Goal: Task Accomplishment & Management: Manage account settings

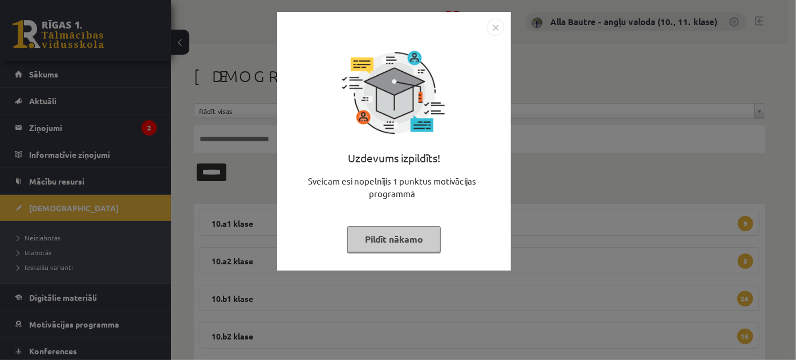
click at [492, 27] on img "Close" at bounding box center [495, 27] width 17 height 17
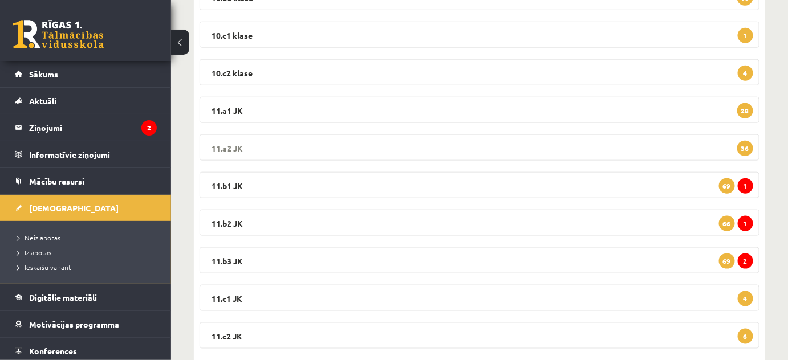
scroll to position [366, 0]
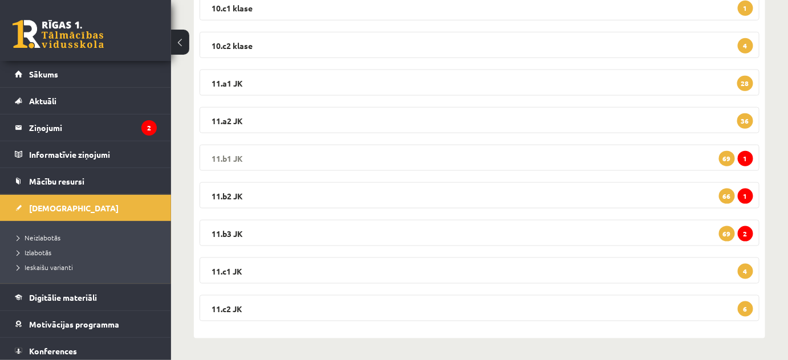
click at [233, 151] on legend "11.b1 JK 1 69" at bounding box center [480, 158] width 560 height 26
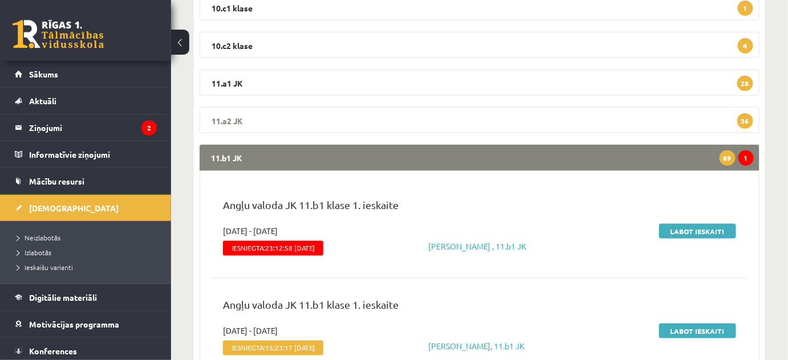
scroll to position [418, 0]
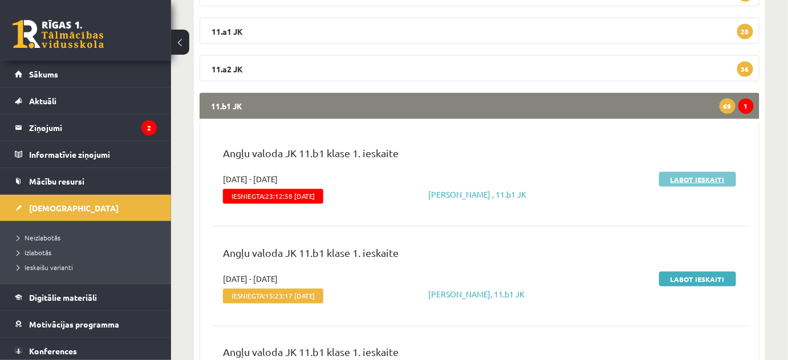
click at [707, 182] on link "Labot ieskaiti" at bounding box center [697, 179] width 77 height 15
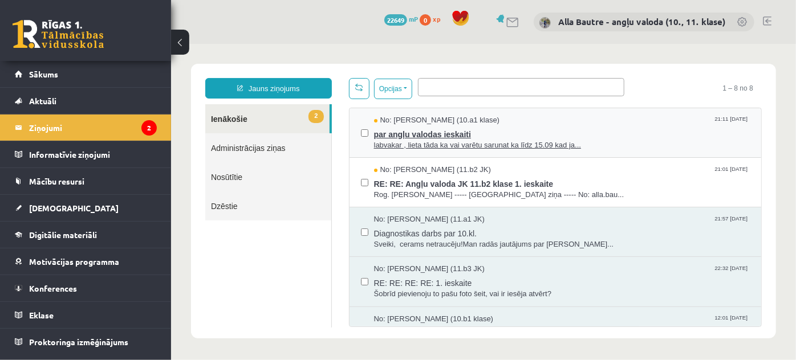
click at [429, 140] on span "labvakar , lieta tāda ka vai varētu sarunat ka līdz 15.09 kad ja..." at bounding box center [561, 145] width 376 height 11
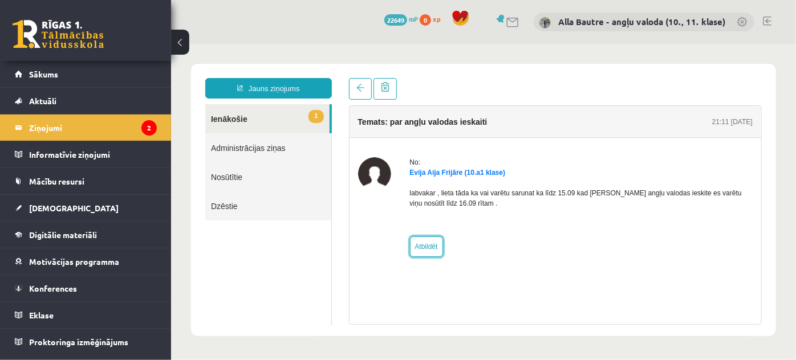
click at [409, 248] on link "Atbildēt" at bounding box center [425, 246] width 33 height 21
type input "**********"
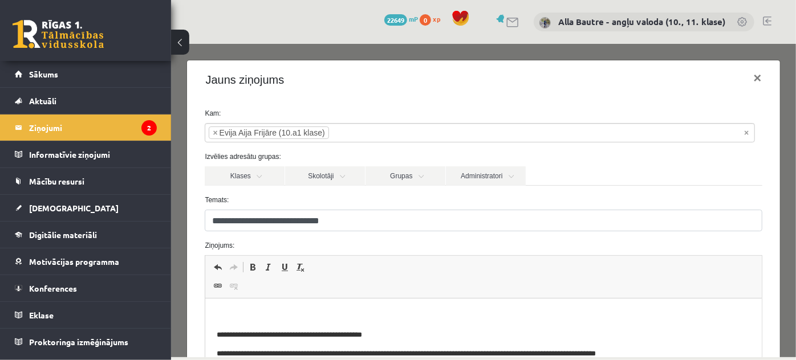
click at [220, 311] on p "Editor, wiswyg-editor-47024957638040-1757908342-314" at bounding box center [483, 316] width 533 height 12
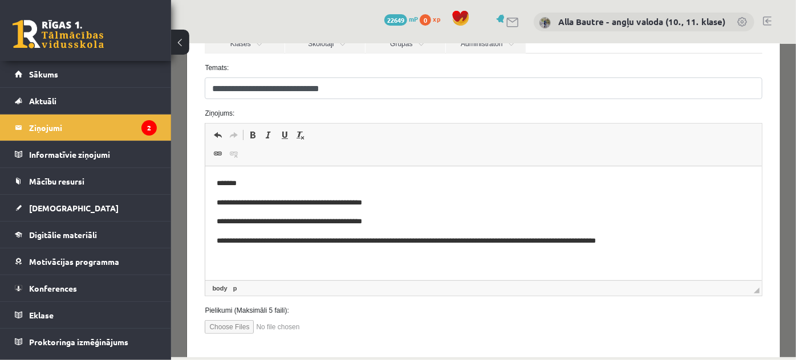
scroll to position [155, 0]
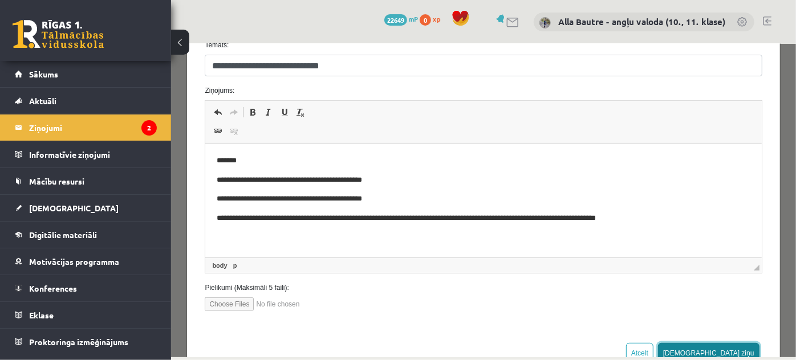
click at [720, 353] on button "Sūtīt ziņu" at bounding box center [707, 353] width 101 height 21
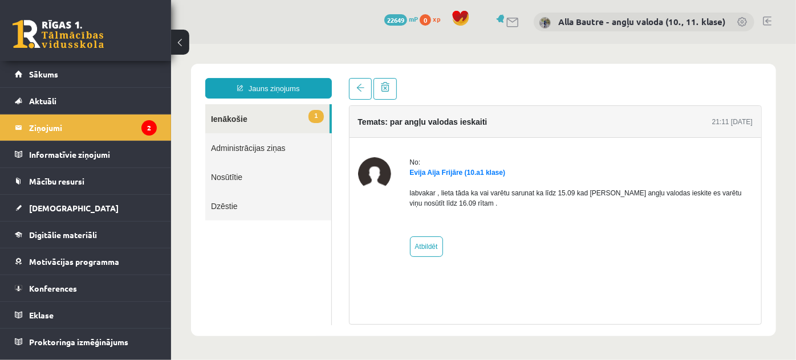
scroll to position [0, 0]
click at [244, 117] on link "1 Ienākošie" at bounding box center [267, 118] width 124 height 29
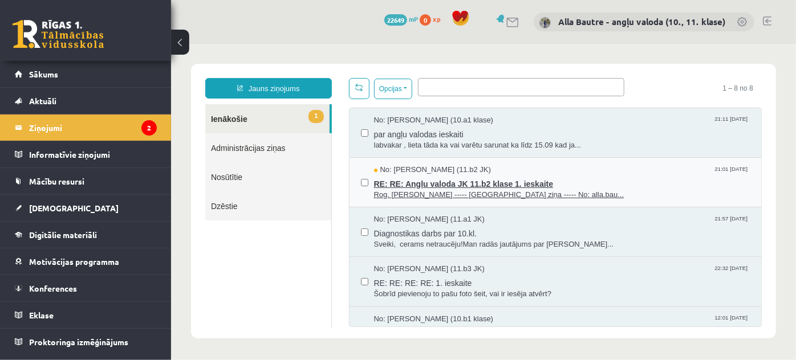
click at [466, 189] on span "Rog. Jauku vakaru ----- Oriģinālā ziņa ----- No: alla.bau..." at bounding box center [561, 194] width 376 height 11
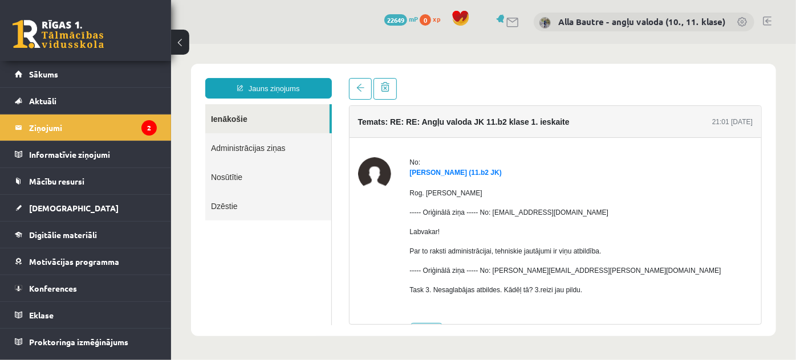
click at [230, 119] on link "Ienākošie" at bounding box center [267, 118] width 124 height 29
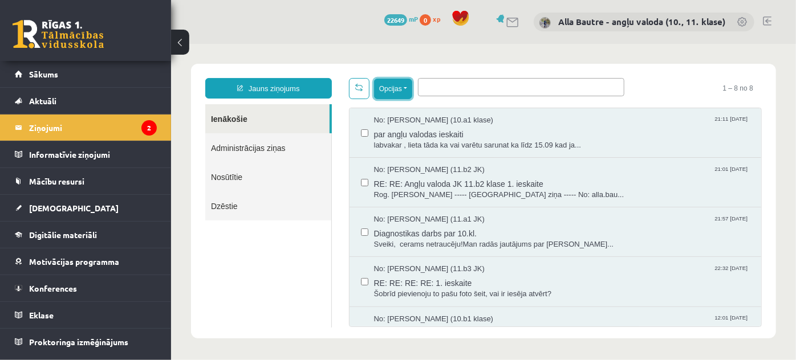
click at [405, 88] on button "Opcijas" at bounding box center [392, 88] width 38 height 21
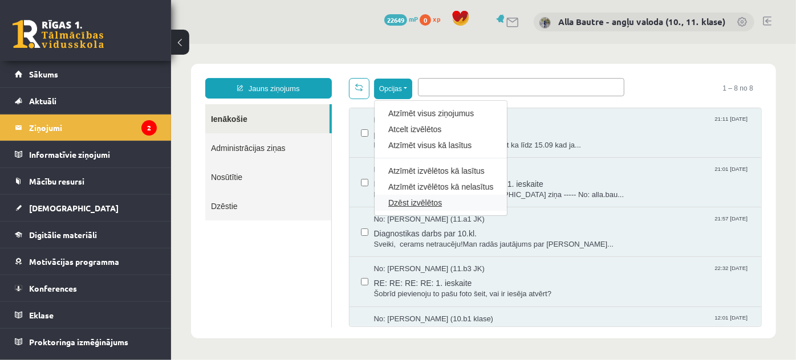
click at [407, 198] on link "Dzēst izvēlētos" at bounding box center [440, 202] width 105 height 11
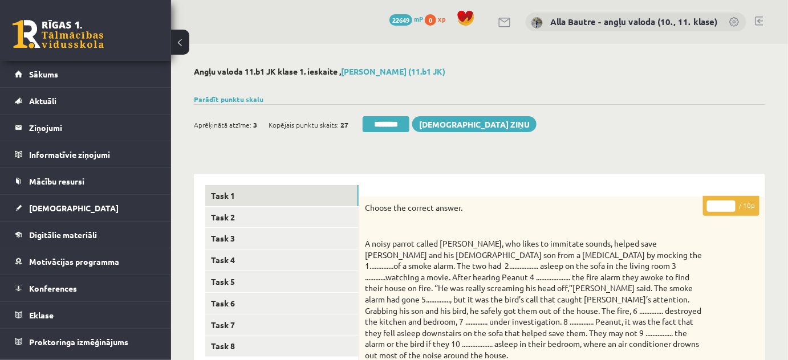
type input "**"
click at [730, 205] on input "**" at bounding box center [721, 206] width 29 height 11
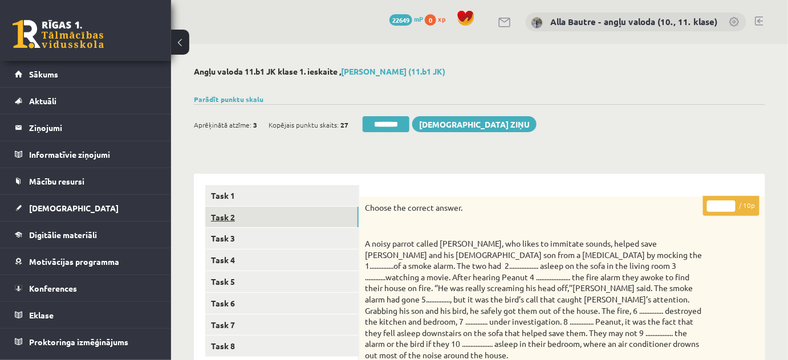
click at [224, 219] on link "Task 2" at bounding box center [281, 217] width 153 height 21
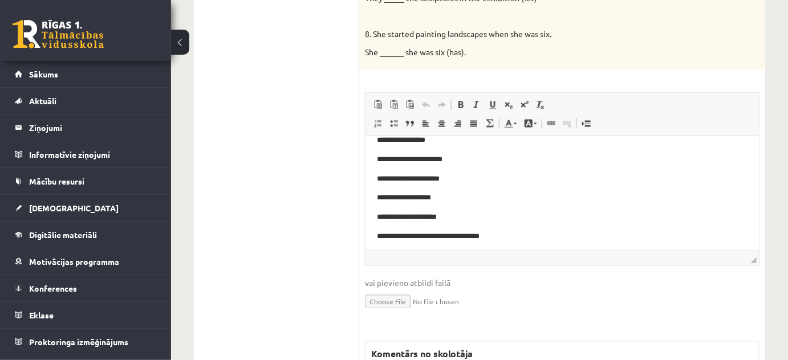
scroll to position [777, 0]
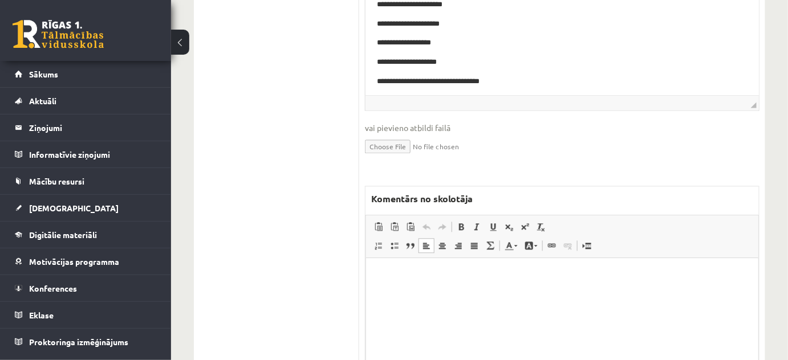
click at [378, 287] on html at bounding box center [562, 275] width 392 height 35
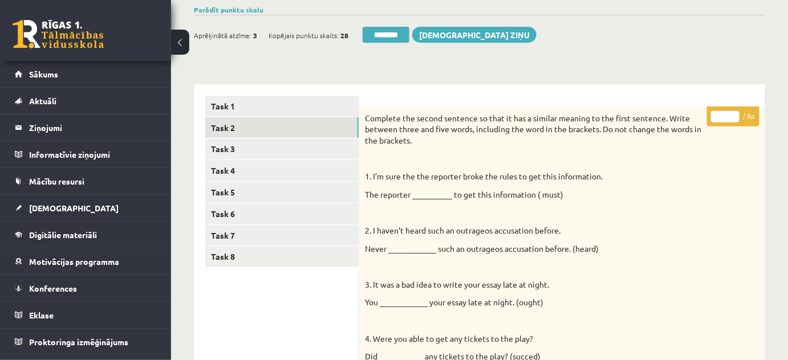
scroll to position [70, 0]
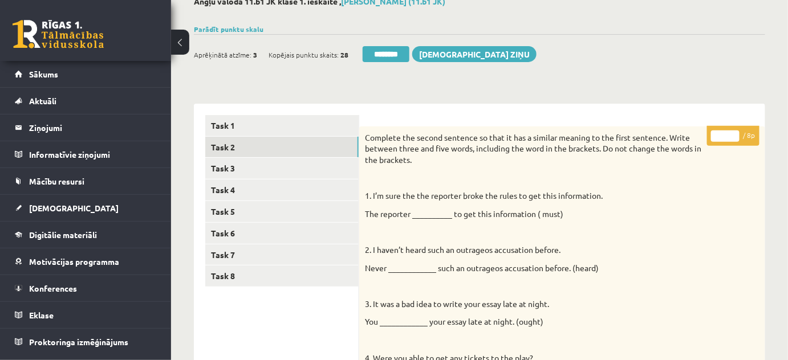
click at [733, 133] on input "*" at bounding box center [725, 136] width 29 height 11
type input "*"
click at [733, 133] on input "*" at bounding box center [725, 136] width 29 height 11
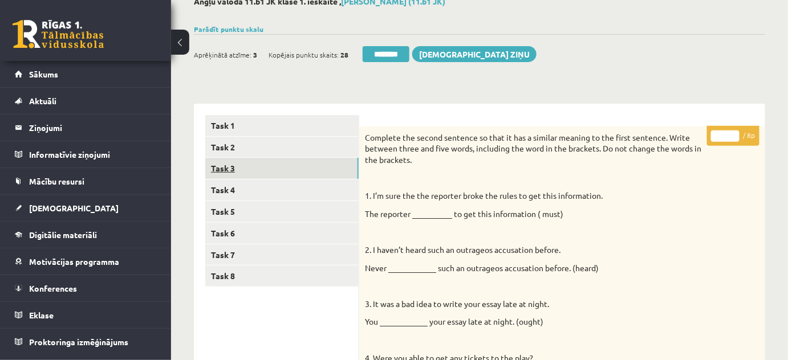
click at [238, 163] on link "Task 3" at bounding box center [281, 168] width 153 height 21
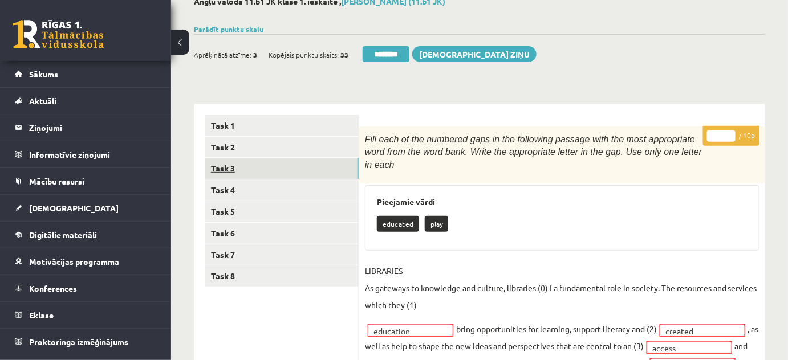
scroll to position [0, 0]
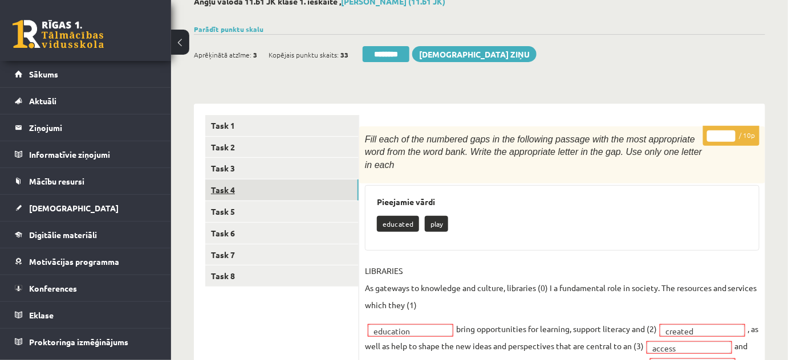
click at [213, 187] on link "Task 4" at bounding box center [281, 190] width 153 height 21
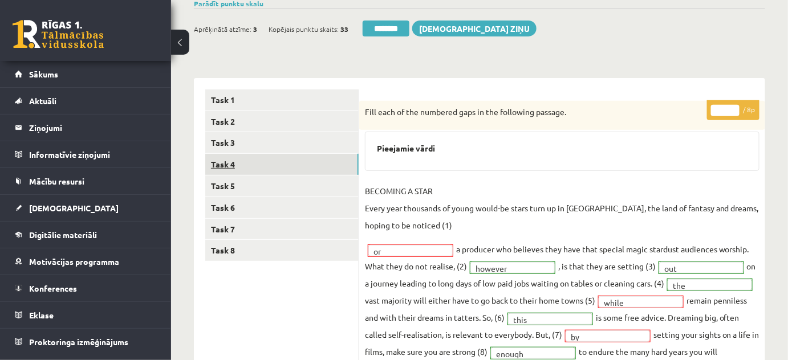
scroll to position [70, 0]
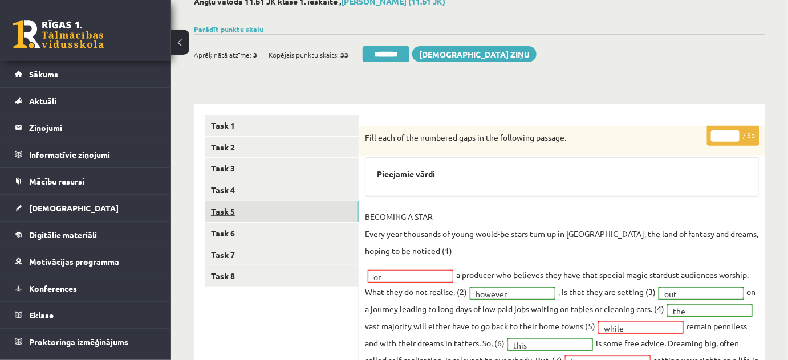
click at [218, 209] on link "Task 5" at bounding box center [281, 211] width 153 height 21
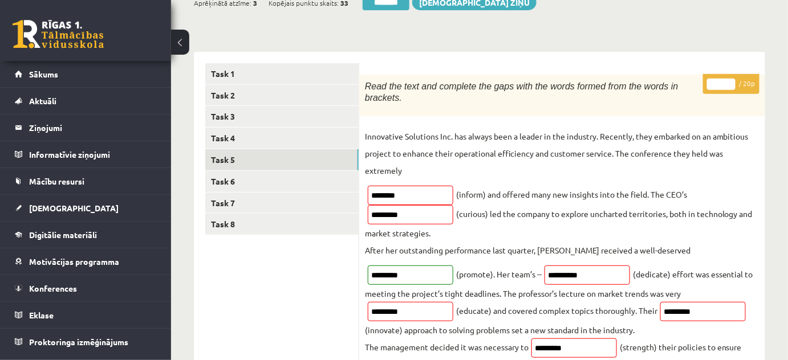
scroll to position [0, 0]
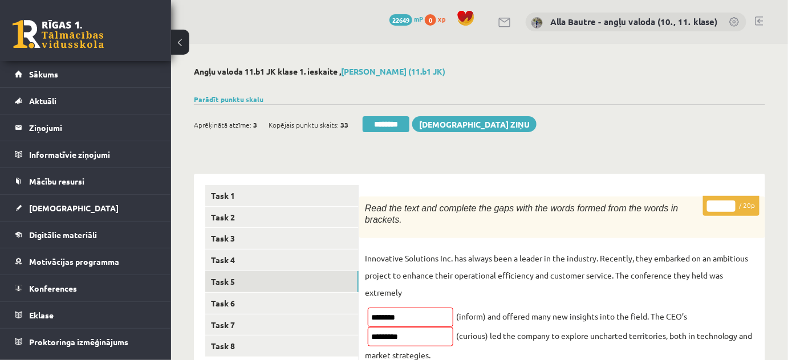
click at [728, 205] on input "*" at bounding box center [721, 206] width 29 height 11
type input "*"
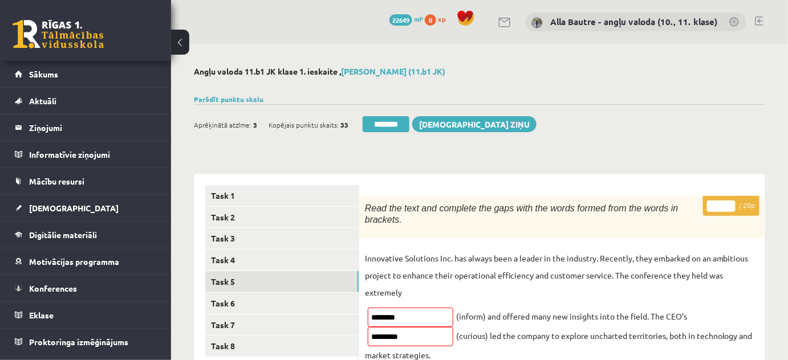
click at [728, 205] on input "*" at bounding box center [721, 206] width 29 height 11
click at [224, 304] on link "Task 6" at bounding box center [281, 303] width 153 height 21
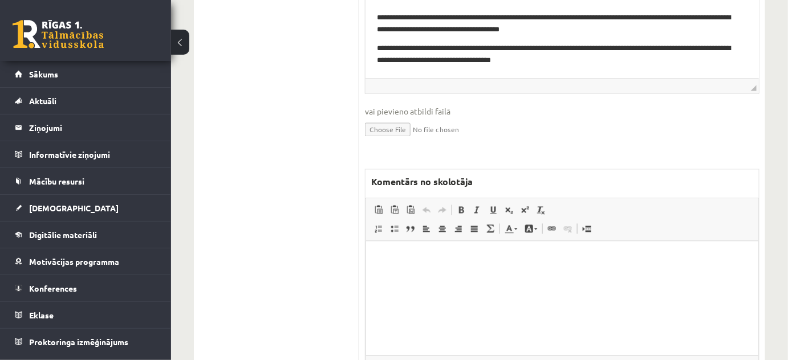
scroll to position [616, 0]
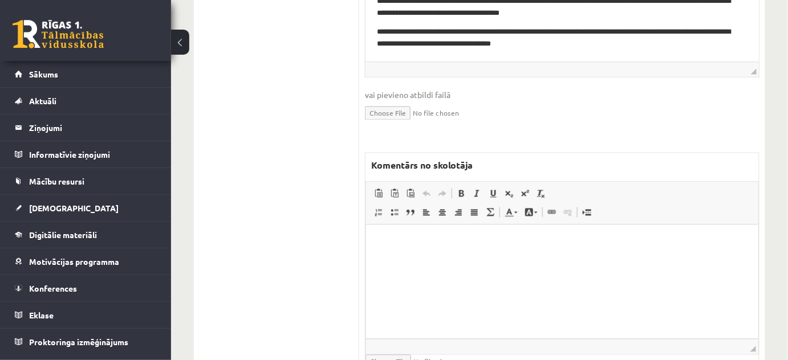
click at [400, 260] on html at bounding box center [562, 242] width 392 height 35
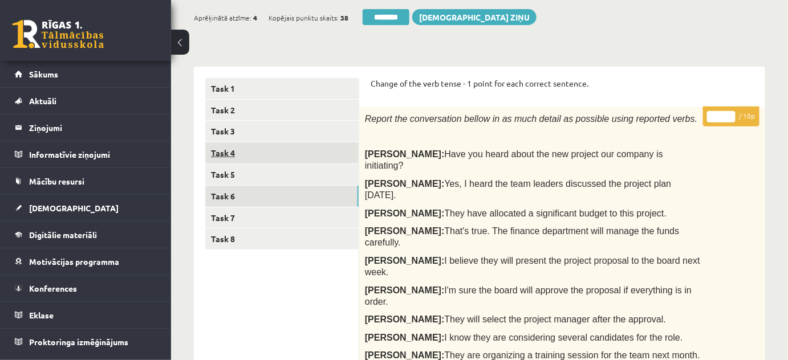
scroll to position [0, 0]
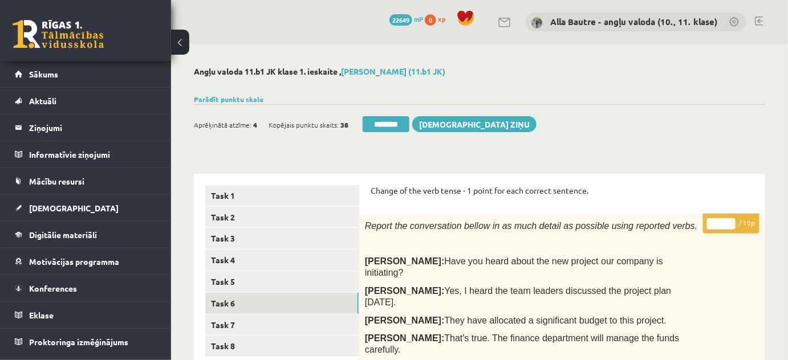
click at [730, 219] on input "*" at bounding box center [721, 223] width 29 height 11
type input "*"
click at [730, 219] on input "*" at bounding box center [721, 223] width 29 height 11
click at [246, 319] on link "Task 7" at bounding box center [281, 325] width 153 height 21
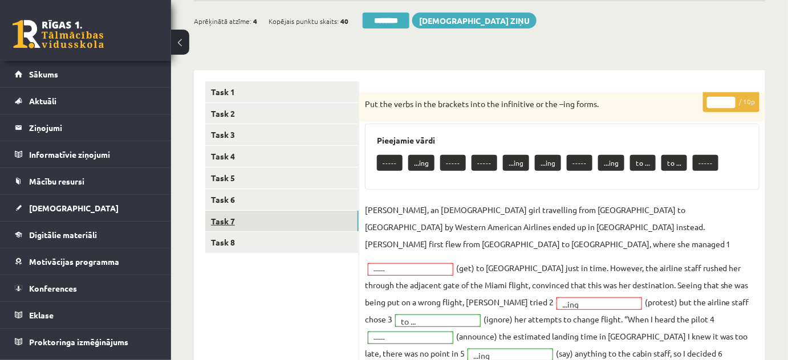
scroll to position [103, 0]
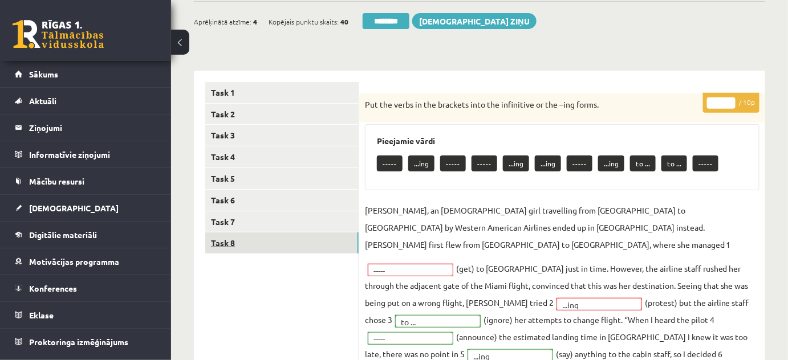
click at [219, 238] on link "Task 8" at bounding box center [281, 243] width 153 height 21
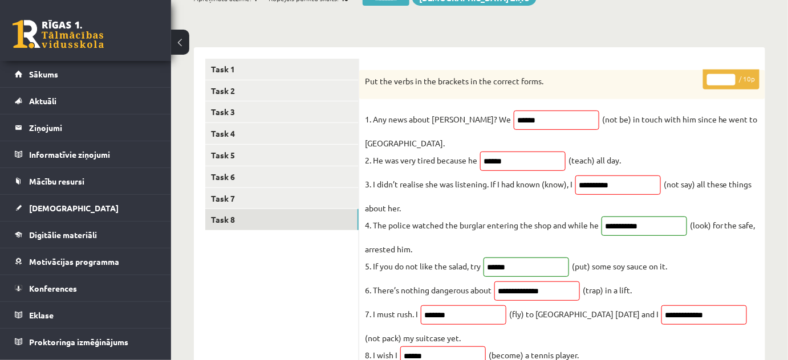
scroll to position [0, 0]
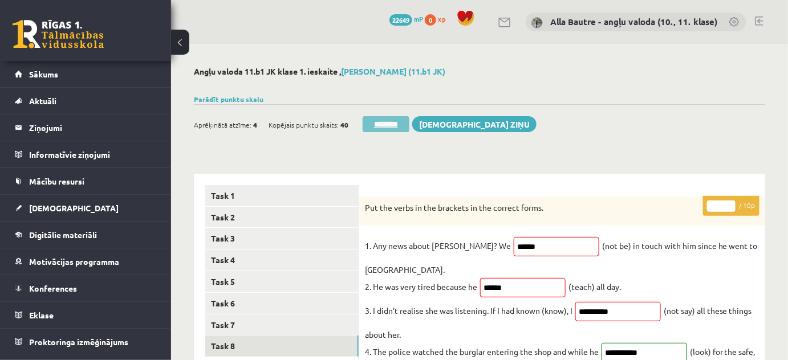
click at [385, 121] on input "********" at bounding box center [386, 124] width 47 height 16
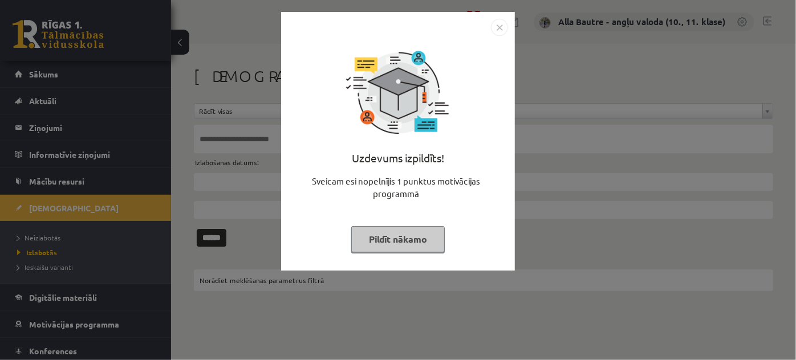
click at [501, 26] on img "Close" at bounding box center [499, 27] width 17 height 17
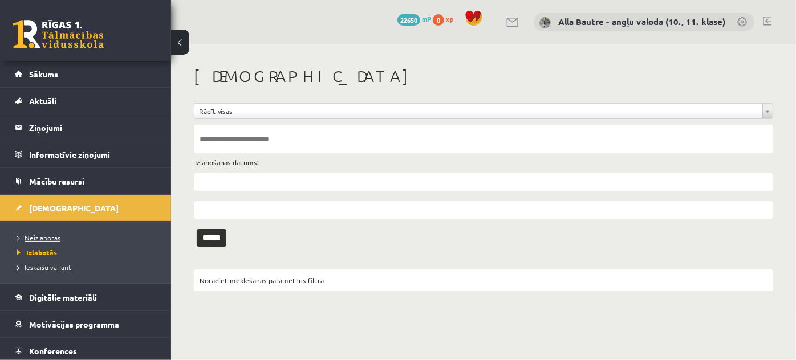
click at [25, 234] on span "Neizlabotās" at bounding box center [38, 237] width 43 height 9
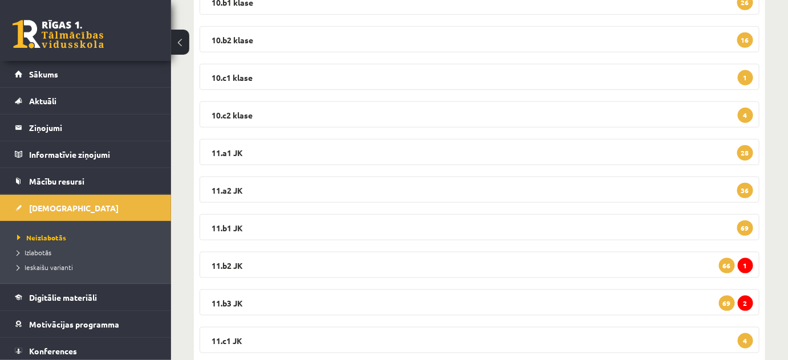
scroll to position [311, 0]
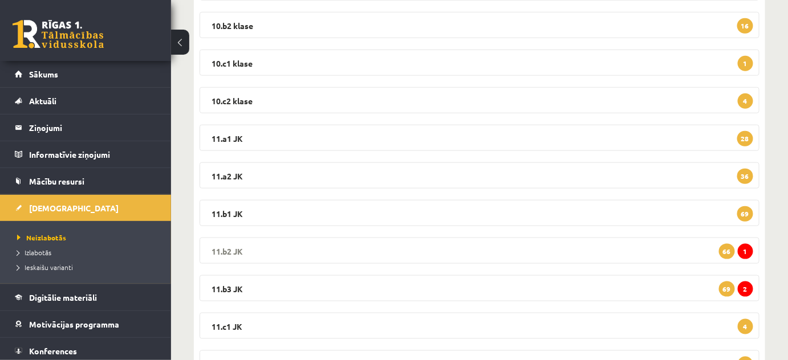
click at [224, 245] on legend "11.b2 JK 1 66" at bounding box center [480, 251] width 560 height 26
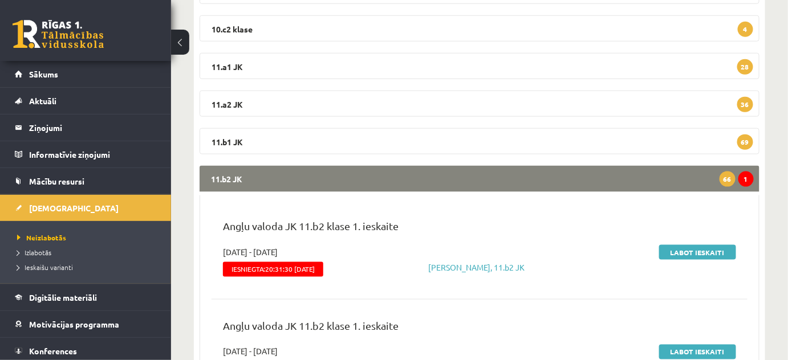
scroll to position [415, 0]
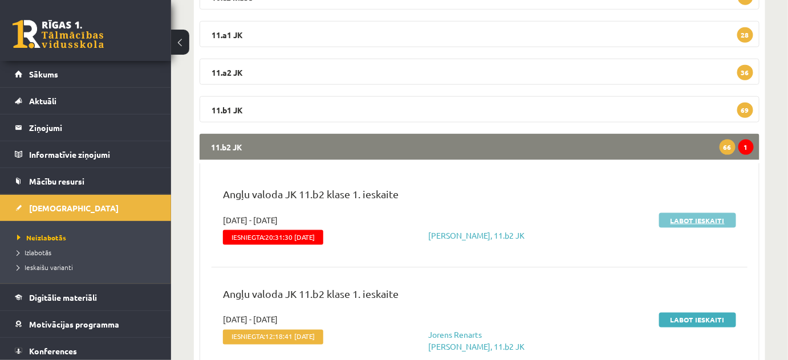
click at [694, 217] on link "Labot ieskaiti" at bounding box center [697, 220] width 77 height 15
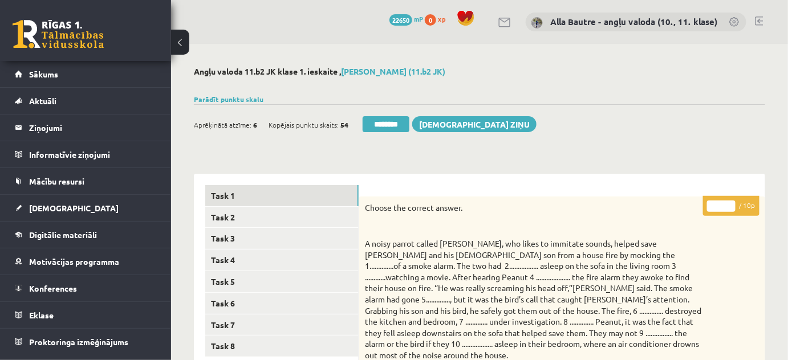
click at [730, 203] on input "*" at bounding box center [721, 206] width 29 height 11
type input "*"
click at [730, 203] on input "*" at bounding box center [721, 206] width 29 height 11
click at [262, 215] on link "Task 2" at bounding box center [281, 217] width 153 height 21
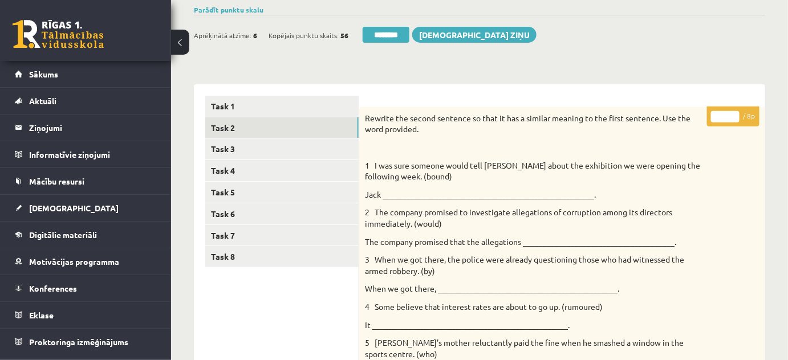
scroll to position [83, 0]
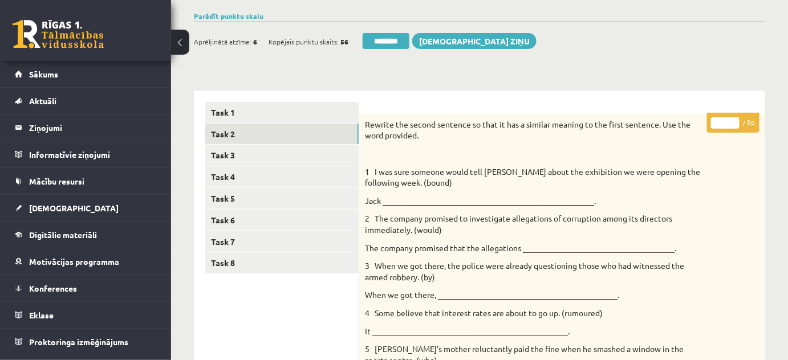
type input "*"
click at [733, 119] on input "*" at bounding box center [725, 122] width 29 height 11
click at [243, 153] on link "Task 3" at bounding box center [281, 155] width 153 height 21
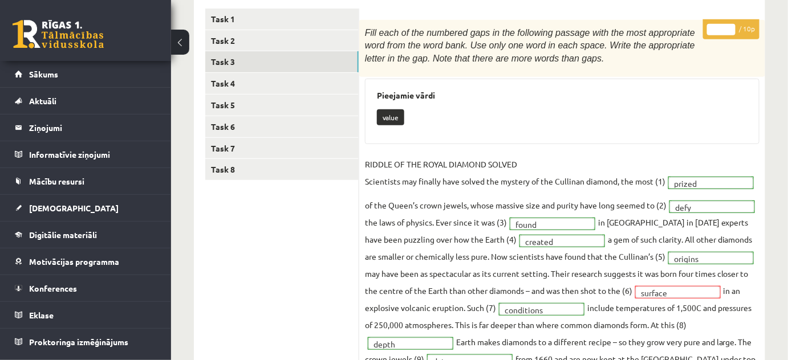
scroll to position [0, 0]
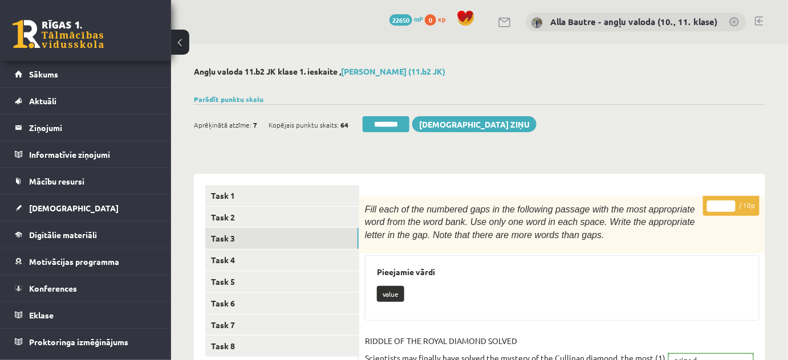
type input "**"
click at [730, 205] on input "**" at bounding box center [721, 206] width 29 height 11
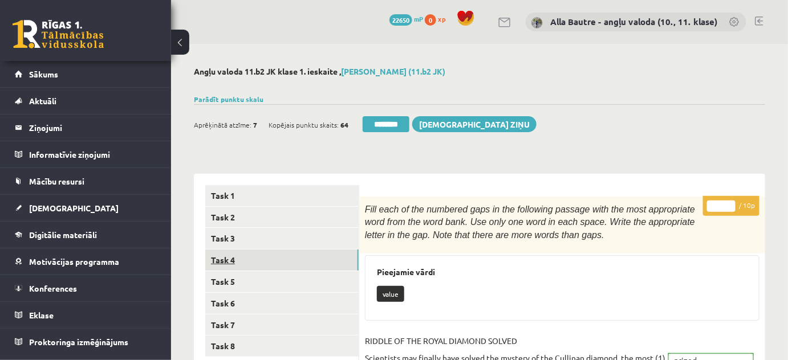
click at [231, 258] on link "Task 4" at bounding box center [281, 260] width 153 height 21
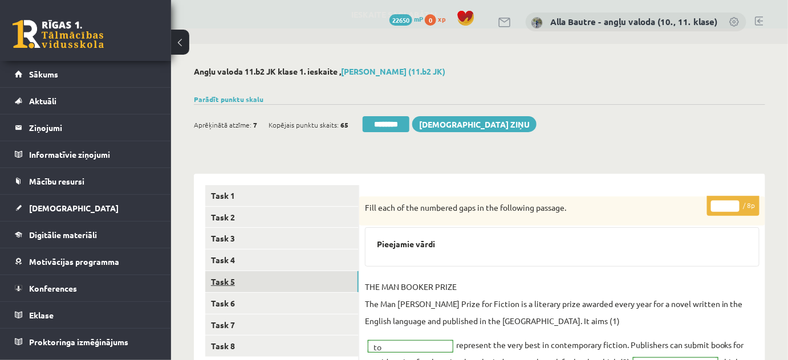
click at [229, 284] on link "Task 5" at bounding box center [281, 281] width 153 height 21
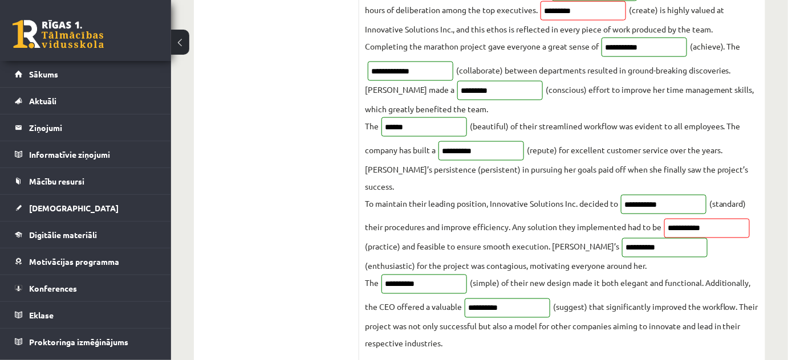
scroll to position [103, 0]
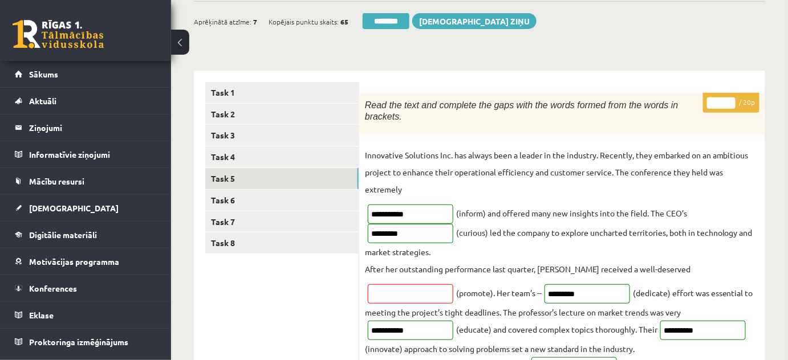
type input "**"
click at [730, 100] on input "**" at bounding box center [721, 103] width 29 height 11
click at [225, 203] on link "Task 6" at bounding box center [281, 200] width 153 height 21
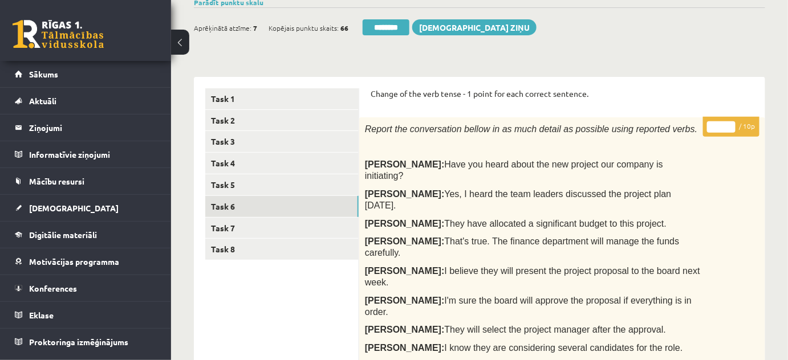
scroll to position [0, 0]
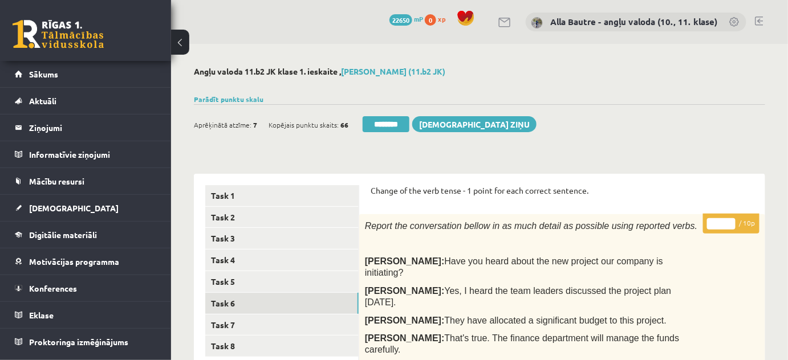
type input "**"
click at [728, 221] on input "**" at bounding box center [721, 223] width 29 height 11
click at [228, 330] on link "Task 7" at bounding box center [281, 325] width 153 height 21
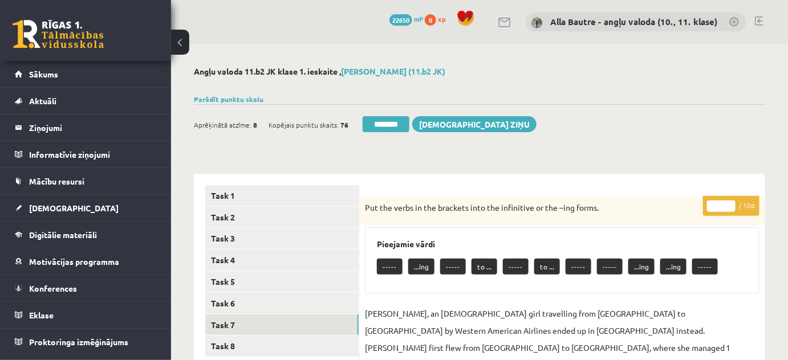
scroll to position [155, 0]
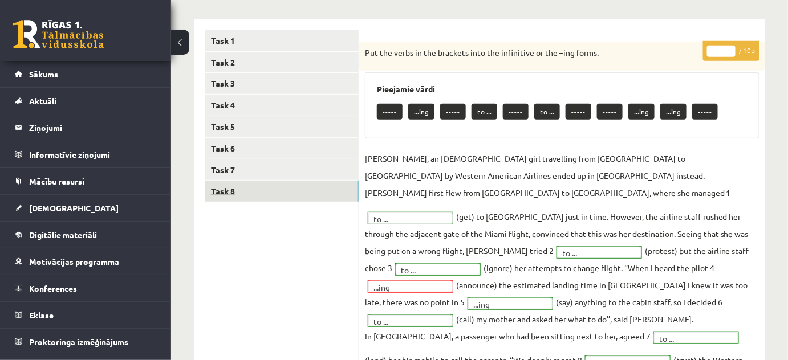
click at [231, 188] on link "Task 8" at bounding box center [281, 191] width 153 height 21
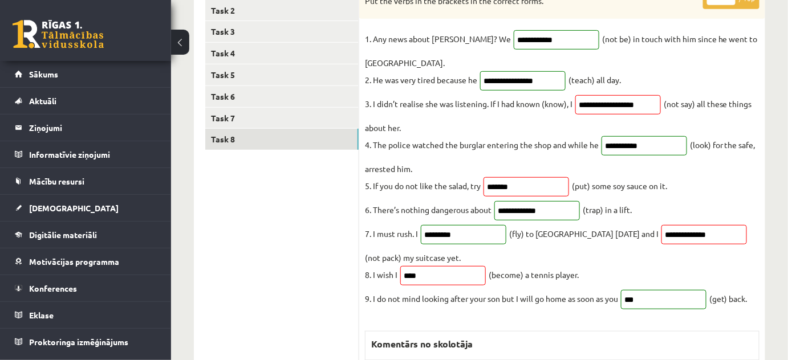
scroll to position [0, 0]
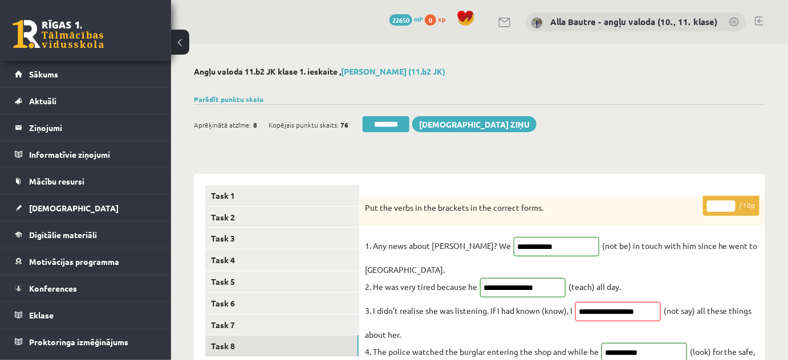
click at [732, 205] on input "*" at bounding box center [721, 206] width 29 height 11
type input "*"
click at [732, 205] on input "*" at bounding box center [721, 206] width 29 height 11
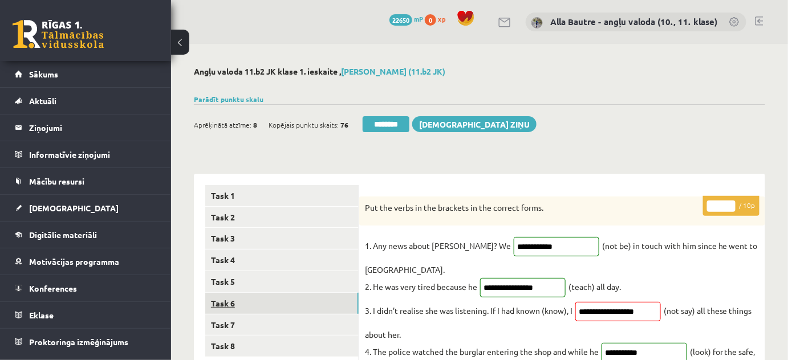
click at [237, 298] on link "Task 6" at bounding box center [281, 303] width 153 height 21
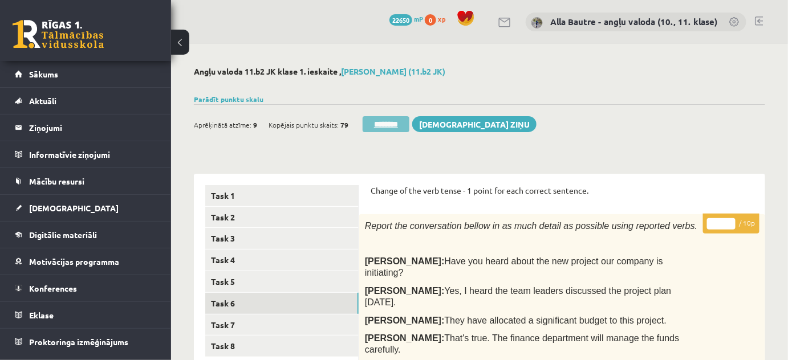
click at [391, 125] on input "********" at bounding box center [386, 124] width 47 height 16
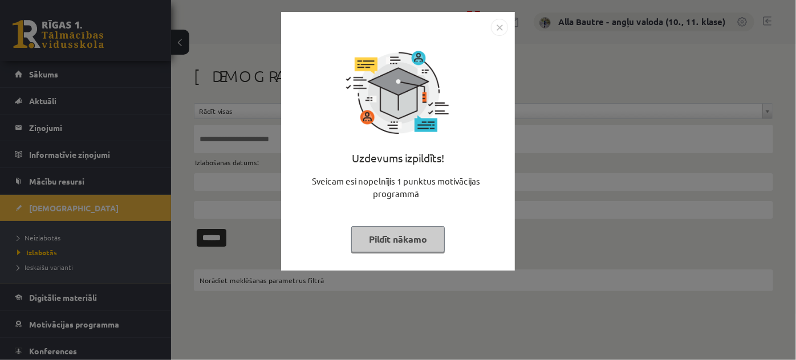
click at [503, 27] on img "Close" at bounding box center [499, 27] width 17 height 17
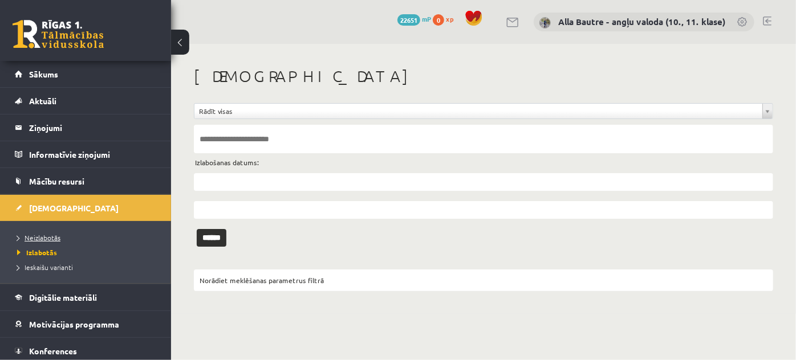
click at [53, 234] on span "Neizlabotās" at bounding box center [38, 237] width 43 height 9
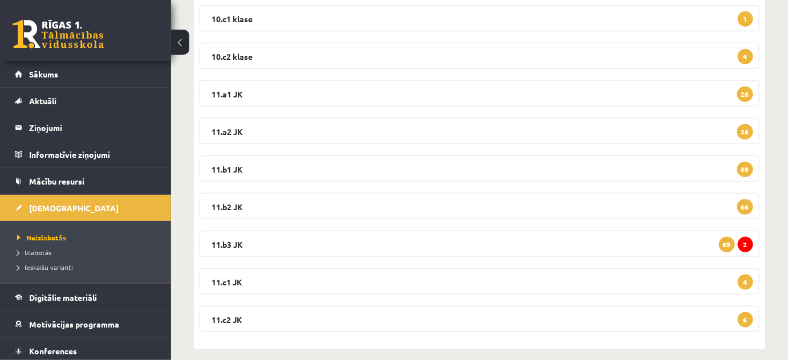
scroll to position [363, 0]
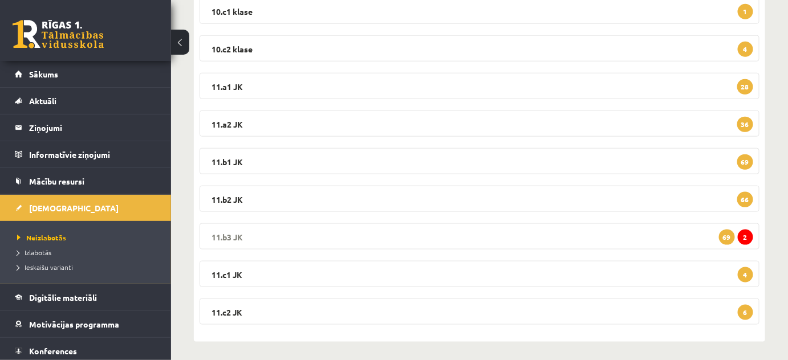
click at [225, 236] on legend "11.b3 JK 2 69" at bounding box center [480, 237] width 560 height 26
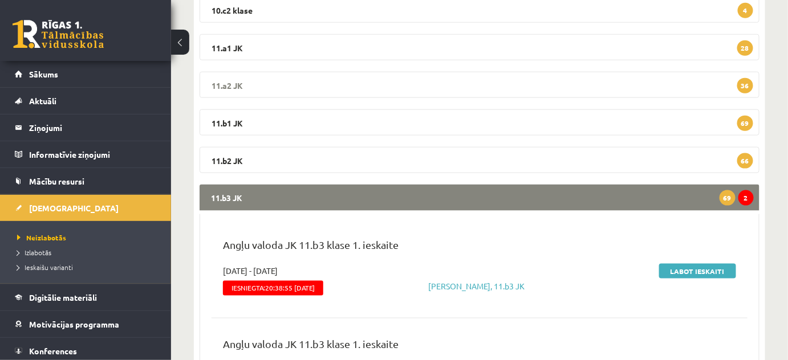
scroll to position [518, 0]
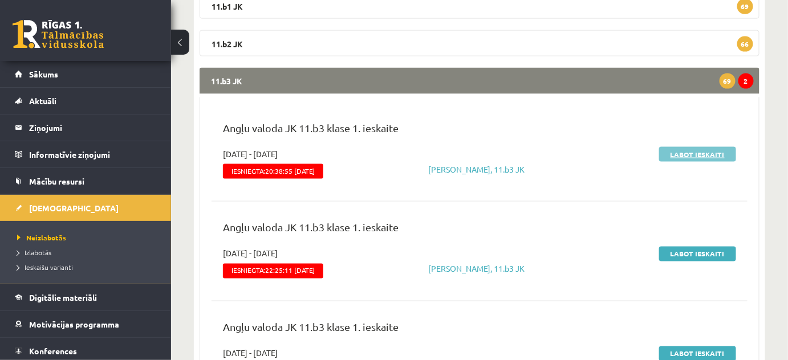
click at [692, 153] on link "Labot ieskaiti" at bounding box center [697, 154] width 77 height 15
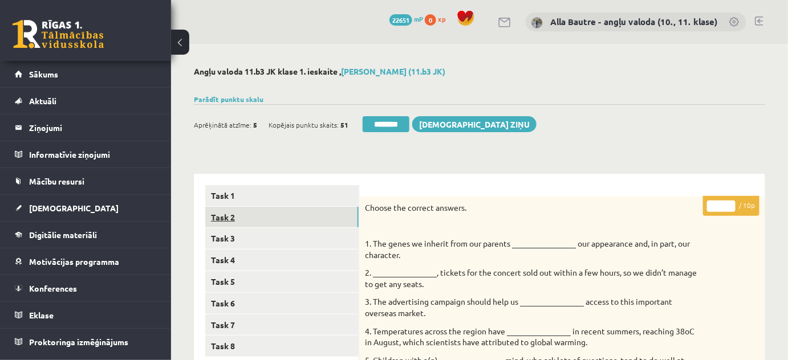
click at [216, 216] on link "Task 2" at bounding box center [281, 217] width 153 height 21
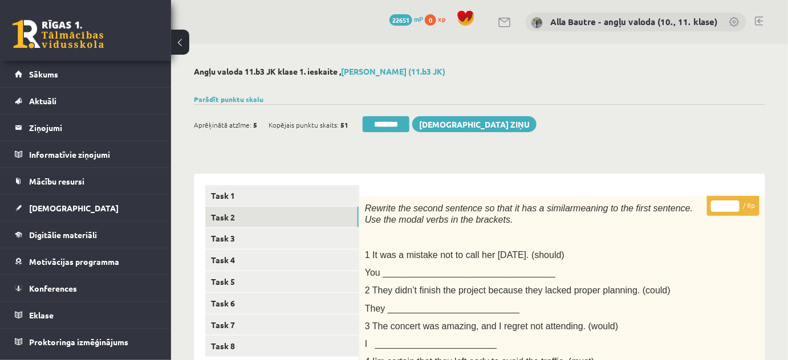
type input "*"
click at [734, 205] on input "*" at bounding box center [725, 206] width 29 height 11
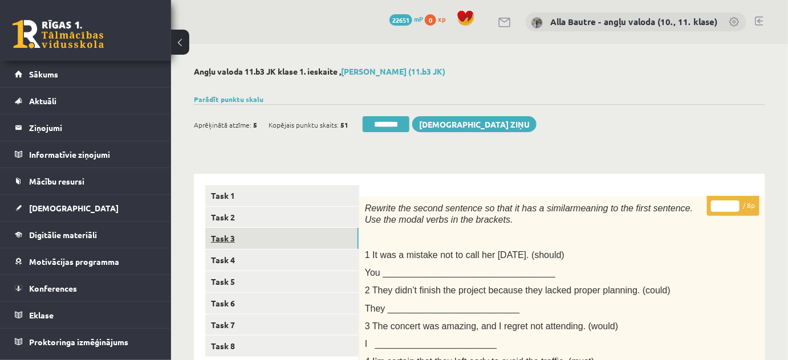
click at [224, 236] on link "Task 3" at bounding box center [281, 238] width 153 height 21
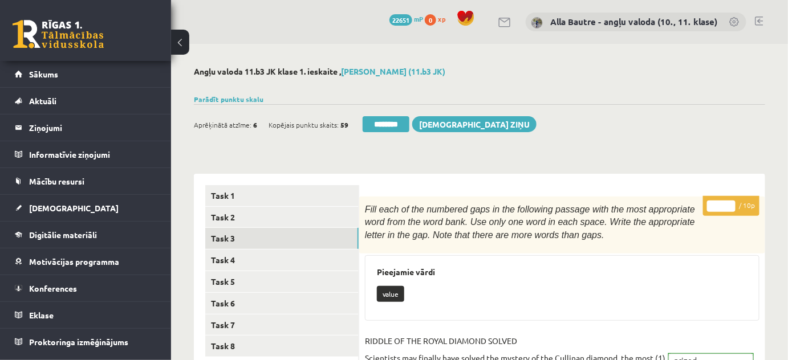
type input "**"
click at [732, 202] on input "**" at bounding box center [721, 206] width 29 height 11
click at [221, 258] on link "Task 4" at bounding box center [281, 260] width 153 height 21
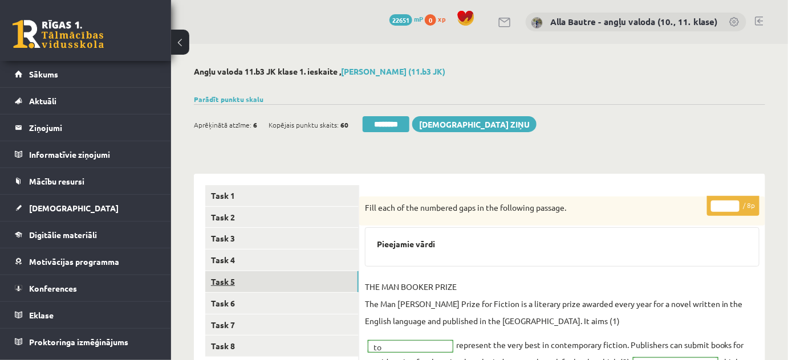
click at [223, 274] on link "Task 5" at bounding box center [281, 281] width 153 height 21
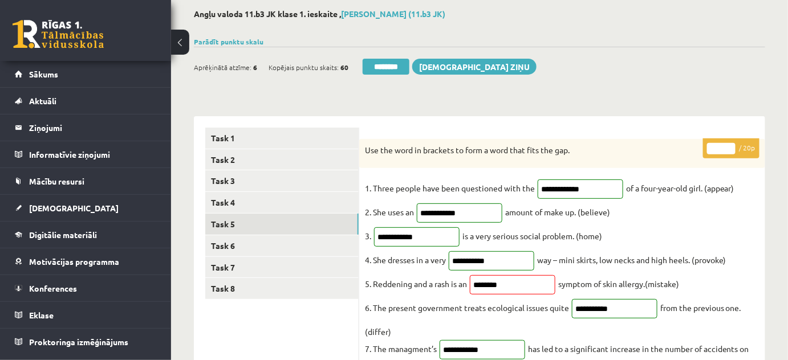
scroll to position [51, 0]
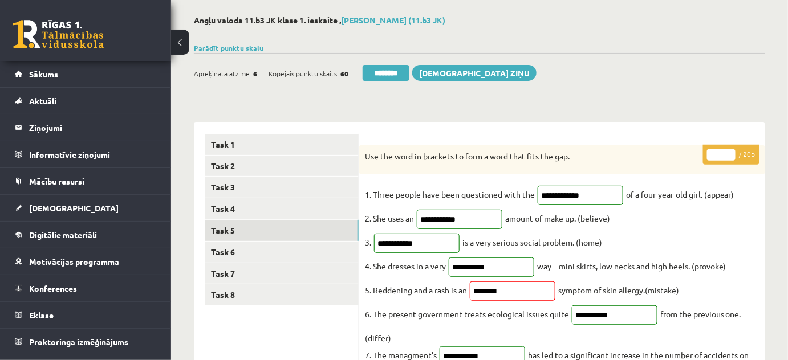
click at [732, 152] on input "**" at bounding box center [721, 154] width 29 height 11
type input "**"
click at [732, 152] on input "**" at bounding box center [721, 154] width 29 height 11
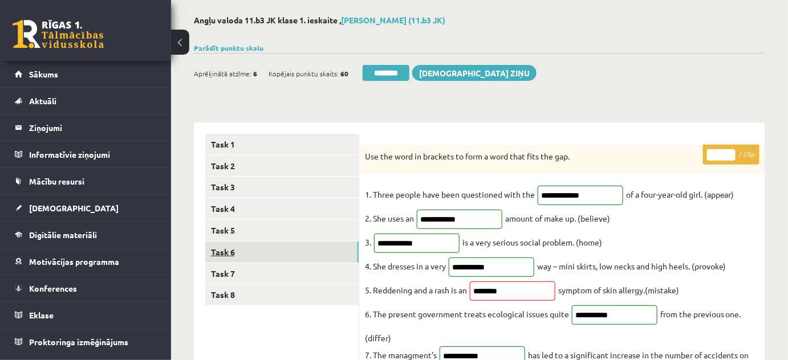
click at [214, 252] on link "Task 6" at bounding box center [281, 252] width 153 height 21
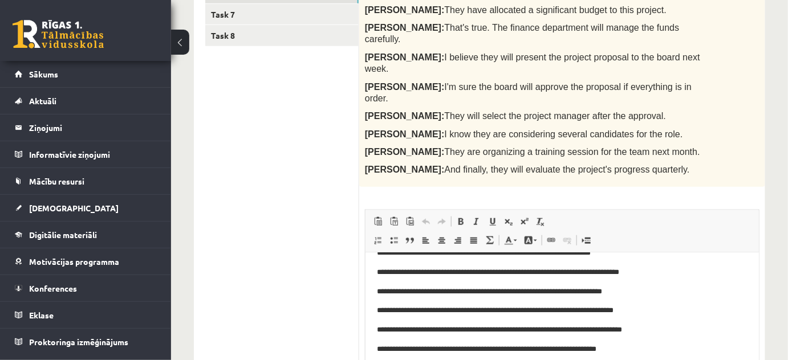
scroll to position [199, 0]
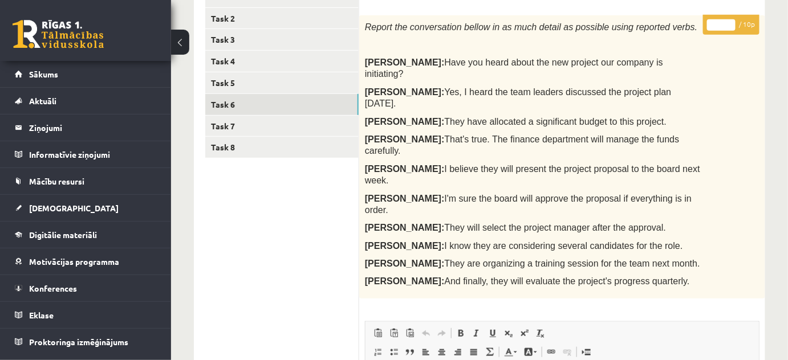
type input "**"
click at [729, 21] on input "**" at bounding box center [721, 24] width 29 height 11
click at [236, 127] on link "Task 7" at bounding box center [281, 126] width 153 height 21
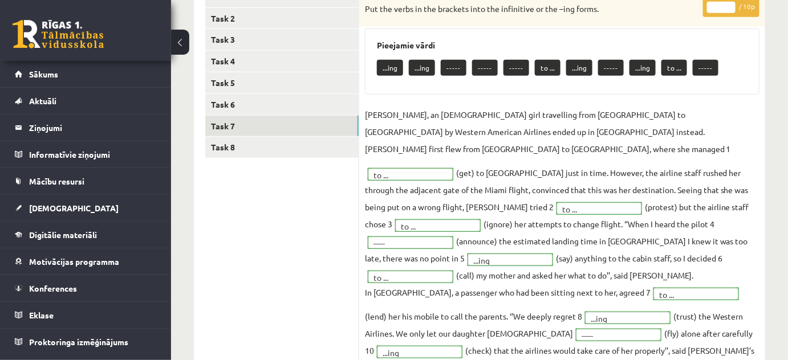
scroll to position [0, 0]
click at [229, 145] on link "Task 8" at bounding box center [281, 147] width 153 height 21
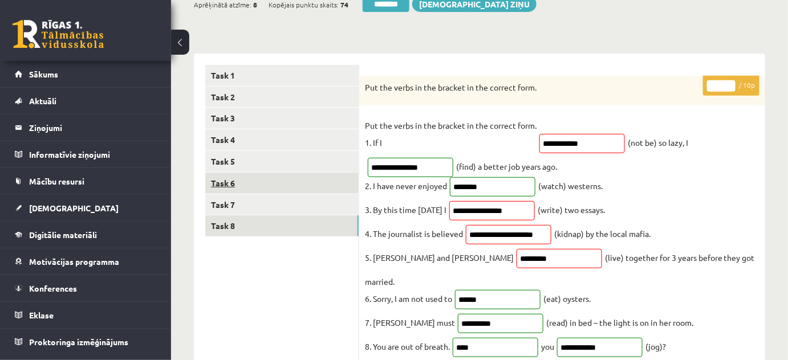
scroll to position [155, 0]
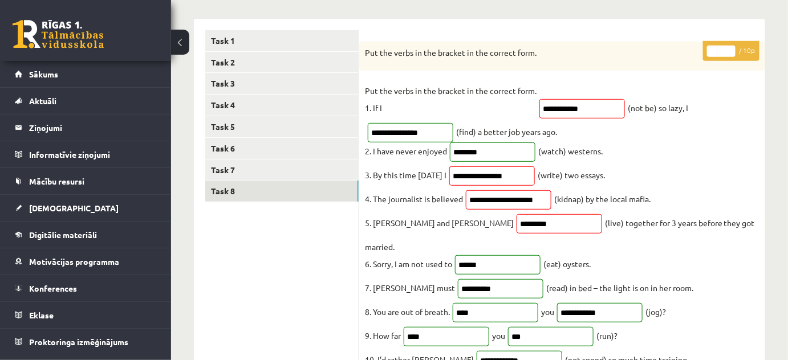
click at [730, 47] on input "*" at bounding box center [721, 51] width 29 height 11
click at [729, 47] on input "*" at bounding box center [721, 51] width 29 height 11
type input "*"
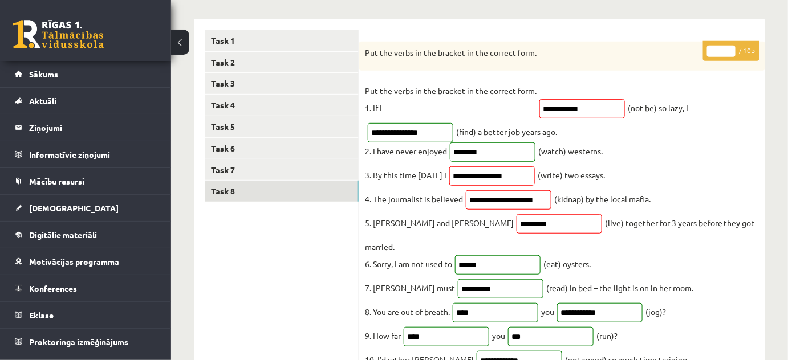
click at [729, 47] on input "*" at bounding box center [721, 51] width 29 height 11
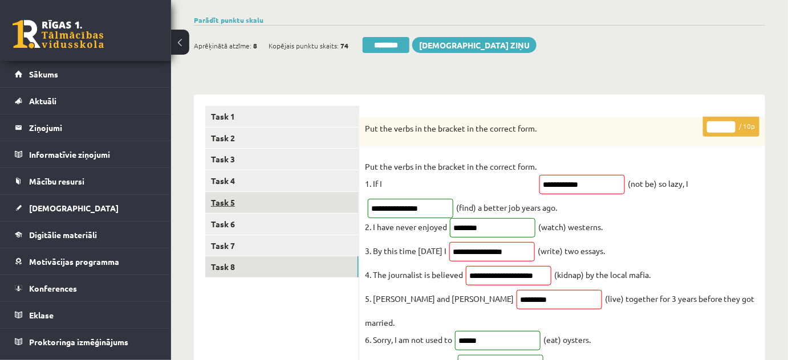
scroll to position [0, 0]
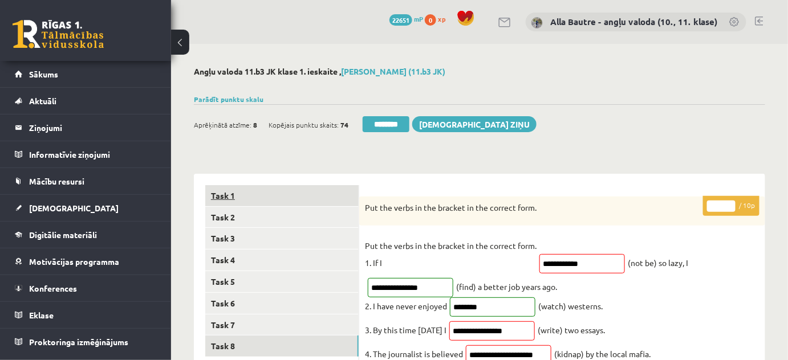
click at [240, 198] on link "Task 1" at bounding box center [281, 195] width 153 height 21
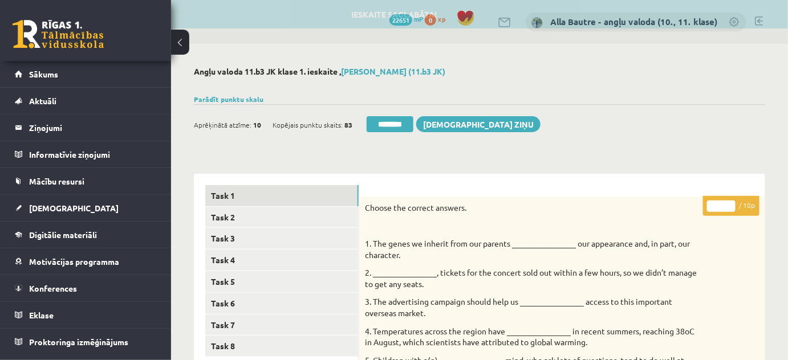
drag, startPoint x: 400, startPoint y: 125, endPoint x: 452, endPoint y: 38, distance: 101.2
click at [400, 124] on input "********" at bounding box center [390, 124] width 47 height 16
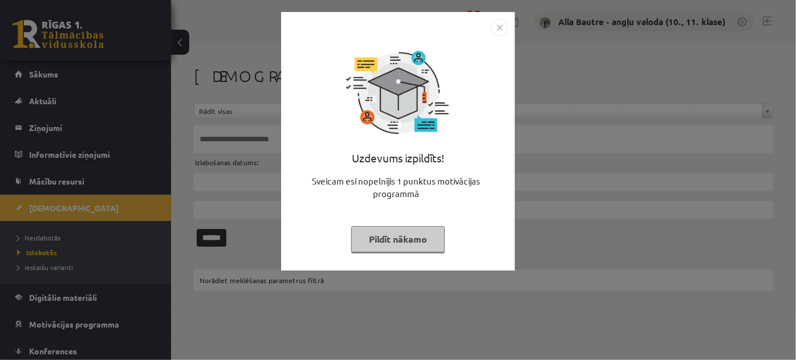
click at [500, 28] on img "Close" at bounding box center [499, 27] width 17 height 17
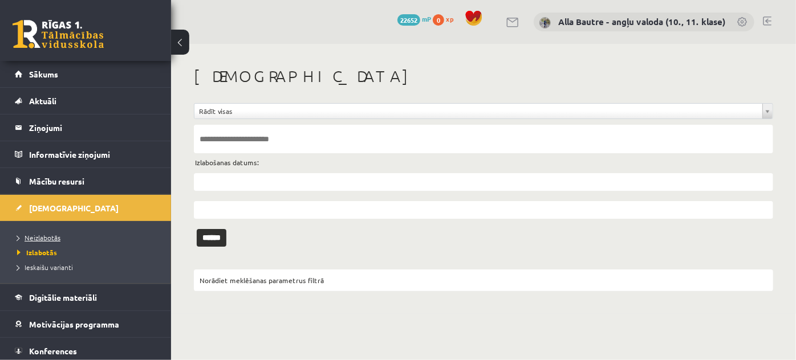
click at [46, 234] on span "Neizlabotās" at bounding box center [38, 237] width 43 height 9
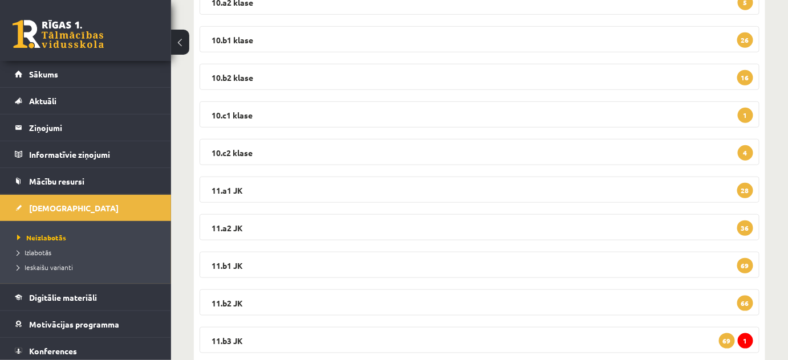
scroll to position [363, 0]
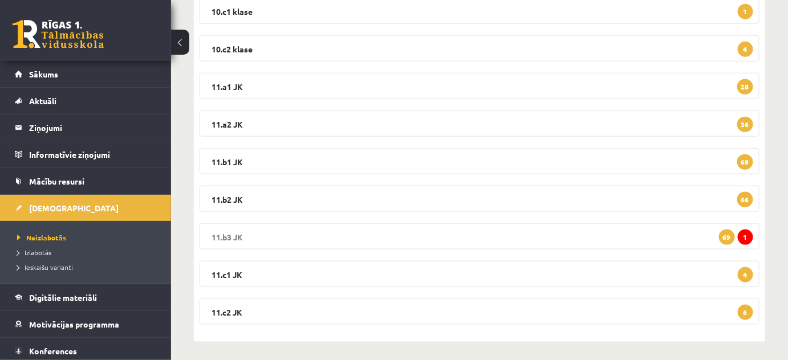
click at [224, 234] on legend "11.b3 JK 1 69" at bounding box center [480, 237] width 560 height 26
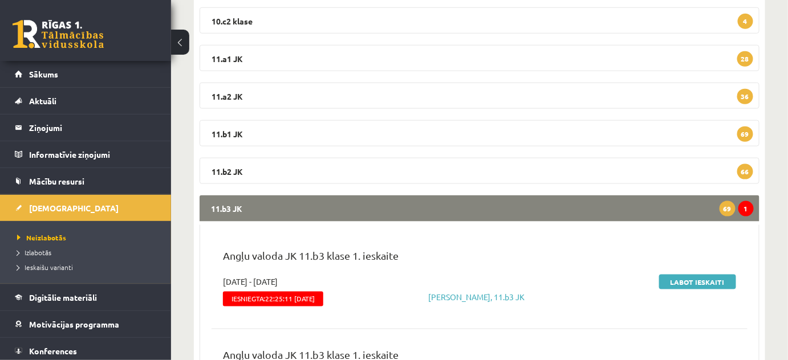
scroll to position [415, 0]
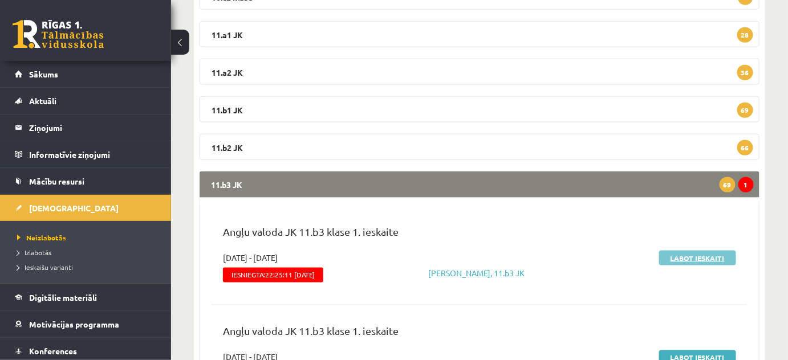
click at [698, 251] on link "Labot ieskaiti" at bounding box center [697, 258] width 77 height 15
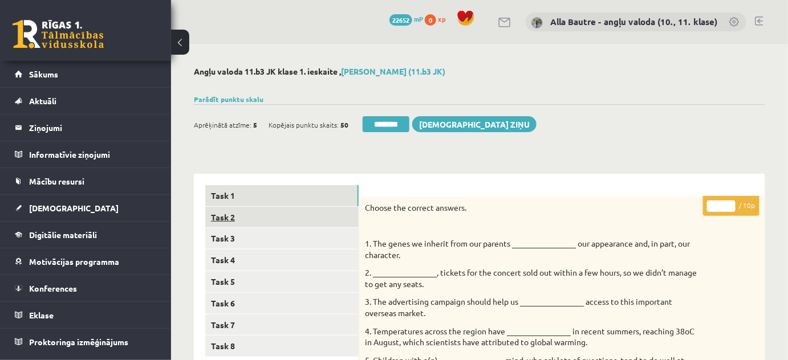
click at [222, 216] on link "Task 2" at bounding box center [281, 217] width 153 height 21
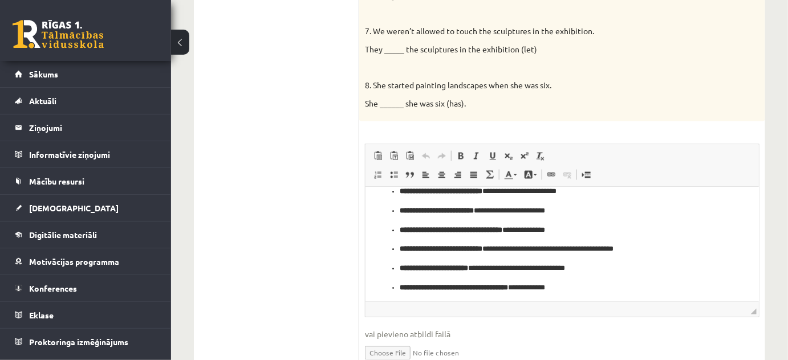
scroll to position [471, 0]
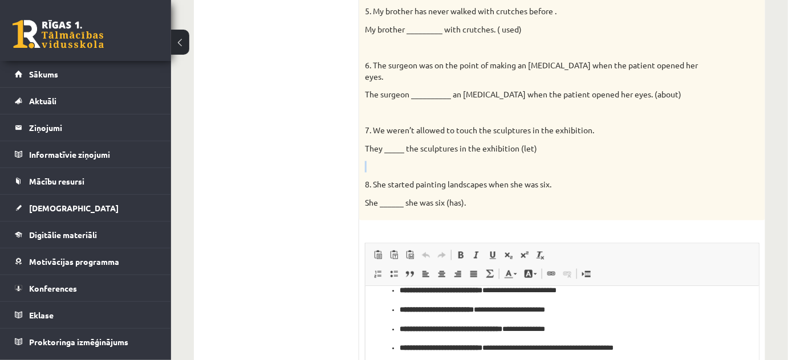
drag, startPoint x: 782, startPoint y: 142, endPoint x: 776, endPoint y: 127, distance: 16.3
click at [778, 132] on div "Angļu valoda 11.b3 [PERSON_NAME] 1. ieskaite , [PERSON_NAME] (11.b3 JK) Parādīt…" at bounding box center [479, 166] width 617 height 1187
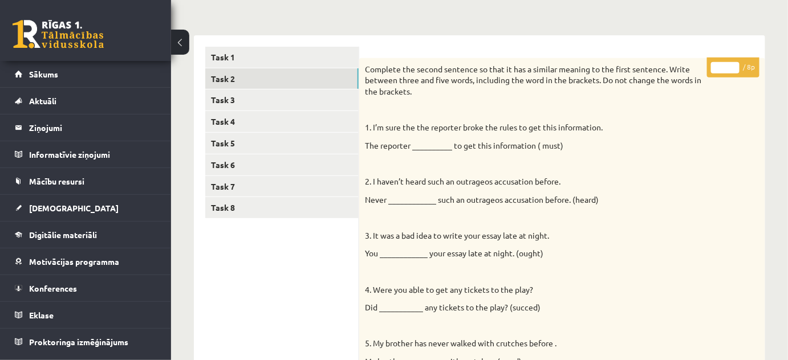
scroll to position [125, 0]
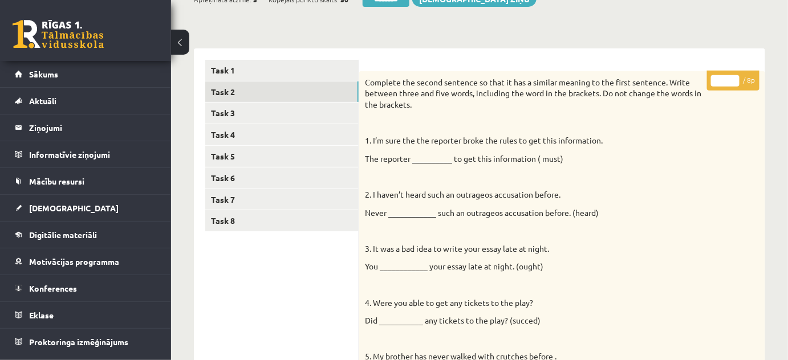
click at [734, 77] on input "*" at bounding box center [725, 80] width 29 height 11
type input "*"
click at [734, 77] on input "*" at bounding box center [725, 80] width 29 height 11
click at [257, 116] on link "Task 3" at bounding box center [281, 113] width 153 height 21
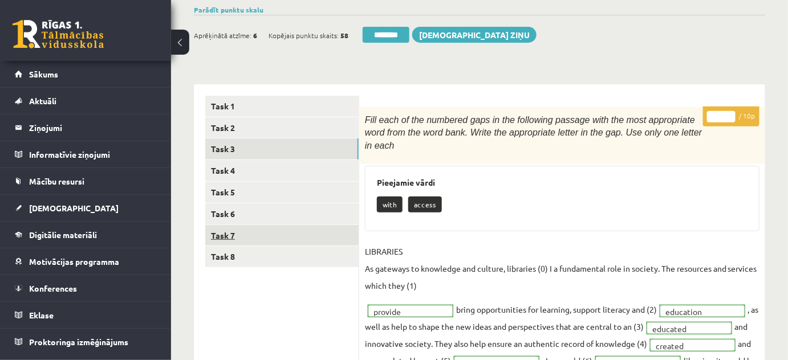
scroll to position [22, 0]
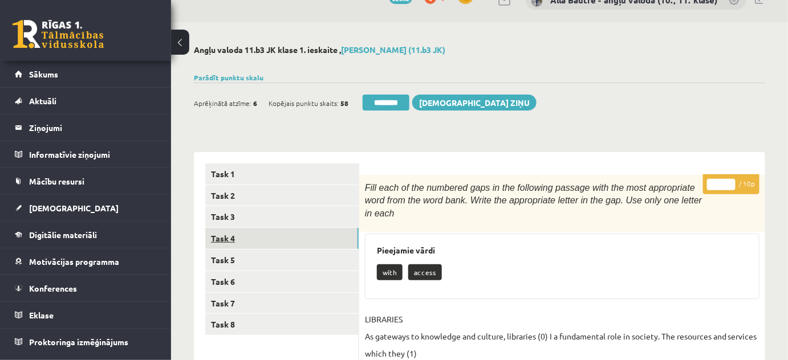
click at [223, 239] on link "Task 4" at bounding box center [281, 238] width 153 height 21
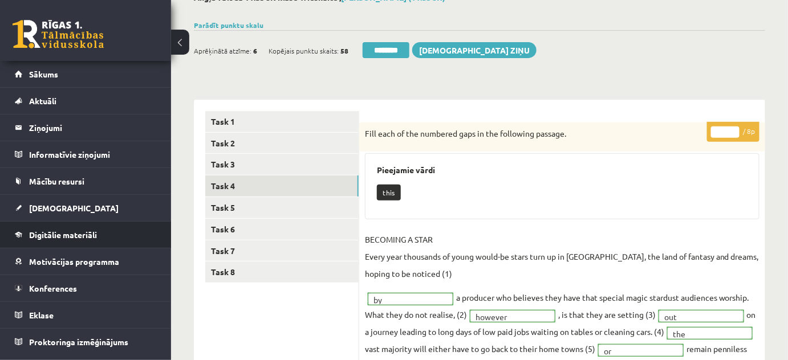
scroll to position [74, 0]
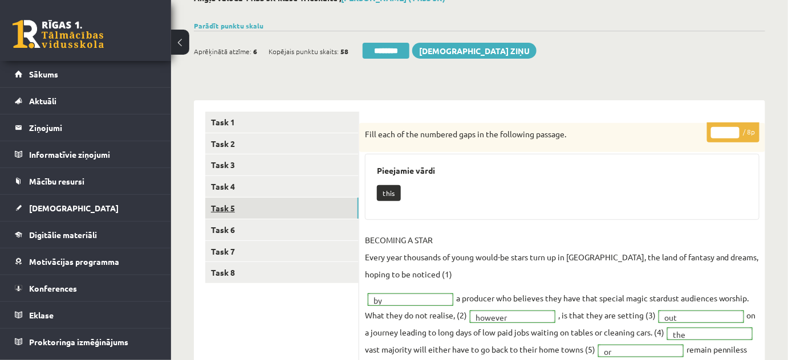
click at [220, 205] on link "Task 5" at bounding box center [281, 208] width 153 height 21
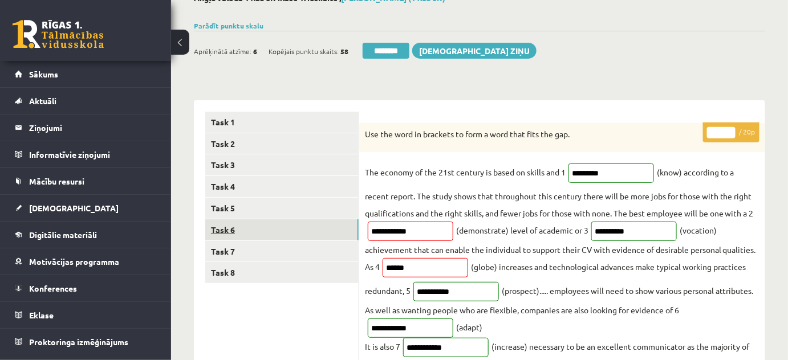
click at [220, 232] on link "Task 6" at bounding box center [281, 230] width 153 height 21
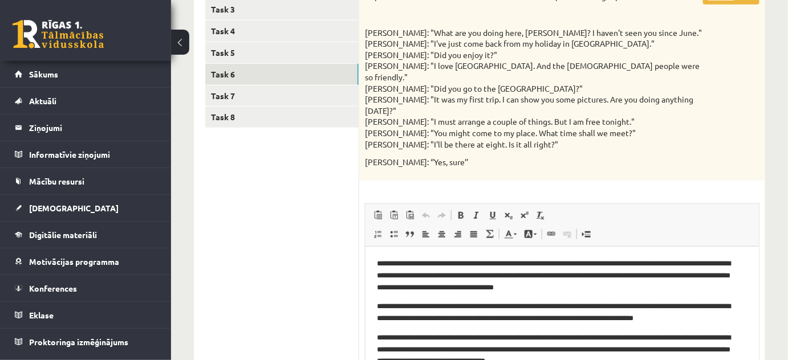
scroll to position [22, 0]
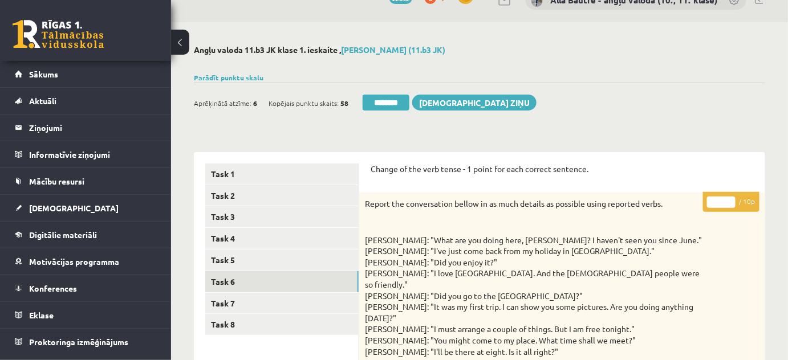
type input "**"
click at [728, 201] on input "**" at bounding box center [721, 202] width 29 height 11
click at [228, 301] on link "Task 7" at bounding box center [281, 303] width 153 height 21
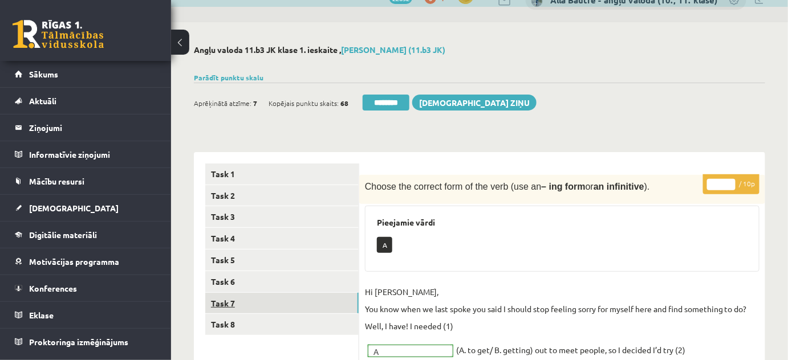
scroll to position [0, 0]
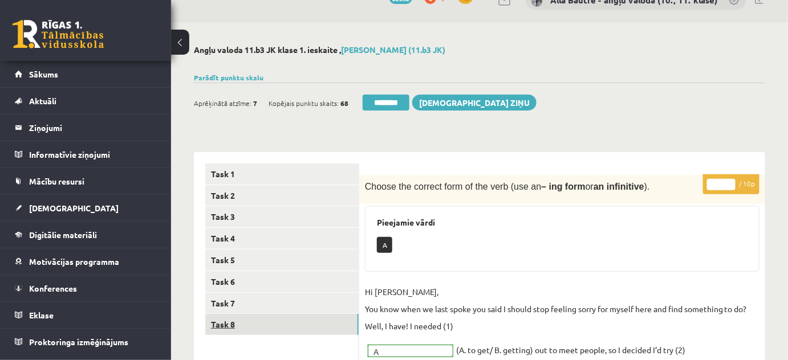
click at [230, 323] on link "Task 8" at bounding box center [281, 324] width 153 height 21
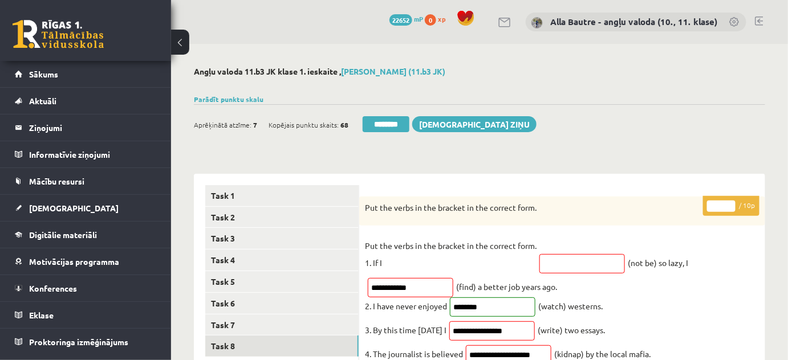
click at [733, 202] on input "*" at bounding box center [721, 206] width 29 height 11
type input "*"
click at [733, 202] on input "*" at bounding box center [721, 206] width 29 height 11
click at [234, 301] on link "Task 6" at bounding box center [281, 303] width 153 height 21
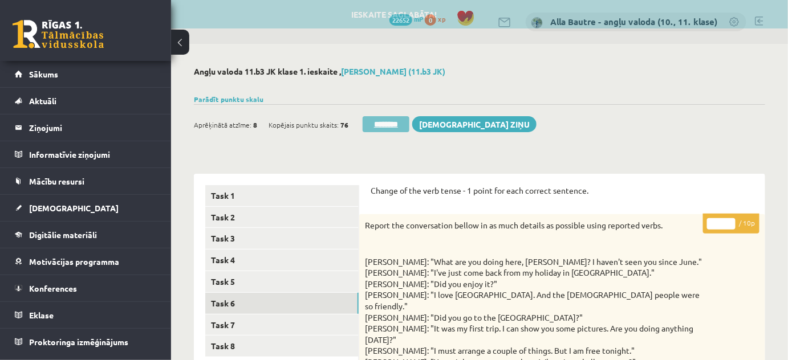
click at [402, 124] on input "********" at bounding box center [386, 124] width 47 height 16
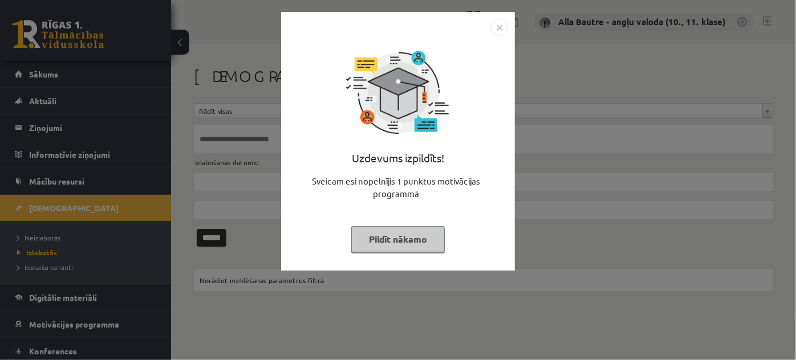
click at [497, 23] on img "Close" at bounding box center [499, 27] width 17 height 17
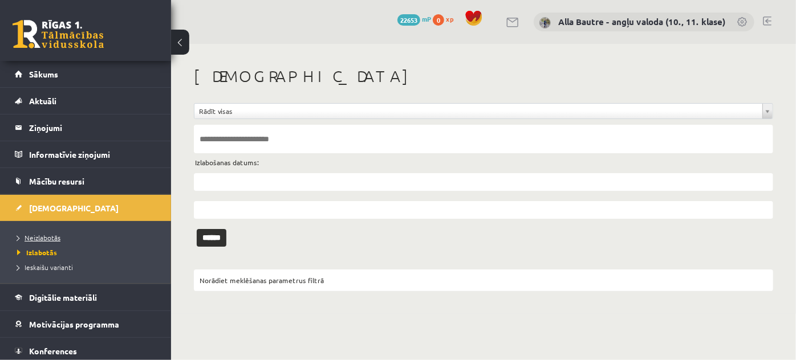
click at [36, 234] on span "Neizlabotās" at bounding box center [38, 237] width 43 height 9
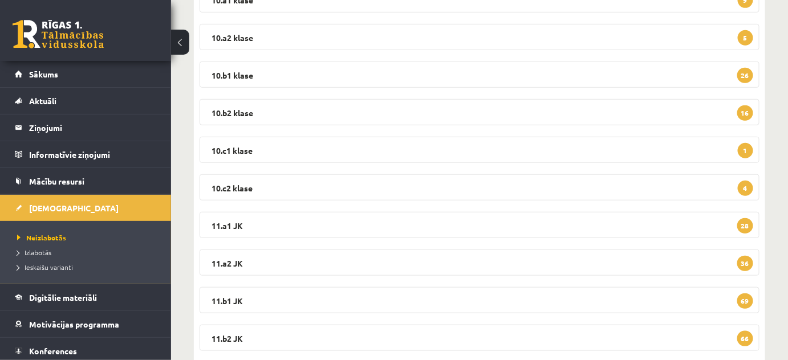
scroll to position [103, 0]
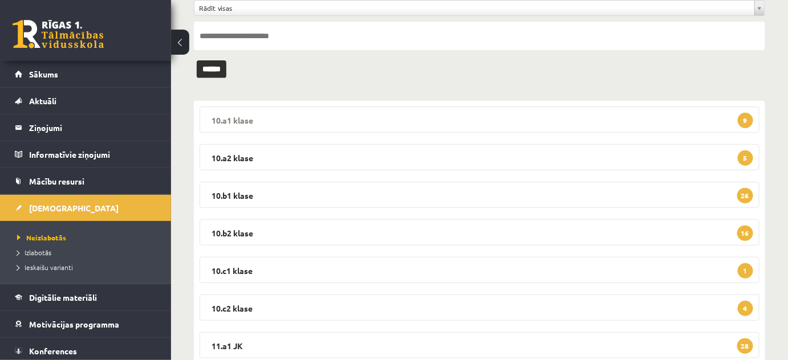
click at [231, 116] on legend "10.a1 klase 9" at bounding box center [480, 120] width 560 height 26
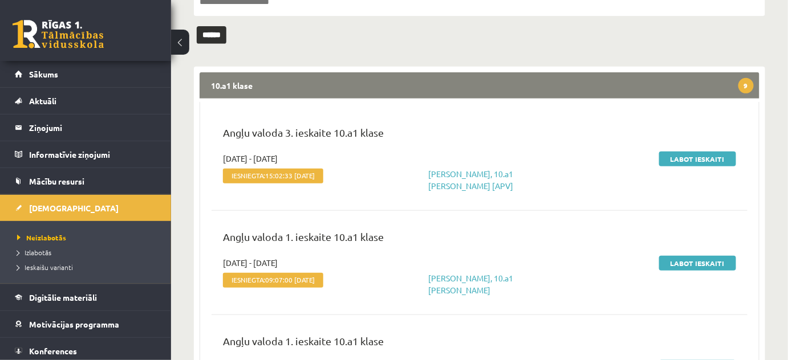
scroll to position [155, 0]
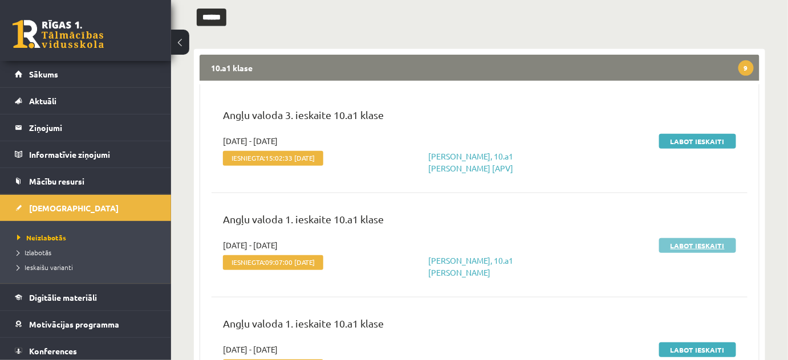
click at [697, 241] on link "Labot ieskaiti" at bounding box center [697, 245] width 77 height 15
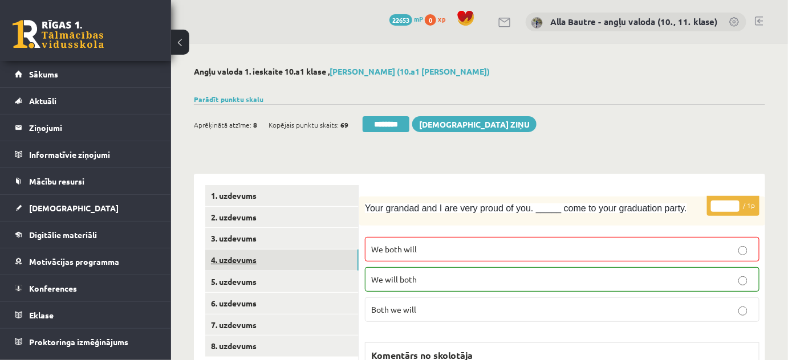
click at [233, 259] on link "4. uzdevums" at bounding box center [281, 260] width 153 height 21
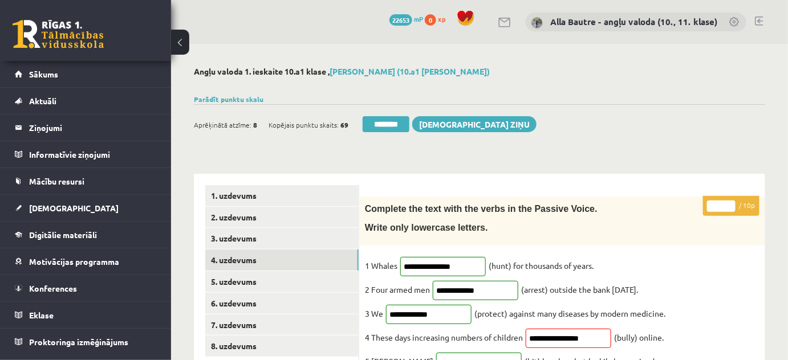
type input "**"
click at [730, 201] on input "**" at bounding box center [721, 206] width 29 height 11
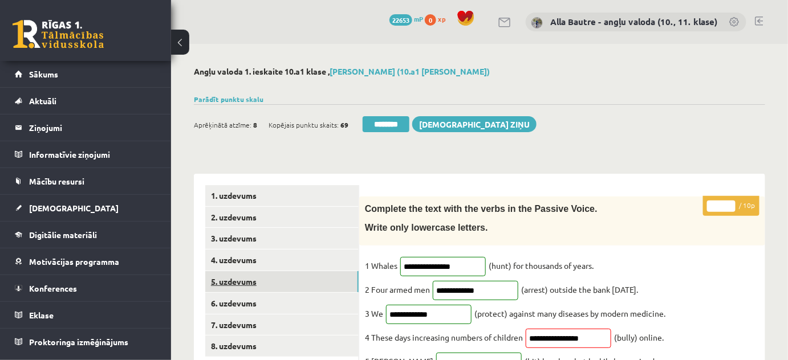
click at [234, 283] on link "5. uzdevums" at bounding box center [281, 281] width 153 height 21
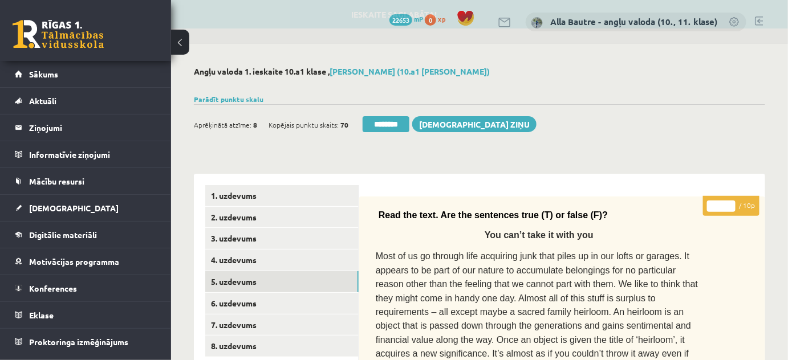
drag, startPoint x: 405, startPoint y: 121, endPoint x: 440, endPoint y: 34, distance: 93.9
click at [405, 121] on input "********" at bounding box center [386, 124] width 47 height 16
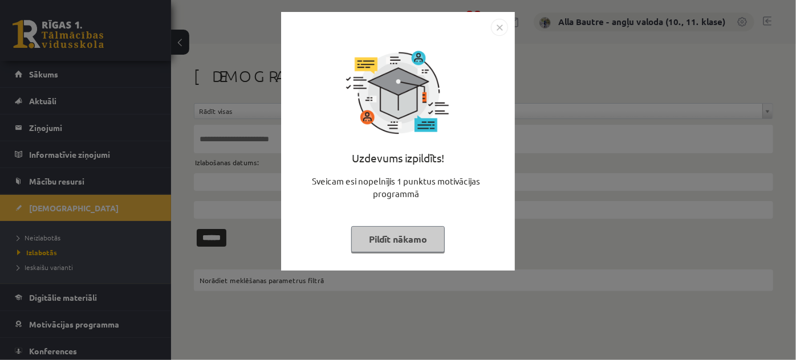
click at [493, 23] on img "Close" at bounding box center [499, 27] width 17 height 17
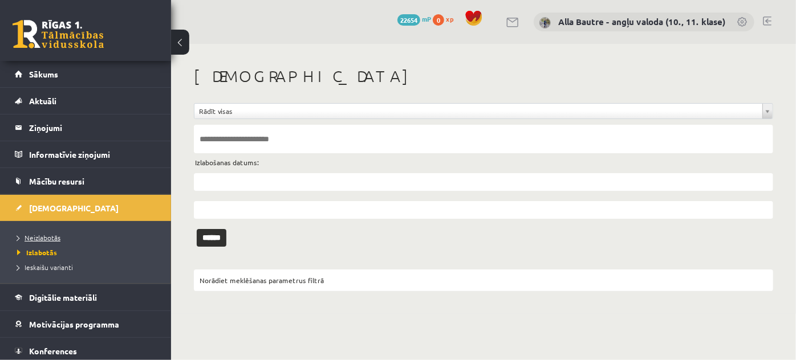
click at [51, 237] on span "Neizlabotās" at bounding box center [38, 237] width 43 height 9
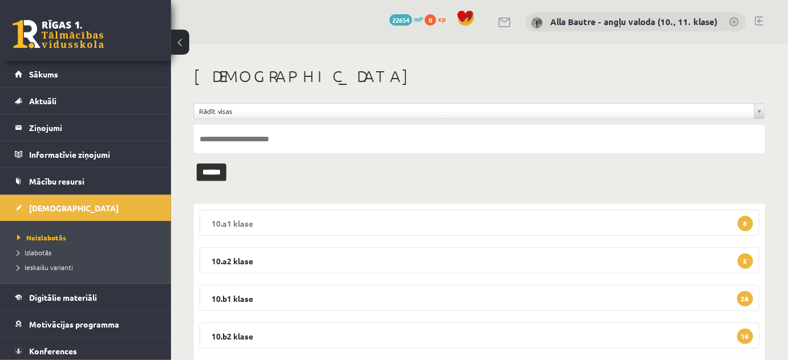
click at [233, 223] on legend "10.a1 klase 8" at bounding box center [480, 223] width 560 height 26
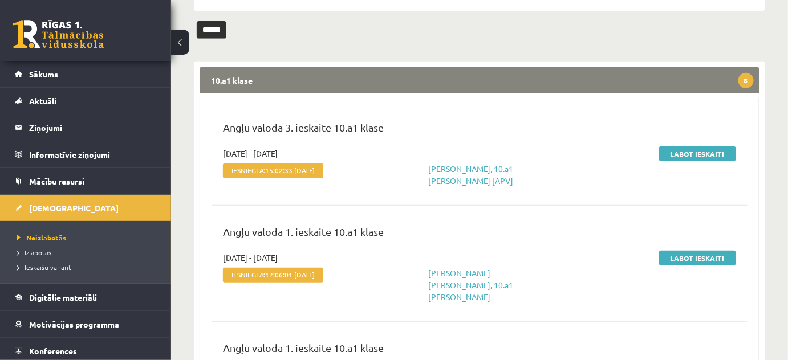
scroll to position [155, 0]
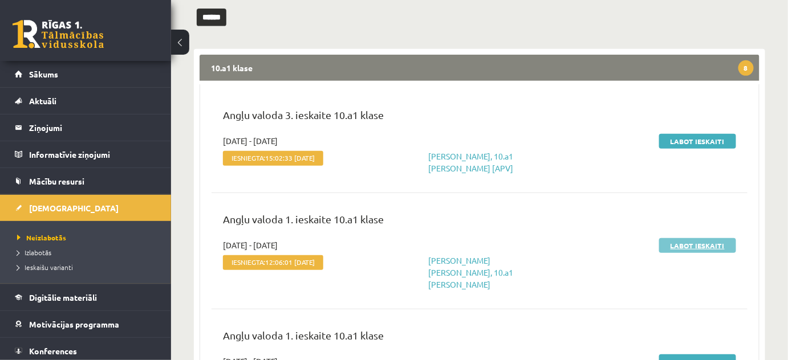
click at [692, 242] on link "Labot ieskaiti" at bounding box center [697, 245] width 77 height 15
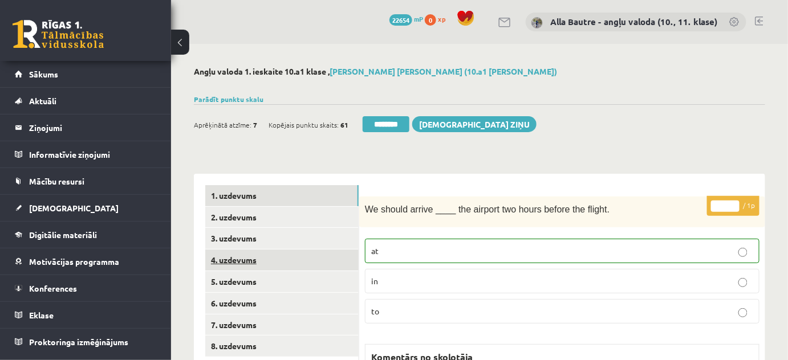
click at [220, 258] on link "4. uzdevums" at bounding box center [281, 260] width 153 height 21
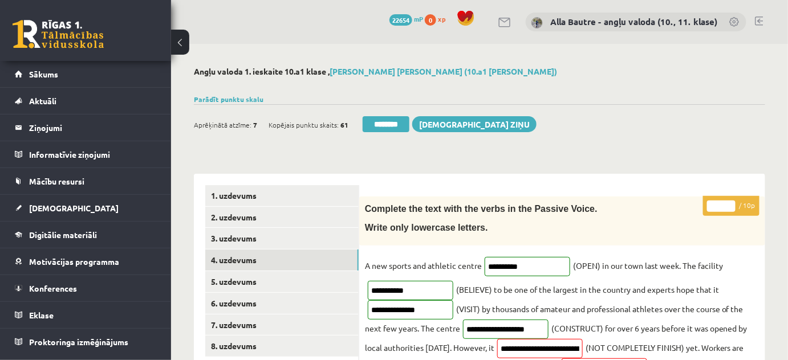
type input "**"
click at [733, 204] on input "**" at bounding box center [721, 206] width 29 height 11
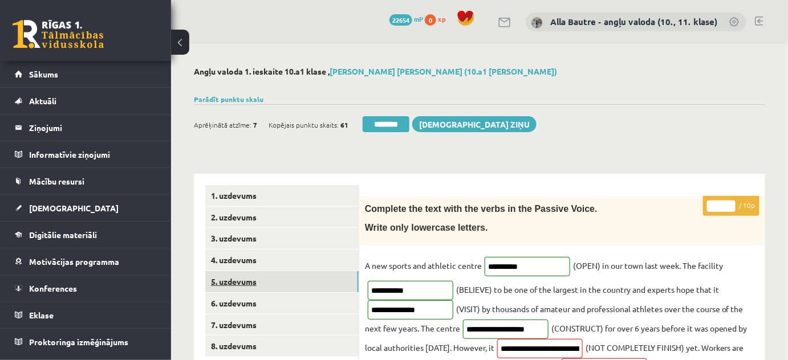
click at [229, 280] on link "5. uzdevums" at bounding box center [281, 281] width 153 height 21
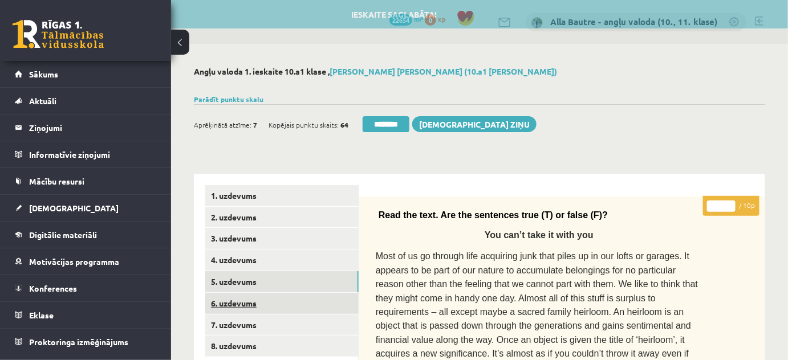
click at [234, 299] on link "6. uzdevums" at bounding box center [281, 303] width 153 height 21
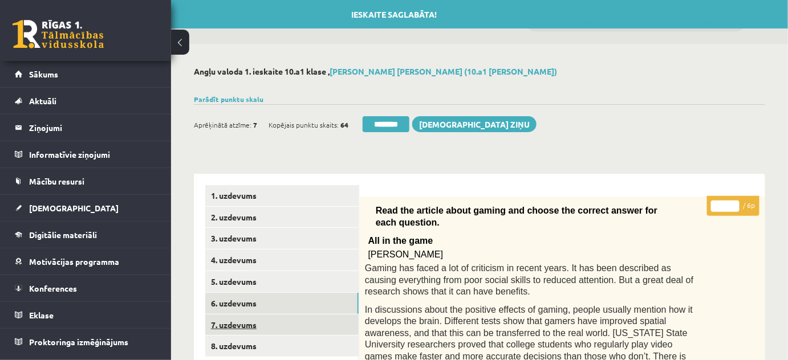
click at [242, 326] on link "7. uzdevums" at bounding box center [281, 325] width 153 height 21
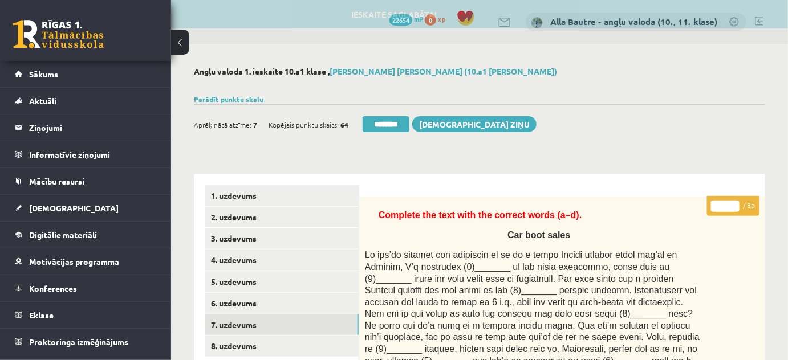
drag, startPoint x: 372, startPoint y: 120, endPoint x: 435, endPoint y: 30, distance: 109.3
click at [372, 120] on input "********" at bounding box center [386, 124] width 47 height 16
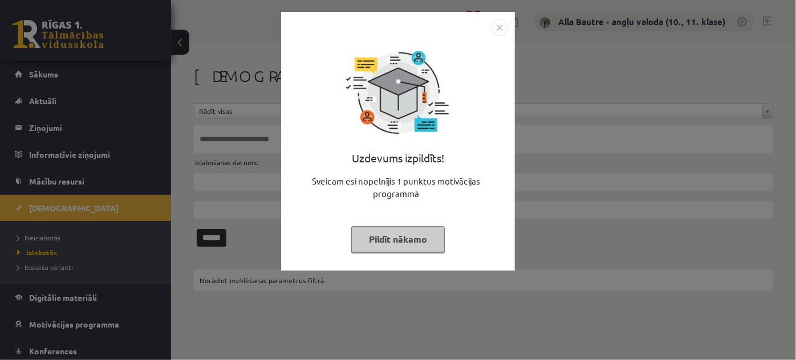
click at [503, 25] on img "Close" at bounding box center [499, 27] width 17 height 17
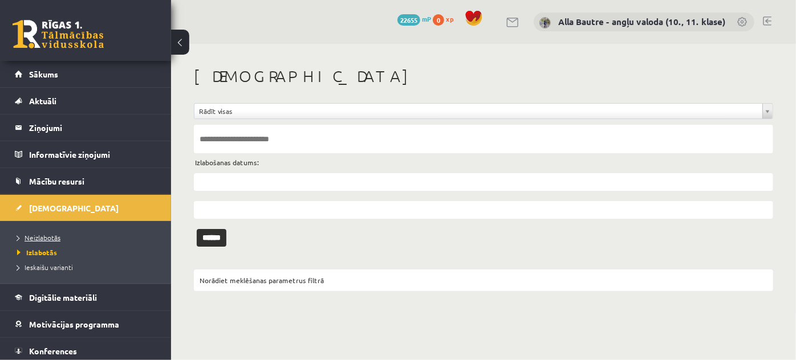
click at [42, 233] on span "Neizlabotās" at bounding box center [38, 237] width 43 height 9
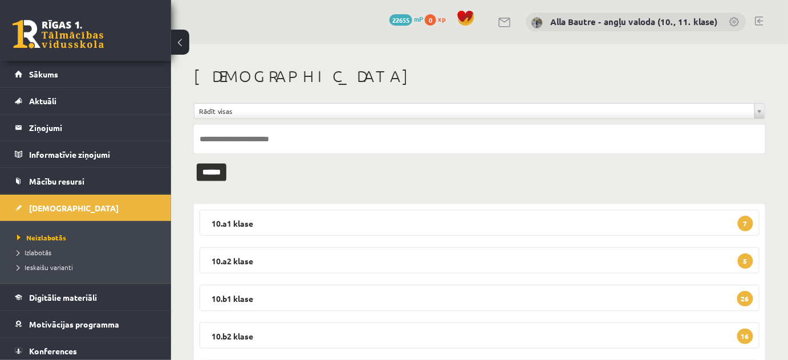
scroll to position [103, 0]
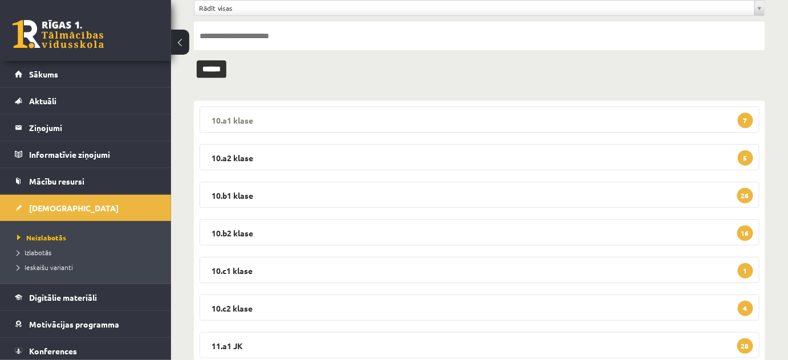
click at [229, 120] on legend "10.a1 klase 7" at bounding box center [480, 120] width 560 height 26
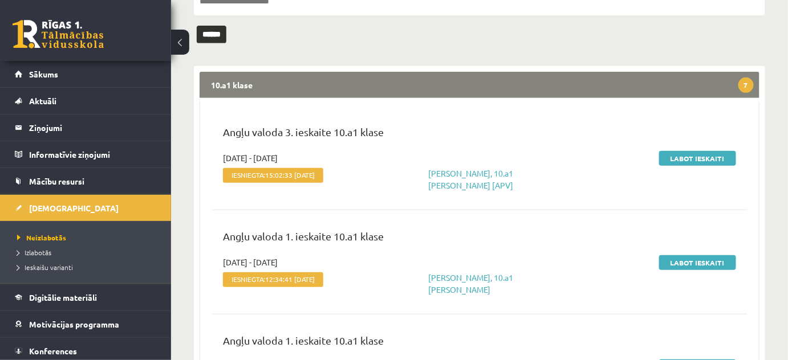
scroll to position [207, 0]
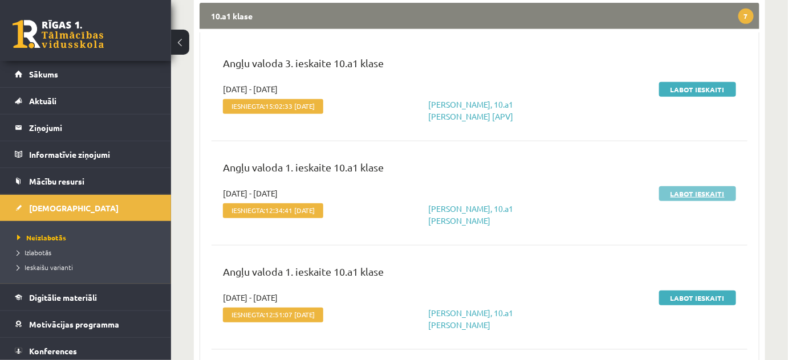
click at [672, 191] on link "Labot ieskaiti" at bounding box center [697, 193] width 77 height 15
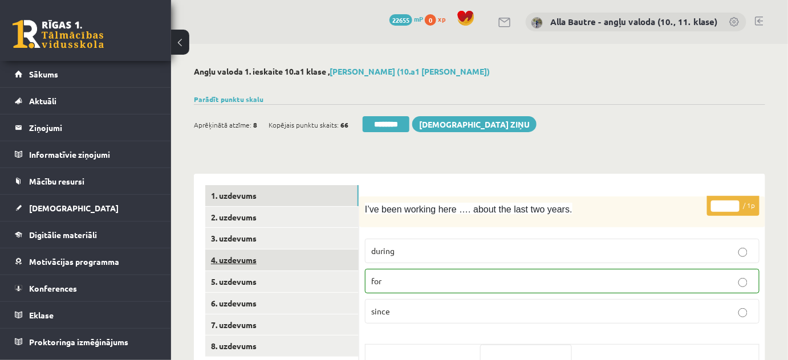
click at [228, 256] on link "4. uzdevums" at bounding box center [281, 260] width 153 height 21
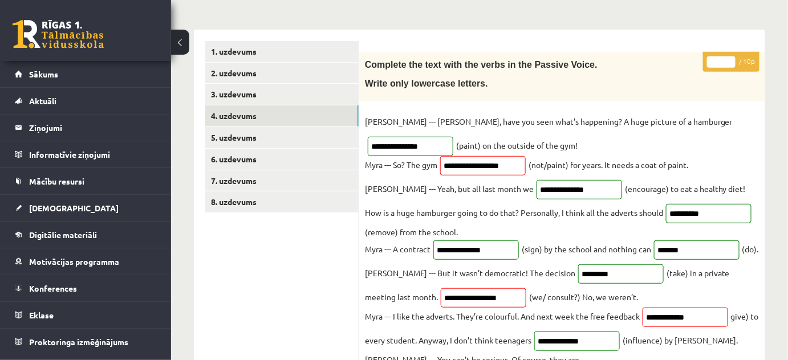
scroll to position [103, 0]
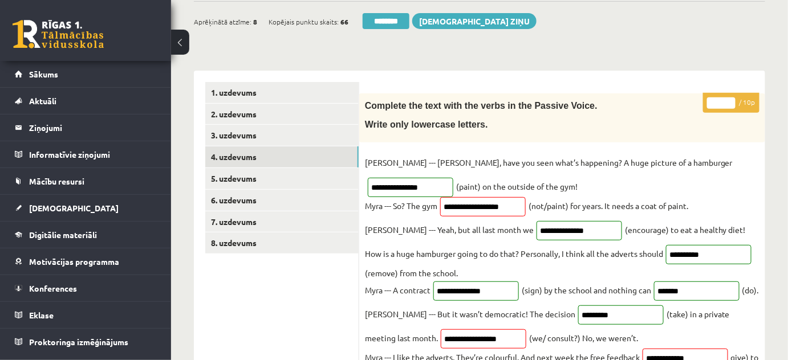
type input "**"
click at [728, 99] on input "**" at bounding box center [721, 103] width 29 height 11
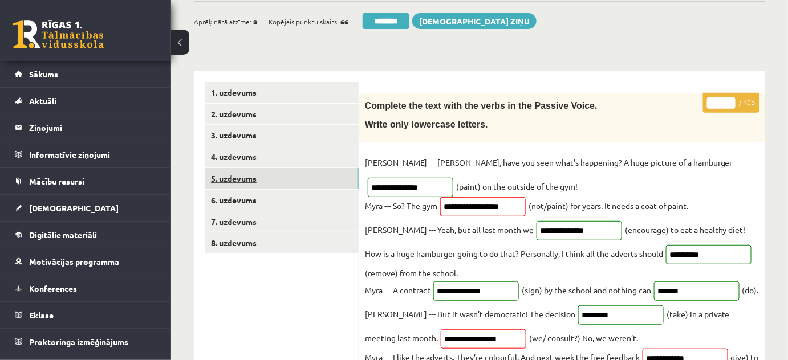
click at [261, 172] on link "5. uzdevums" at bounding box center [281, 178] width 153 height 21
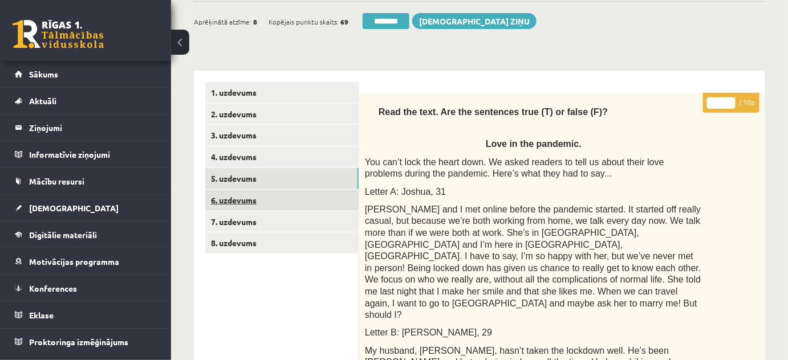
click at [265, 199] on link "6. uzdevums" at bounding box center [281, 200] width 153 height 21
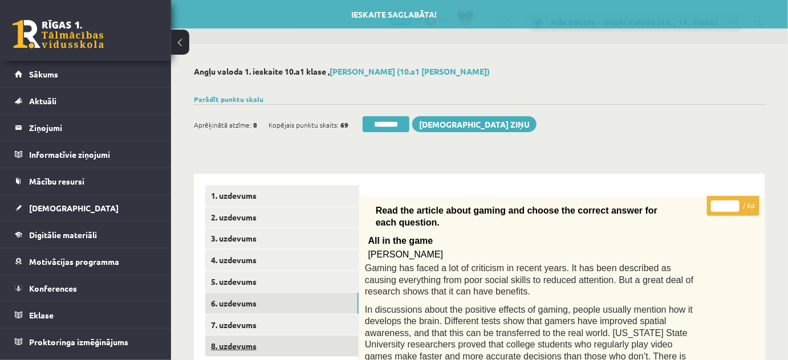
scroll to position [0, 0]
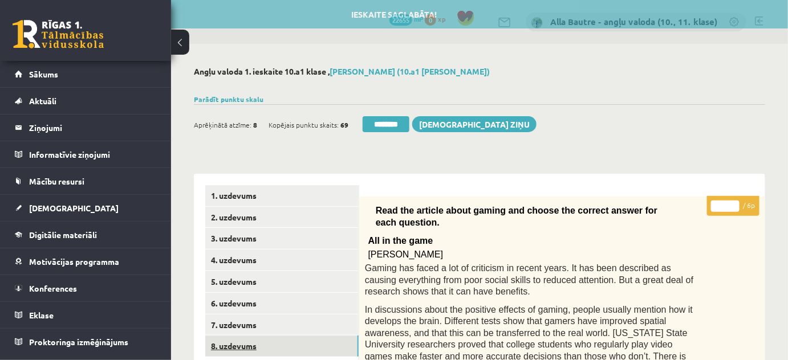
click at [233, 342] on link "8. uzdevums" at bounding box center [281, 346] width 153 height 21
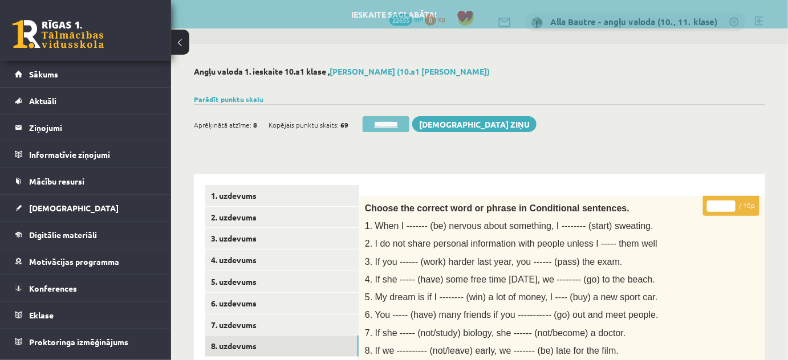
click at [384, 124] on input "********" at bounding box center [386, 124] width 47 height 16
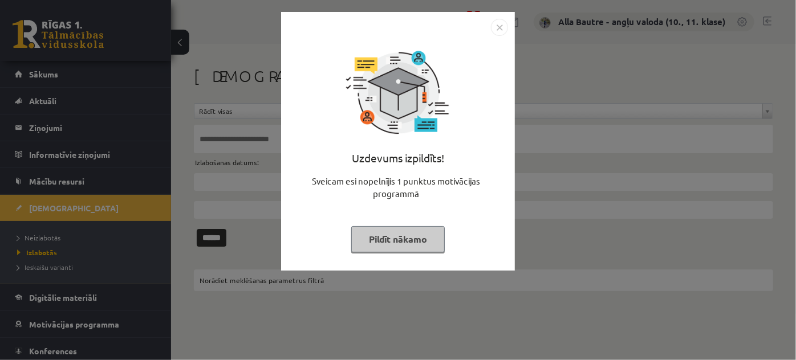
click at [497, 25] on img "Close" at bounding box center [499, 27] width 17 height 17
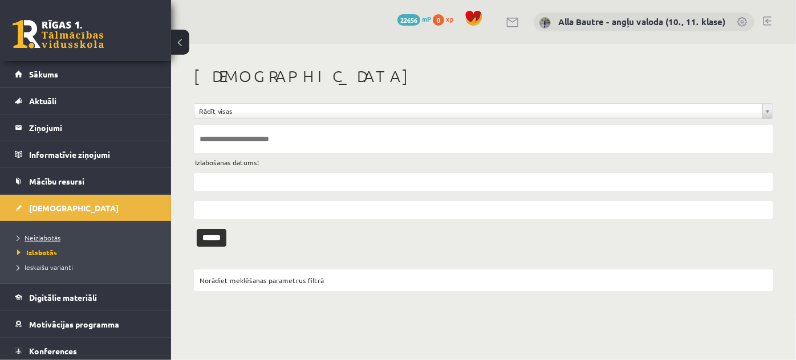
click at [40, 238] on span "Neizlabotās" at bounding box center [38, 237] width 43 height 9
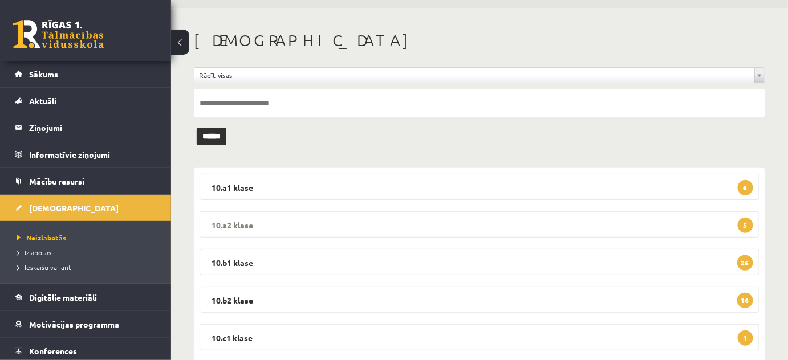
scroll to position [51, 0]
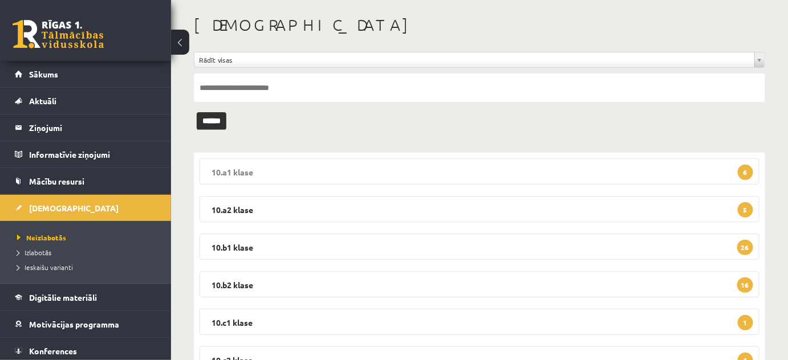
click at [255, 167] on legend "10.a1 klase 6" at bounding box center [480, 172] width 560 height 26
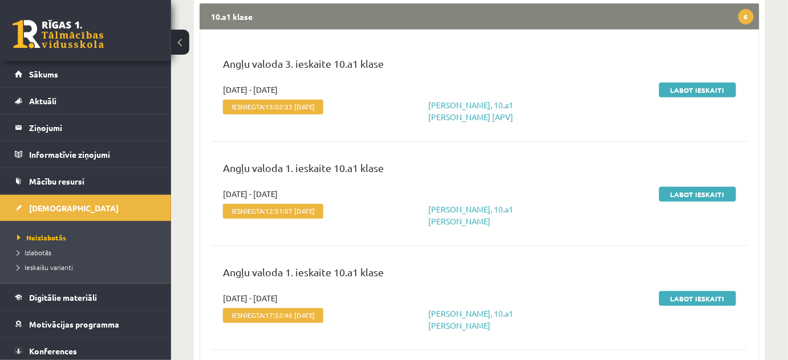
scroll to position [207, 0]
click at [675, 192] on link "Labot ieskaiti" at bounding box center [697, 193] width 77 height 15
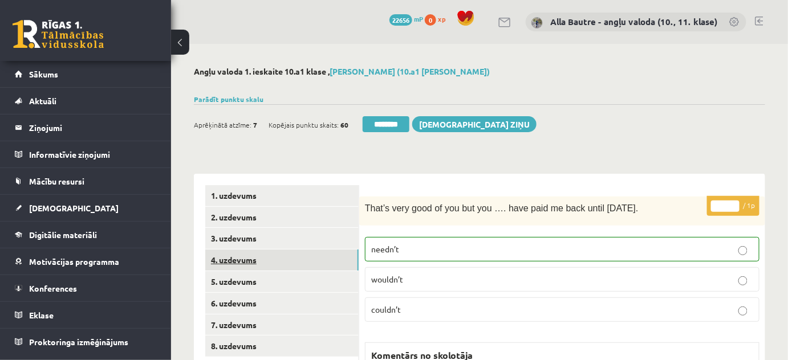
click at [236, 258] on link "4. uzdevums" at bounding box center [281, 260] width 153 height 21
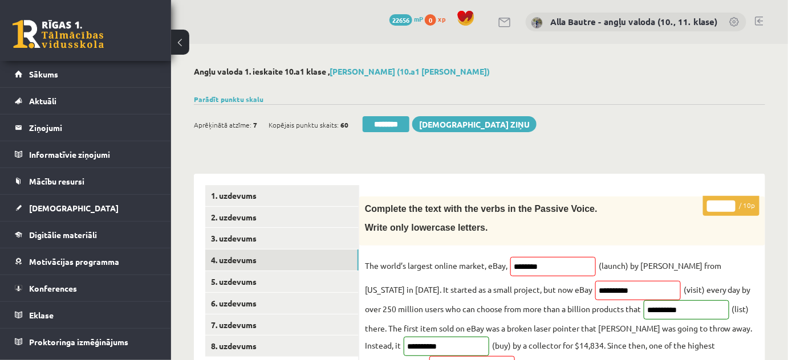
click at [731, 201] on input "*" at bounding box center [721, 206] width 29 height 11
type input "*"
click at [730, 202] on input "*" at bounding box center [721, 206] width 29 height 11
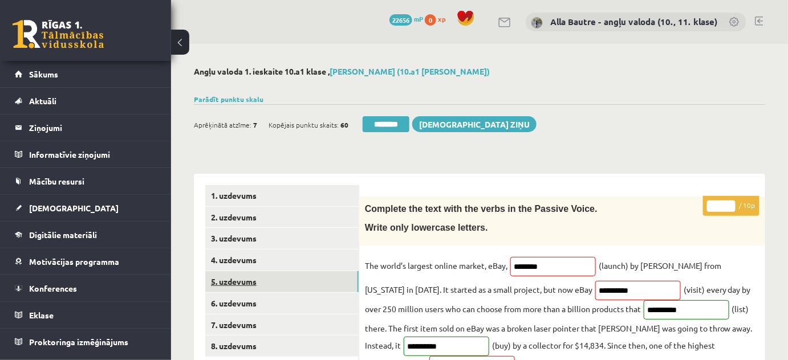
click at [241, 283] on link "5. uzdevums" at bounding box center [281, 281] width 153 height 21
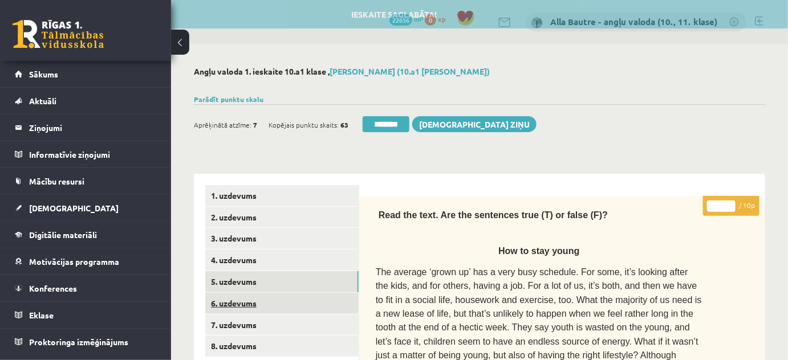
click at [250, 301] on link "6. uzdevums" at bounding box center [281, 303] width 153 height 21
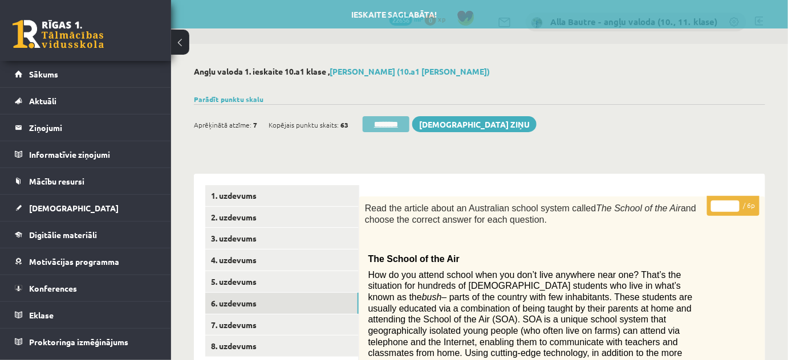
click at [388, 123] on input "********" at bounding box center [386, 124] width 47 height 16
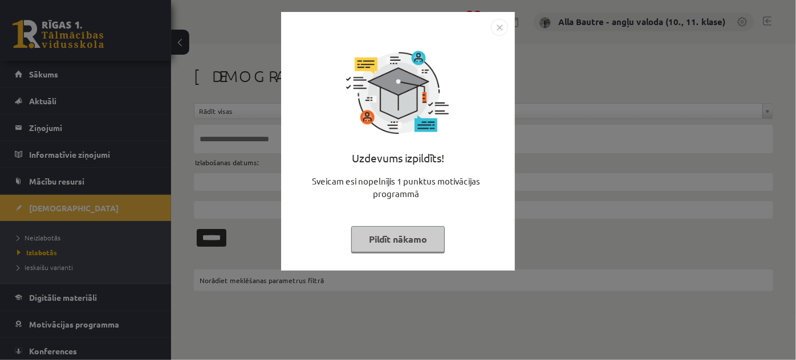
click at [503, 22] on img "Close" at bounding box center [499, 27] width 17 height 17
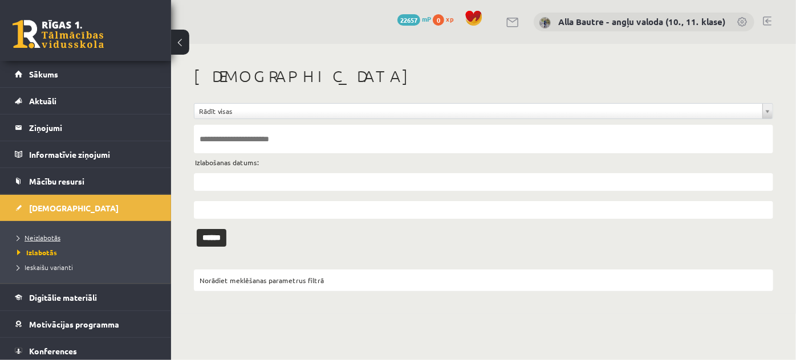
click at [43, 235] on span "Neizlabotās" at bounding box center [38, 237] width 43 height 9
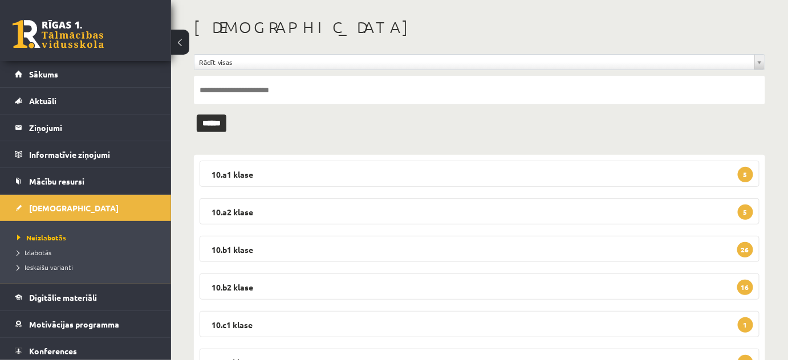
scroll to position [103, 0]
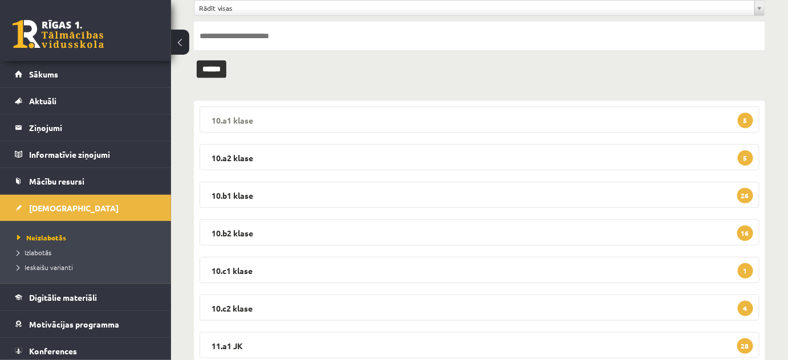
click at [242, 118] on legend "10.a1 klase 5" at bounding box center [480, 120] width 560 height 26
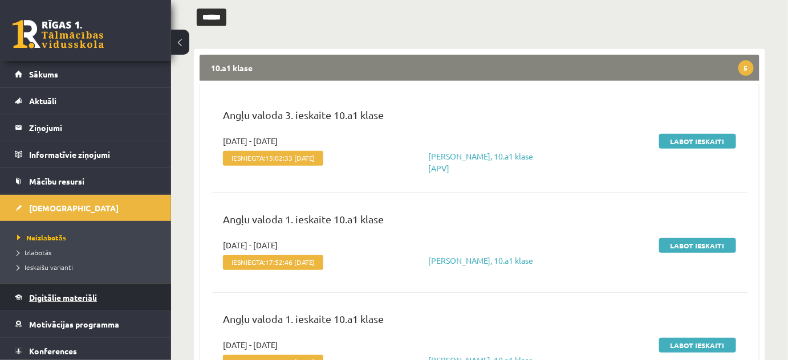
scroll to position [207, 0]
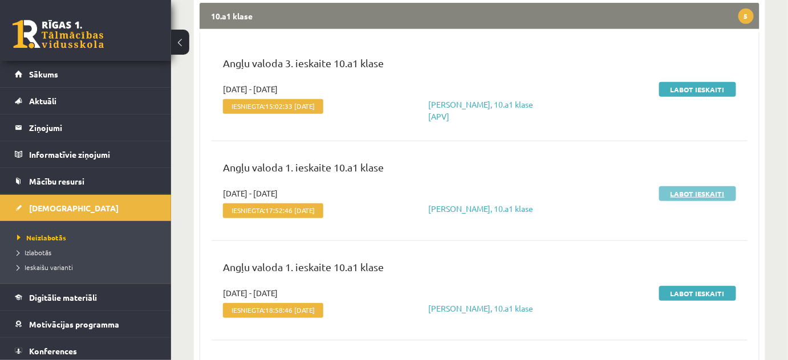
click at [680, 193] on link "Labot ieskaiti" at bounding box center [697, 193] width 77 height 15
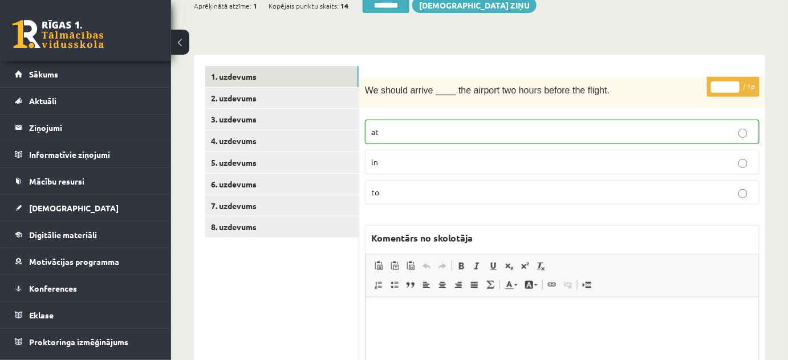
scroll to position [103, 0]
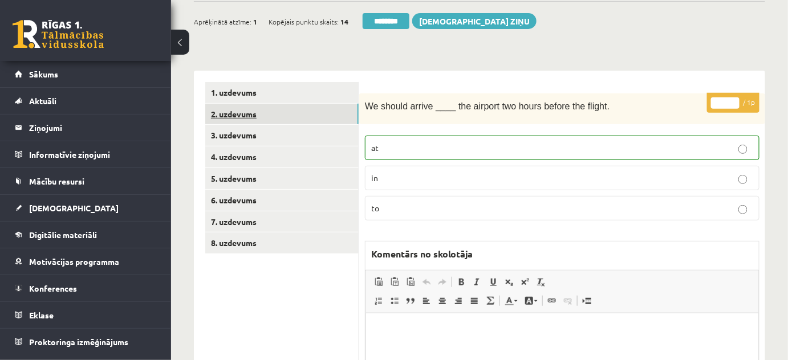
click at [242, 115] on link "2. uzdevums" at bounding box center [281, 114] width 153 height 21
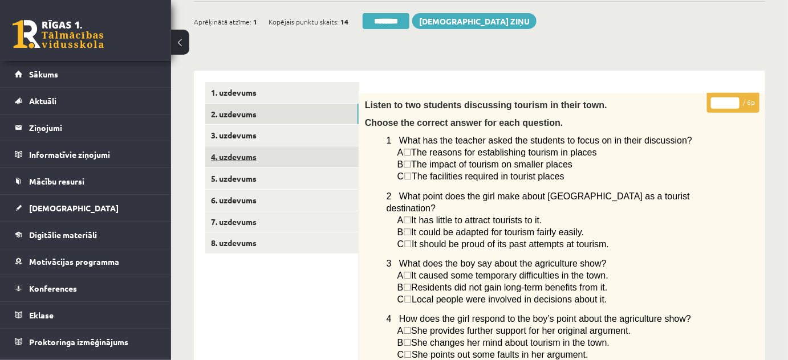
scroll to position [0, 0]
click at [246, 152] on link "4. uzdevums" at bounding box center [281, 157] width 153 height 21
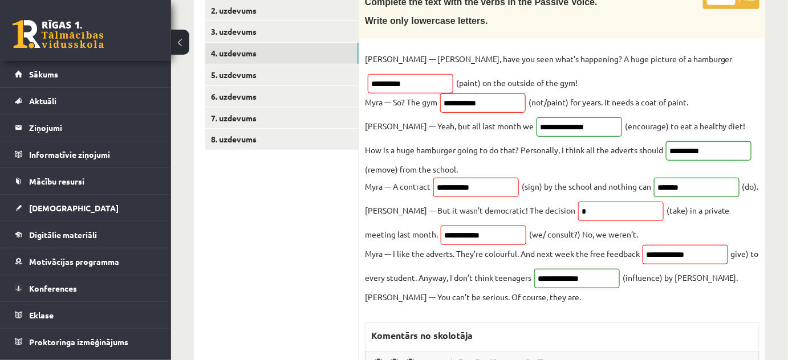
scroll to position [51, 0]
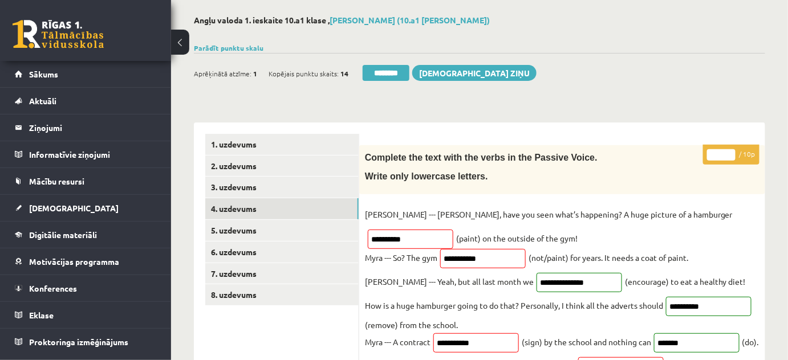
click at [728, 151] on input "*" at bounding box center [721, 154] width 29 height 11
type input "*"
click at [728, 151] on input "*" at bounding box center [721, 154] width 29 height 11
click at [238, 295] on link "8. uzdevums" at bounding box center [281, 295] width 153 height 21
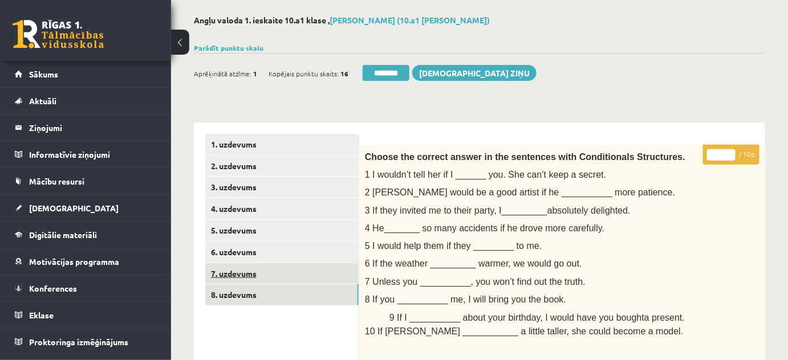
click at [234, 271] on link "7. uzdevums" at bounding box center [281, 273] width 153 height 21
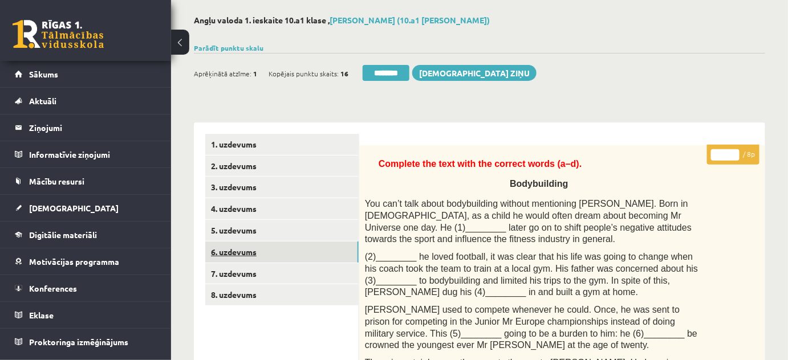
click at [232, 247] on link "6. uzdevums" at bounding box center [281, 252] width 153 height 21
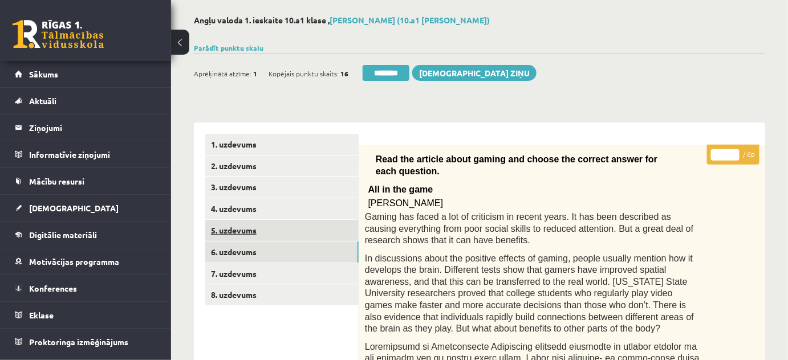
click at [228, 226] on link "5. uzdevums" at bounding box center [281, 230] width 153 height 21
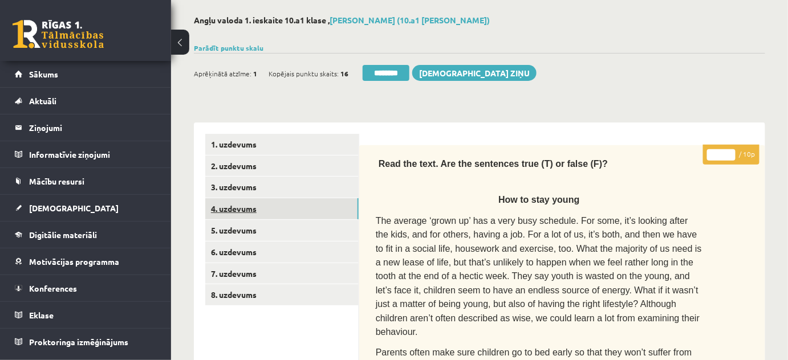
click at [236, 206] on link "4. uzdevums" at bounding box center [281, 208] width 153 height 21
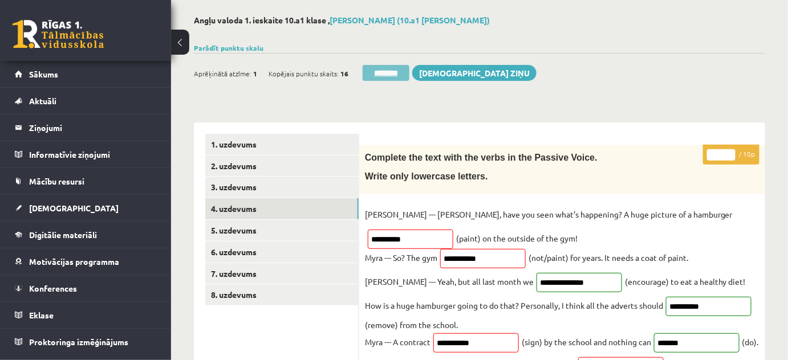
click at [379, 70] on input "********" at bounding box center [386, 73] width 47 height 16
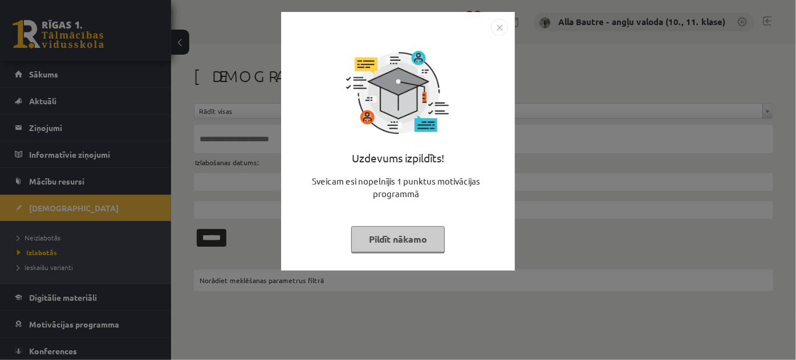
click at [496, 27] on img "Close" at bounding box center [499, 27] width 17 height 17
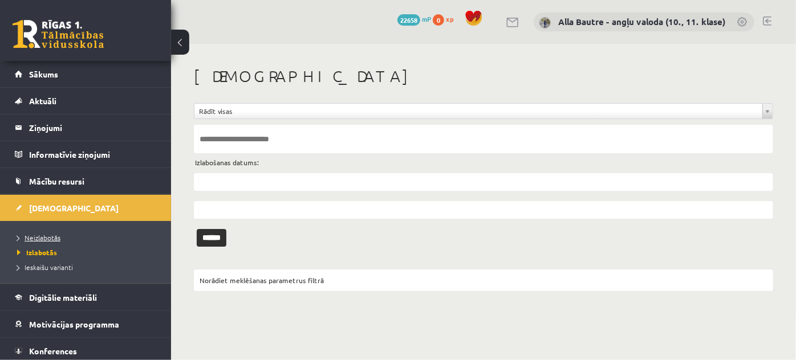
click at [43, 235] on span "Neizlabotās" at bounding box center [38, 237] width 43 height 9
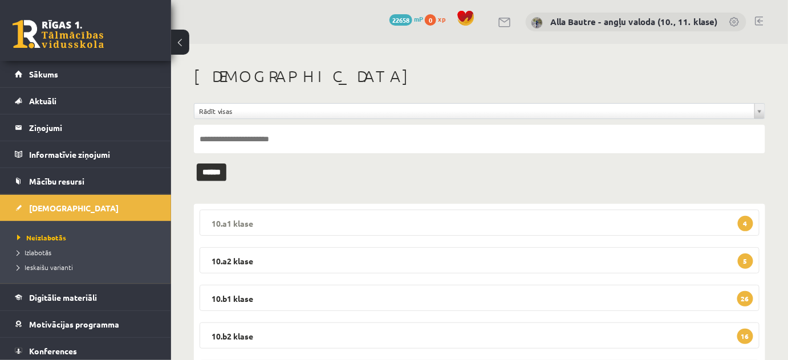
click at [224, 218] on legend "10.a1 klase 4" at bounding box center [480, 223] width 560 height 26
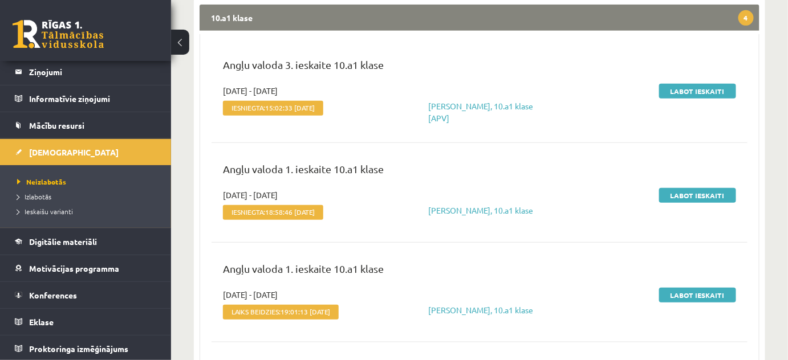
scroll to position [207, 0]
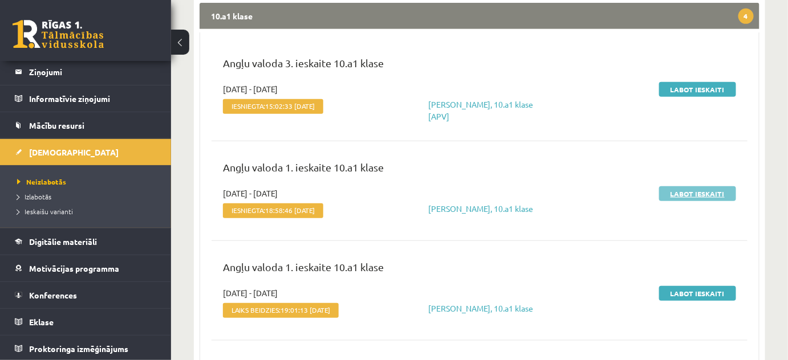
click at [679, 191] on link "Labot ieskaiti" at bounding box center [697, 193] width 77 height 15
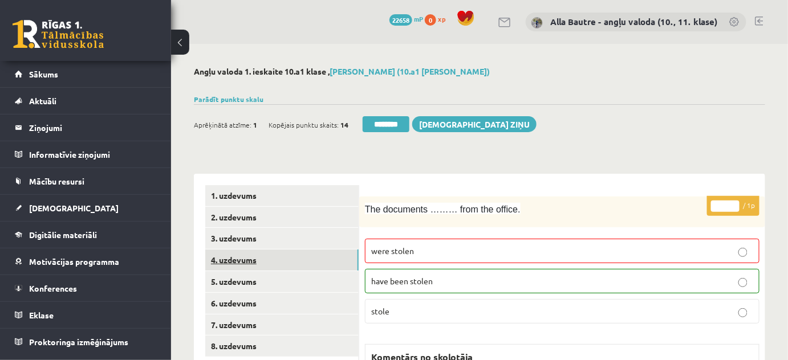
click at [251, 258] on link "4. uzdevums" at bounding box center [281, 260] width 153 height 21
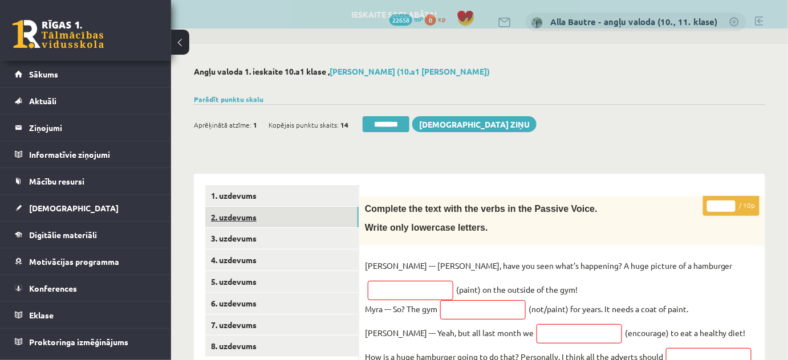
click at [233, 216] on link "2. uzdevums" at bounding box center [281, 217] width 153 height 21
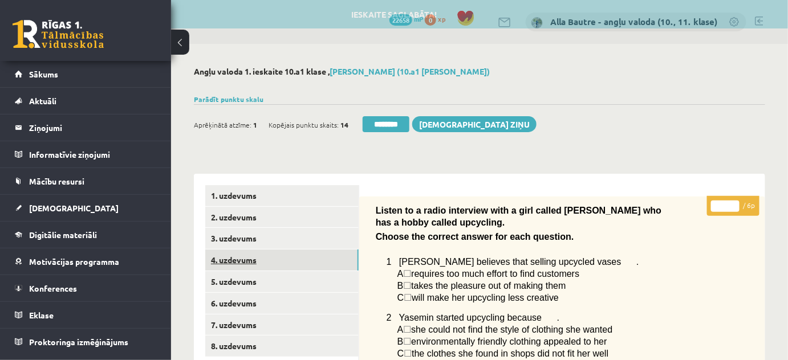
click at [234, 256] on link "4. uzdevums" at bounding box center [281, 260] width 153 height 21
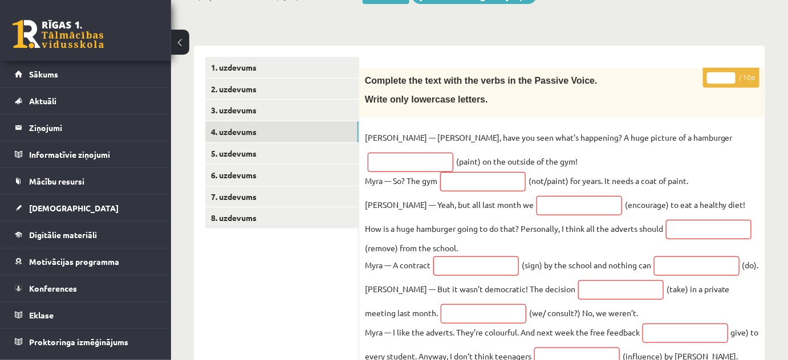
scroll to position [207, 0]
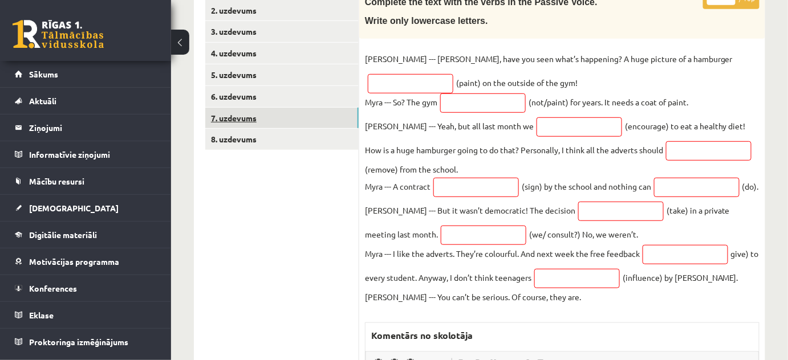
click at [232, 113] on link "7. uzdevums" at bounding box center [281, 118] width 153 height 21
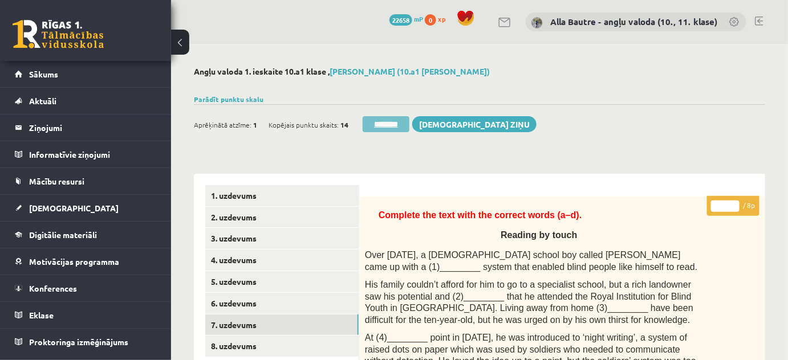
click at [393, 123] on input "********" at bounding box center [386, 124] width 47 height 16
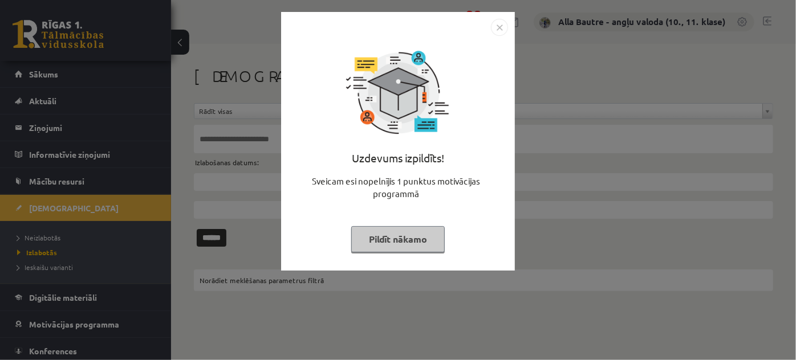
click at [494, 25] on img "Close" at bounding box center [499, 27] width 17 height 17
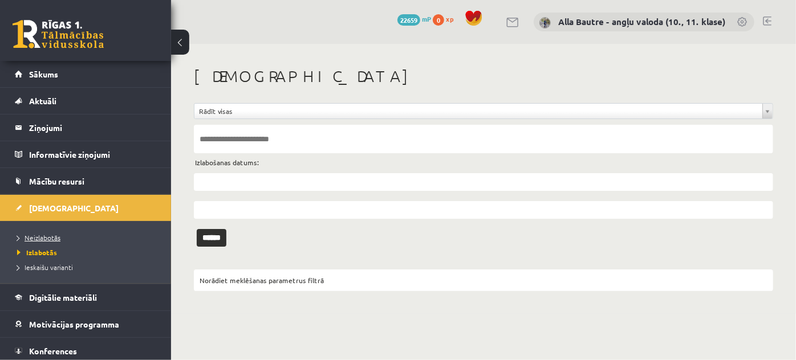
click at [39, 235] on span "Neizlabotās" at bounding box center [38, 237] width 43 height 9
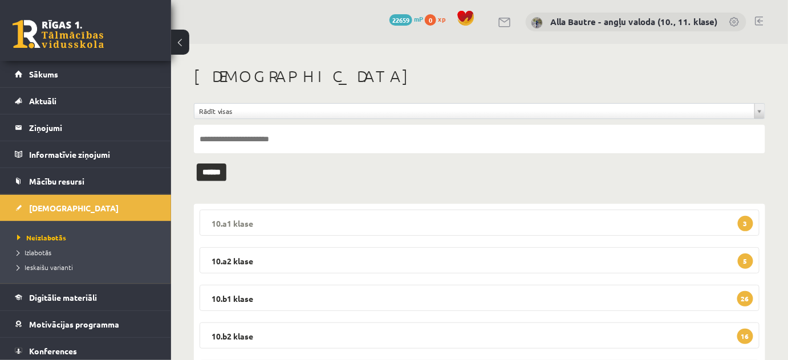
click at [235, 225] on legend "10.a1 klase 3" at bounding box center [480, 223] width 560 height 26
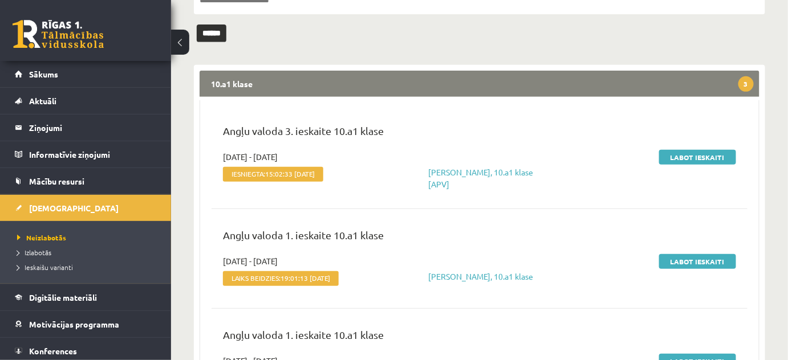
scroll to position [155, 0]
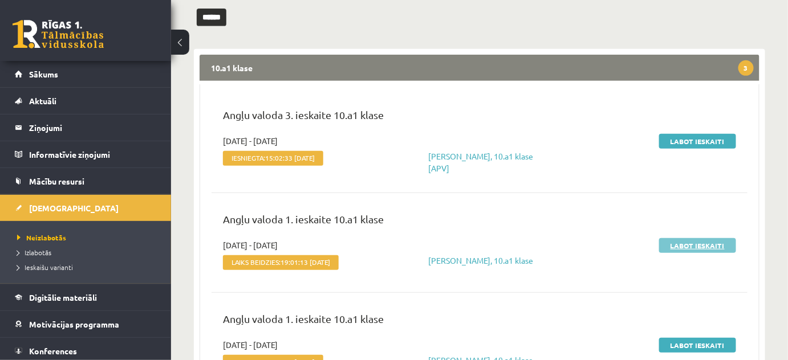
click at [681, 246] on link "Labot ieskaiti" at bounding box center [697, 245] width 77 height 15
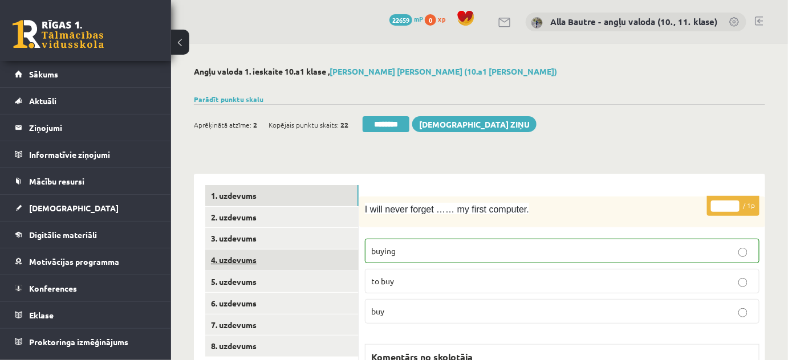
click at [247, 258] on link "4. uzdevums" at bounding box center [281, 260] width 153 height 21
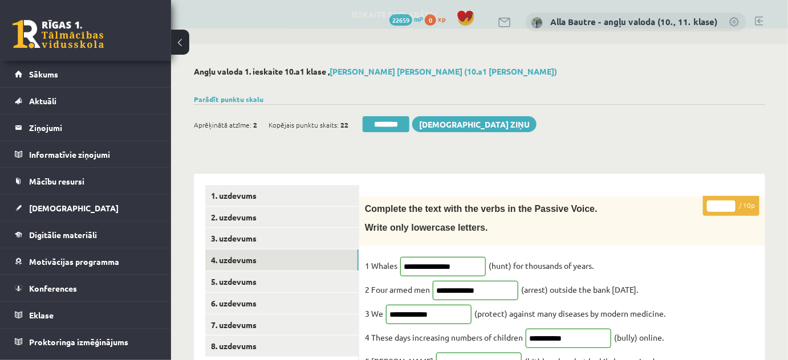
scroll to position [51, 0]
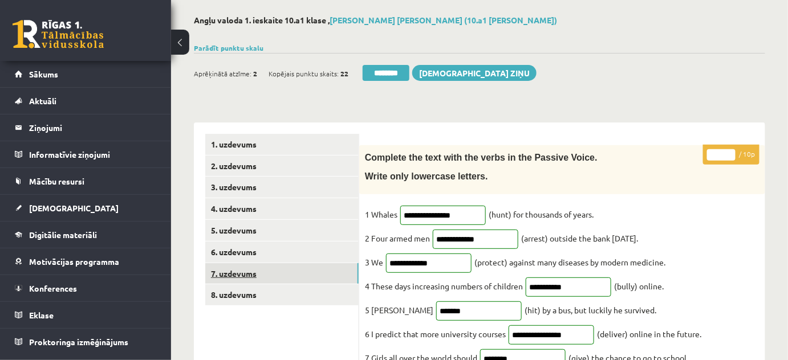
click at [249, 265] on link "7. uzdevums" at bounding box center [281, 273] width 153 height 21
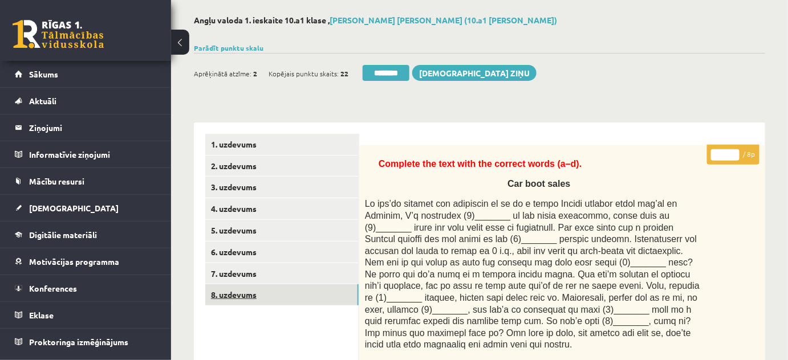
click at [241, 292] on link "8. uzdevums" at bounding box center [281, 295] width 153 height 21
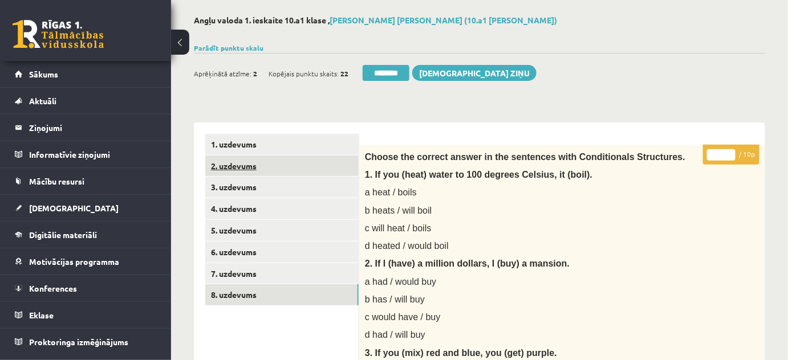
scroll to position [0, 0]
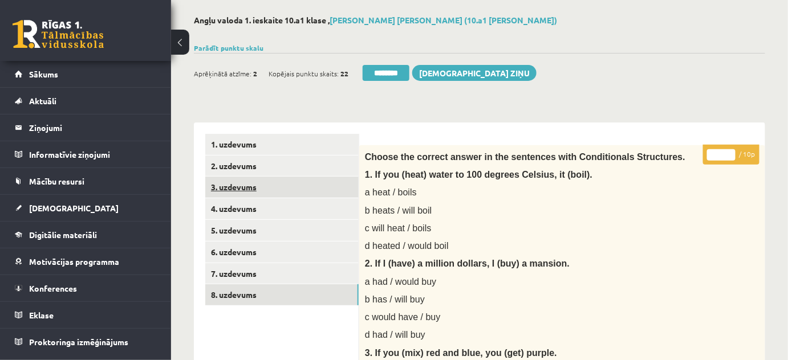
click at [224, 185] on link "3. uzdevums" at bounding box center [281, 187] width 153 height 21
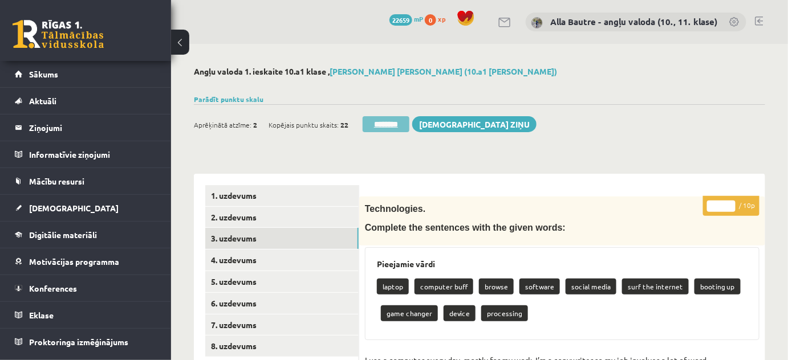
click at [388, 121] on input "********" at bounding box center [386, 124] width 47 height 16
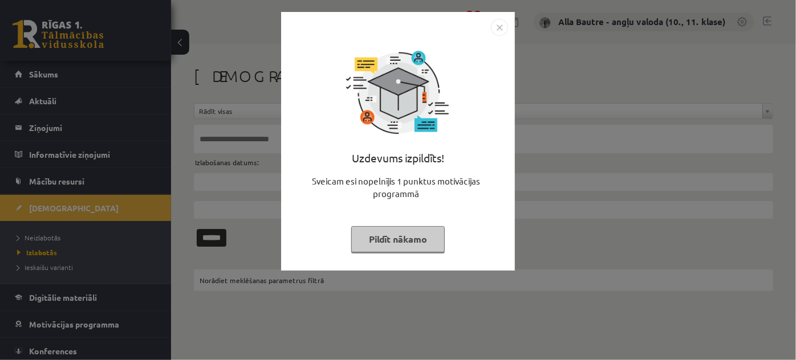
click at [496, 30] on img "Close" at bounding box center [499, 27] width 17 height 17
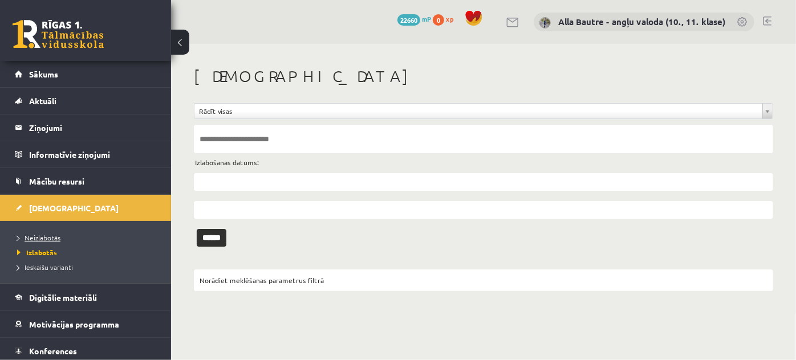
click at [35, 234] on span "Neizlabotās" at bounding box center [38, 237] width 43 height 9
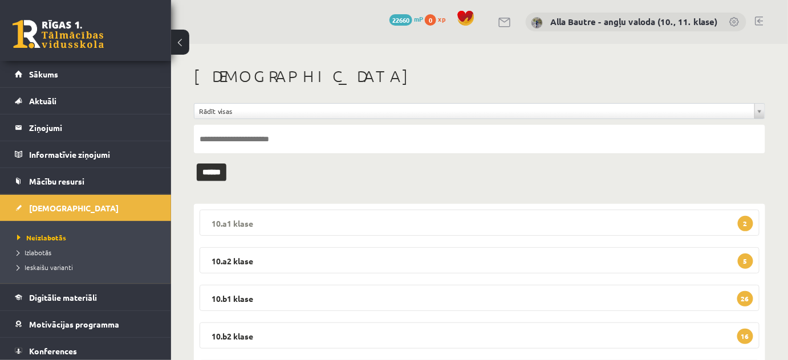
click at [222, 217] on legend "10.a1 klase 2" at bounding box center [480, 223] width 560 height 26
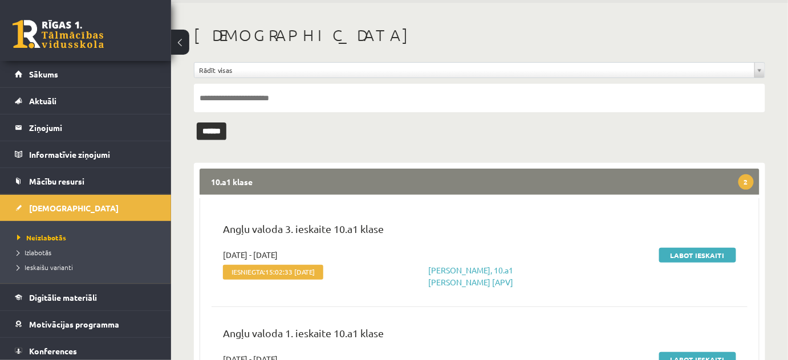
scroll to position [103, 0]
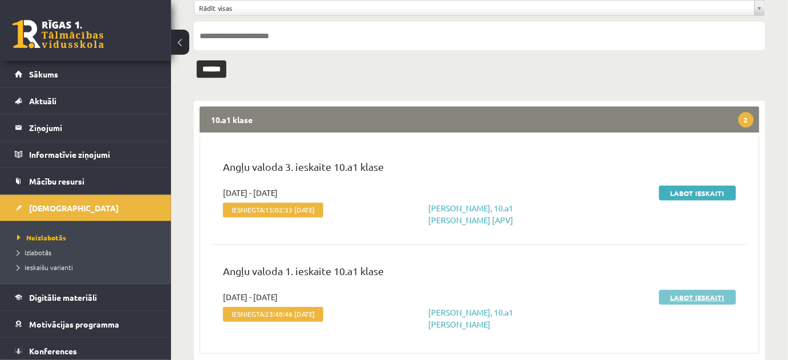
click at [681, 297] on link "Labot ieskaiti" at bounding box center [697, 297] width 77 height 15
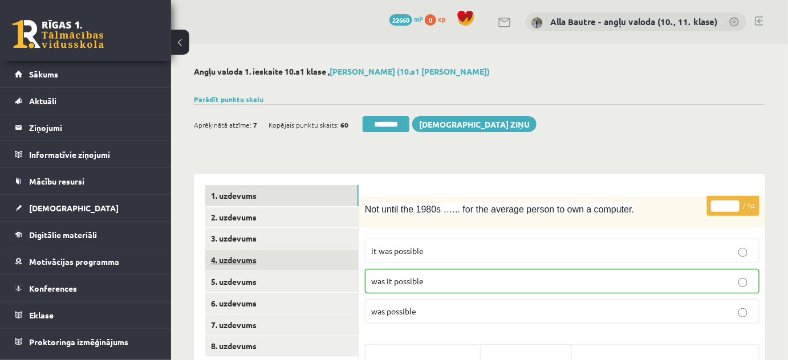
click at [236, 257] on link "4. uzdevums" at bounding box center [281, 260] width 153 height 21
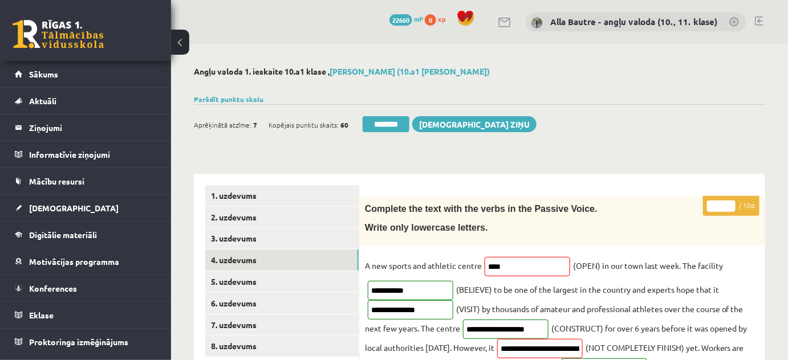
click at [729, 202] on input "*" at bounding box center [721, 206] width 29 height 11
type input "*"
click at [729, 202] on input "*" at bounding box center [721, 206] width 29 height 11
click at [255, 278] on link "5. uzdevums" at bounding box center [281, 281] width 153 height 21
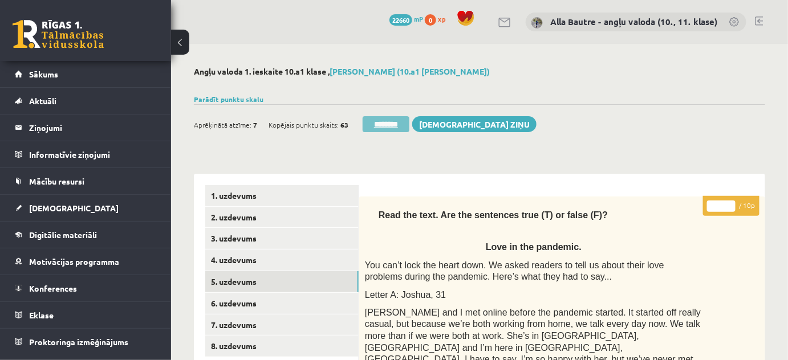
click at [382, 121] on input "********" at bounding box center [386, 124] width 47 height 16
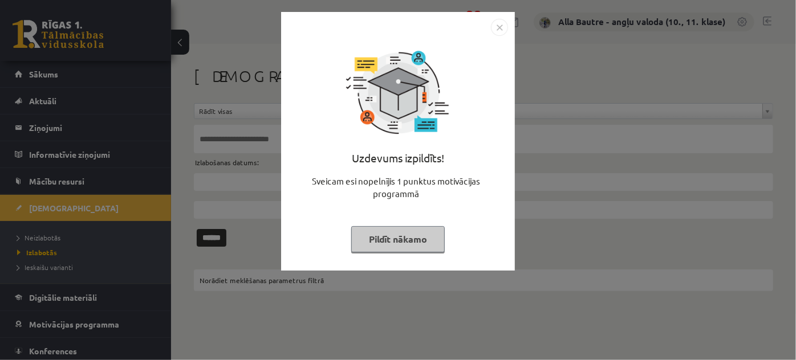
click at [493, 29] on img "Close" at bounding box center [499, 27] width 17 height 17
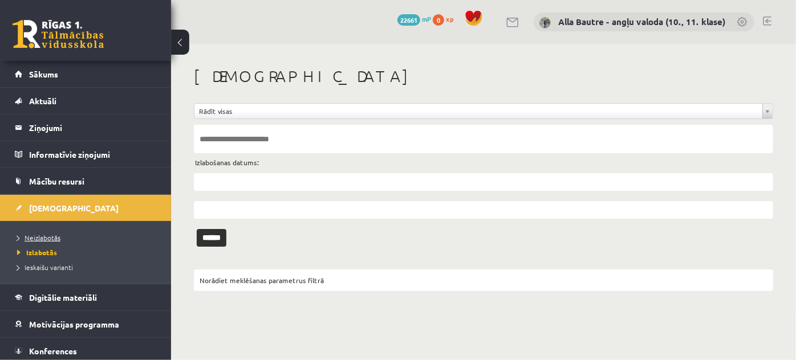
click at [42, 233] on span "Neizlabotās" at bounding box center [38, 237] width 43 height 9
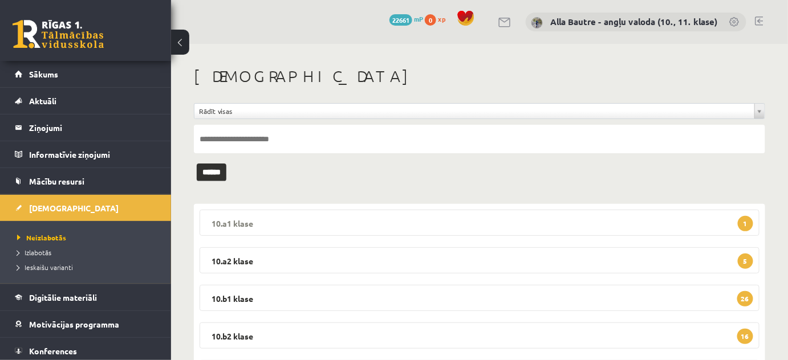
click at [240, 218] on legend "10.a1 klase 1" at bounding box center [480, 223] width 560 height 26
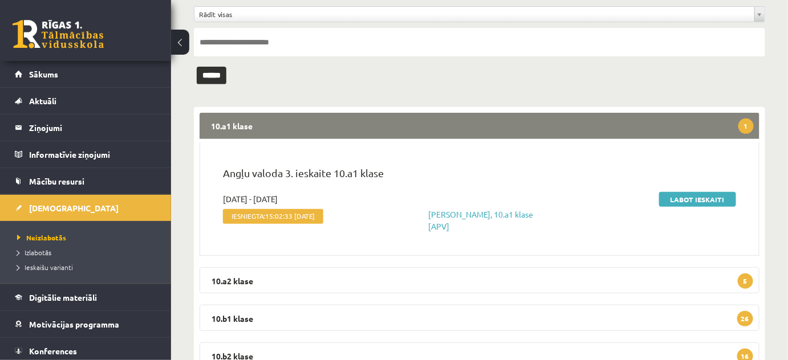
scroll to position [103, 0]
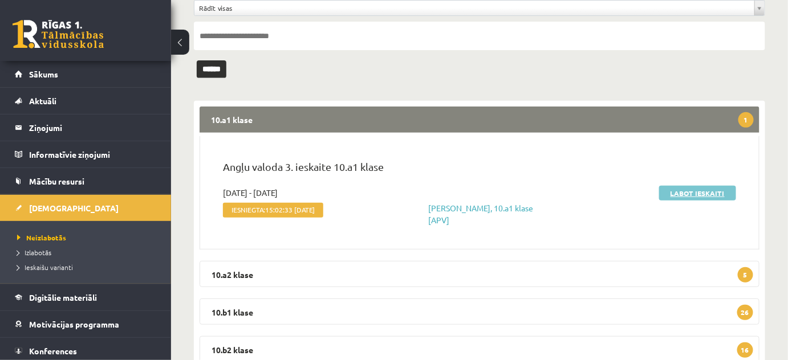
click at [691, 189] on link "Labot ieskaiti" at bounding box center [697, 193] width 77 height 15
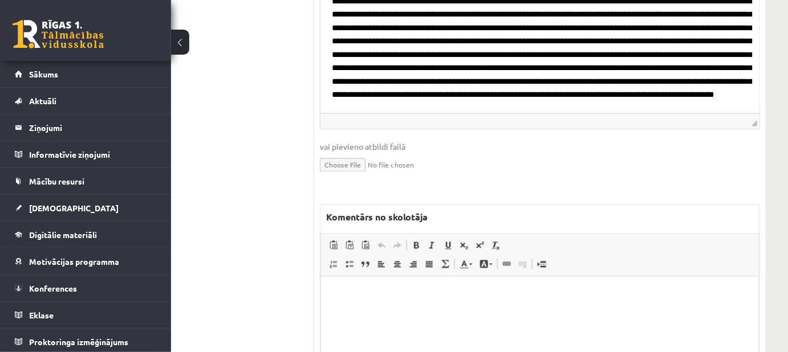
scroll to position [673, 45]
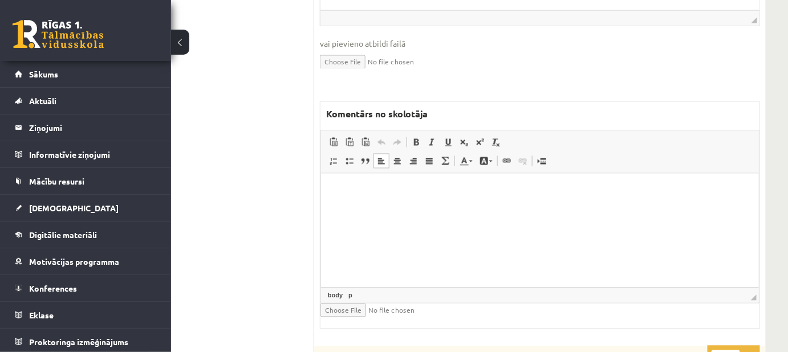
click at [377, 189] on p "Editor, wiswyg-editor-47024784157460-1757909559-546" at bounding box center [539, 191] width 415 height 12
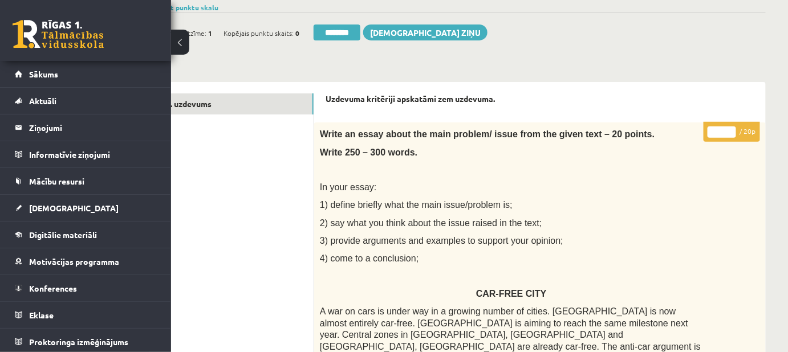
scroll to position [80, 45]
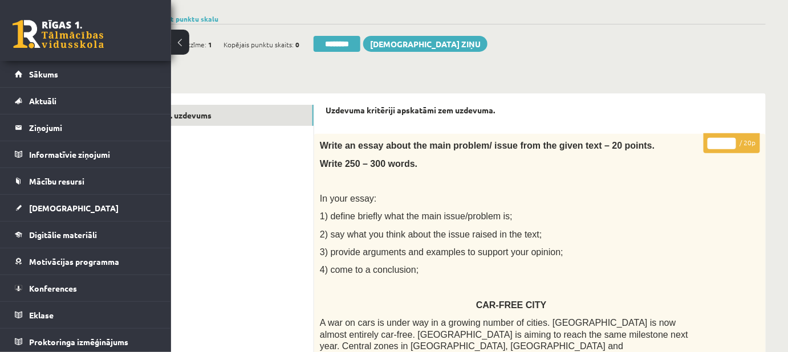
click at [731, 141] on input "*" at bounding box center [722, 143] width 29 height 11
click at [730, 139] on input "**" at bounding box center [722, 143] width 29 height 11
type input "**"
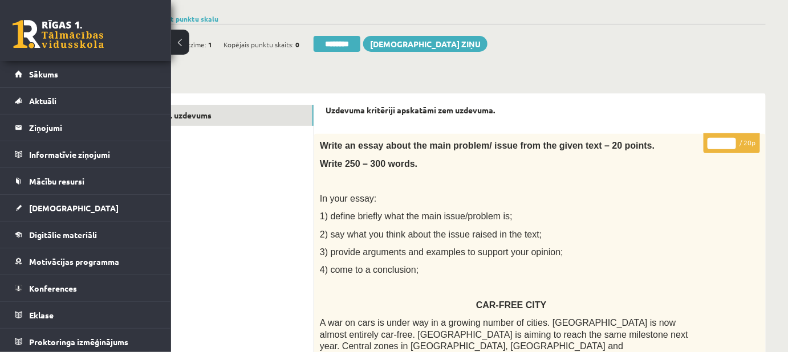
click at [730, 139] on input "**" at bounding box center [722, 143] width 29 height 11
click at [205, 121] on link "1. uzdevums" at bounding box center [236, 115] width 153 height 21
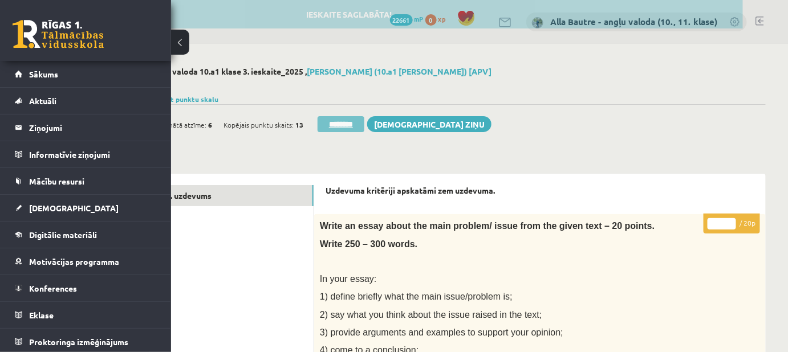
scroll to position [0, 0]
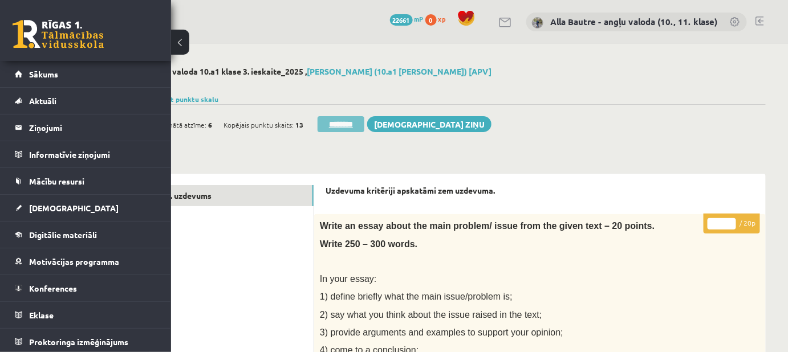
click at [334, 122] on input "********" at bounding box center [341, 124] width 47 height 16
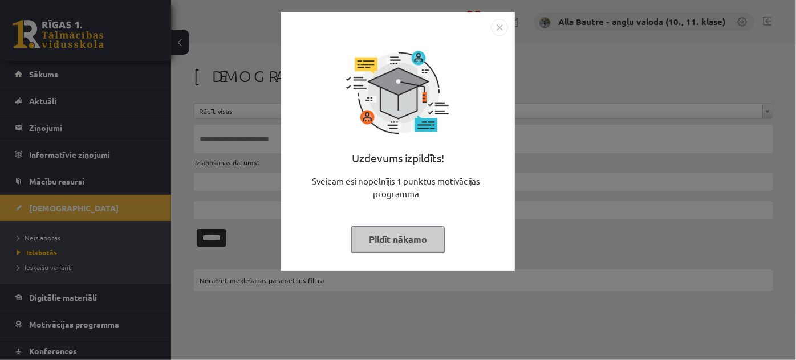
click at [494, 24] on img "Close" at bounding box center [499, 27] width 17 height 17
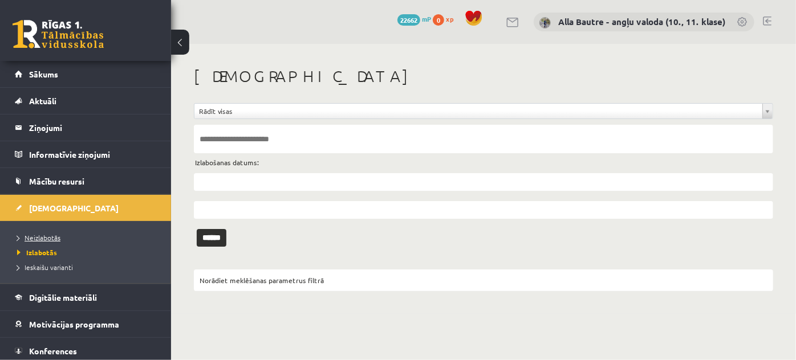
click at [46, 234] on span "Neizlabotās" at bounding box center [38, 237] width 43 height 9
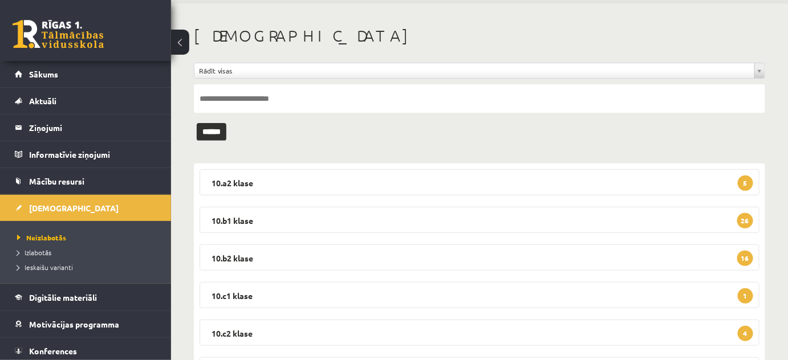
scroll to position [103, 0]
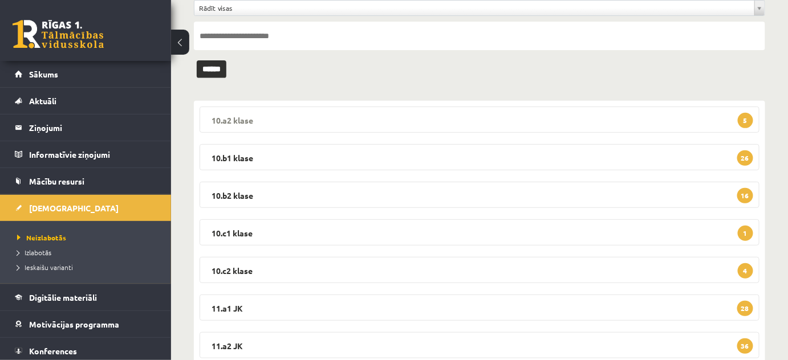
click at [219, 116] on legend "10.a2 klase 5" at bounding box center [480, 120] width 560 height 26
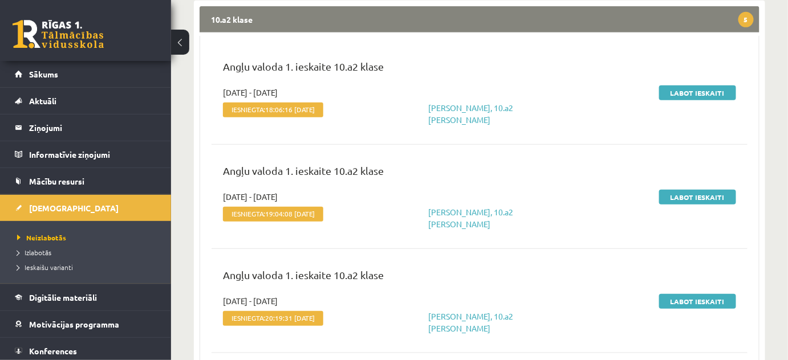
scroll to position [155, 0]
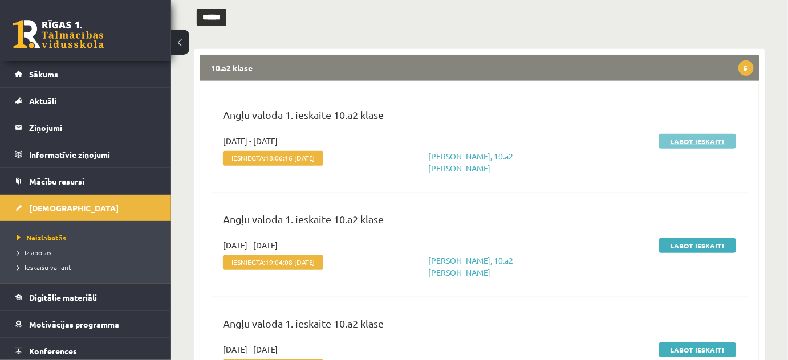
click at [683, 139] on link "Labot ieskaiti" at bounding box center [697, 141] width 77 height 15
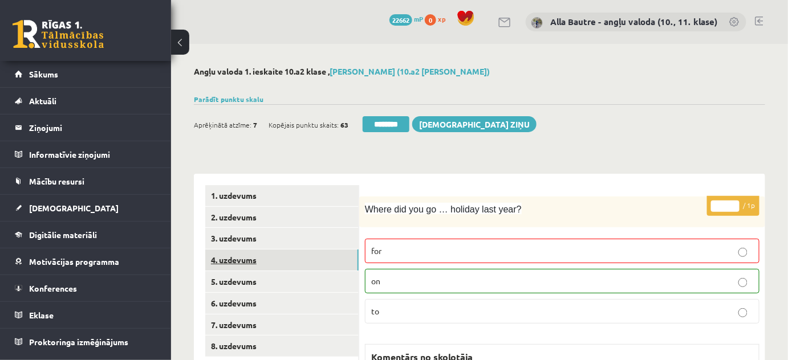
click at [227, 259] on link "4. uzdevums" at bounding box center [281, 260] width 153 height 21
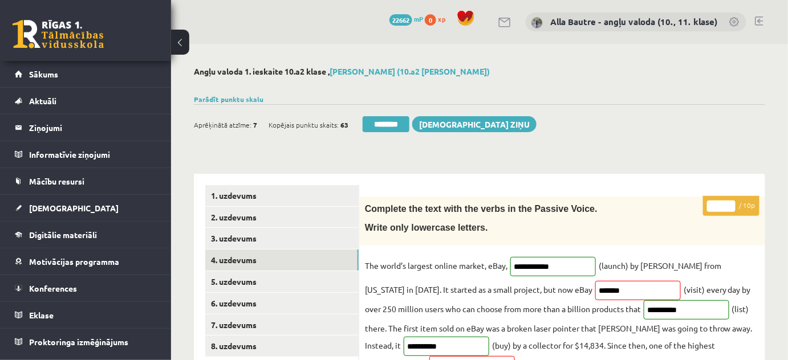
click at [730, 205] on input "**" at bounding box center [721, 206] width 29 height 11
click at [730, 209] on input "*" at bounding box center [721, 206] width 29 height 11
type input "*"
click at [730, 209] on input "*" at bounding box center [721, 206] width 29 height 11
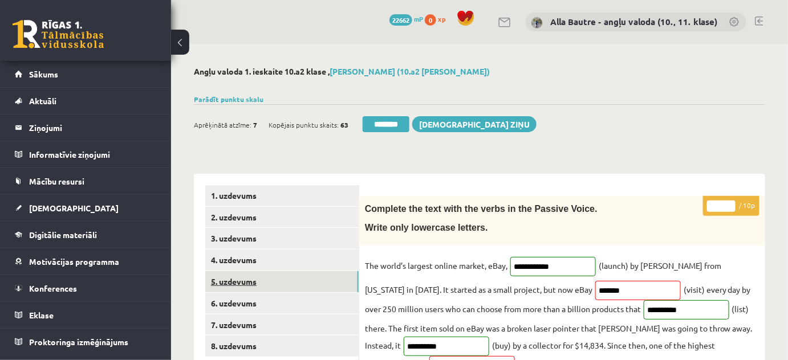
click at [245, 282] on link "5. uzdevums" at bounding box center [281, 281] width 153 height 21
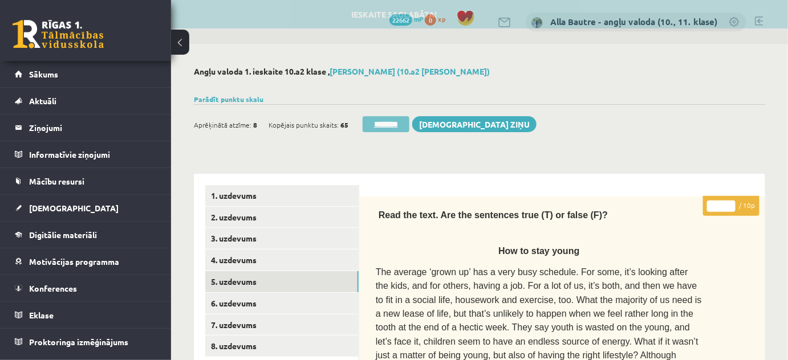
click at [381, 124] on input "********" at bounding box center [386, 124] width 47 height 16
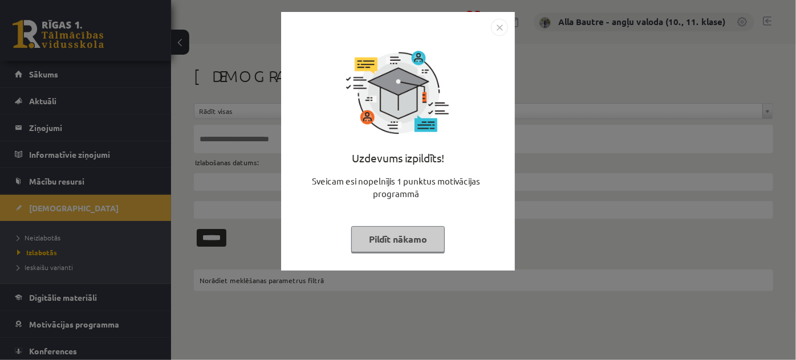
click at [498, 25] on img "Close" at bounding box center [499, 27] width 17 height 17
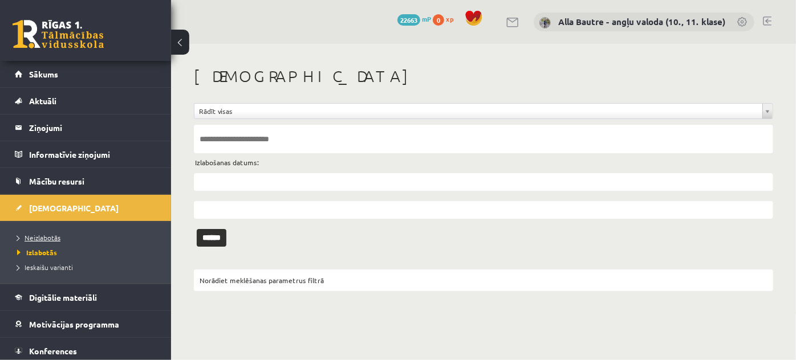
click at [44, 234] on span "Neizlabotās" at bounding box center [38, 237] width 43 height 9
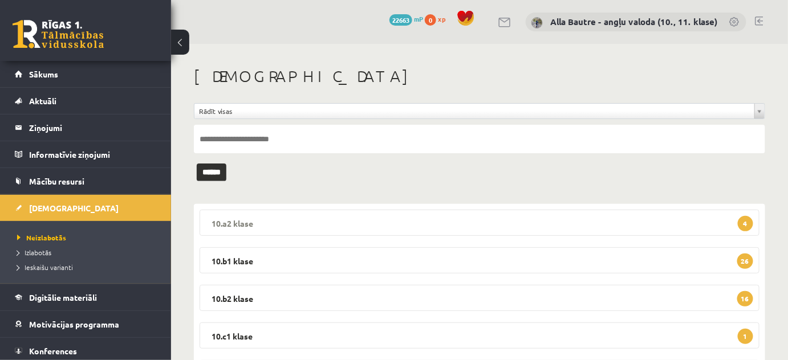
click at [240, 220] on legend "10.a2 klase 4" at bounding box center [480, 223] width 560 height 26
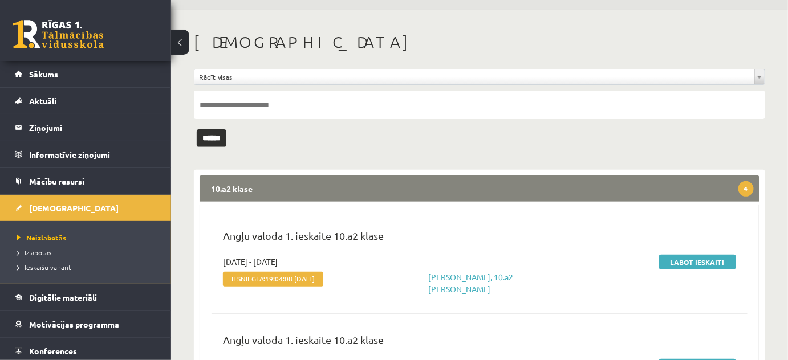
scroll to position [103, 0]
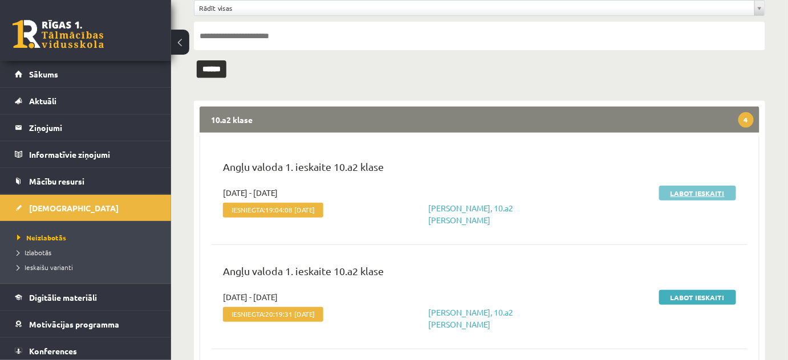
click at [707, 190] on link "Labot ieskaiti" at bounding box center [697, 193] width 77 height 15
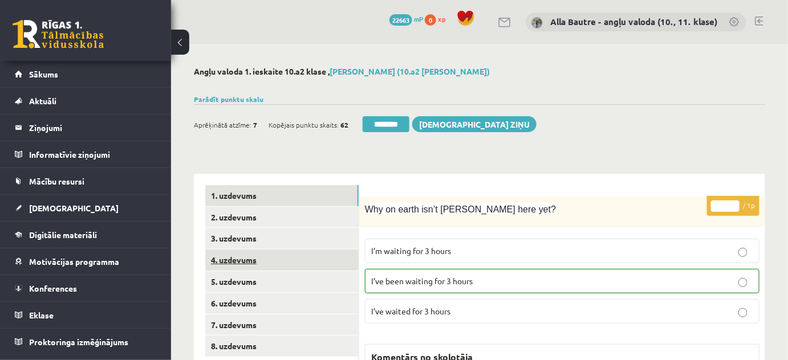
click at [230, 255] on link "4. uzdevums" at bounding box center [281, 260] width 153 height 21
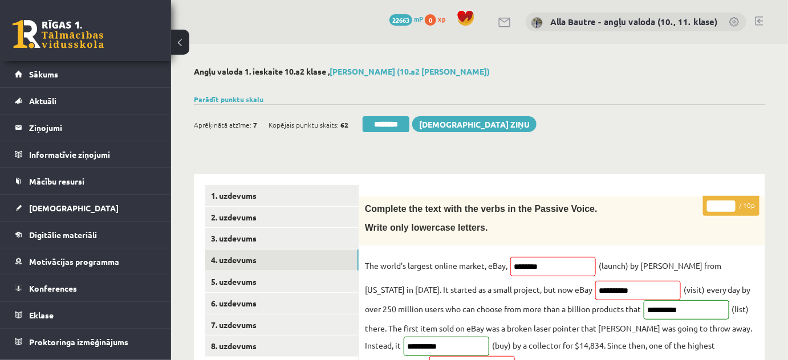
click at [728, 201] on input "*" at bounding box center [721, 206] width 29 height 11
type input "*"
click at [730, 202] on input "*" at bounding box center [721, 206] width 29 height 11
click at [250, 283] on link "5. uzdevums" at bounding box center [281, 281] width 153 height 21
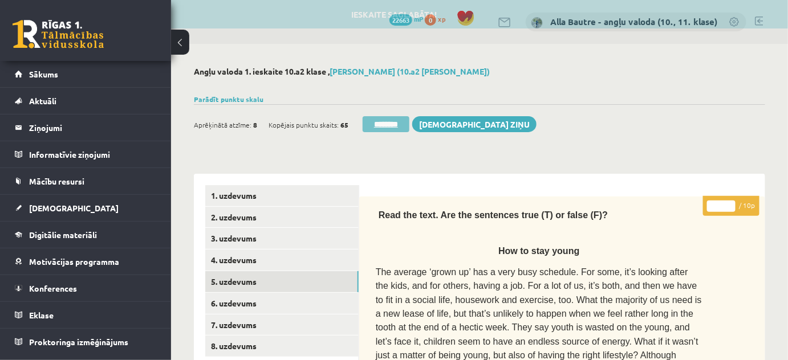
click at [397, 124] on input "********" at bounding box center [386, 124] width 47 height 16
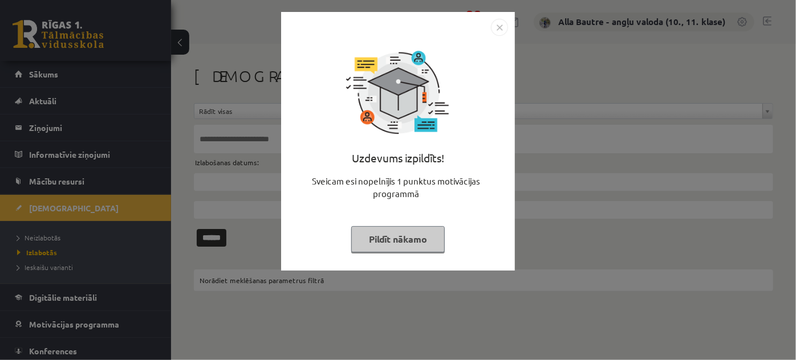
click at [497, 27] on img "Close" at bounding box center [499, 27] width 17 height 17
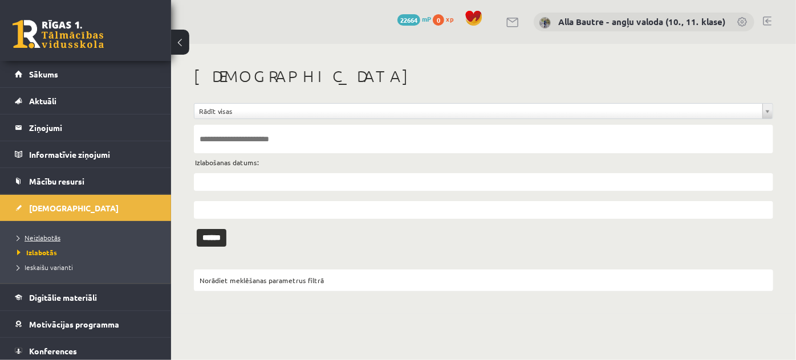
click at [41, 237] on span "Neizlabotās" at bounding box center [38, 237] width 43 height 9
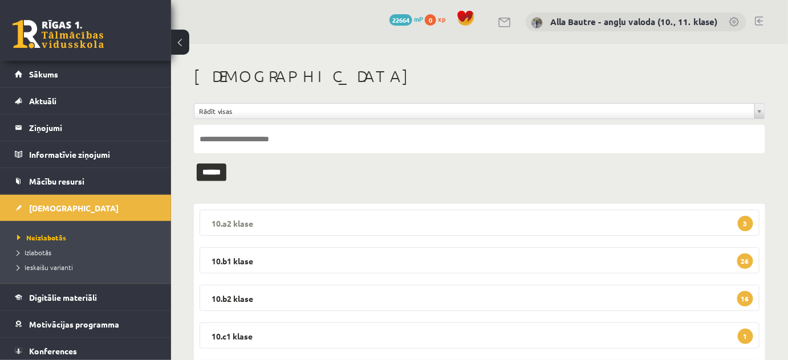
click at [242, 218] on legend "10.a2 klase 3" at bounding box center [480, 223] width 560 height 26
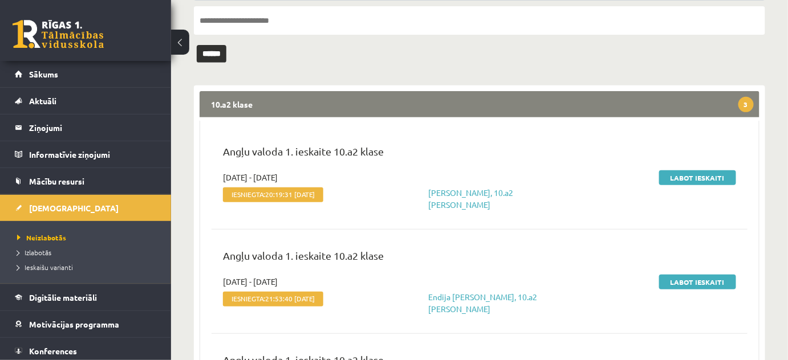
scroll to position [155, 0]
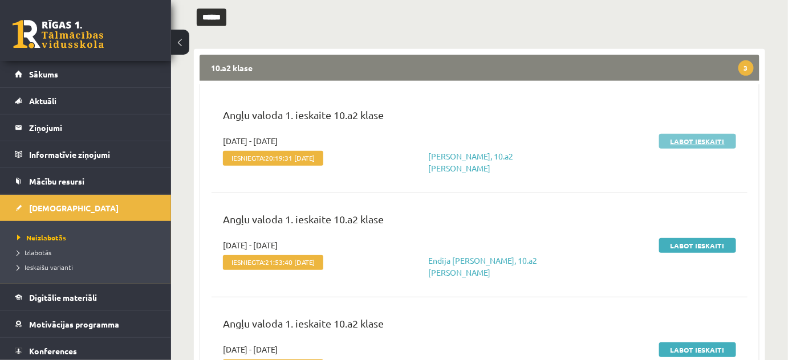
click at [685, 136] on link "Labot ieskaiti" at bounding box center [697, 141] width 77 height 15
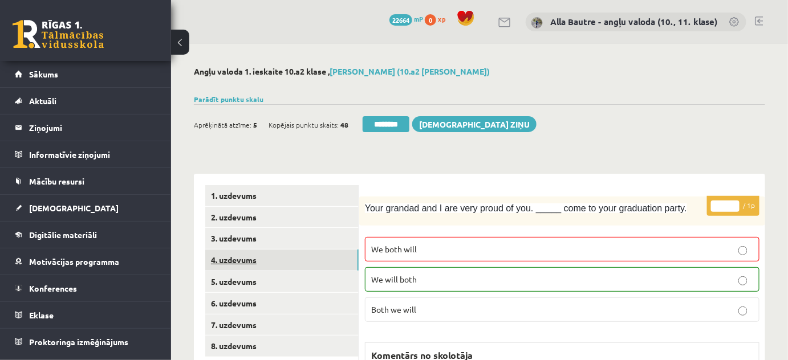
click at [230, 255] on link "4. uzdevums" at bounding box center [281, 260] width 153 height 21
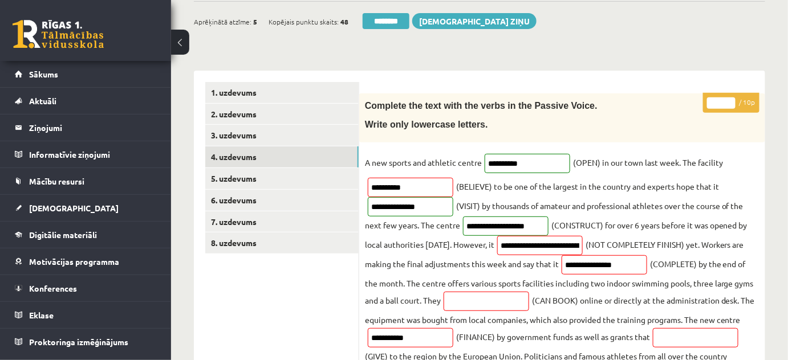
scroll to position [155, 0]
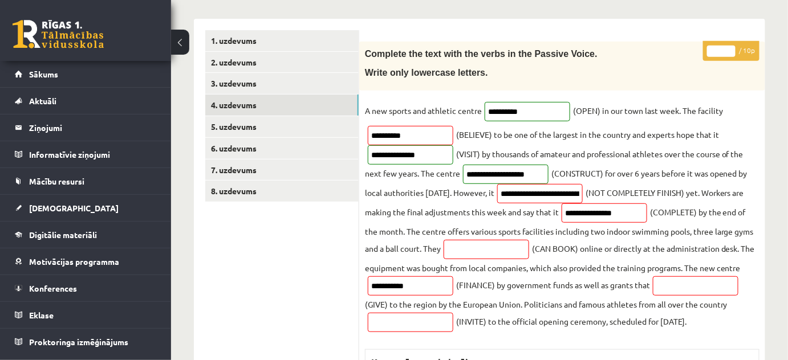
click at [730, 48] on input "*" at bounding box center [721, 51] width 29 height 11
type input "*"
click at [730, 48] on input "*" at bounding box center [721, 51] width 29 height 11
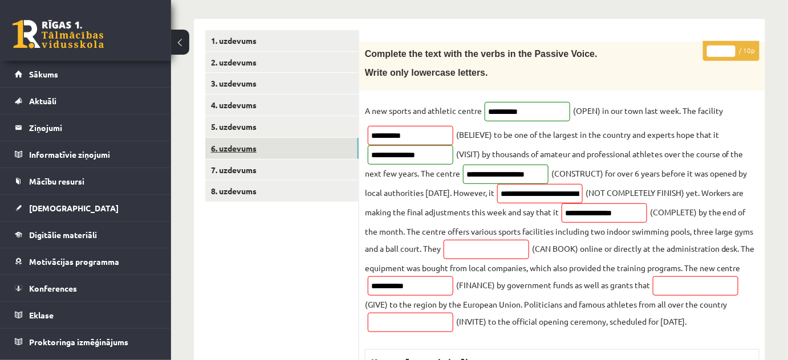
click at [254, 144] on link "6. uzdevums" at bounding box center [281, 148] width 153 height 21
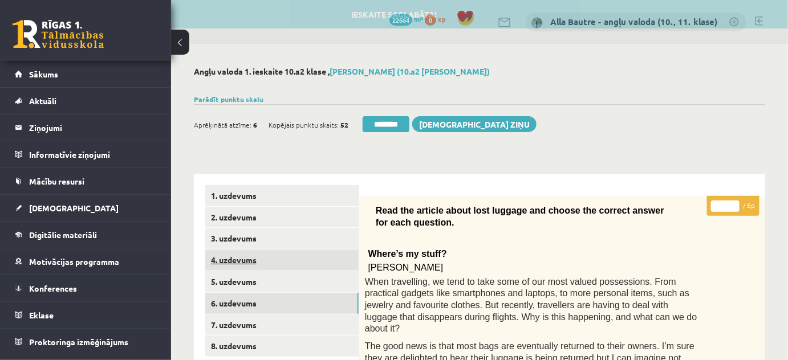
scroll to position [0, 0]
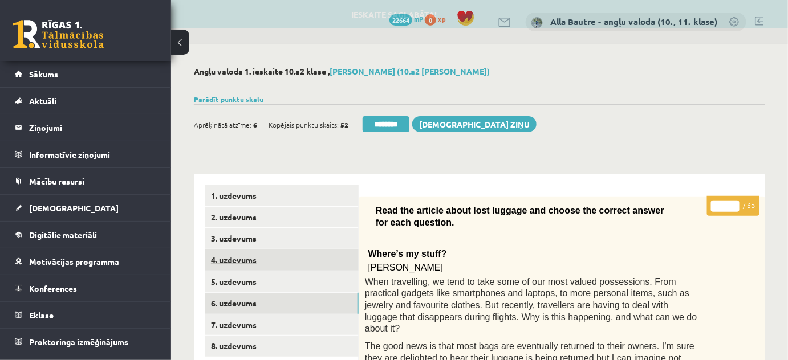
click at [258, 257] on link "4. uzdevums" at bounding box center [281, 260] width 153 height 21
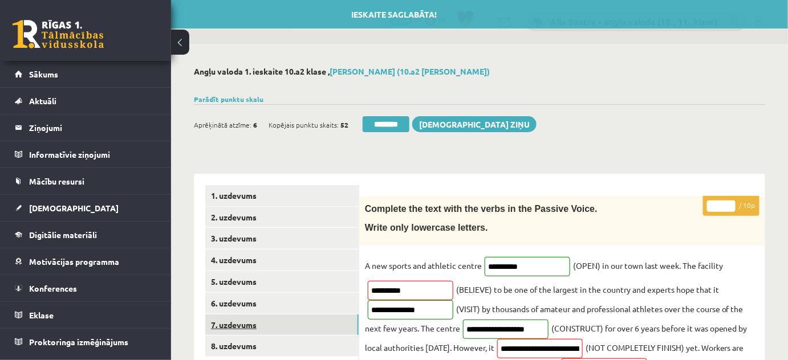
click at [243, 319] on link "7. uzdevums" at bounding box center [281, 325] width 153 height 21
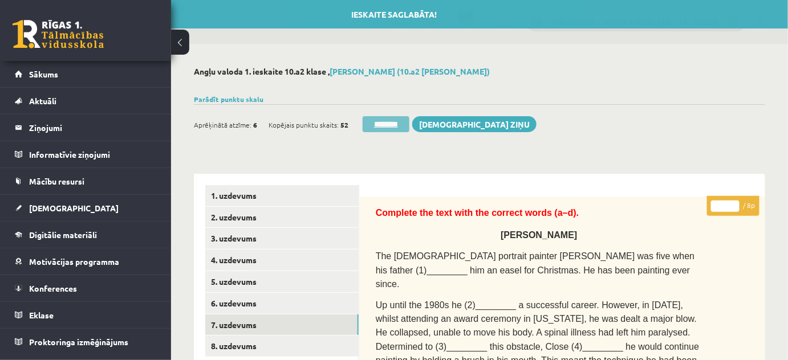
click at [404, 121] on input "********" at bounding box center [386, 124] width 47 height 16
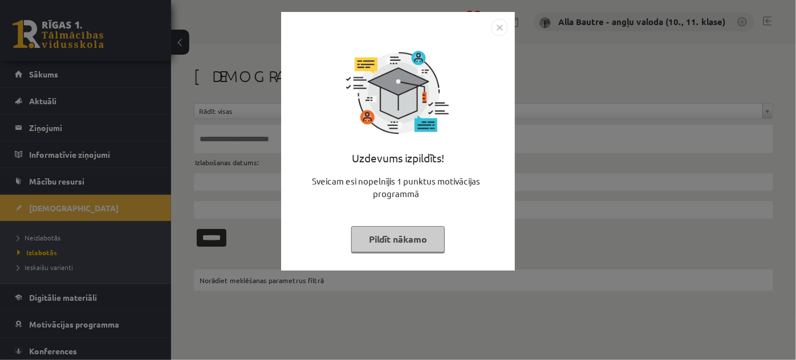
click at [494, 27] on img "Close" at bounding box center [499, 27] width 17 height 17
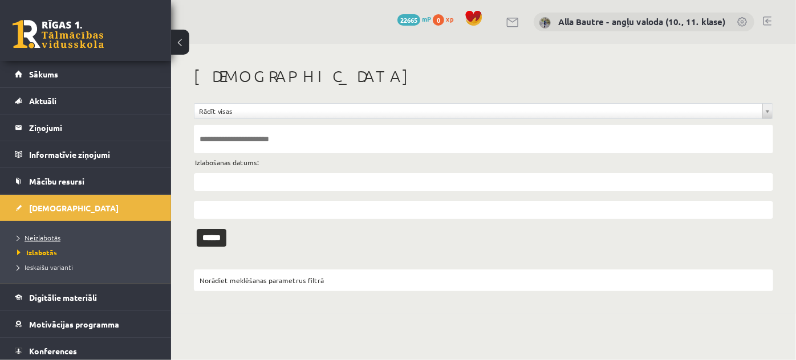
click at [35, 233] on span "Neizlabotās" at bounding box center [38, 237] width 43 height 9
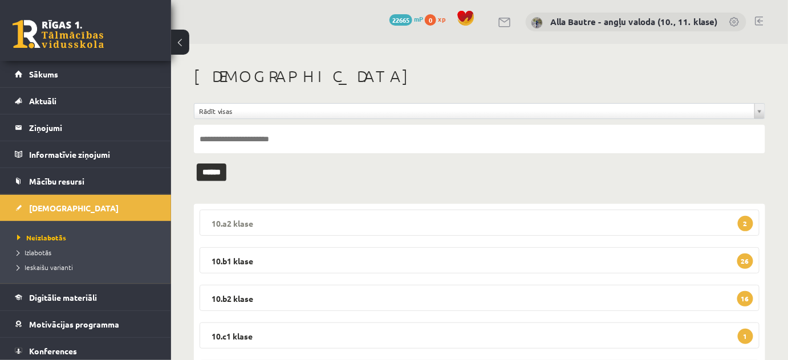
click at [233, 218] on legend "10.a2 klase 2" at bounding box center [480, 223] width 560 height 26
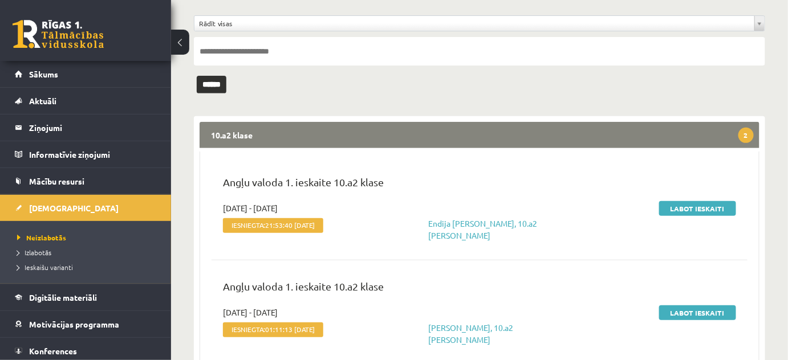
scroll to position [103, 0]
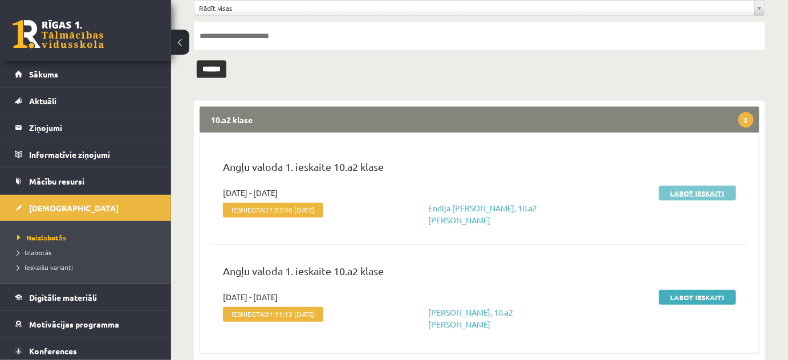
click at [687, 191] on link "Labot ieskaiti" at bounding box center [697, 193] width 77 height 15
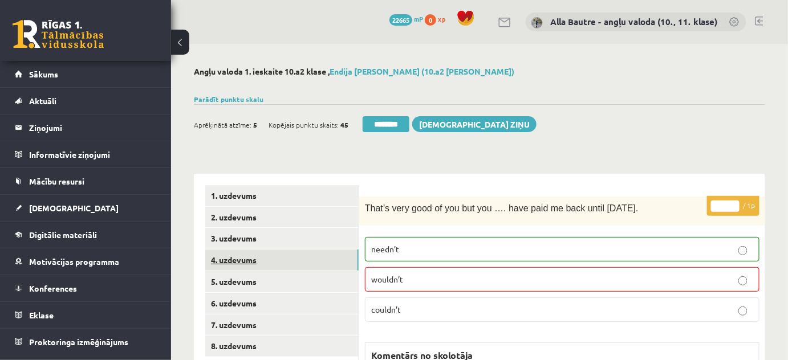
click at [224, 262] on link "4. uzdevums" at bounding box center [281, 260] width 153 height 21
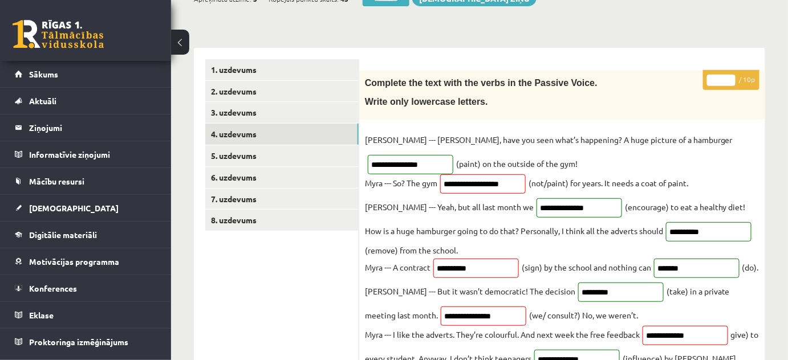
scroll to position [51, 0]
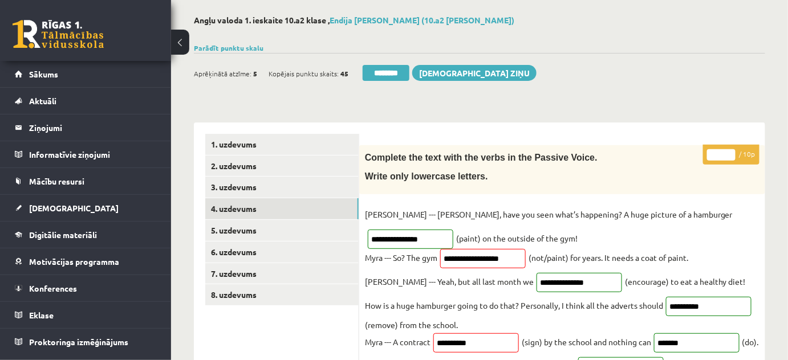
type input "**"
click at [728, 149] on input "**" at bounding box center [721, 154] width 29 height 11
click at [239, 230] on link "5. uzdevums" at bounding box center [281, 230] width 153 height 21
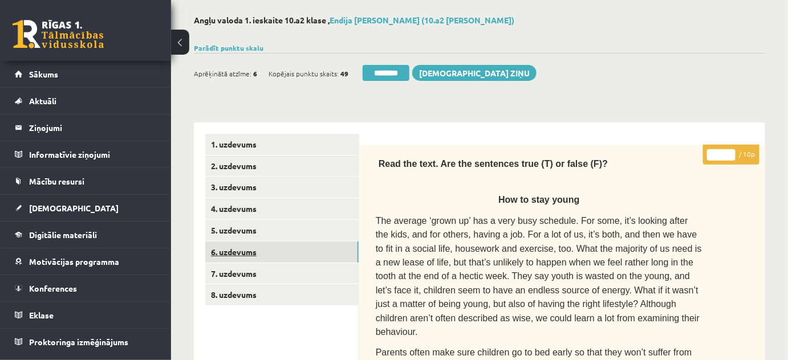
click at [239, 253] on link "6. uzdevums" at bounding box center [281, 252] width 153 height 21
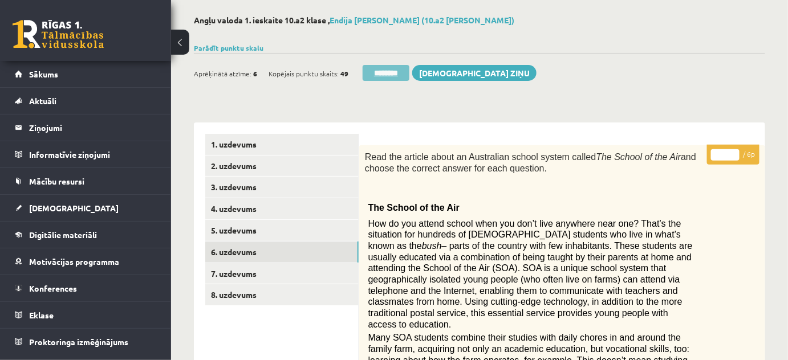
click at [399, 65] on input "********" at bounding box center [386, 73] width 47 height 16
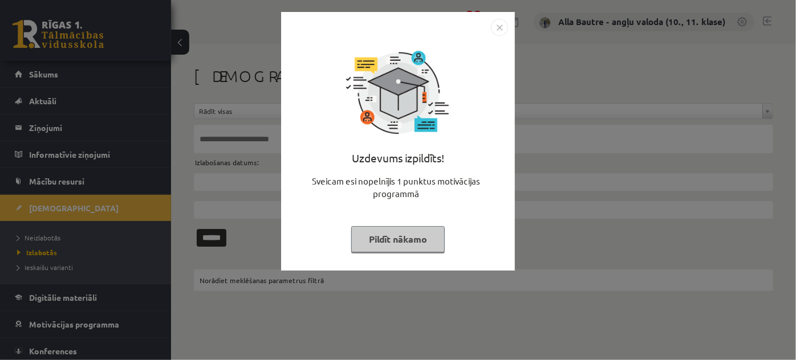
click at [500, 22] on img "Close" at bounding box center [499, 27] width 17 height 17
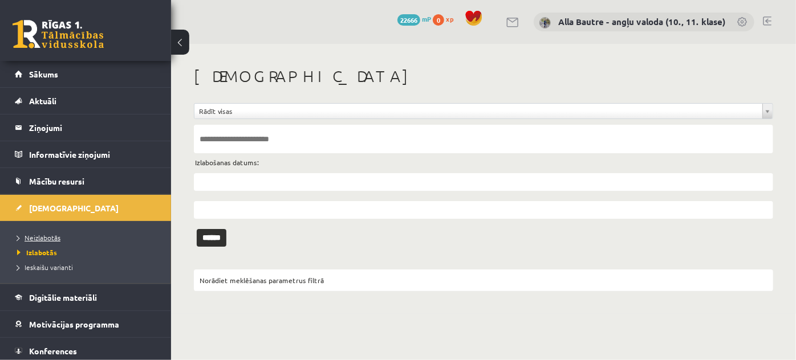
click at [40, 238] on span "Neizlabotās" at bounding box center [38, 237] width 43 height 9
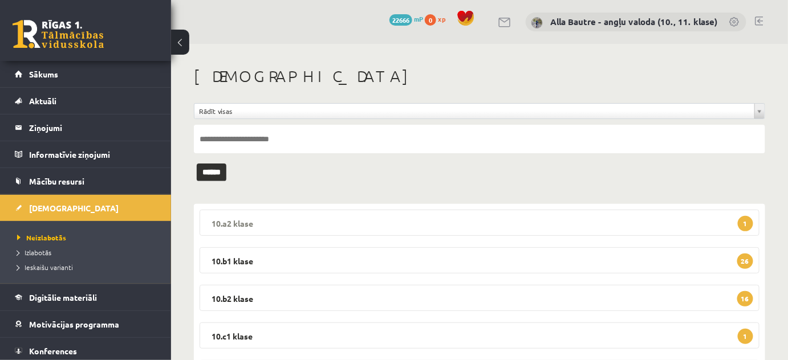
click at [237, 221] on legend "10.a2 klase 1" at bounding box center [480, 223] width 560 height 26
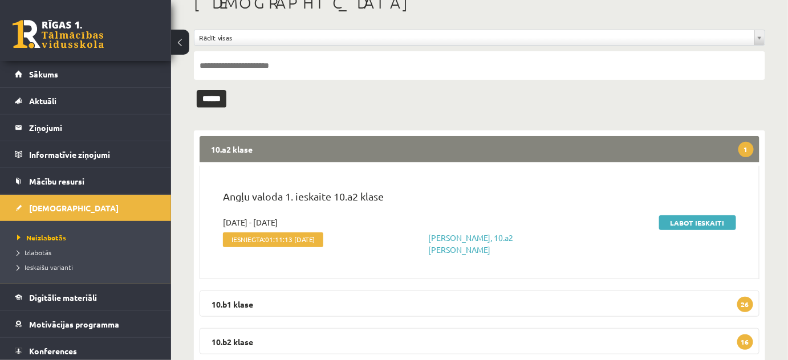
scroll to position [103, 0]
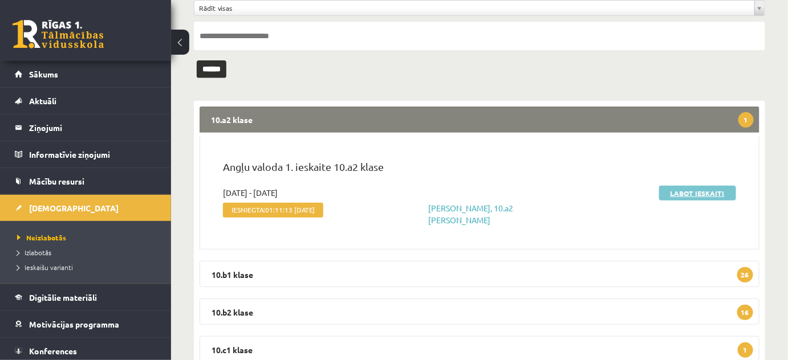
click at [689, 190] on link "Labot ieskaiti" at bounding box center [697, 193] width 77 height 15
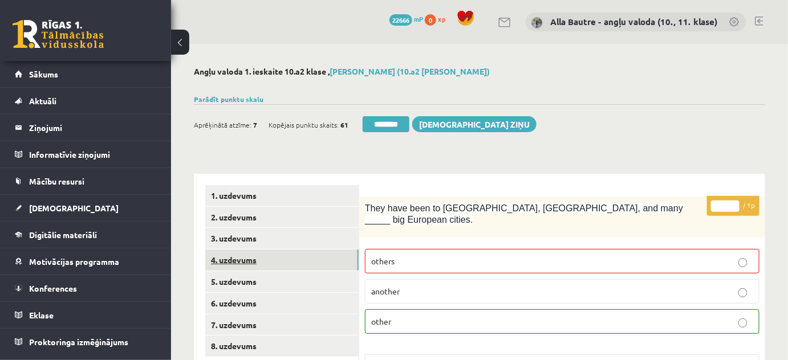
click at [232, 258] on link "4. uzdevums" at bounding box center [281, 260] width 153 height 21
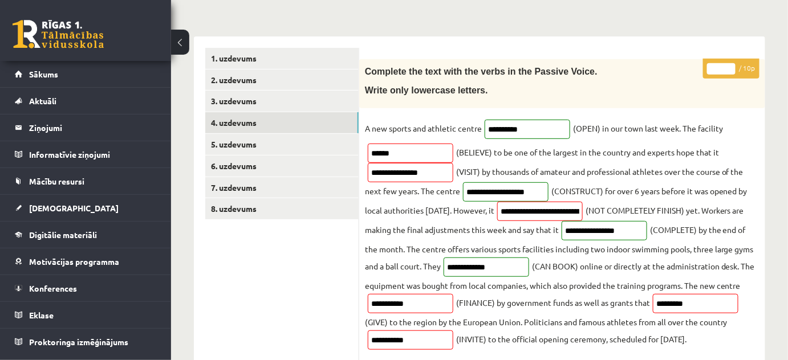
scroll to position [155, 0]
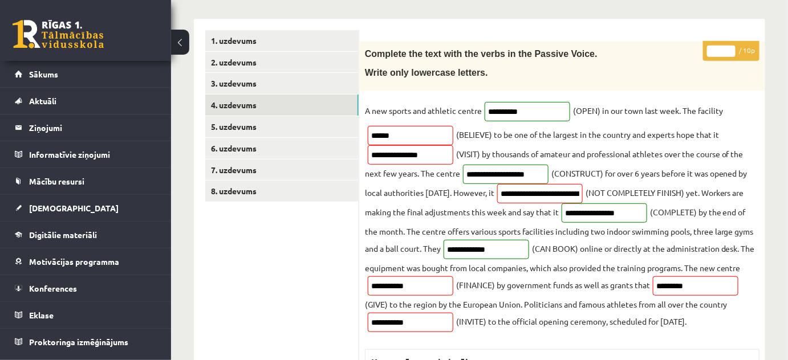
click at [730, 46] on input "*" at bounding box center [721, 51] width 29 height 11
type input "*"
click at [730, 46] on input "*" at bounding box center [721, 51] width 29 height 11
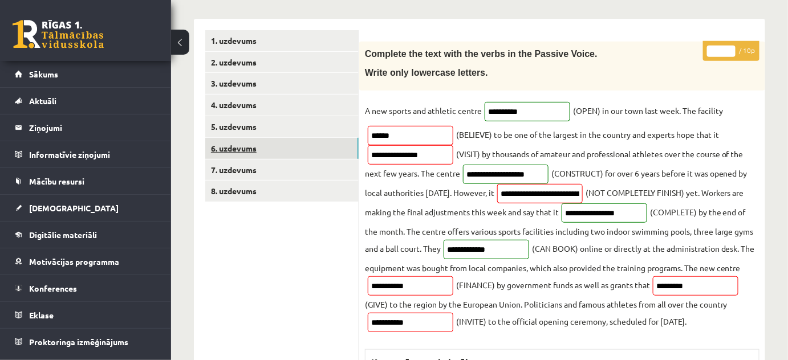
click at [231, 147] on link "6. uzdevums" at bounding box center [281, 148] width 153 height 21
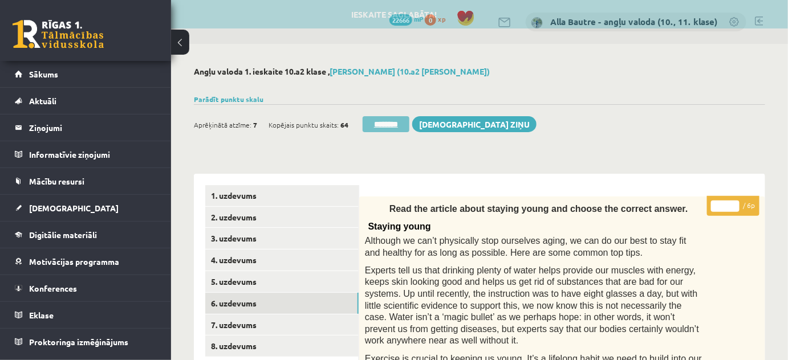
scroll to position [0, 0]
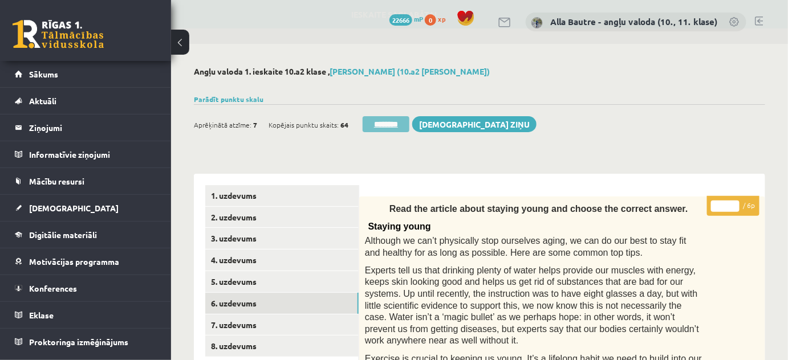
click at [409, 120] on input "********" at bounding box center [386, 124] width 47 height 16
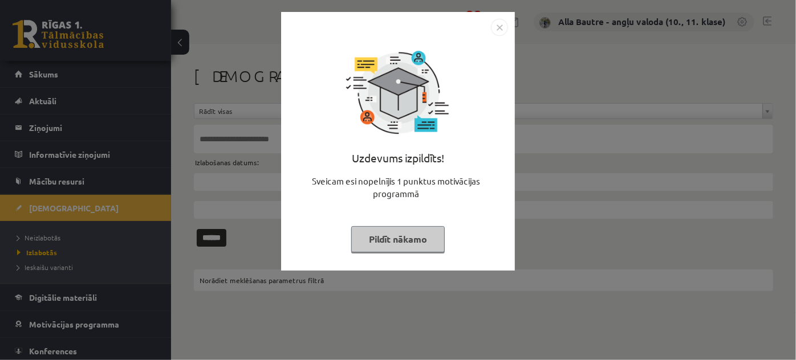
click at [498, 25] on img "Close" at bounding box center [499, 27] width 17 height 17
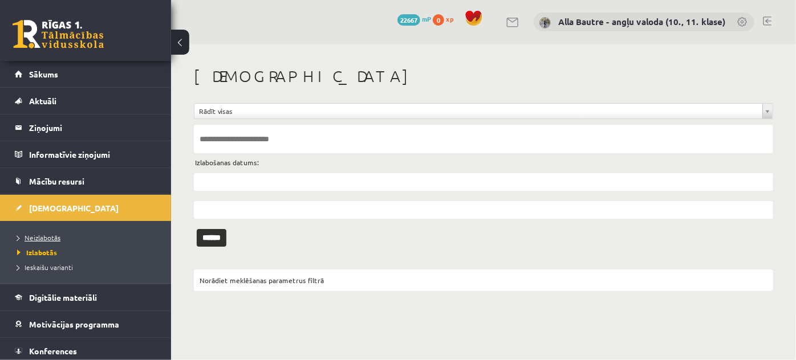
click at [47, 238] on span "Neizlabotās" at bounding box center [38, 237] width 43 height 9
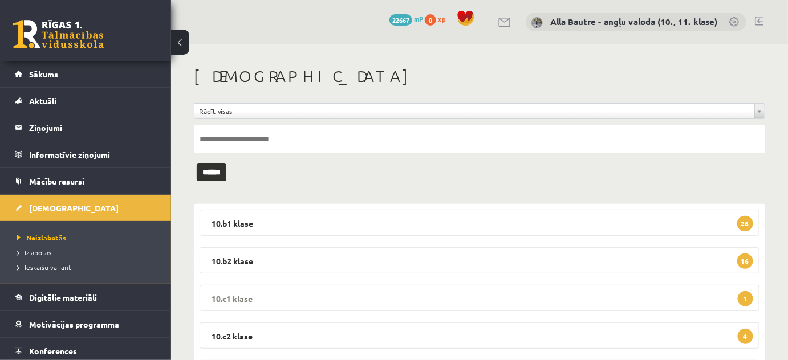
click at [245, 296] on legend "10.c1 klase 1" at bounding box center [480, 298] width 560 height 26
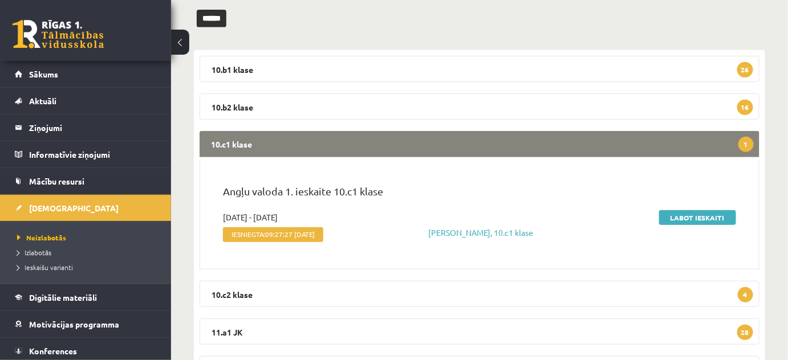
scroll to position [155, 0]
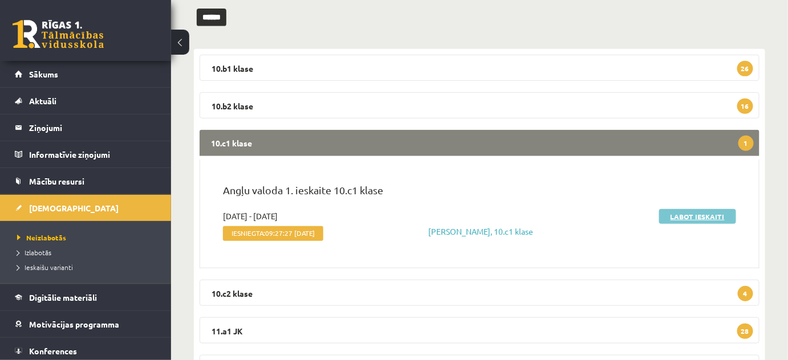
click at [705, 214] on link "Labot ieskaiti" at bounding box center [697, 216] width 77 height 15
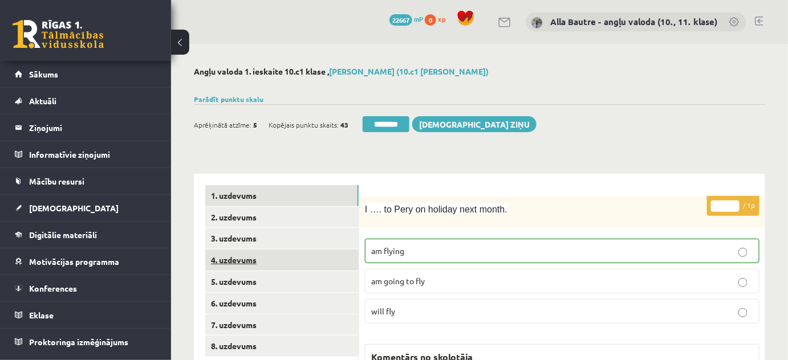
click at [236, 259] on link "4. uzdevums" at bounding box center [281, 260] width 153 height 21
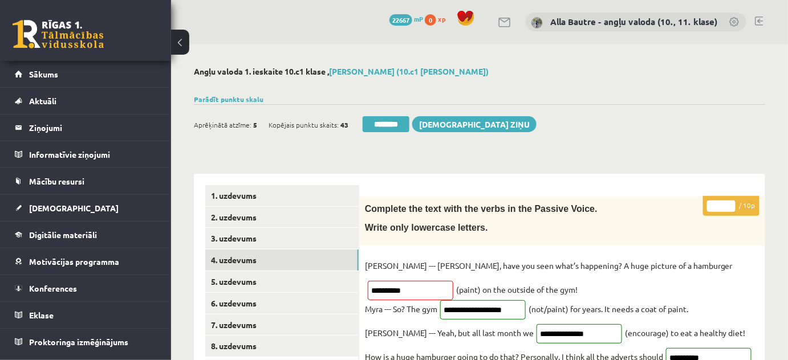
click at [730, 203] on input "*" at bounding box center [721, 206] width 29 height 11
type input "*"
click at [730, 203] on input "*" at bounding box center [721, 206] width 29 height 11
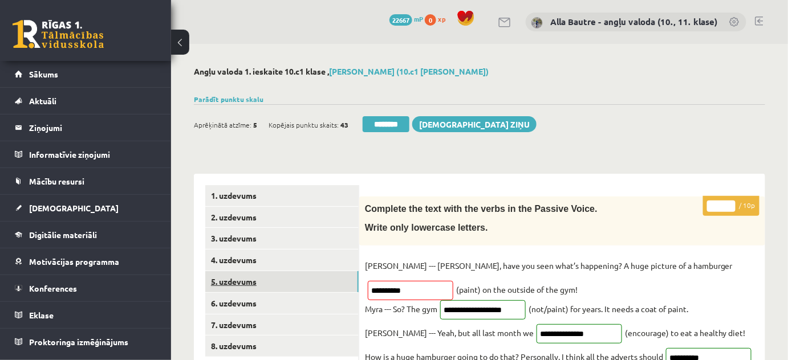
click at [237, 279] on link "5. uzdevums" at bounding box center [281, 281] width 153 height 21
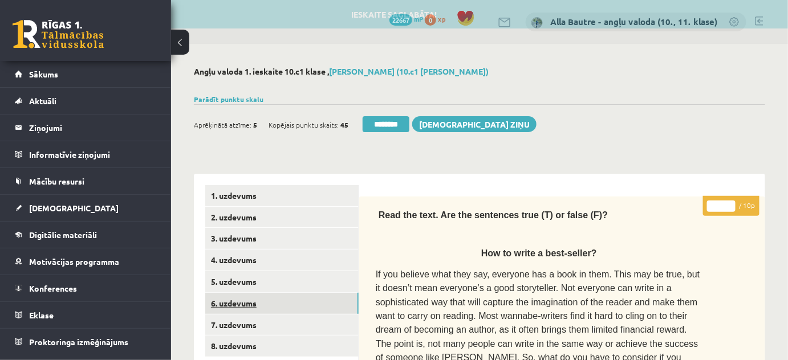
click at [245, 299] on link "6. uzdevums" at bounding box center [281, 303] width 153 height 21
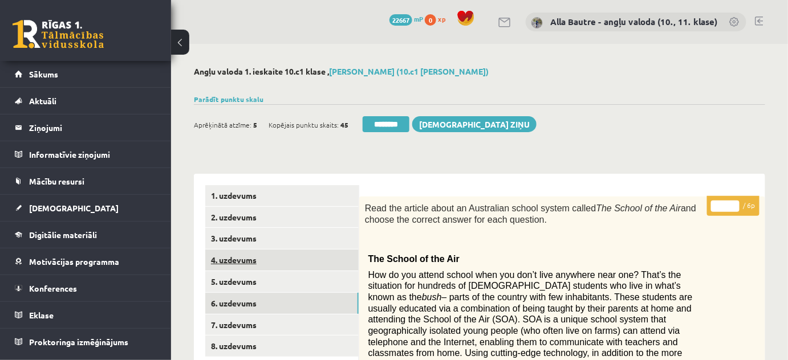
click at [225, 255] on link "4. uzdevums" at bounding box center [281, 260] width 153 height 21
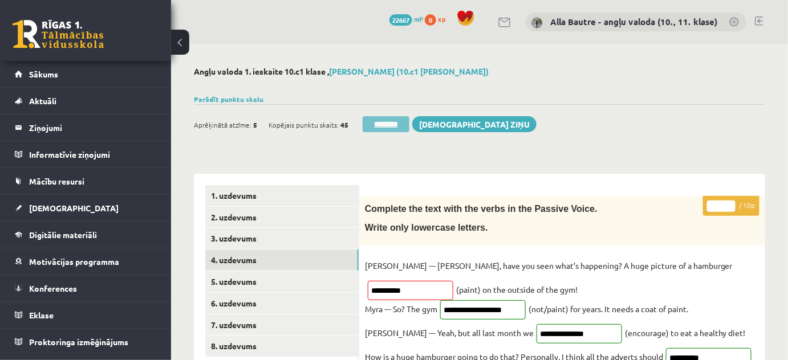
click at [380, 121] on input "********" at bounding box center [386, 124] width 47 height 16
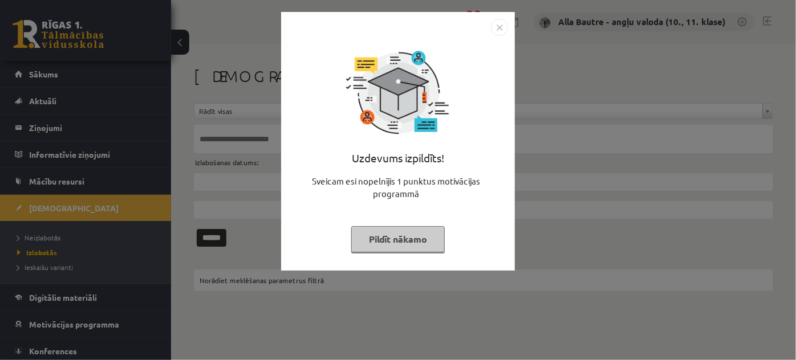
click at [497, 29] on img "Close" at bounding box center [499, 27] width 17 height 17
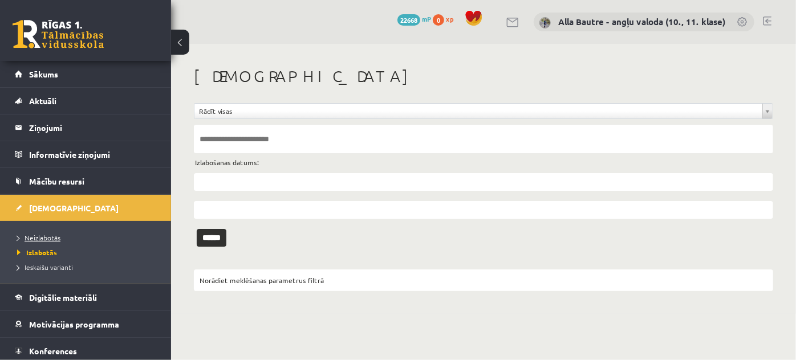
click at [56, 233] on span "Neizlabotās" at bounding box center [38, 237] width 43 height 9
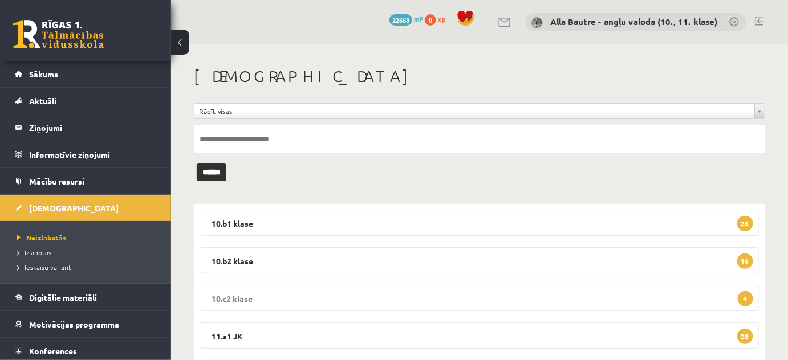
click at [240, 296] on legend "10.c2 klase 4" at bounding box center [480, 298] width 560 height 26
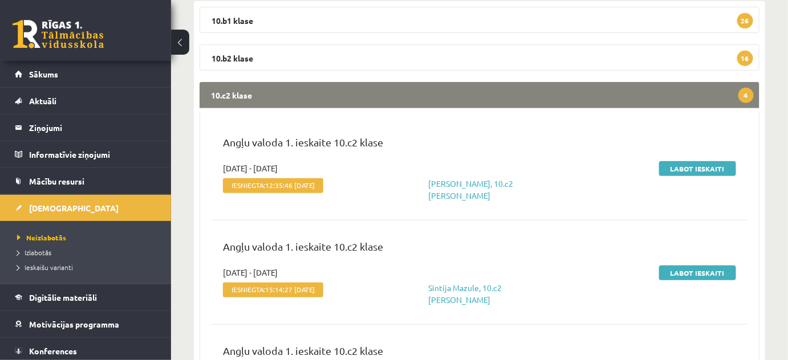
scroll to position [207, 0]
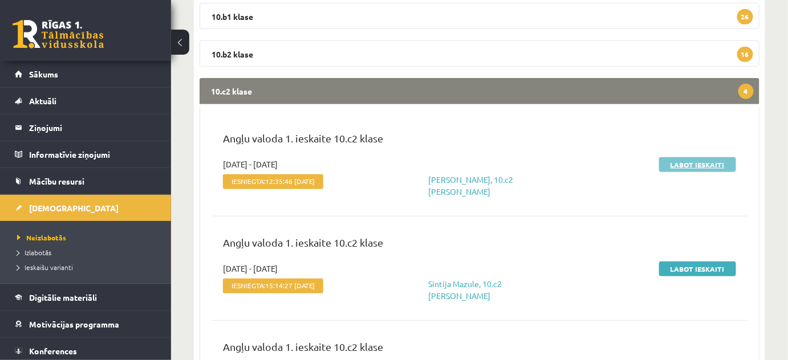
click at [704, 161] on link "Labot ieskaiti" at bounding box center [697, 164] width 77 height 15
click at [32, 234] on span "Neizlabotās" at bounding box center [41, 237] width 49 height 9
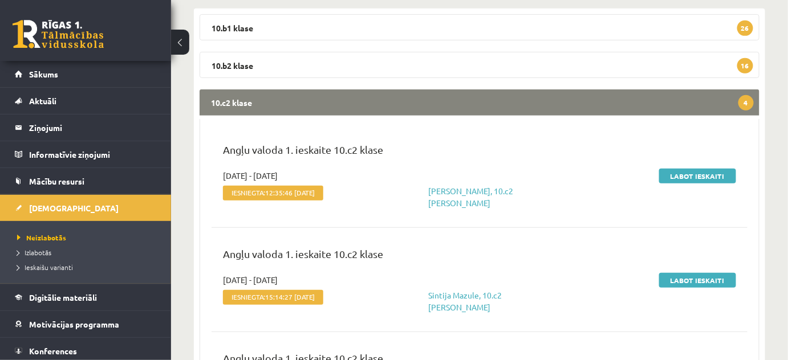
scroll to position [0, 0]
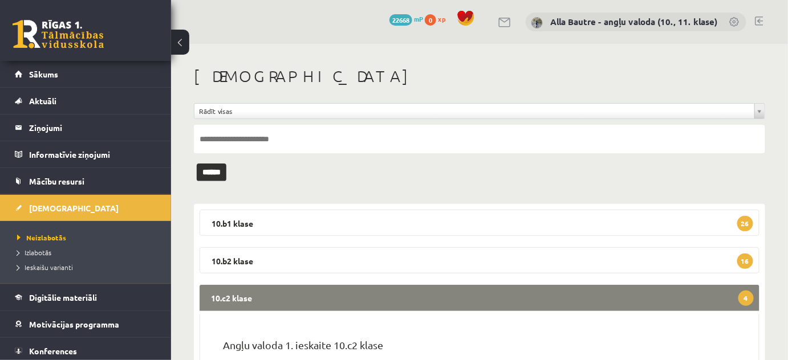
click at [232, 297] on legend "10.c2 klase 4" at bounding box center [480, 298] width 560 height 26
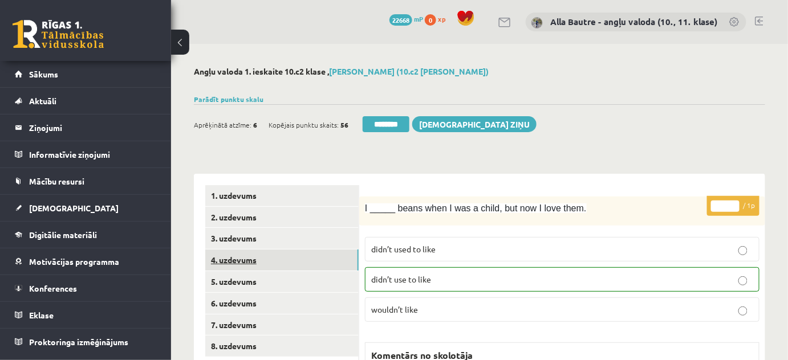
click at [239, 258] on link "4. uzdevums" at bounding box center [281, 260] width 153 height 21
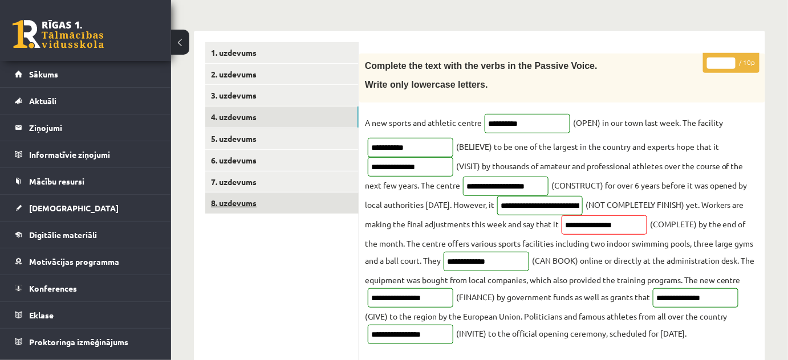
scroll to position [155, 0]
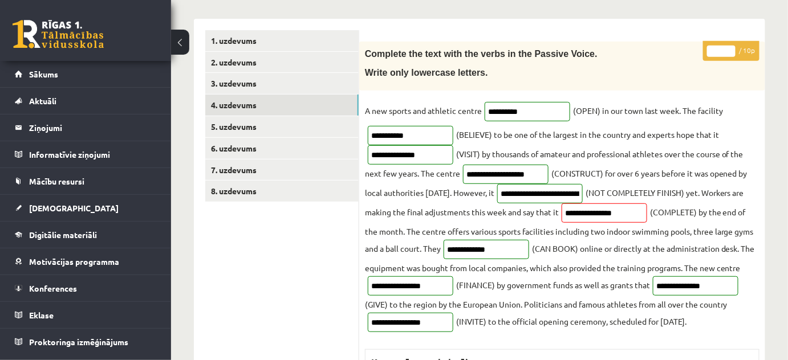
type input "**"
click at [729, 46] on input "**" at bounding box center [721, 51] width 29 height 11
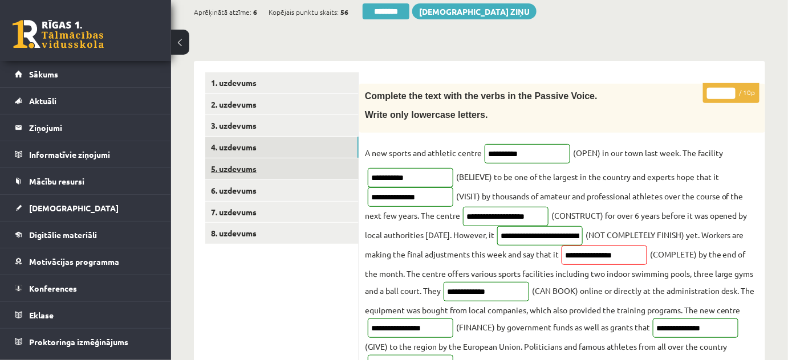
scroll to position [51, 0]
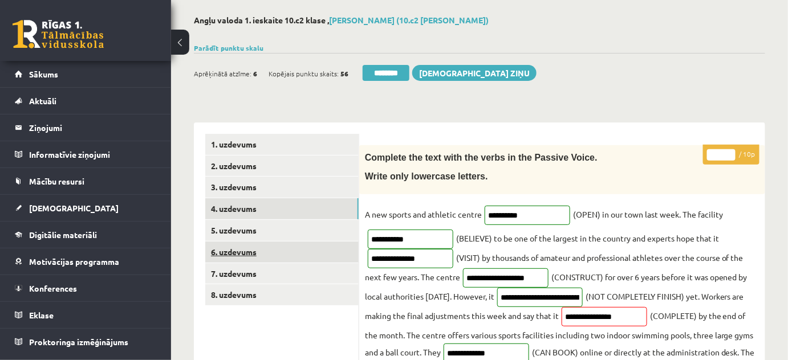
click at [236, 247] on link "6. uzdevums" at bounding box center [281, 252] width 153 height 21
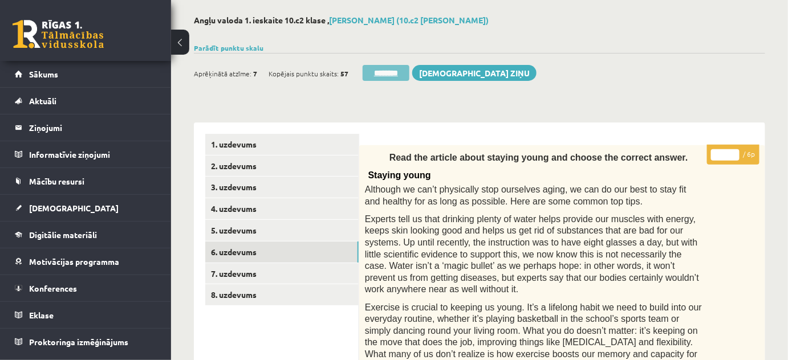
scroll to position [0, 0]
click at [391, 72] on input "********" at bounding box center [386, 73] width 47 height 16
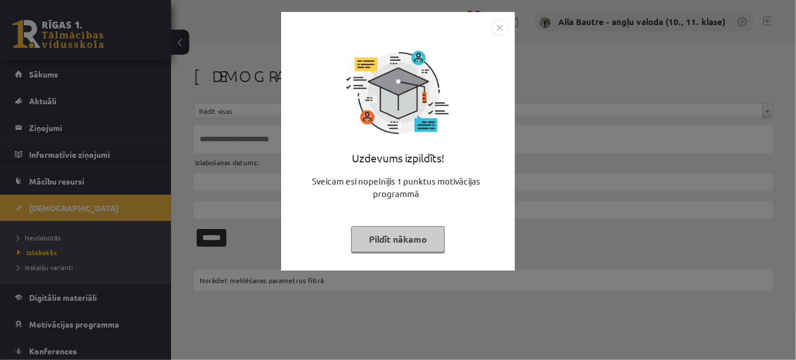
click at [495, 28] on img "Close" at bounding box center [499, 27] width 17 height 17
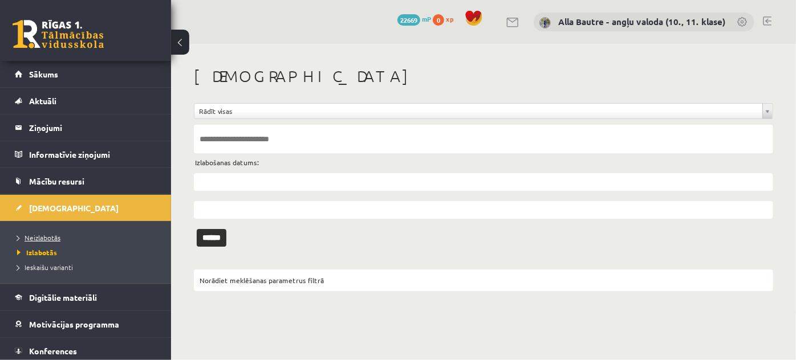
click at [50, 237] on span "Neizlabotās" at bounding box center [38, 237] width 43 height 9
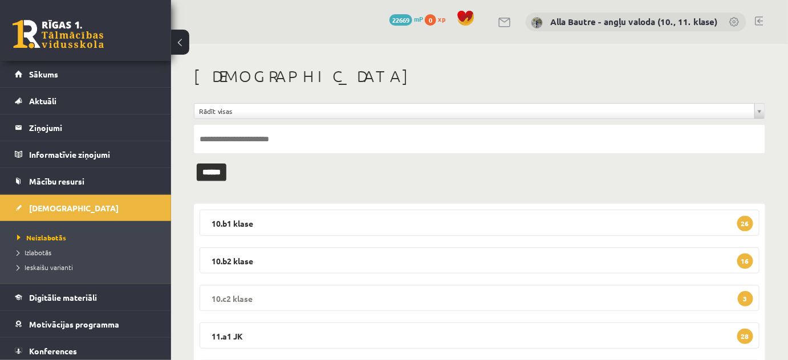
click at [234, 297] on legend "10.c2 klase 3" at bounding box center [480, 298] width 560 height 26
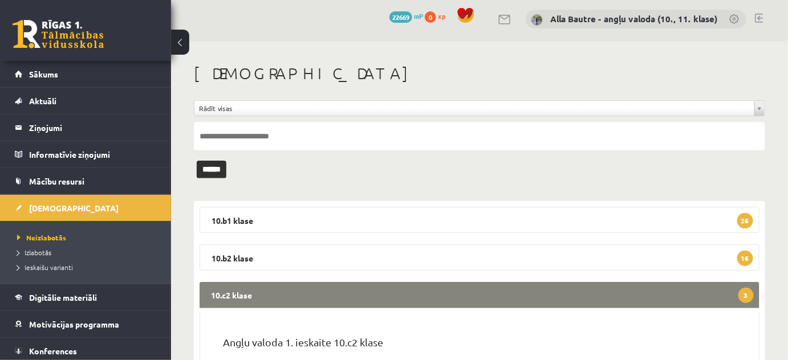
scroll to position [103, 0]
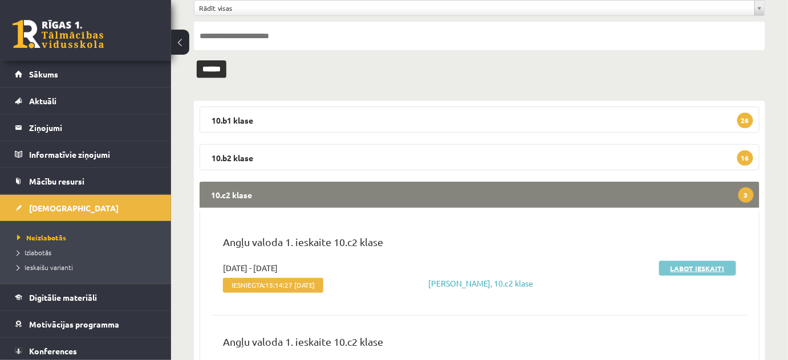
click at [713, 265] on link "Labot ieskaiti" at bounding box center [697, 268] width 77 height 15
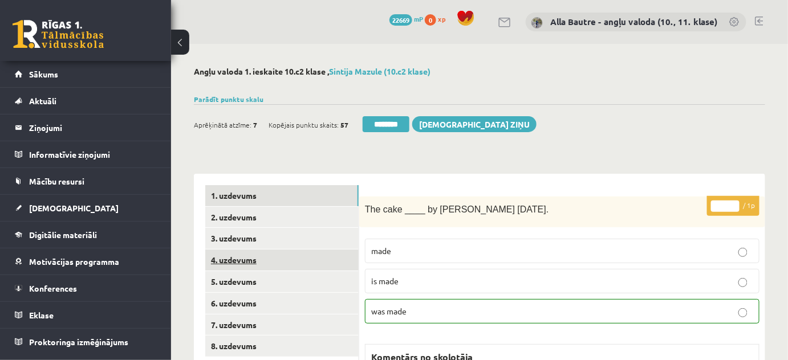
click at [241, 262] on link "4. uzdevums" at bounding box center [281, 260] width 153 height 21
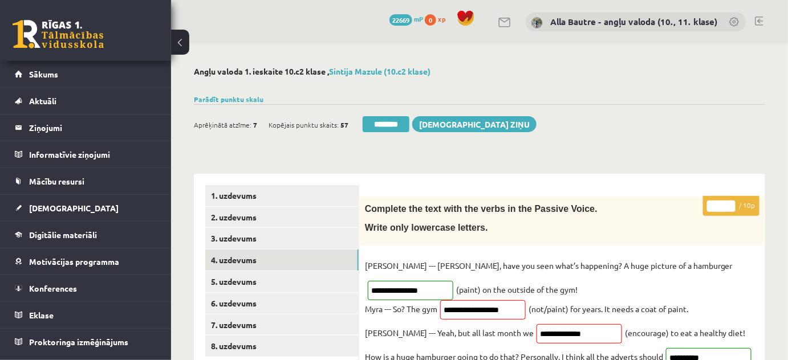
type input "**"
click at [729, 202] on input "**" at bounding box center [721, 206] width 29 height 11
click at [226, 282] on link "5. uzdevums" at bounding box center [281, 281] width 153 height 21
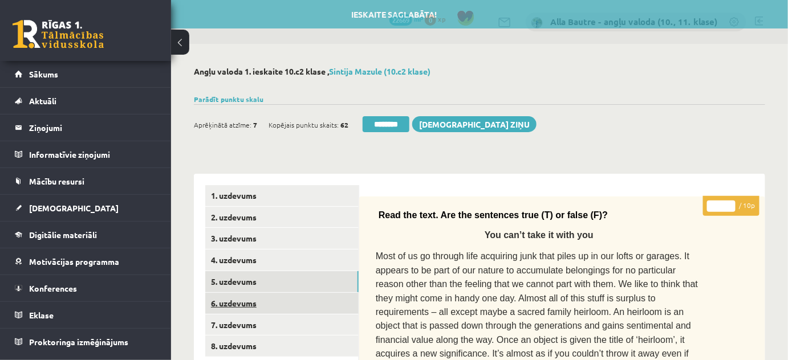
click at [230, 302] on link "6. uzdevums" at bounding box center [281, 303] width 153 height 21
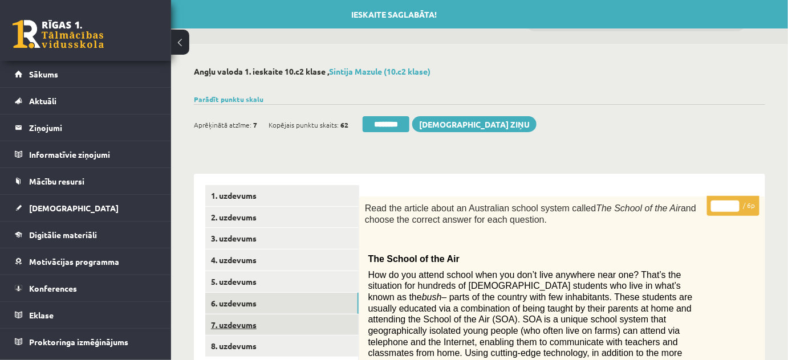
click at [231, 327] on link "7. uzdevums" at bounding box center [281, 325] width 153 height 21
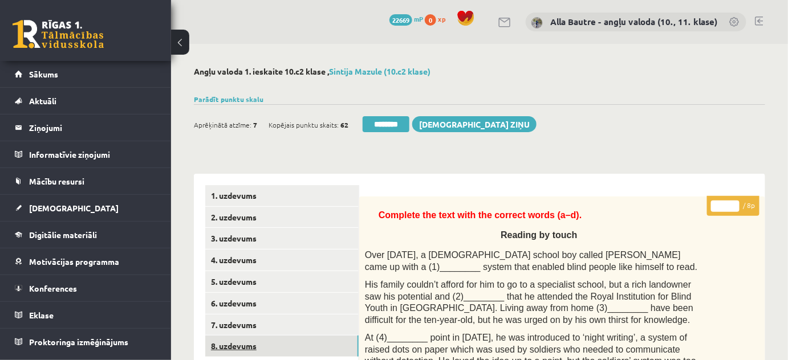
click at [231, 341] on link "8. uzdevums" at bounding box center [281, 346] width 153 height 21
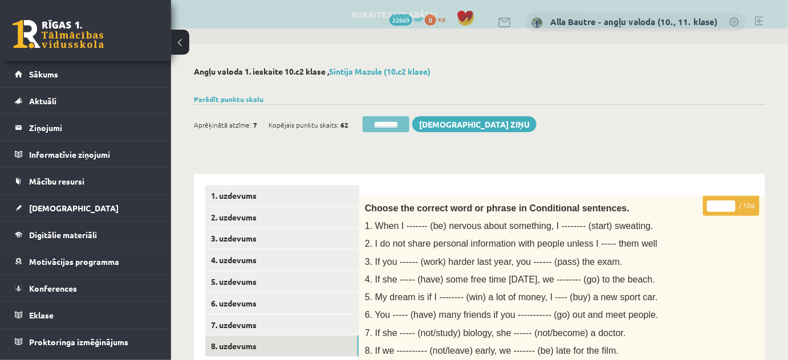
click at [394, 124] on input "********" at bounding box center [386, 124] width 47 height 16
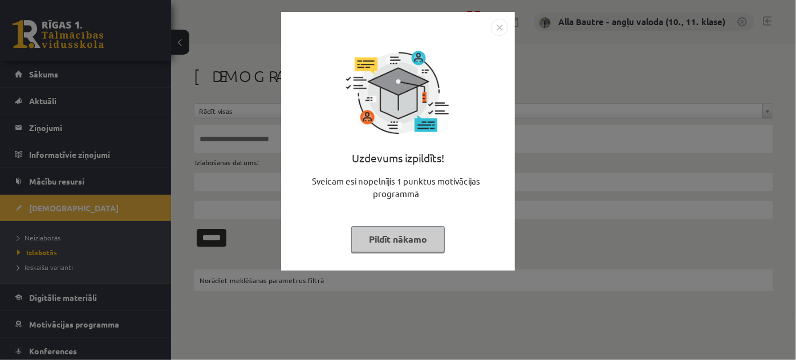
click at [496, 24] on img "Close" at bounding box center [499, 27] width 17 height 17
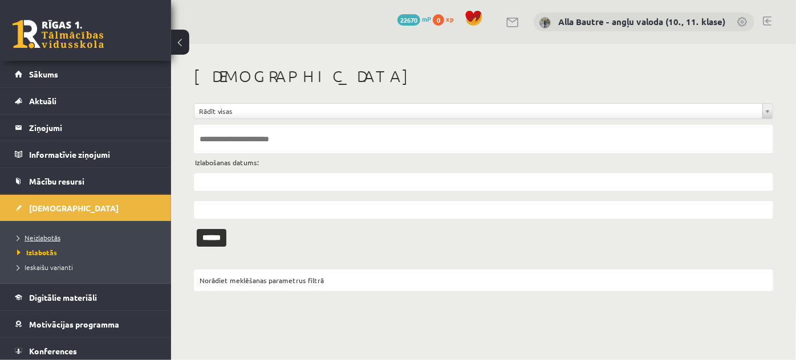
click at [55, 233] on link "Neizlabotās" at bounding box center [88, 238] width 143 height 10
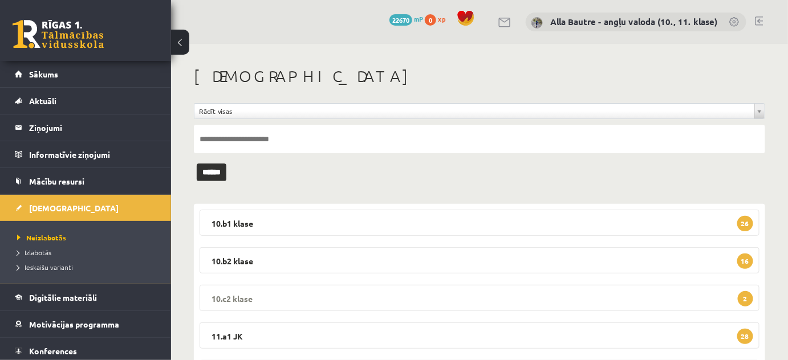
click at [222, 294] on legend "10.c2 klase 2" at bounding box center [480, 298] width 560 height 26
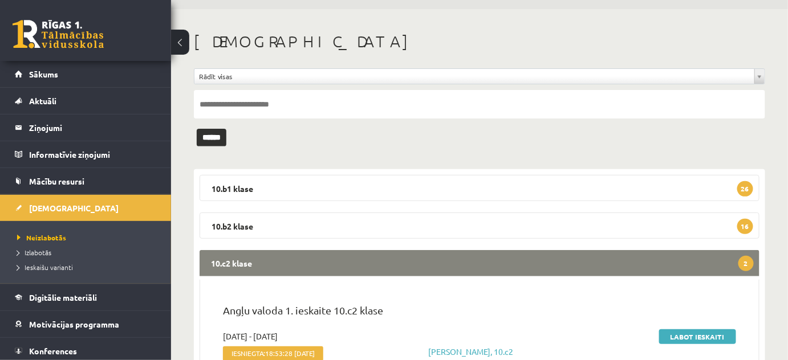
scroll to position [51, 0]
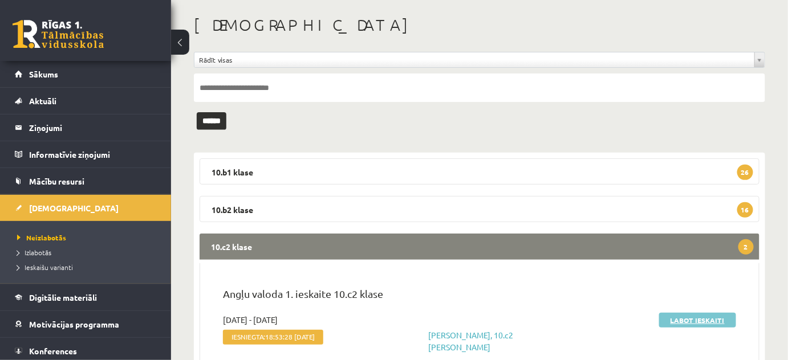
click at [682, 317] on link "Labot ieskaiti" at bounding box center [697, 320] width 77 height 15
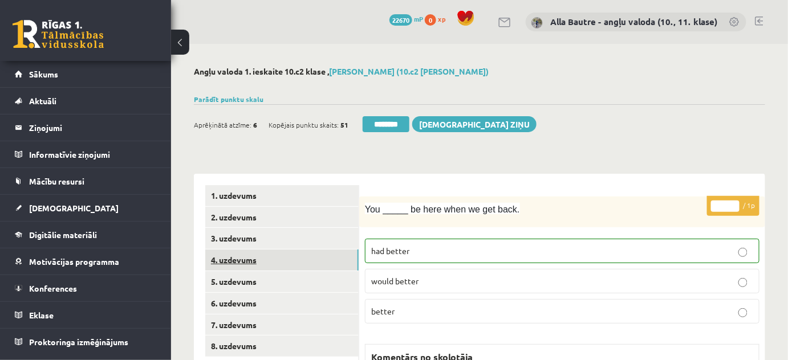
click at [237, 261] on link "4. uzdevums" at bounding box center [281, 260] width 153 height 21
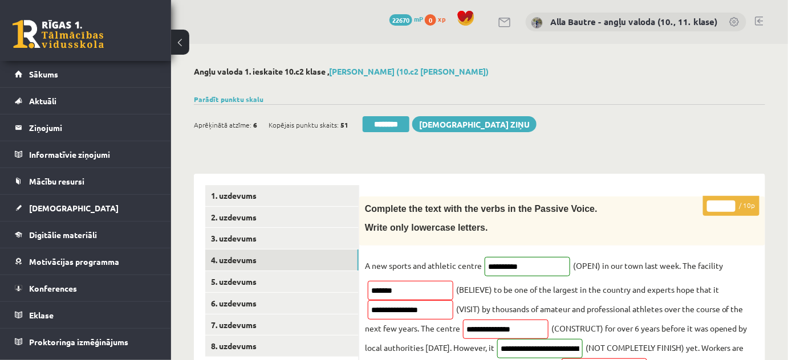
click at [728, 203] on input "*" at bounding box center [721, 206] width 29 height 11
type input "*"
click at [728, 203] on input "*" at bounding box center [721, 206] width 29 height 11
click at [233, 282] on link "5. uzdevums" at bounding box center [281, 281] width 153 height 21
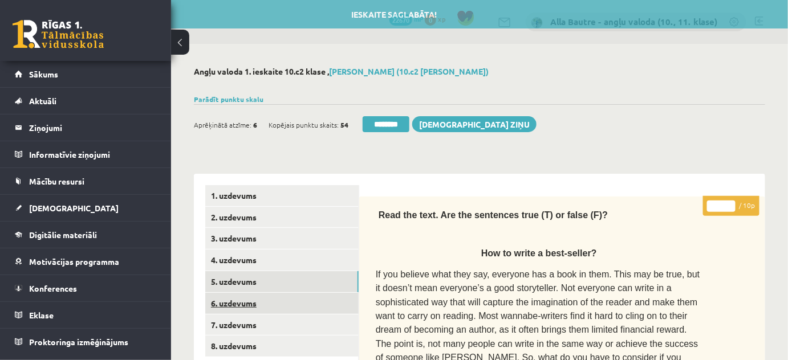
click at [234, 302] on link "6. uzdevums" at bounding box center [281, 303] width 153 height 21
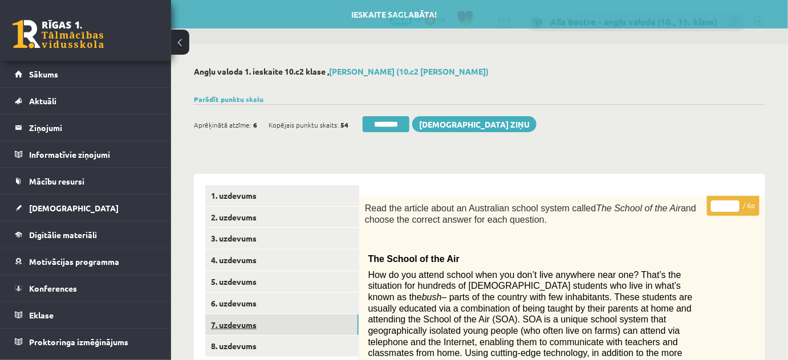
click at [234, 322] on link "7. uzdevums" at bounding box center [281, 325] width 153 height 21
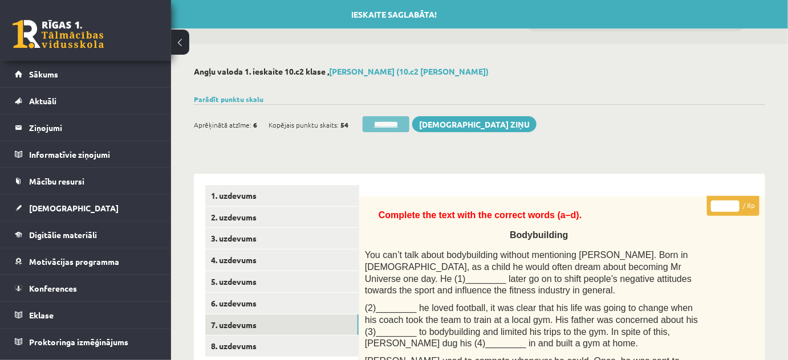
click at [394, 127] on input "********" at bounding box center [386, 124] width 47 height 16
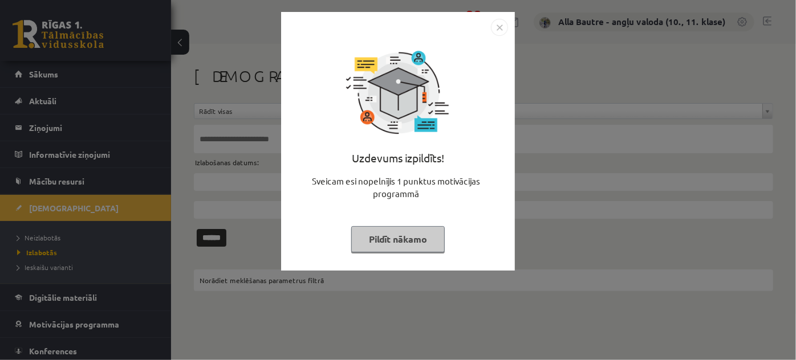
click at [504, 29] on img "Close" at bounding box center [499, 27] width 17 height 17
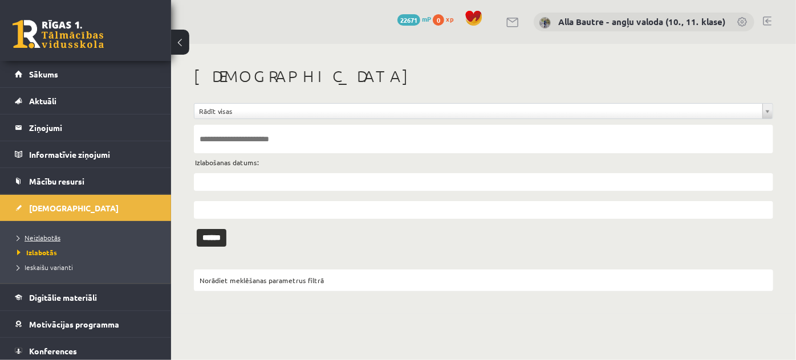
click at [58, 233] on link "Neizlabotās" at bounding box center [88, 238] width 143 height 10
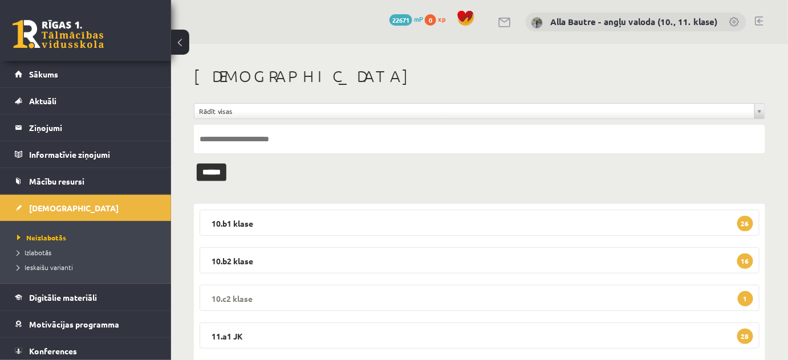
click at [229, 294] on legend "10.c2 klase 1" at bounding box center [480, 298] width 560 height 26
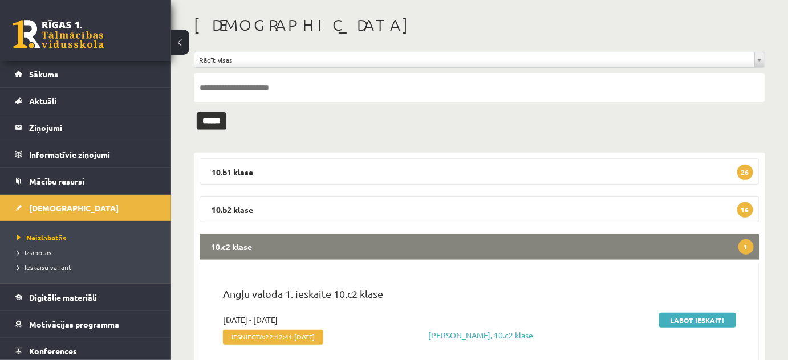
scroll to position [103, 0]
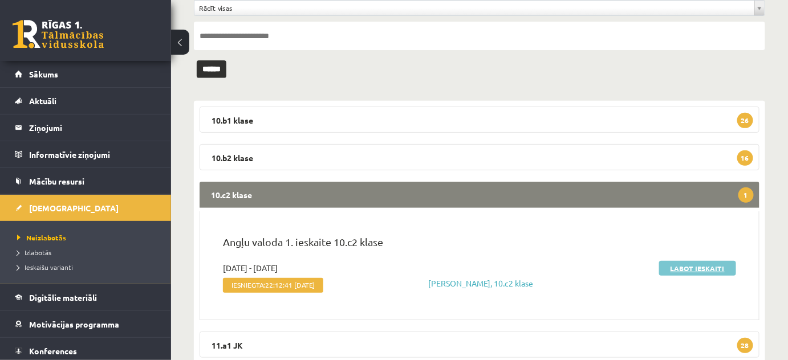
click at [681, 267] on link "Labot ieskaiti" at bounding box center [697, 268] width 77 height 15
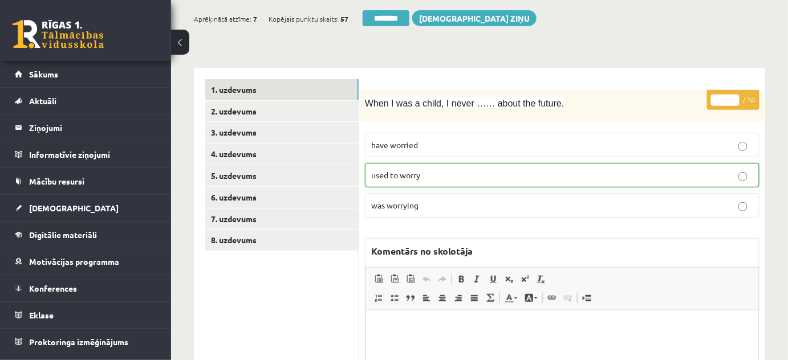
scroll to position [103, 0]
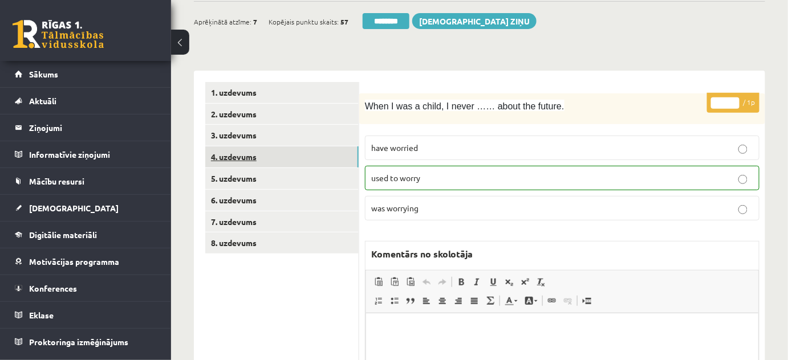
click at [239, 156] on link "4. uzdevums" at bounding box center [281, 157] width 153 height 21
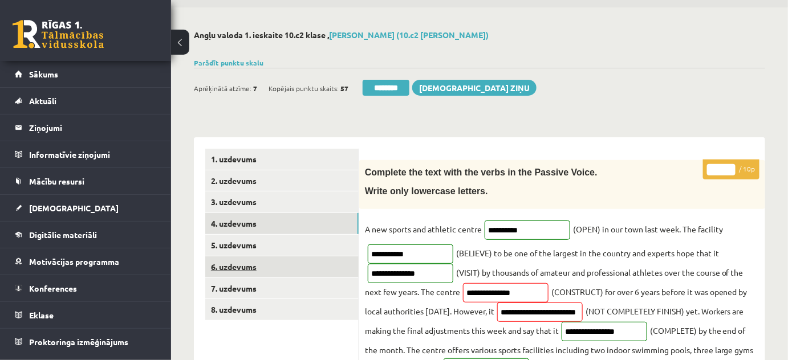
scroll to position [0, 0]
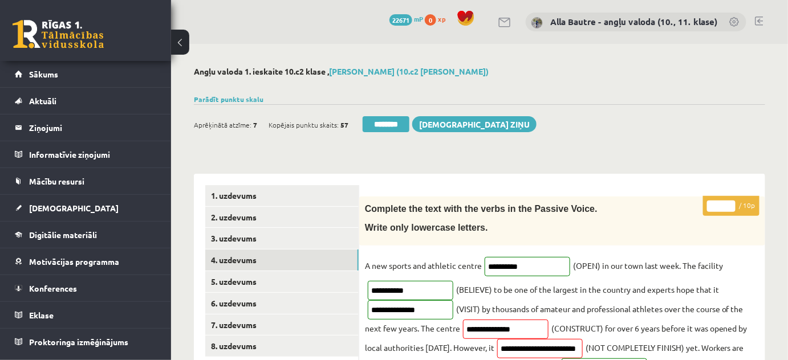
click at [730, 203] on input "*" at bounding box center [721, 206] width 29 height 11
click at [730, 202] on input "*" at bounding box center [721, 206] width 29 height 11
type input "*"
click at [730, 202] on input "*" at bounding box center [721, 206] width 29 height 11
click at [244, 279] on link "5. uzdevums" at bounding box center [281, 281] width 153 height 21
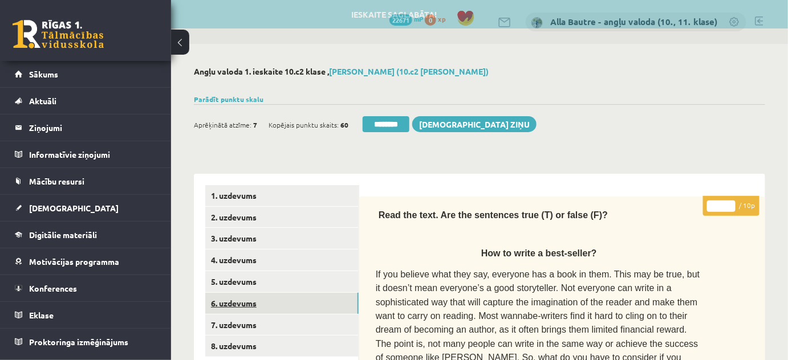
click at [251, 300] on link "6. uzdevums" at bounding box center [281, 303] width 153 height 21
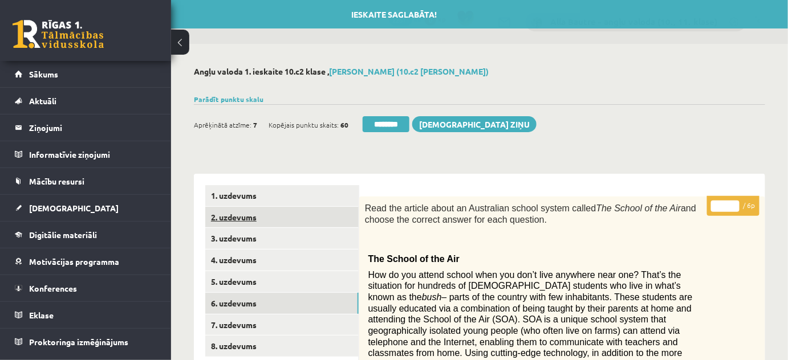
click at [241, 218] on link "2. uzdevums" at bounding box center [281, 217] width 153 height 21
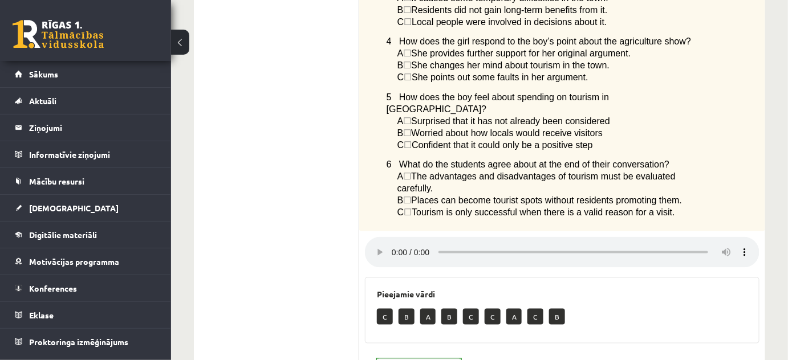
scroll to position [415, 0]
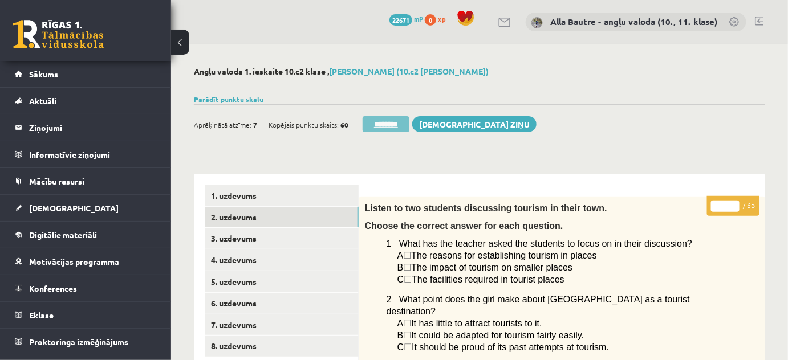
click at [388, 125] on input "********" at bounding box center [386, 124] width 47 height 16
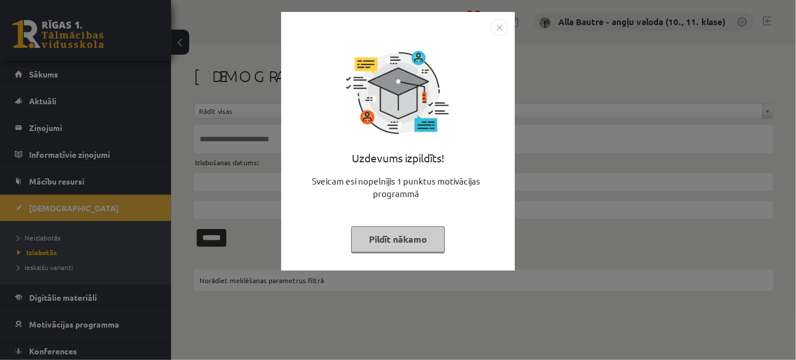
click at [497, 22] on img "Close" at bounding box center [499, 27] width 17 height 17
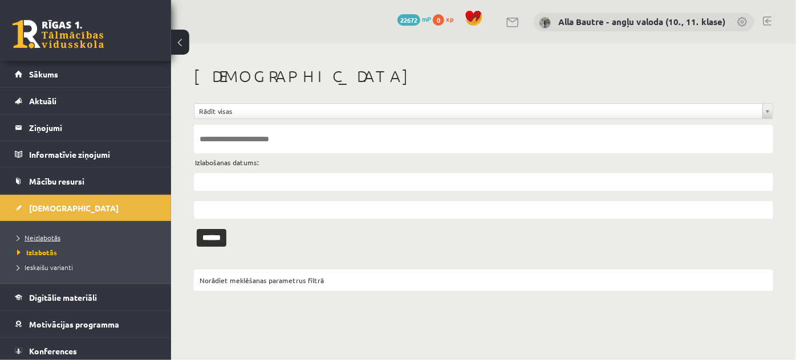
click at [36, 233] on link "Neizlabotās" at bounding box center [88, 238] width 143 height 10
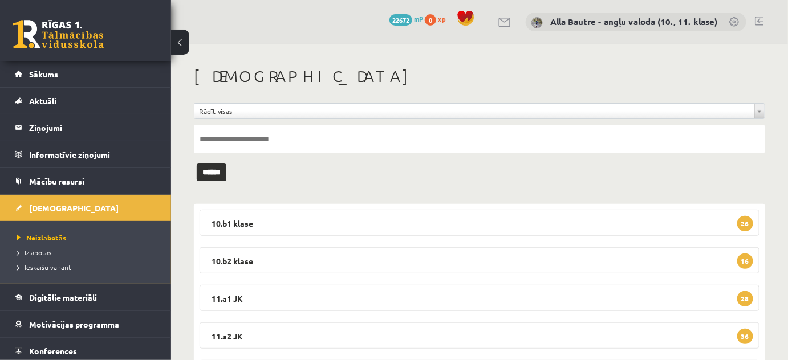
click at [757, 18] on link at bounding box center [759, 21] width 9 height 9
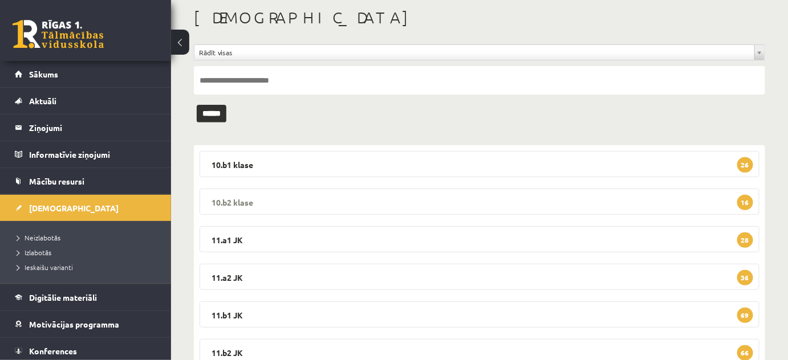
scroll to position [51, 0]
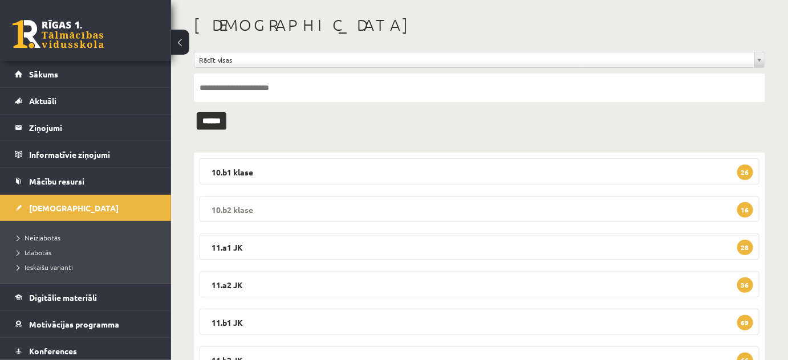
click at [237, 208] on legend "10.b2 klase 16" at bounding box center [480, 209] width 560 height 26
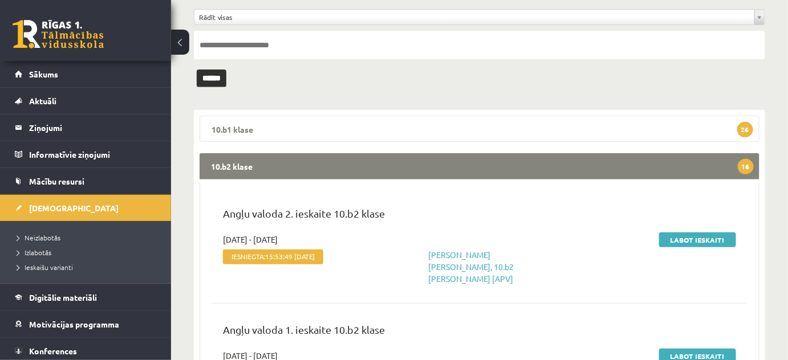
scroll to position [155, 0]
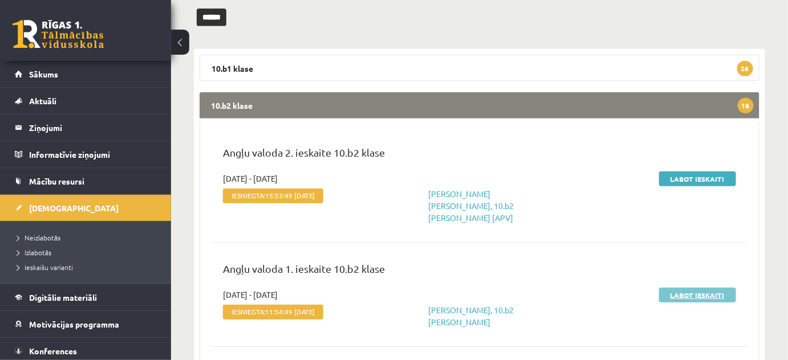
click at [693, 288] on link "Labot ieskaiti" at bounding box center [697, 295] width 77 height 15
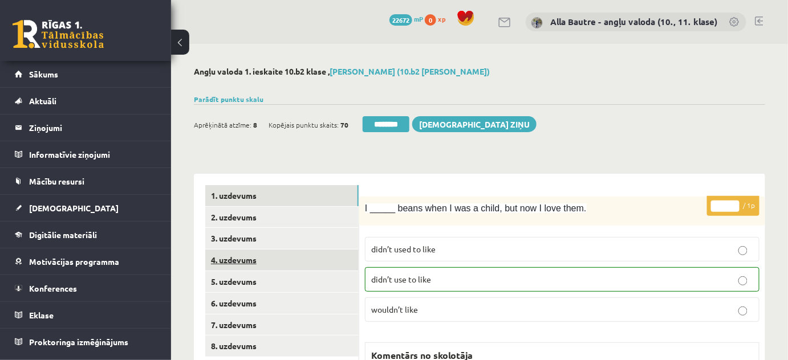
click at [229, 259] on link "4. uzdevums" at bounding box center [281, 260] width 153 height 21
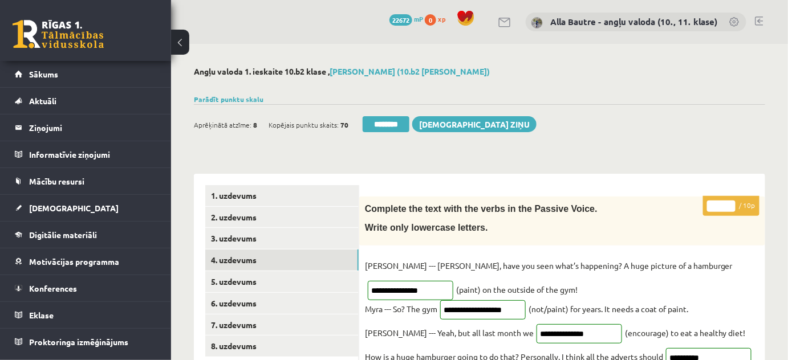
click at [732, 201] on input "*" at bounding box center [721, 206] width 29 height 11
type input "**"
click at [732, 201] on input "**" at bounding box center [721, 206] width 29 height 11
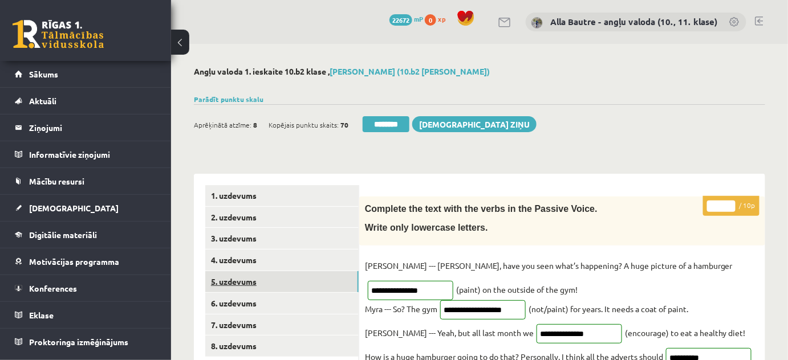
click at [233, 275] on link "5. uzdevums" at bounding box center [281, 281] width 153 height 21
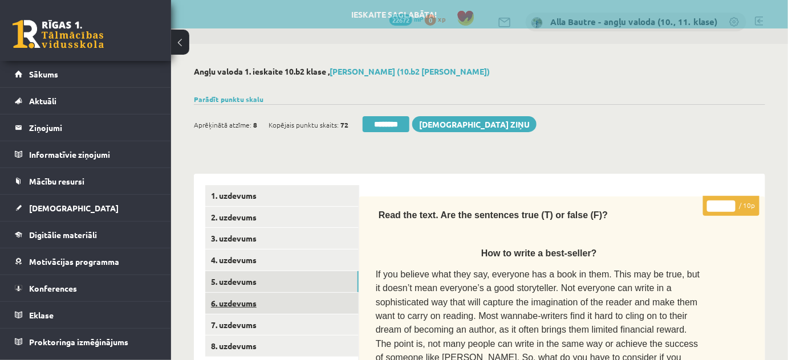
click at [239, 301] on link "6. uzdevums" at bounding box center [281, 303] width 153 height 21
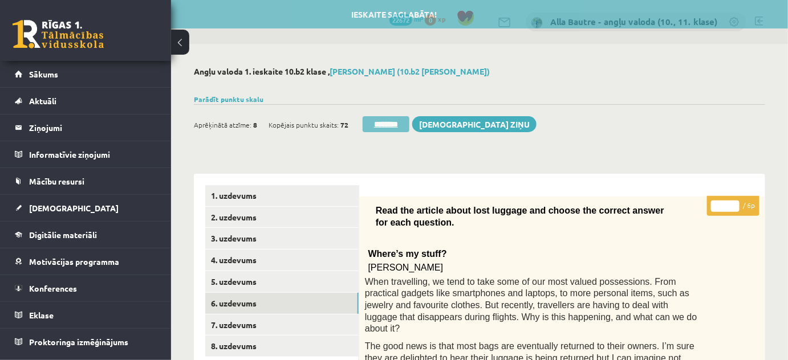
click at [386, 121] on input "********" at bounding box center [386, 124] width 47 height 16
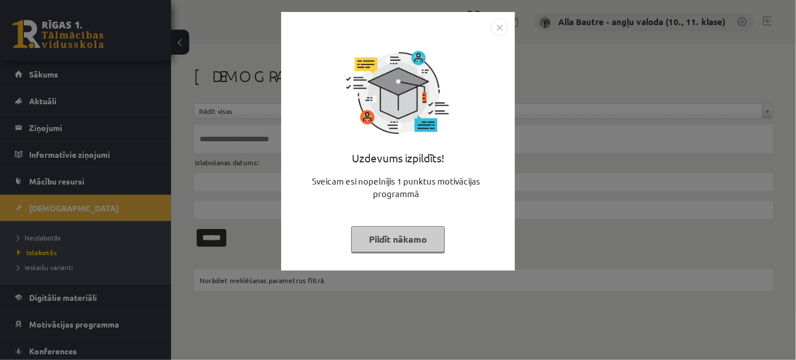
click at [501, 25] on img "Close" at bounding box center [499, 27] width 17 height 17
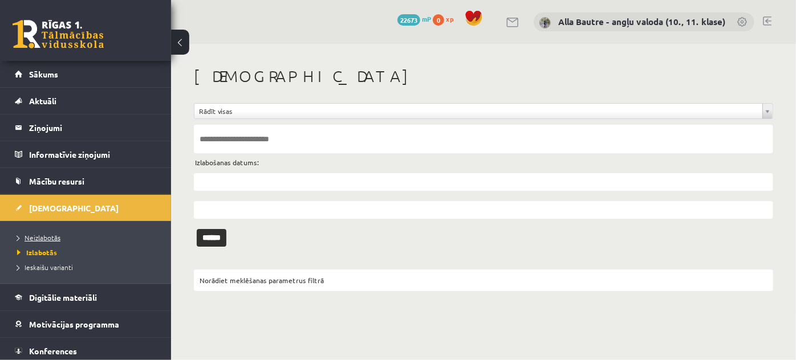
click at [42, 234] on span "Neizlabotās" at bounding box center [38, 237] width 43 height 9
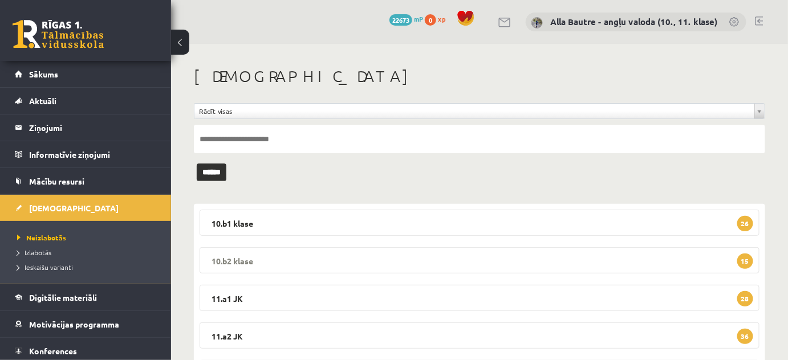
click at [219, 258] on legend "10.b2 klase 15" at bounding box center [480, 260] width 560 height 26
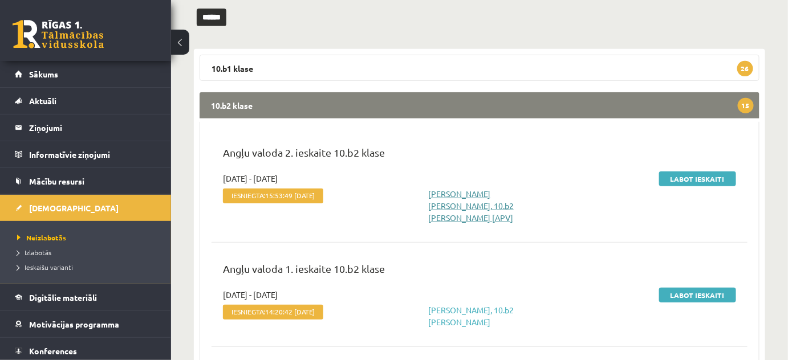
scroll to position [155, 0]
click at [677, 288] on link "Labot ieskaiti" at bounding box center [697, 295] width 77 height 15
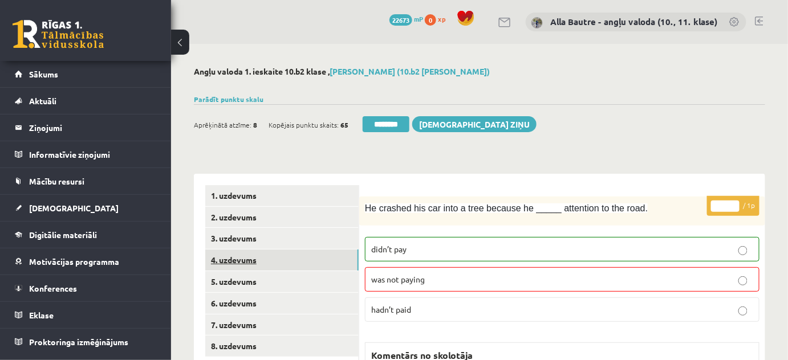
click at [238, 259] on link "4. uzdevums" at bounding box center [281, 260] width 153 height 21
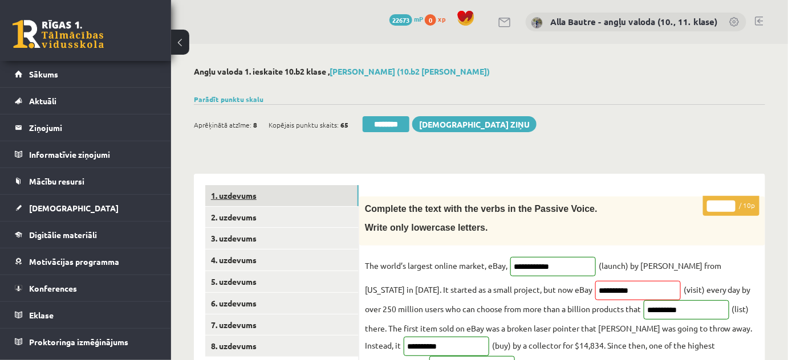
click at [239, 194] on link "1. uzdevums" at bounding box center [281, 195] width 153 height 21
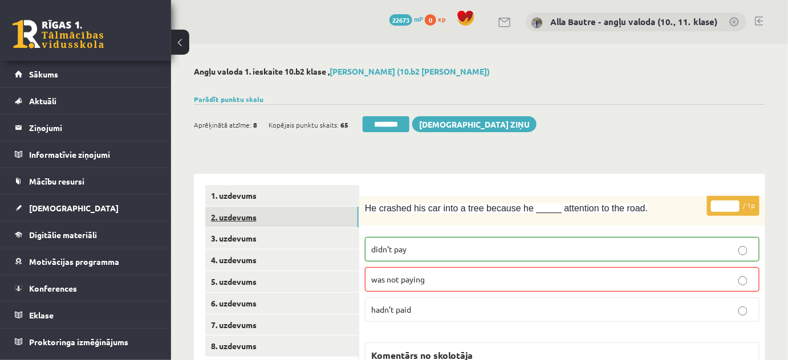
click at [246, 217] on link "2. uzdevums" at bounding box center [281, 217] width 153 height 21
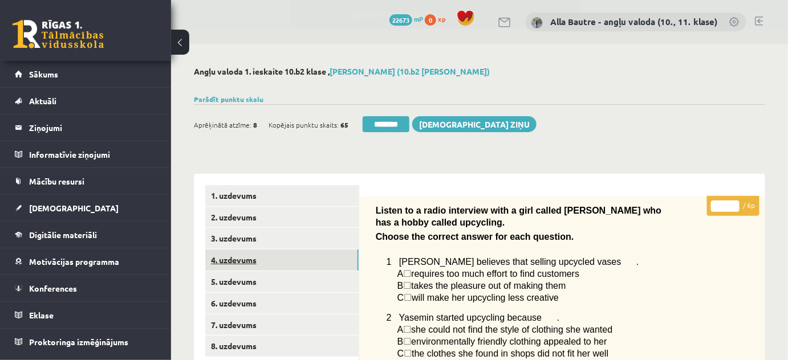
click at [233, 258] on link "4. uzdevums" at bounding box center [281, 260] width 153 height 21
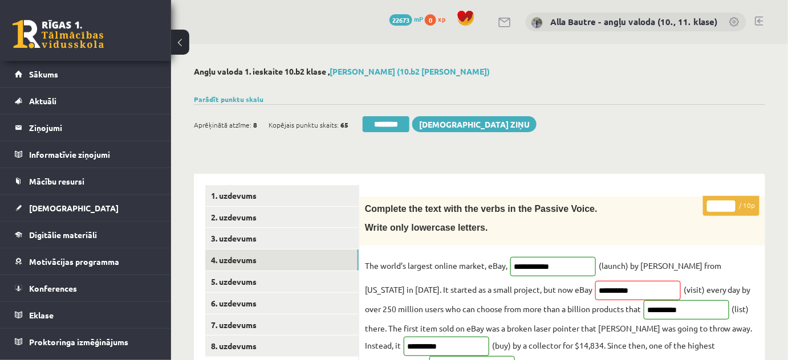
type input "**"
click at [732, 203] on input "**" at bounding box center [721, 206] width 29 height 11
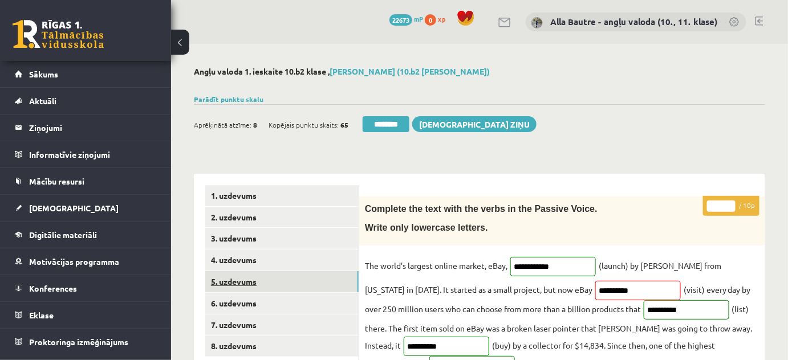
click at [238, 280] on link "5. uzdevums" at bounding box center [281, 281] width 153 height 21
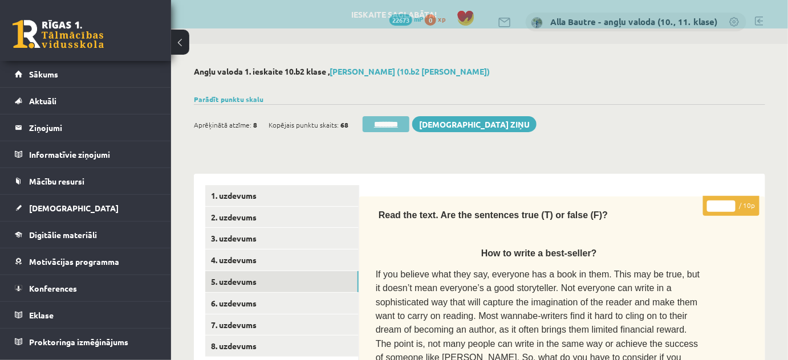
click at [407, 119] on input "********" at bounding box center [386, 124] width 47 height 16
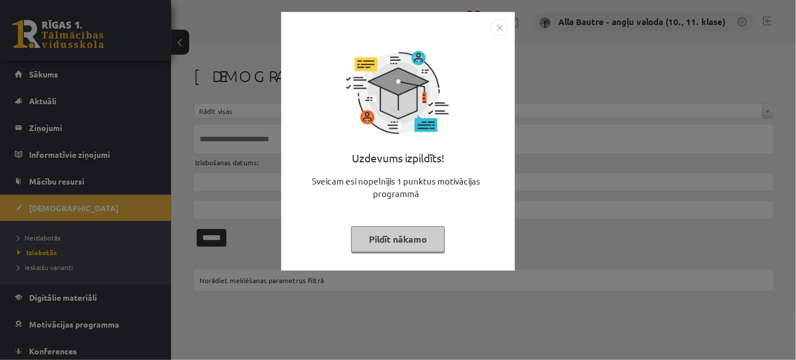
click at [500, 25] on img "Close" at bounding box center [499, 27] width 17 height 17
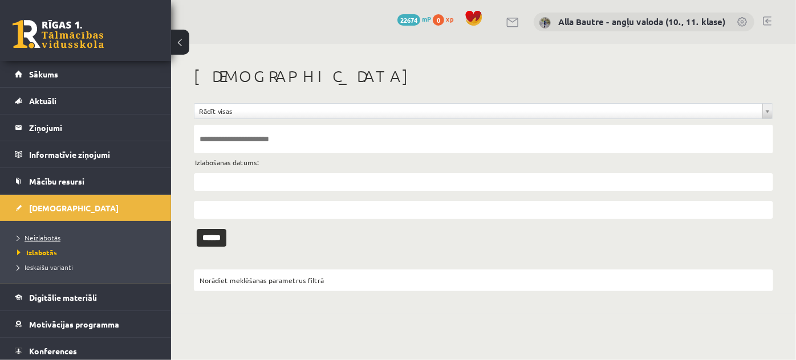
click at [43, 234] on span "Neizlabotās" at bounding box center [38, 237] width 43 height 9
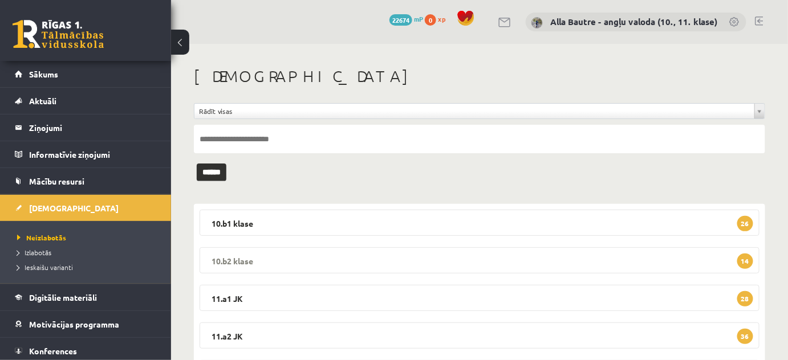
click at [235, 257] on legend "10.b2 klase 14" at bounding box center [480, 260] width 560 height 26
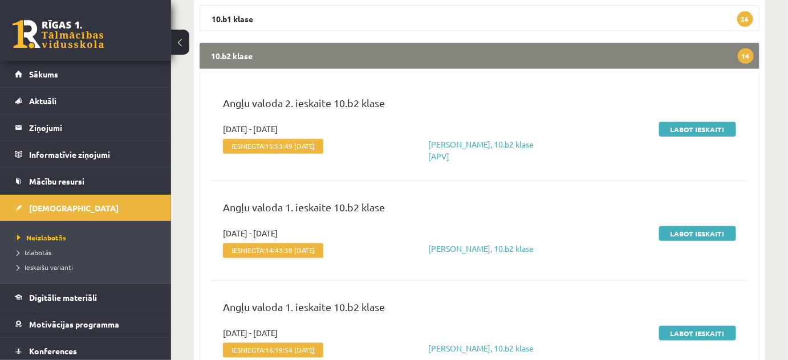
scroll to position [207, 0]
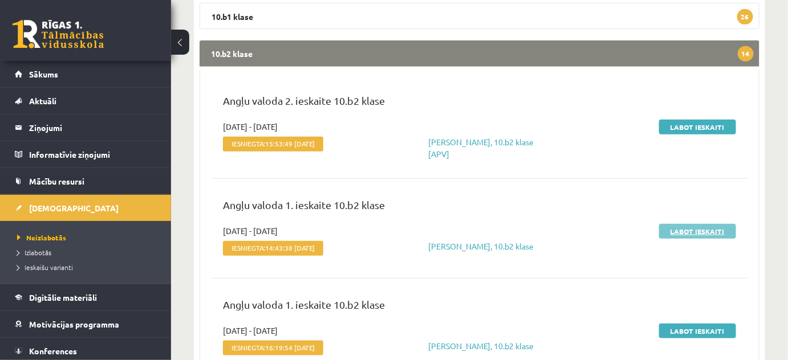
click at [691, 229] on link "Labot ieskaiti" at bounding box center [697, 231] width 77 height 15
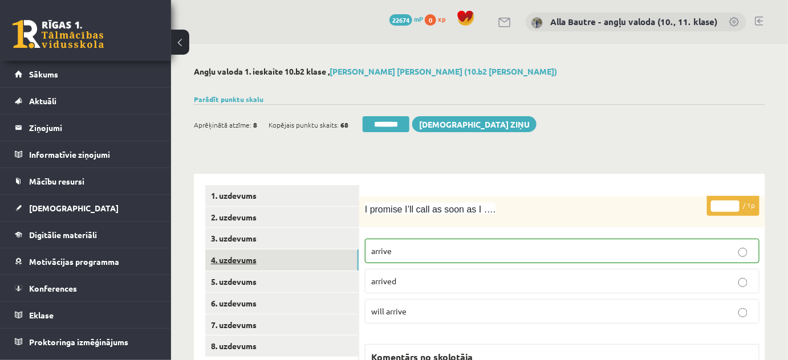
click at [239, 255] on link "4. uzdevums" at bounding box center [281, 260] width 153 height 21
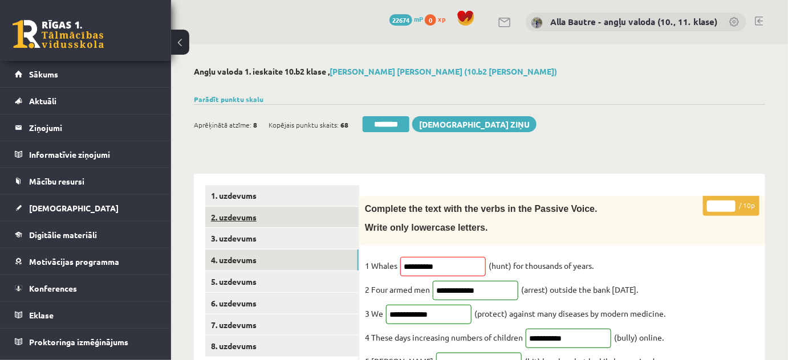
scroll to position [51, 0]
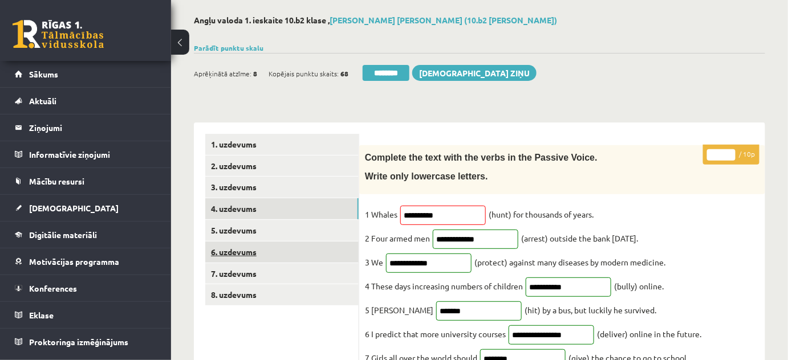
click at [234, 247] on link "6. uzdevums" at bounding box center [281, 252] width 153 height 21
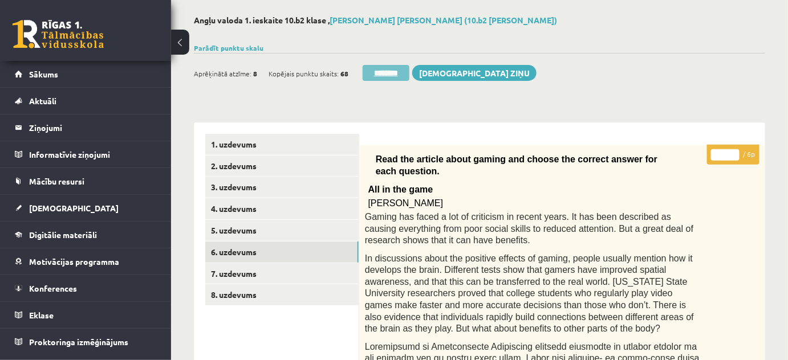
scroll to position [0, 0]
click at [403, 71] on input "********" at bounding box center [386, 73] width 47 height 16
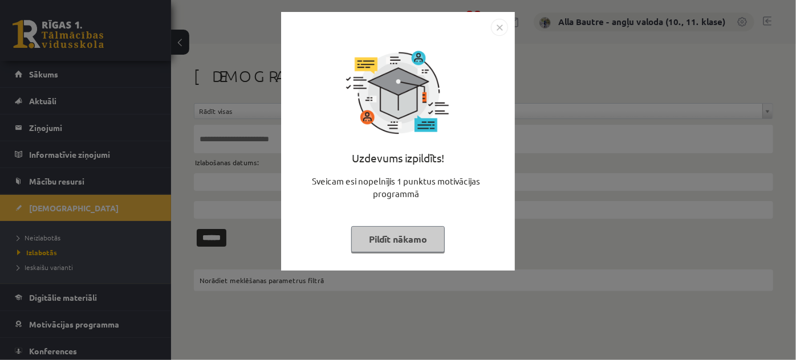
click at [501, 27] on img "Close" at bounding box center [499, 27] width 17 height 17
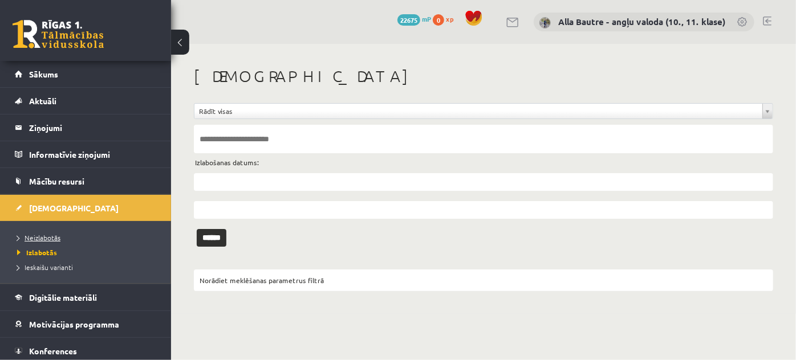
click at [48, 234] on span "Neizlabotās" at bounding box center [38, 237] width 43 height 9
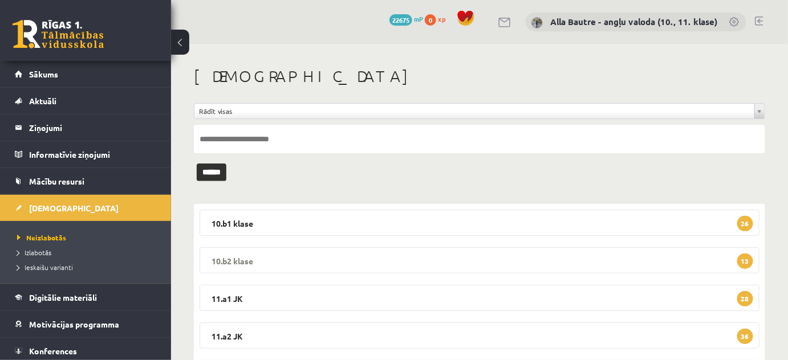
click at [229, 257] on legend "10.b2 klase 13" at bounding box center [480, 260] width 560 height 26
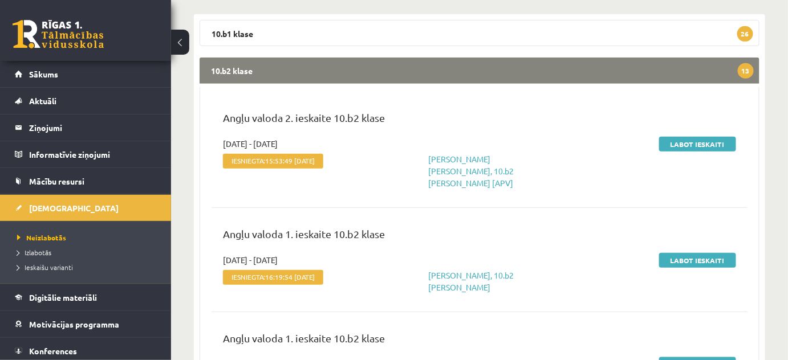
scroll to position [207, 0]
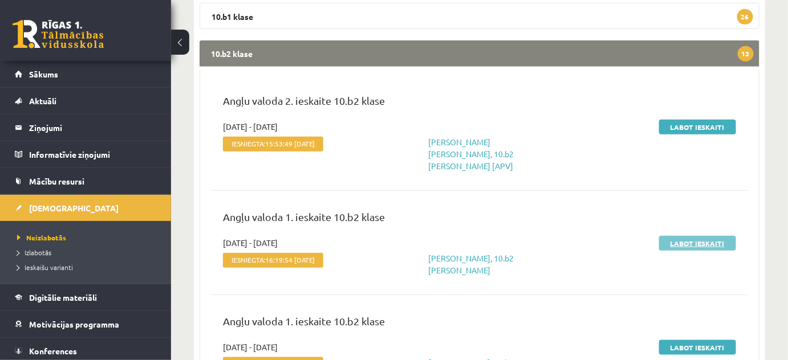
click at [682, 236] on link "Labot ieskaiti" at bounding box center [697, 243] width 77 height 15
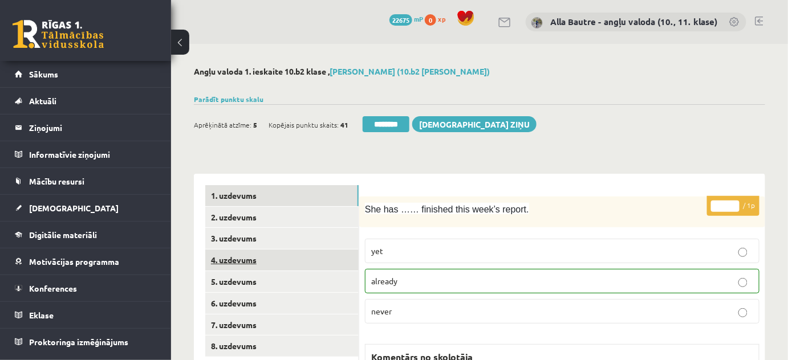
click at [233, 257] on link "4. uzdevums" at bounding box center [281, 260] width 153 height 21
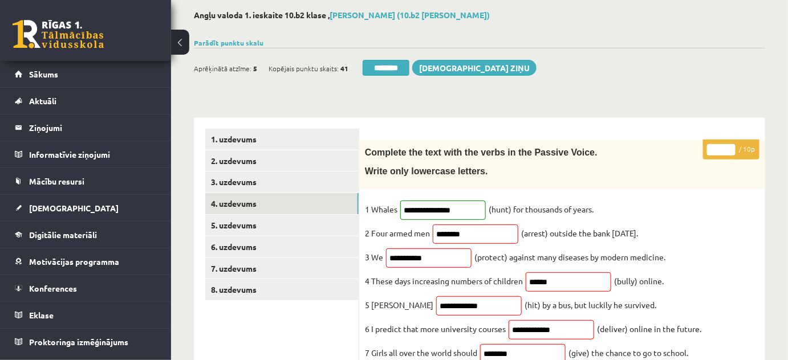
scroll to position [51, 0]
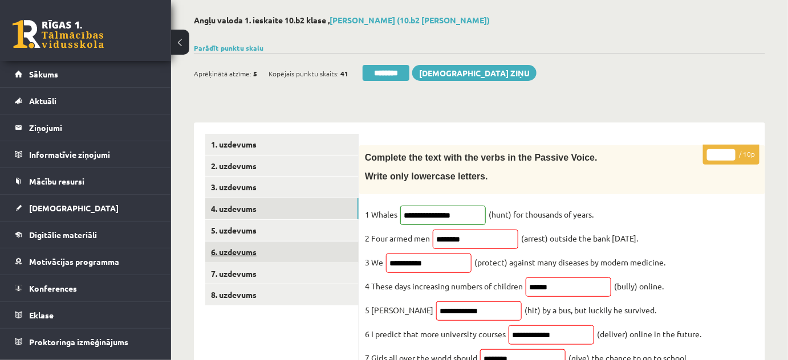
click at [238, 254] on link "6. uzdevums" at bounding box center [281, 252] width 153 height 21
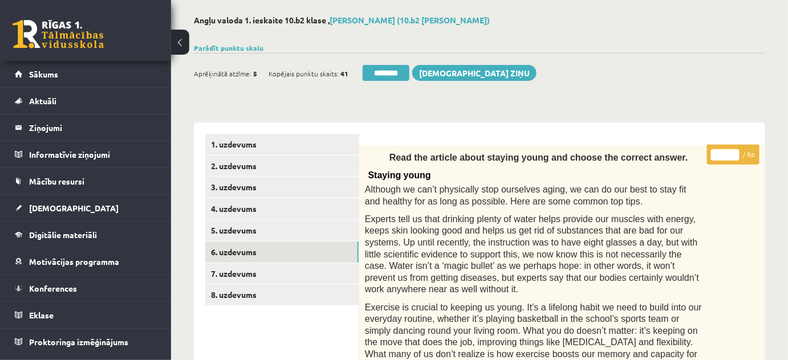
scroll to position [0, 0]
click at [384, 71] on input "********" at bounding box center [386, 73] width 47 height 16
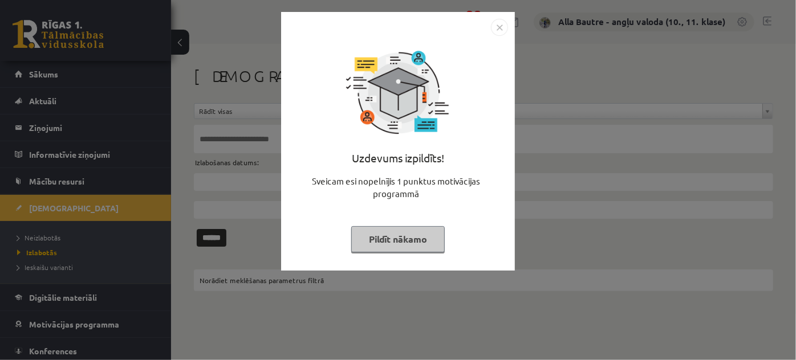
click at [500, 24] on img "Close" at bounding box center [499, 27] width 17 height 17
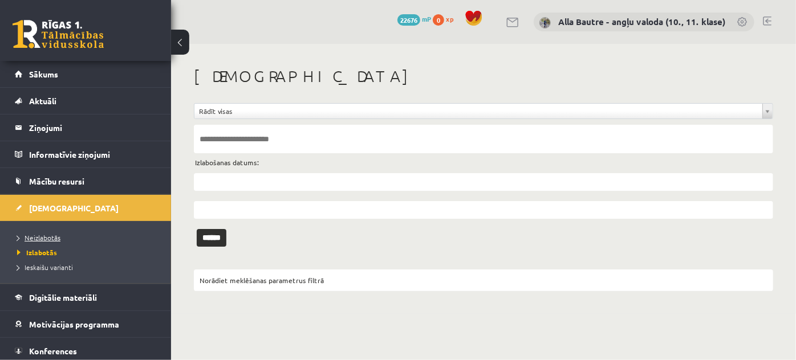
click at [37, 236] on span "Neizlabotās" at bounding box center [38, 237] width 43 height 9
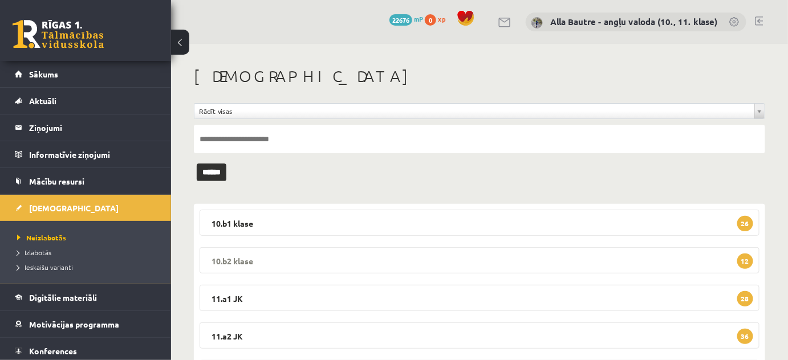
click at [232, 255] on legend "10.b2 klase 12" at bounding box center [480, 260] width 560 height 26
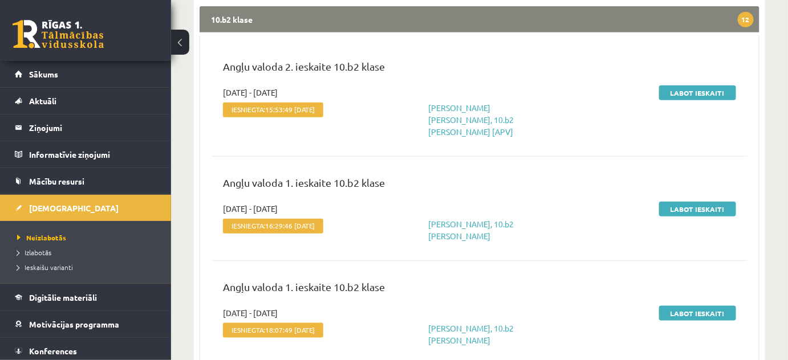
scroll to position [259, 0]
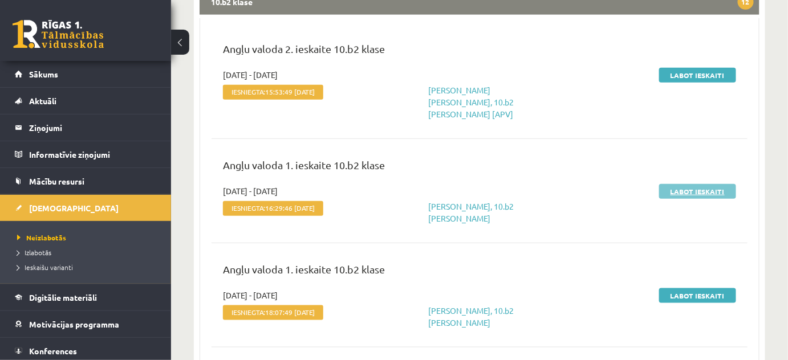
click at [686, 184] on link "Labot ieskaiti" at bounding box center [697, 191] width 77 height 15
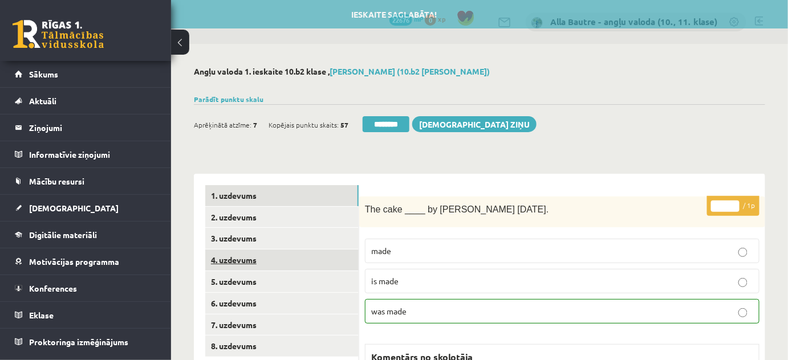
click at [236, 258] on link "4. uzdevums" at bounding box center [281, 260] width 153 height 21
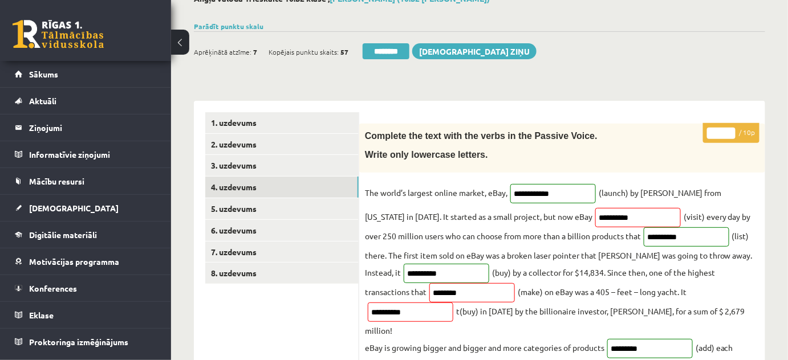
scroll to position [51, 0]
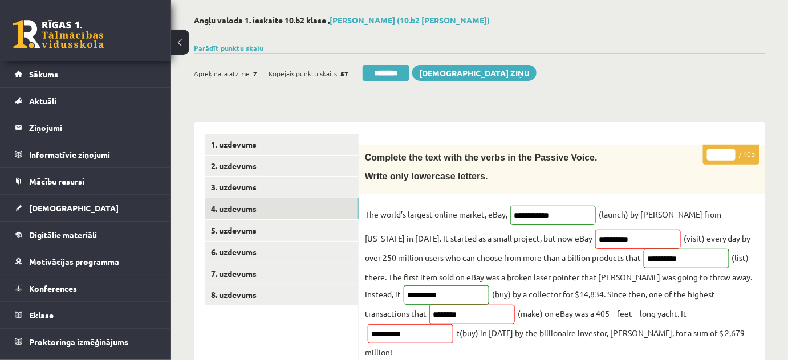
click at [731, 150] on input "*" at bounding box center [721, 154] width 29 height 11
type input "*"
click at [731, 150] on input "*" at bounding box center [721, 154] width 29 height 11
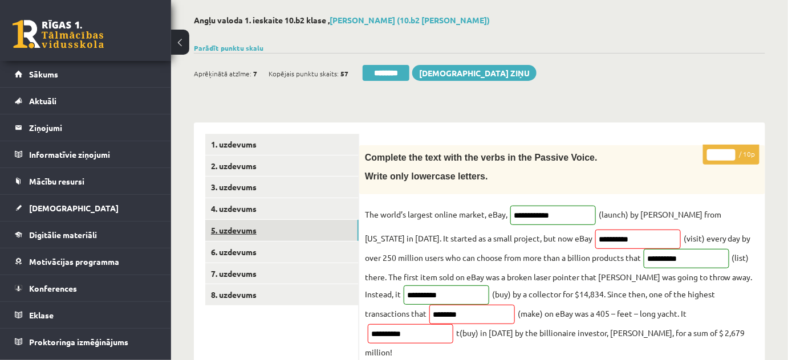
click at [222, 228] on link "5. uzdevums" at bounding box center [281, 230] width 153 height 21
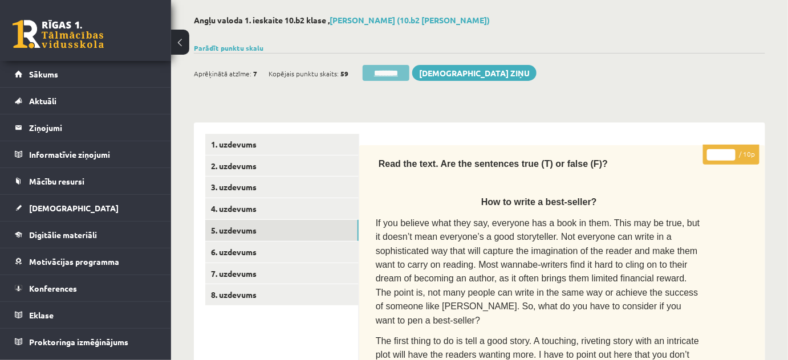
scroll to position [0, 0]
drag, startPoint x: 382, startPoint y: 68, endPoint x: 448, endPoint y: 39, distance: 72.0
click at [383, 68] on input "********" at bounding box center [386, 73] width 47 height 16
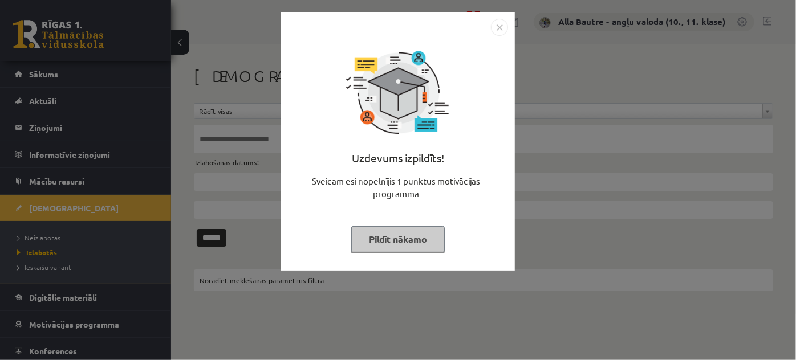
click at [498, 27] on img "Close" at bounding box center [499, 27] width 17 height 17
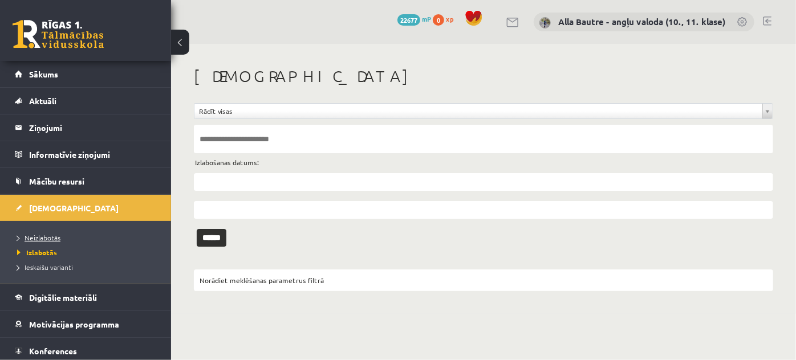
click at [42, 238] on span "Neizlabotās" at bounding box center [38, 237] width 43 height 9
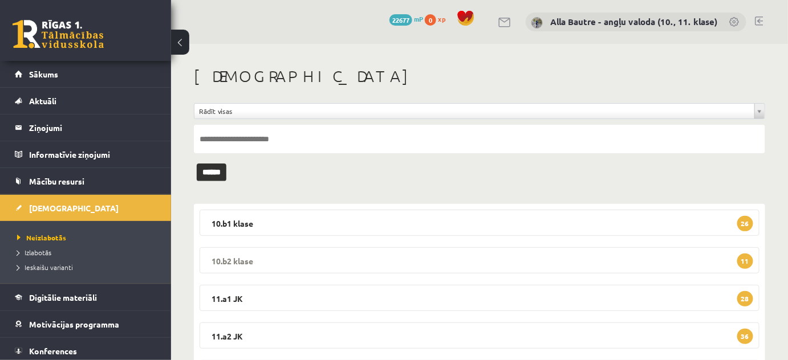
click at [235, 259] on legend "10.b2 klase 11" at bounding box center [480, 260] width 560 height 26
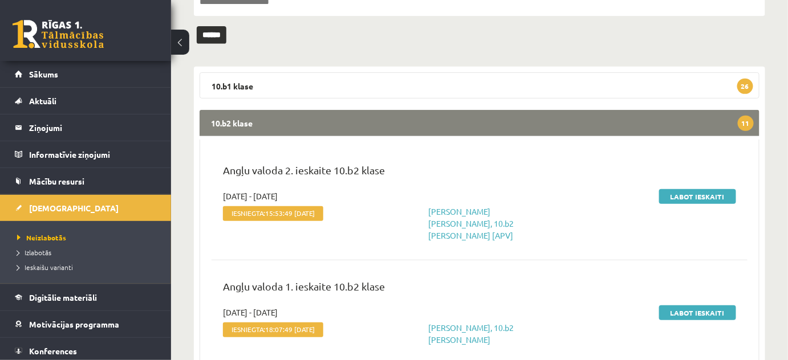
scroll to position [207, 0]
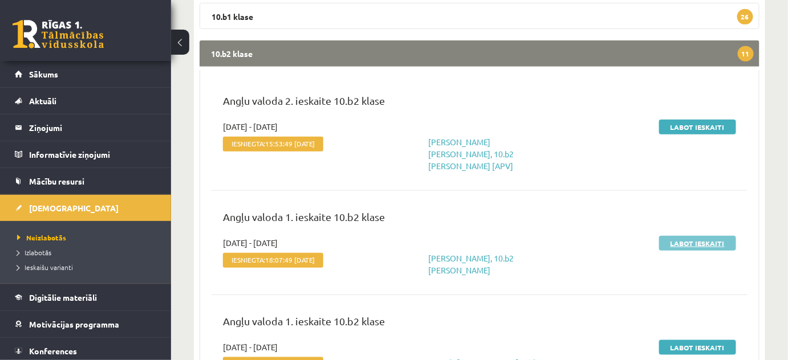
click at [693, 236] on link "Labot ieskaiti" at bounding box center [697, 243] width 77 height 15
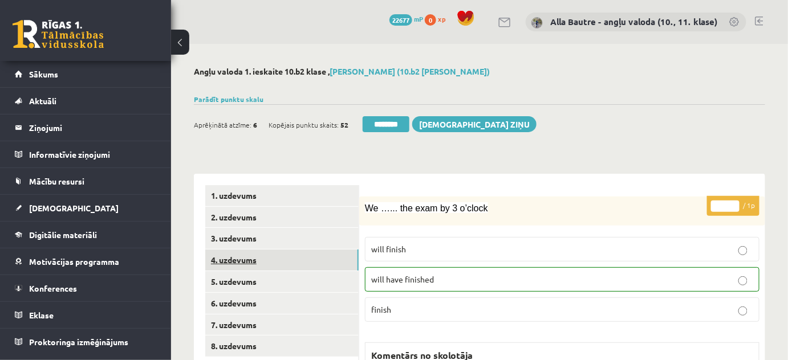
click at [228, 259] on link "4. uzdevums" at bounding box center [281, 260] width 153 height 21
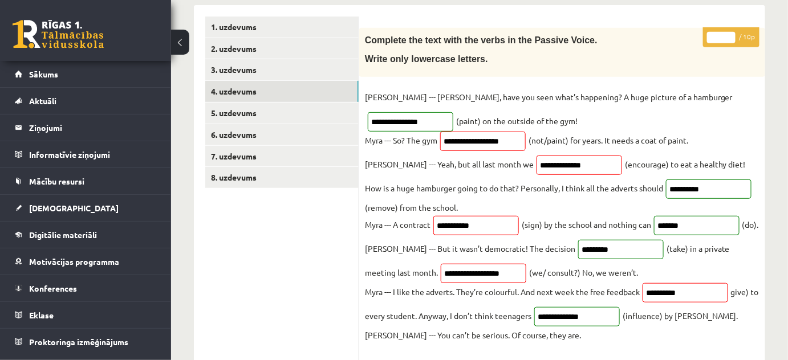
scroll to position [51, 0]
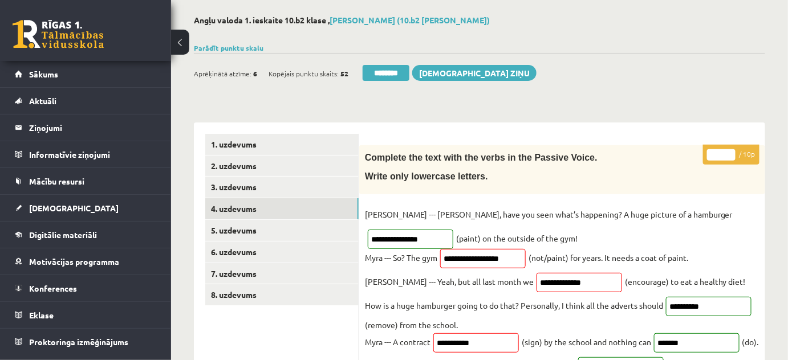
click at [729, 149] on input "*" at bounding box center [721, 154] width 29 height 11
type input "*"
click at [729, 149] on input "*" at bounding box center [721, 154] width 29 height 11
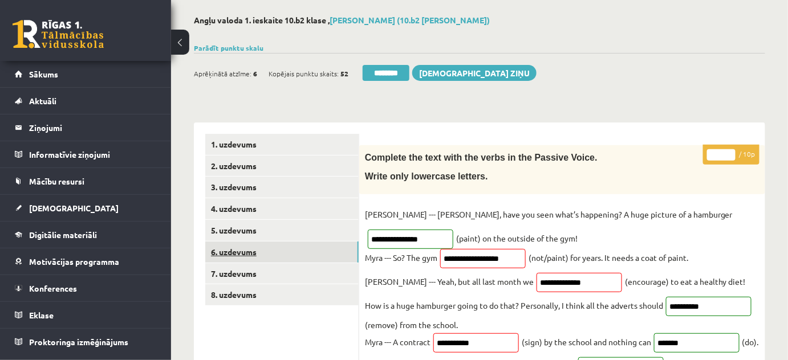
click at [232, 251] on link "6. uzdevums" at bounding box center [281, 252] width 153 height 21
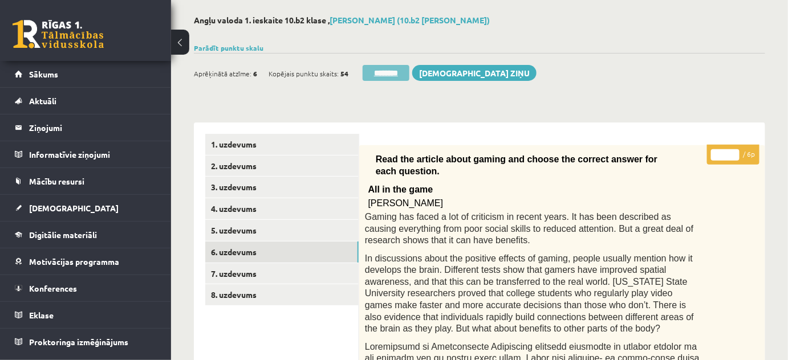
click at [387, 74] on input "********" at bounding box center [386, 73] width 47 height 16
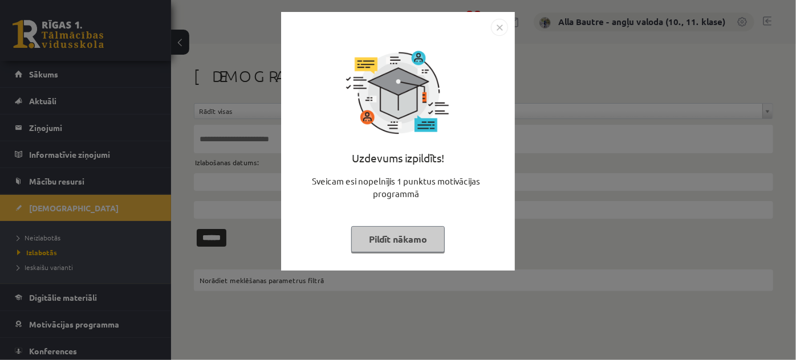
click at [498, 27] on img "Close" at bounding box center [499, 27] width 17 height 17
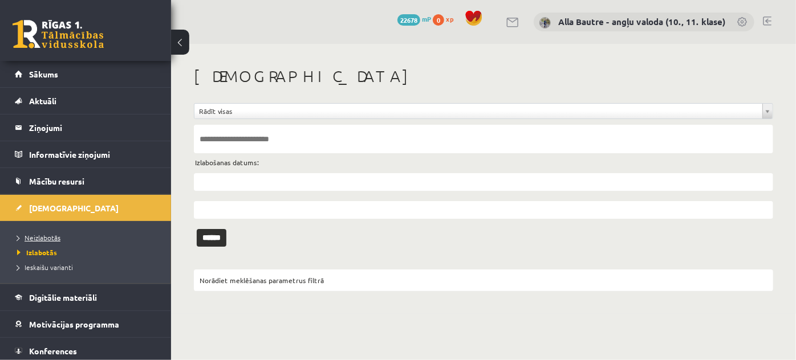
click at [33, 237] on span "Neizlabotās" at bounding box center [38, 237] width 43 height 9
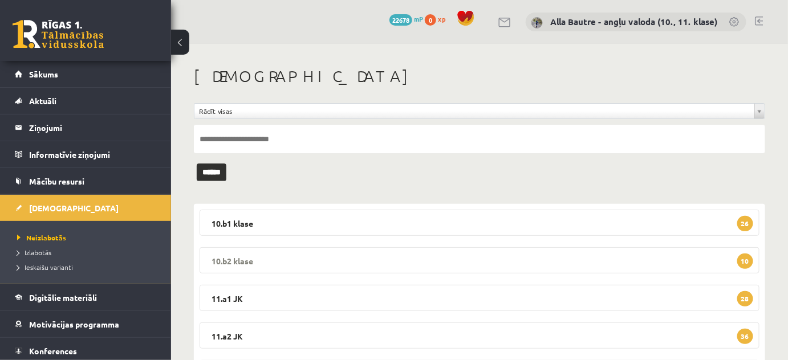
click at [233, 257] on legend "10.b2 klase 10" at bounding box center [480, 260] width 560 height 26
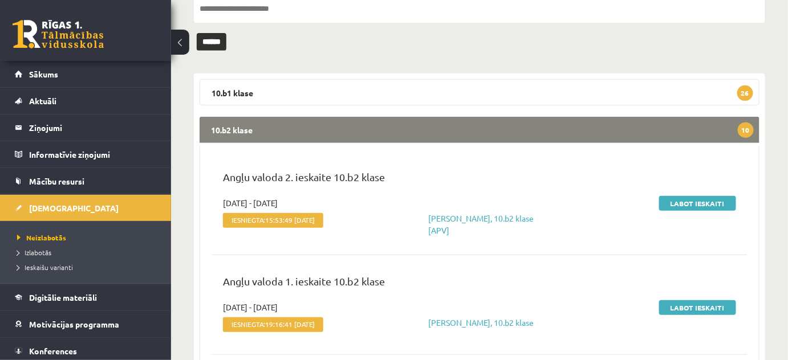
scroll to position [207, 0]
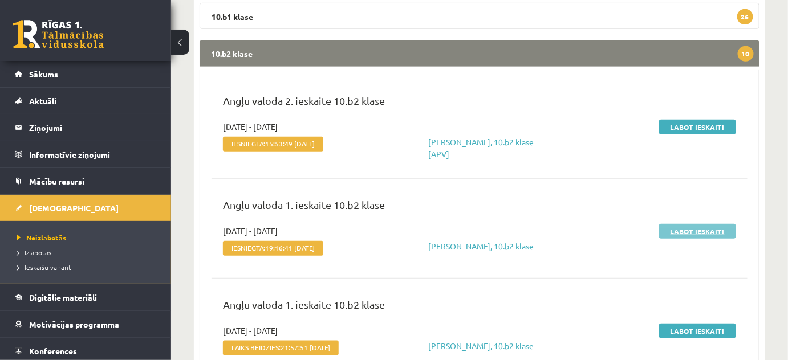
click at [676, 229] on link "Labot ieskaiti" at bounding box center [697, 231] width 77 height 15
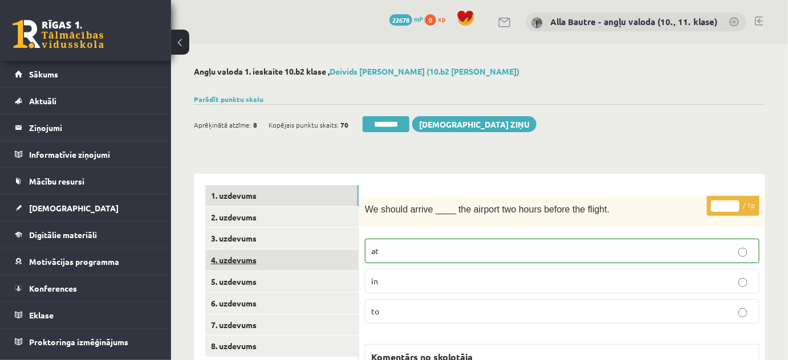
click at [240, 259] on link "4. uzdevums" at bounding box center [281, 260] width 153 height 21
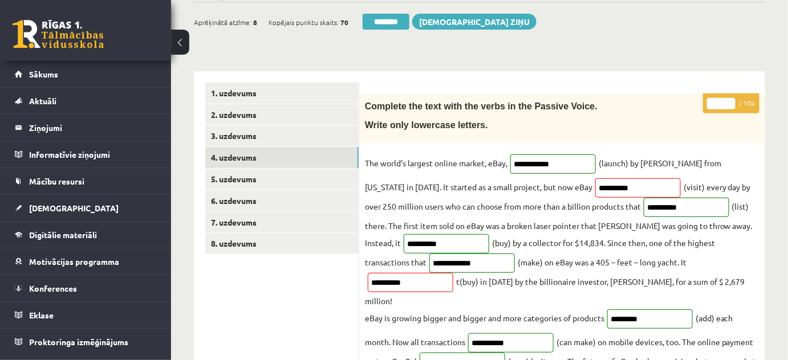
scroll to position [51, 0]
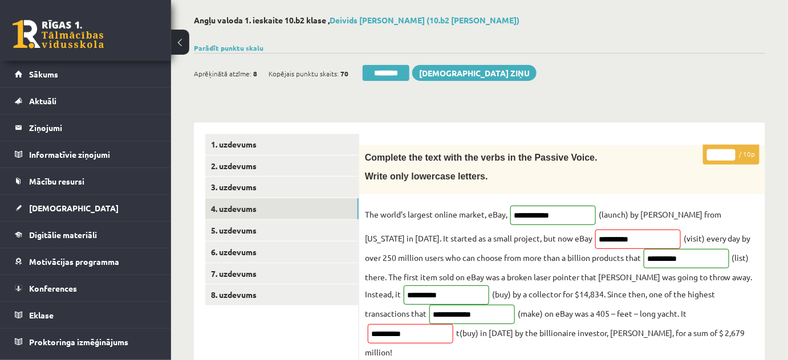
type input "**"
click at [730, 152] on input "**" at bounding box center [721, 154] width 29 height 11
click at [273, 250] on link "6. uzdevums" at bounding box center [281, 252] width 153 height 21
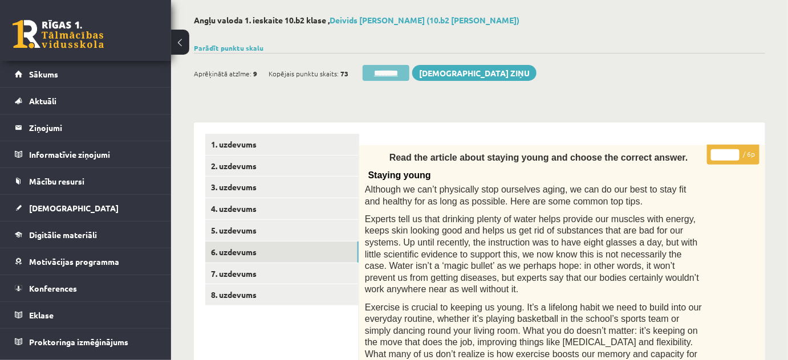
scroll to position [0, 0]
click at [404, 75] on input "********" at bounding box center [386, 73] width 47 height 16
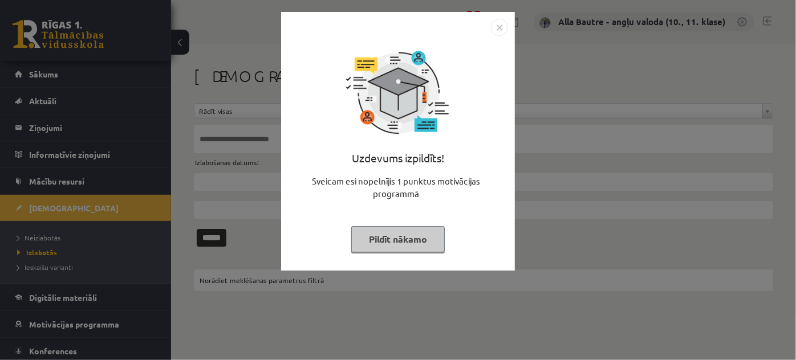
click at [494, 23] on img "Close" at bounding box center [499, 27] width 17 height 17
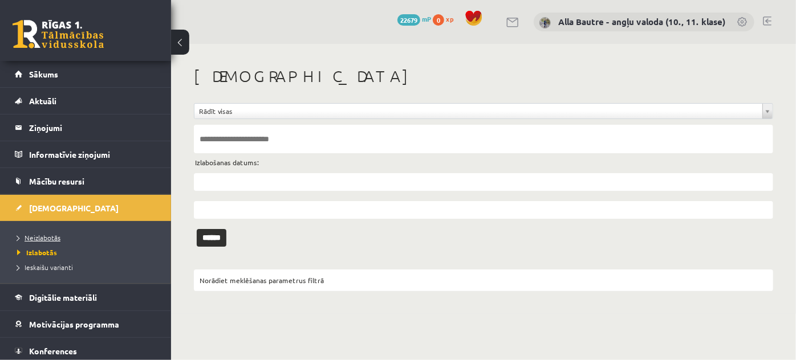
click at [49, 233] on link "Neizlabotās" at bounding box center [88, 238] width 143 height 10
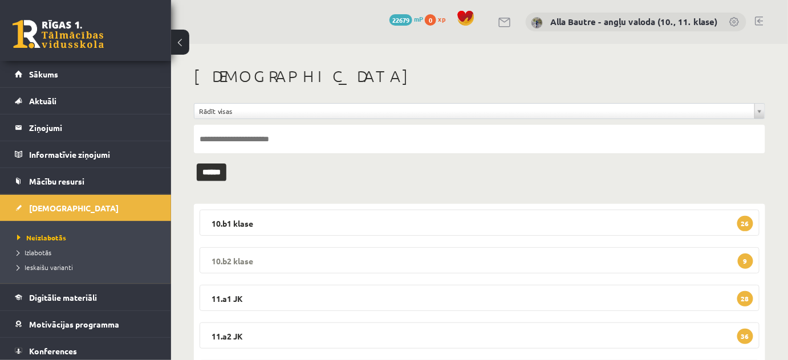
click at [228, 257] on legend "10.b2 klase 9" at bounding box center [480, 260] width 560 height 26
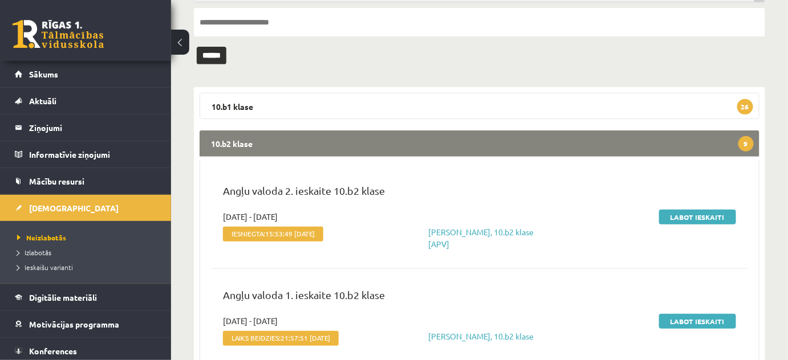
scroll to position [207, 0]
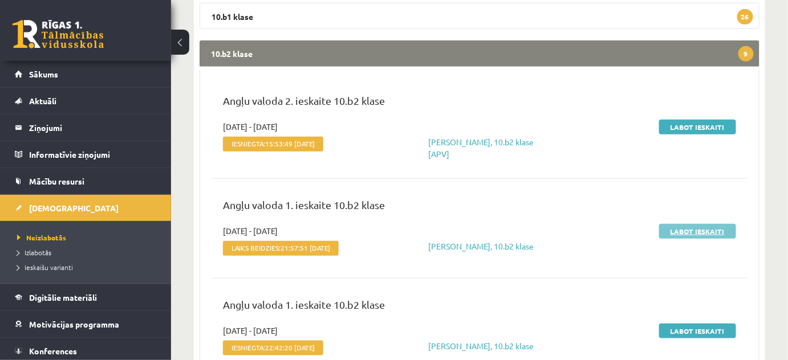
click at [704, 229] on link "Labot ieskaiti" at bounding box center [697, 231] width 77 height 15
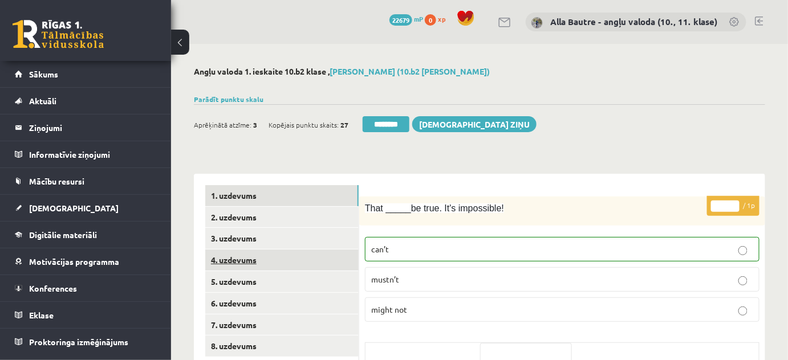
click at [236, 261] on link "4. uzdevums" at bounding box center [281, 260] width 153 height 21
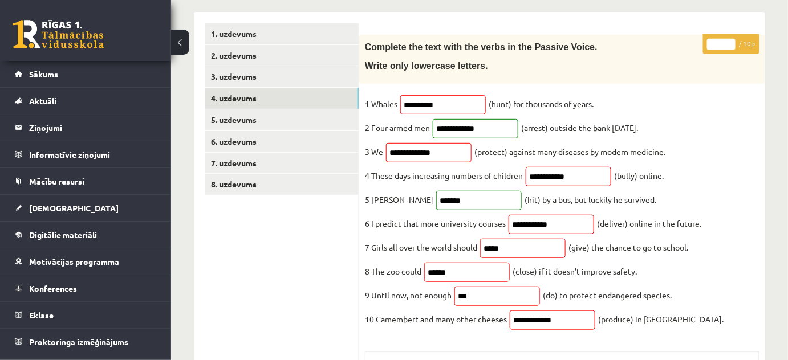
scroll to position [51, 0]
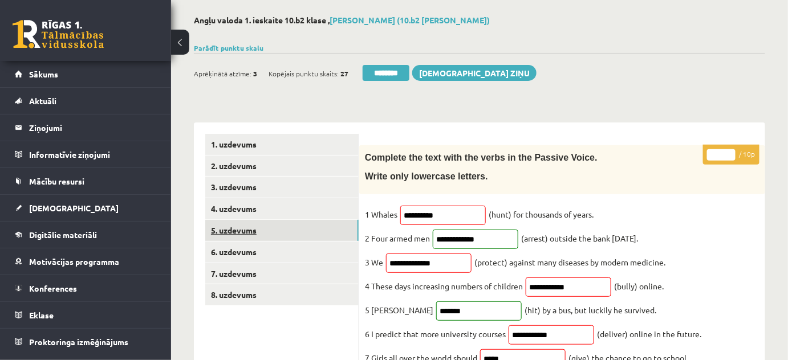
click at [250, 230] on link "5. uzdevums" at bounding box center [281, 230] width 153 height 21
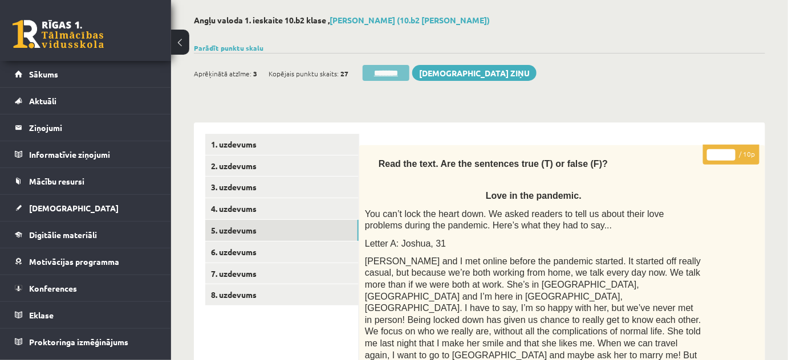
scroll to position [0, 0]
click at [384, 68] on input "********" at bounding box center [386, 73] width 47 height 16
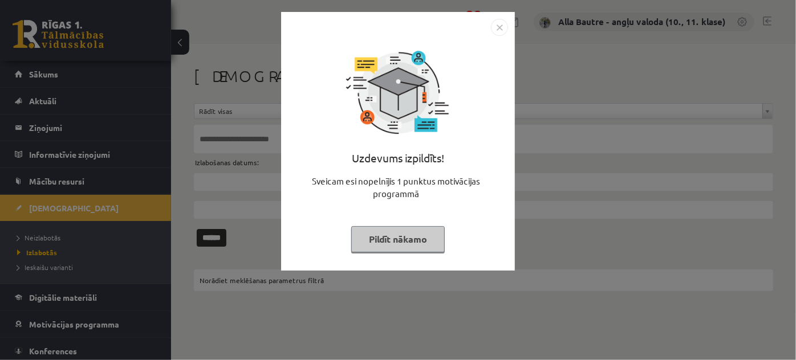
click at [497, 26] on img "Close" at bounding box center [499, 27] width 17 height 17
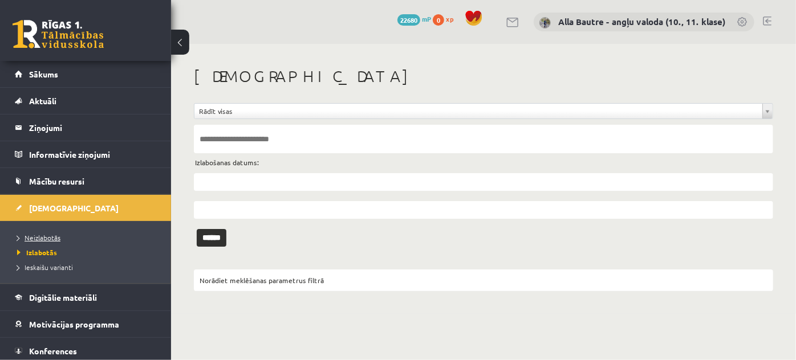
click at [47, 235] on span "Neizlabotās" at bounding box center [38, 237] width 43 height 9
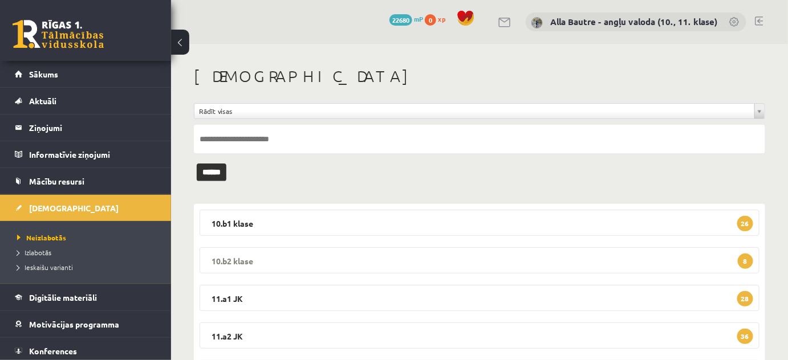
click at [241, 258] on legend "10.b2 klase 8" at bounding box center [480, 260] width 560 height 26
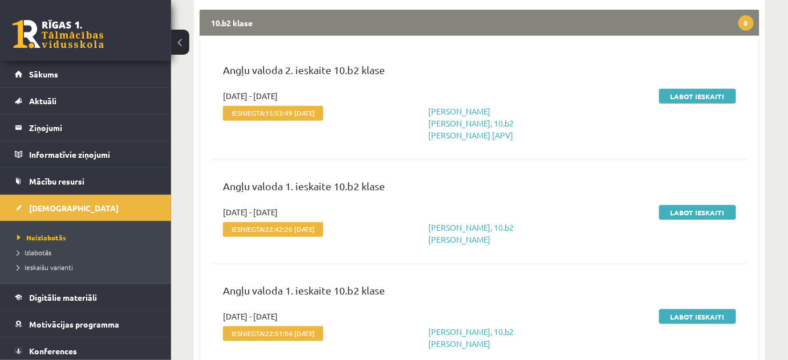
scroll to position [259, 0]
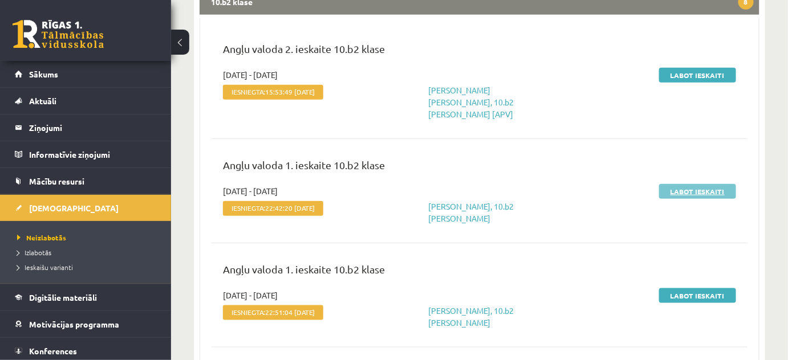
click at [707, 184] on link "Labot ieskaiti" at bounding box center [697, 191] width 77 height 15
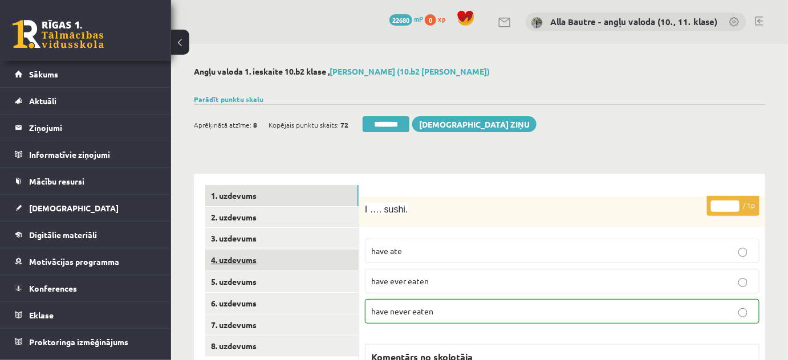
click at [237, 258] on link "4. uzdevums" at bounding box center [281, 260] width 153 height 21
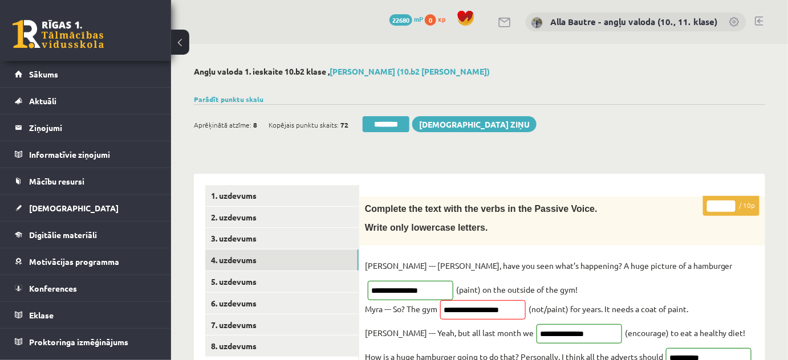
type input "**"
click at [730, 202] on input "**" at bounding box center [721, 206] width 29 height 11
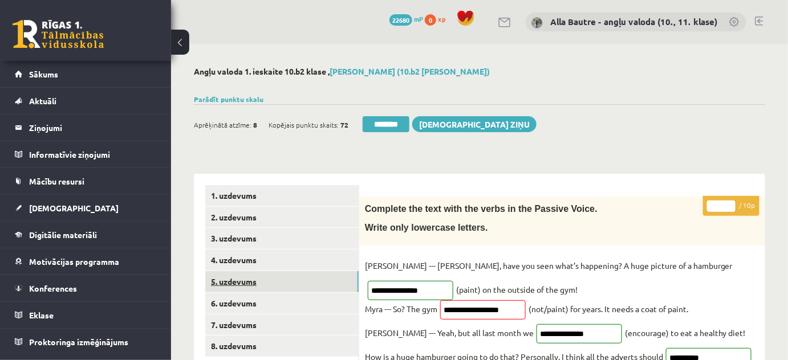
click at [247, 278] on link "5. uzdevums" at bounding box center [281, 281] width 153 height 21
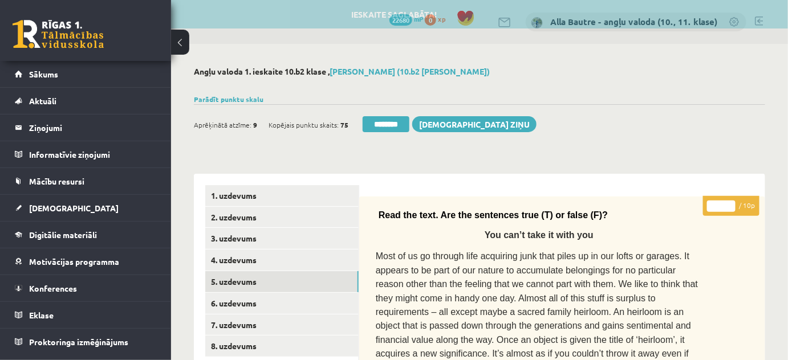
drag, startPoint x: 393, startPoint y: 123, endPoint x: 445, endPoint y: 33, distance: 103.7
click at [393, 122] on input "********" at bounding box center [386, 124] width 47 height 16
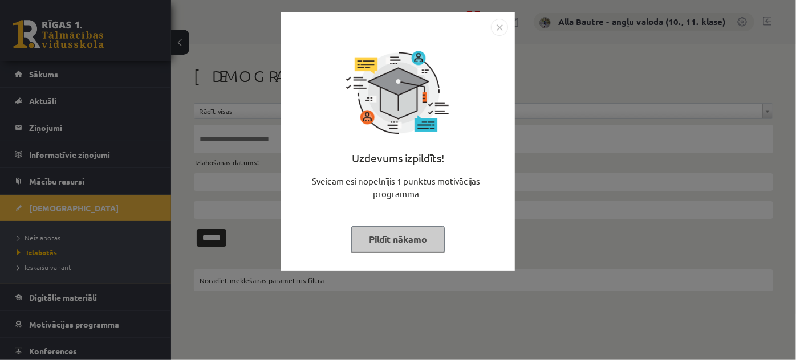
click at [497, 28] on img "Close" at bounding box center [499, 27] width 17 height 17
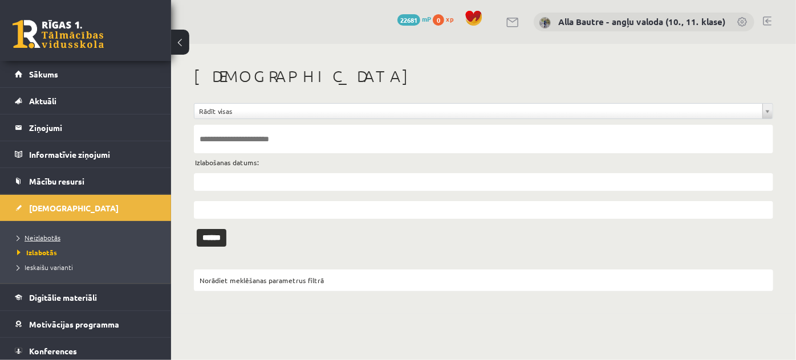
click at [41, 235] on span "Neizlabotās" at bounding box center [38, 237] width 43 height 9
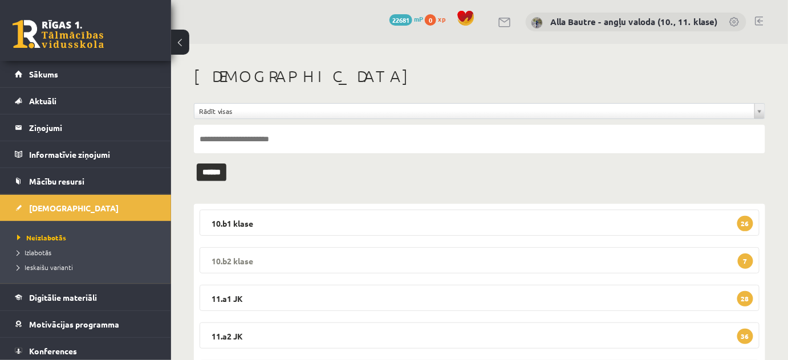
click at [232, 257] on legend "10.b2 klase 7" at bounding box center [480, 260] width 560 height 26
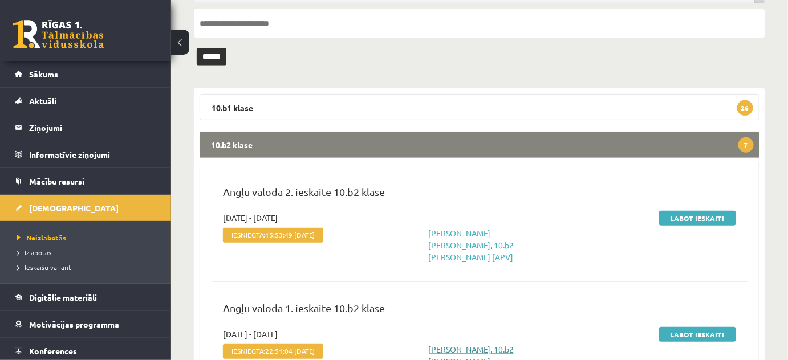
scroll to position [207, 0]
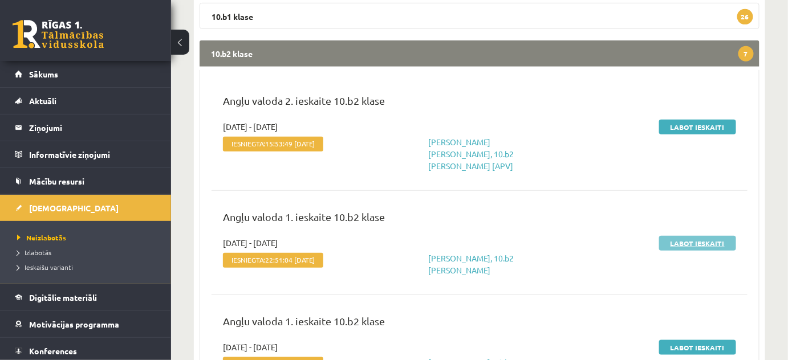
click at [688, 236] on link "Labot ieskaiti" at bounding box center [697, 243] width 77 height 15
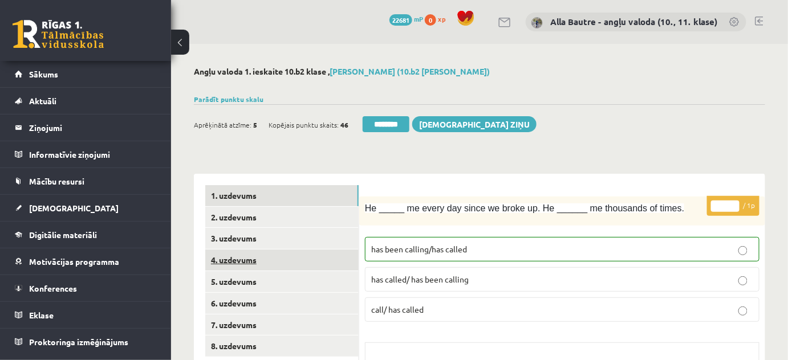
click at [225, 262] on link "4. uzdevums" at bounding box center [281, 260] width 153 height 21
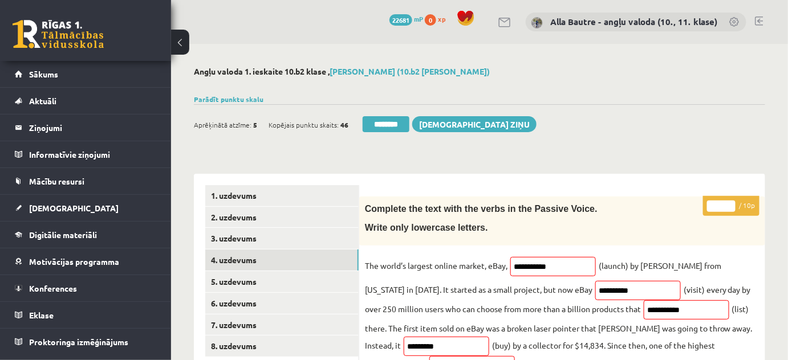
click at [733, 203] on input "*" at bounding box center [721, 206] width 29 height 11
click at [732, 203] on input "*" at bounding box center [721, 206] width 29 height 11
type input "*"
click at [729, 202] on input "*" at bounding box center [721, 206] width 29 height 11
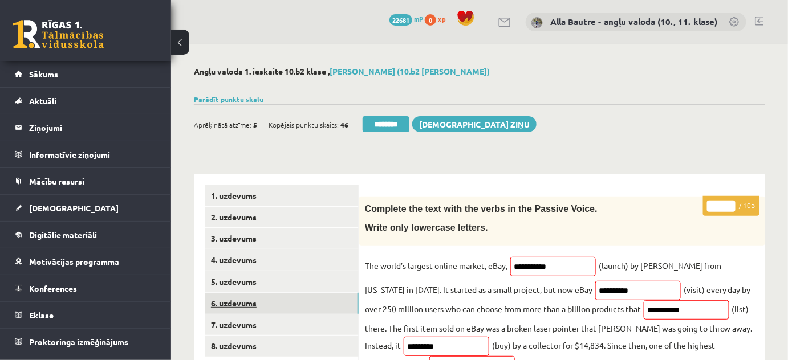
click at [222, 304] on link "6. uzdevums" at bounding box center [281, 303] width 153 height 21
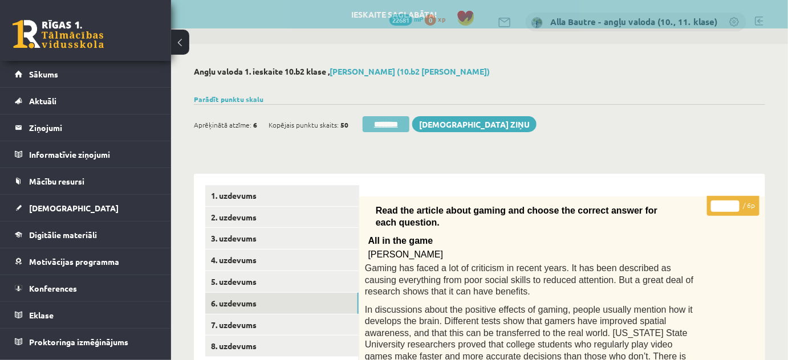
click at [371, 123] on input "********" at bounding box center [386, 124] width 47 height 16
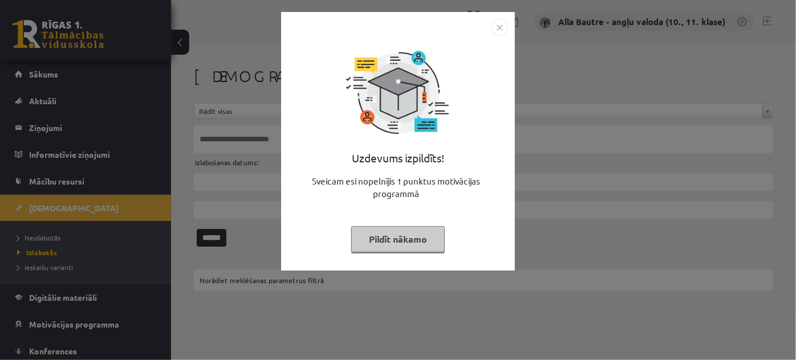
click at [497, 26] on img "Close" at bounding box center [499, 27] width 17 height 17
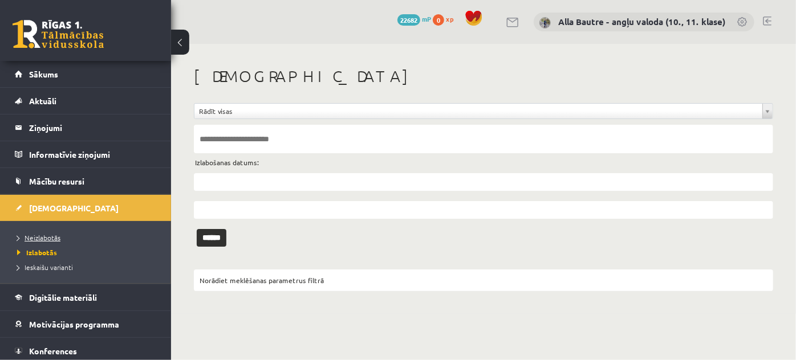
click at [45, 237] on span "Neizlabotās" at bounding box center [38, 237] width 43 height 9
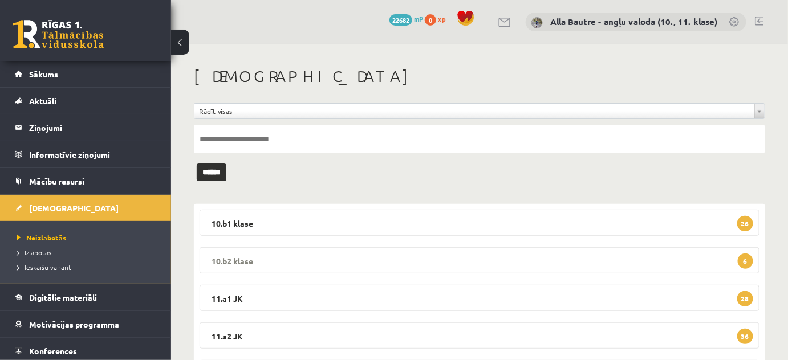
click at [241, 258] on legend "10.b2 klase 6" at bounding box center [480, 260] width 560 height 26
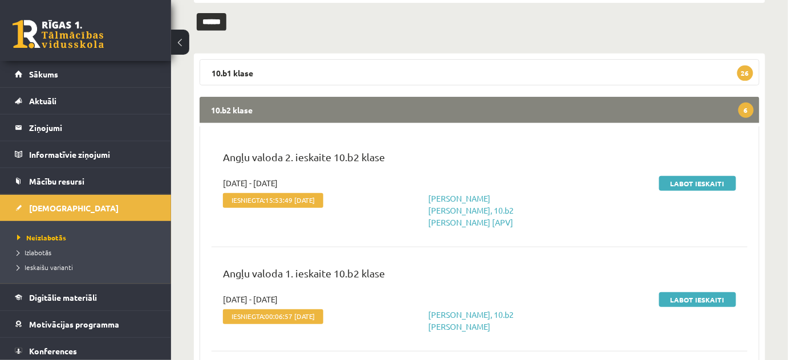
scroll to position [207, 0]
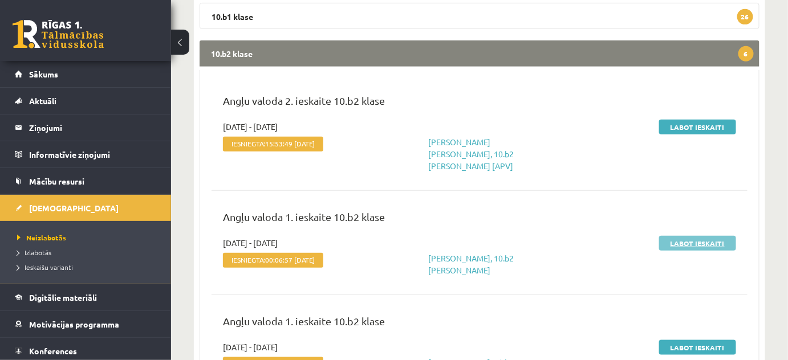
click at [707, 236] on link "Labot ieskaiti" at bounding box center [697, 243] width 77 height 15
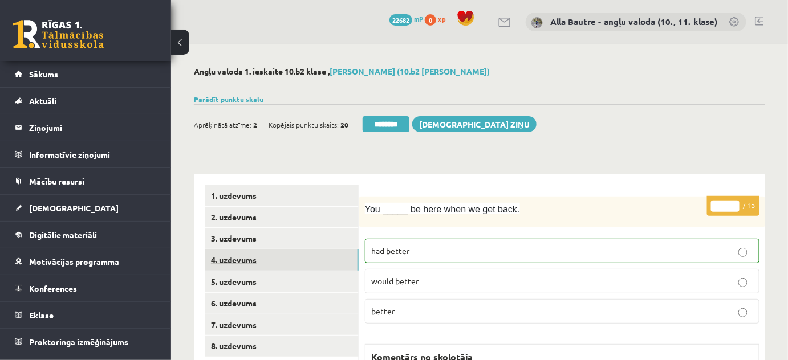
click at [228, 260] on link "4. uzdevums" at bounding box center [281, 260] width 153 height 21
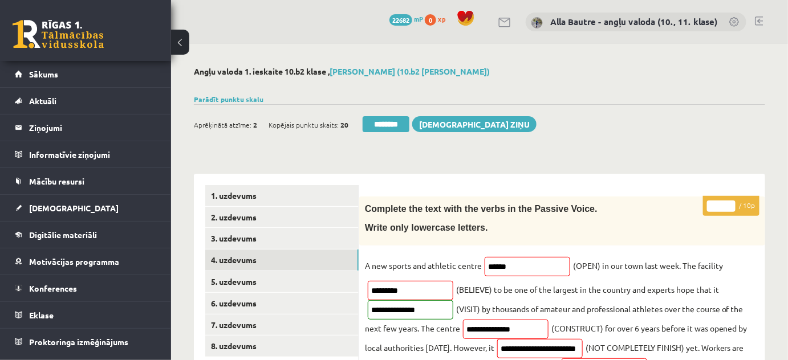
click at [730, 204] on input "*" at bounding box center [721, 206] width 29 height 11
type input "*"
click at [730, 203] on input "*" at bounding box center [721, 206] width 29 height 11
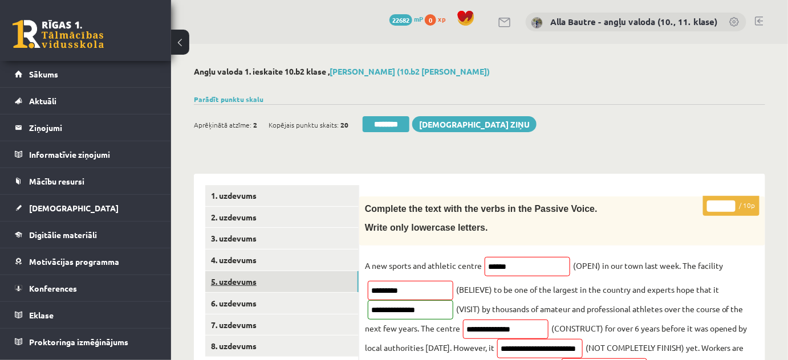
click at [222, 282] on link "5. uzdevums" at bounding box center [281, 281] width 153 height 21
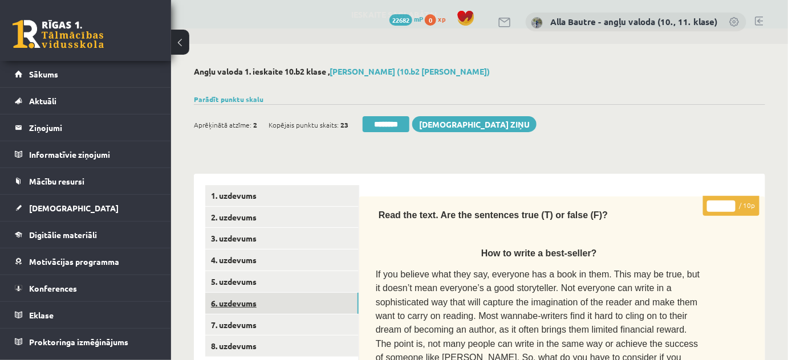
click at [226, 303] on link "6. uzdevums" at bounding box center [281, 303] width 153 height 21
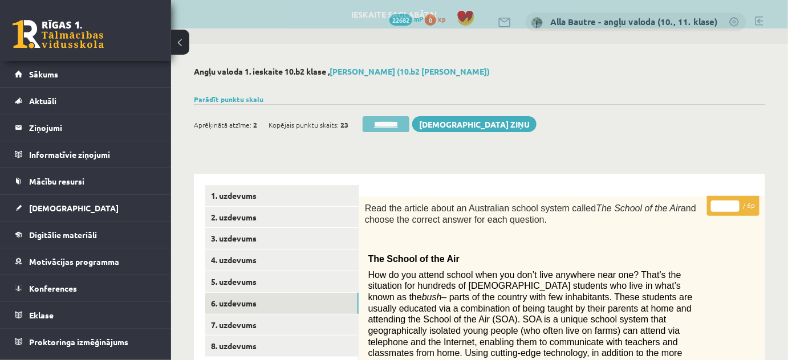
click at [395, 120] on input "********" at bounding box center [386, 124] width 47 height 16
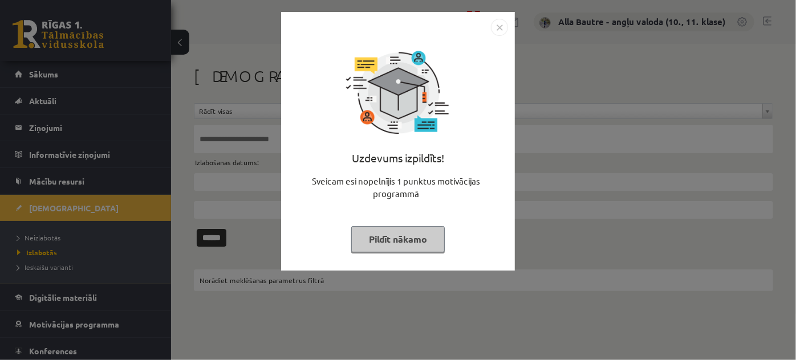
click at [496, 27] on img "Close" at bounding box center [499, 27] width 17 height 17
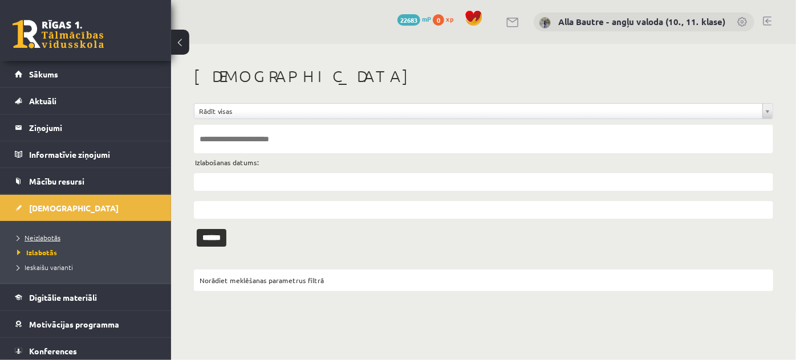
click at [53, 239] on span "Neizlabotās" at bounding box center [38, 237] width 43 height 9
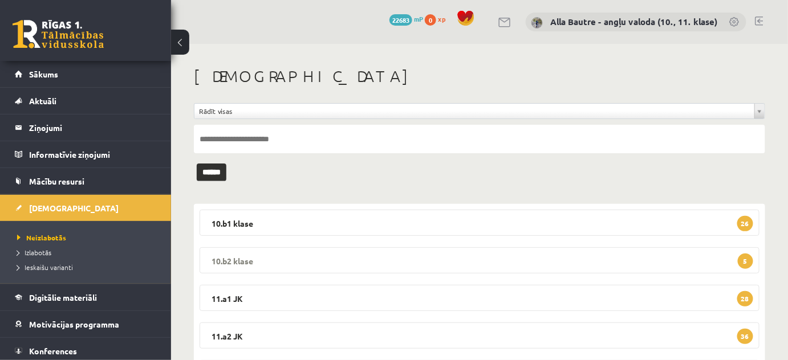
click at [245, 255] on legend "10.b2 klase 5" at bounding box center [480, 260] width 560 height 26
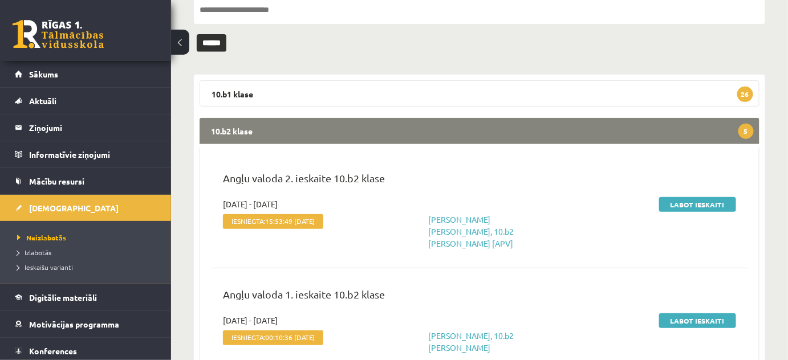
scroll to position [207, 0]
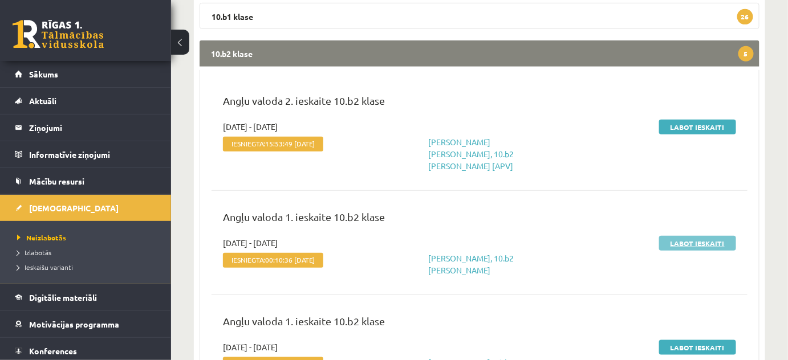
click at [703, 236] on link "Labot ieskaiti" at bounding box center [697, 243] width 77 height 15
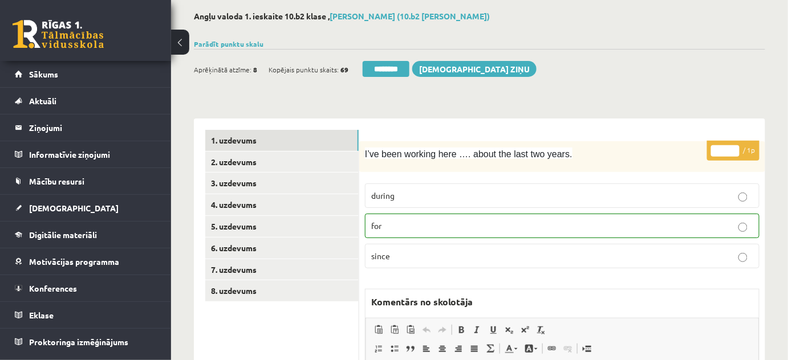
scroll to position [51, 0]
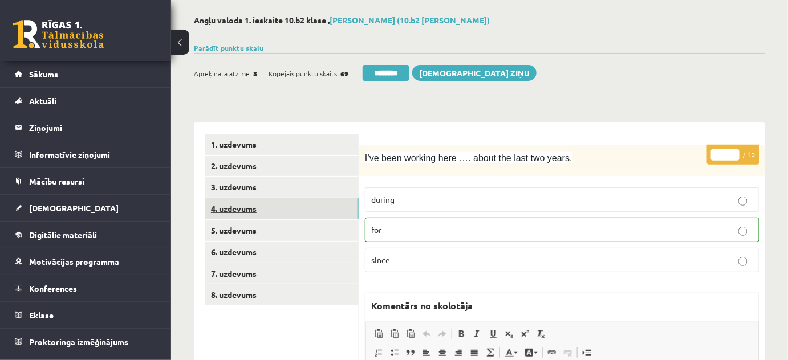
click at [233, 206] on link "4. uzdevums" at bounding box center [281, 208] width 153 height 21
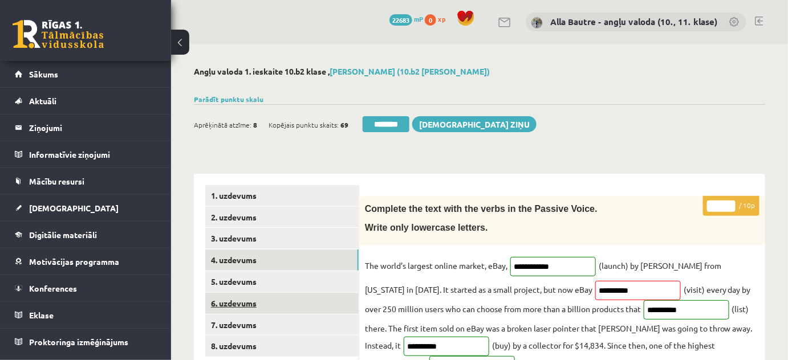
scroll to position [0, 0]
type input "**"
click at [729, 203] on input "**" at bounding box center [721, 206] width 29 height 11
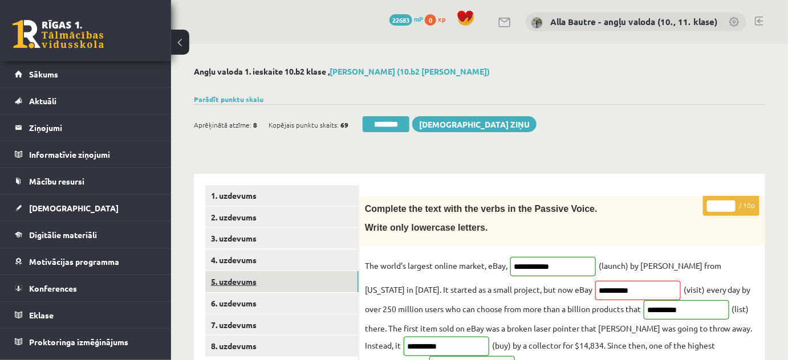
click at [270, 281] on link "5. uzdevums" at bounding box center [281, 281] width 153 height 21
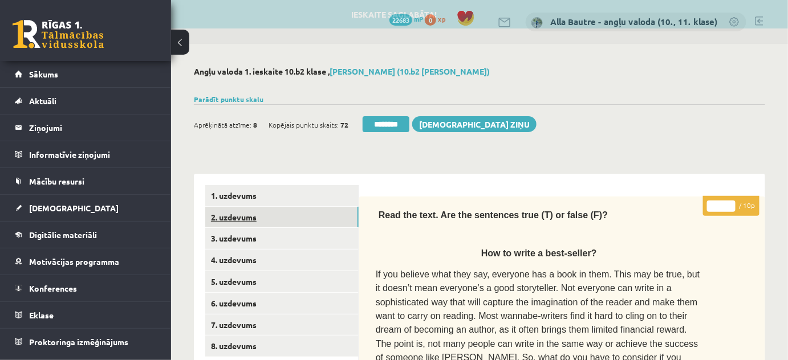
click at [254, 214] on link "2. uzdevums" at bounding box center [281, 217] width 153 height 21
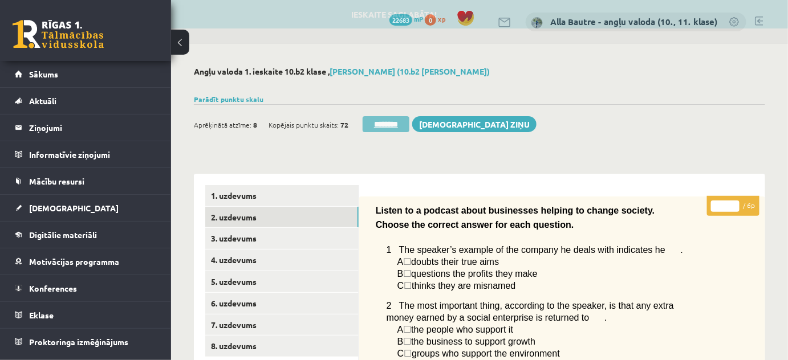
click at [390, 123] on input "********" at bounding box center [386, 124] width 47 height 16
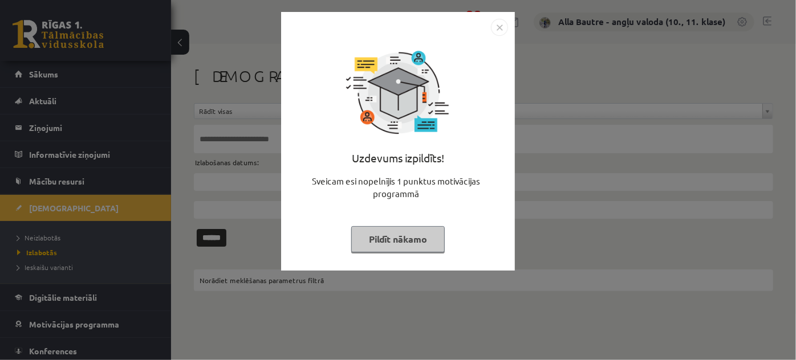
click at [502, 27] on img "Close" at bounding box center [499, 27] width 17 height 17
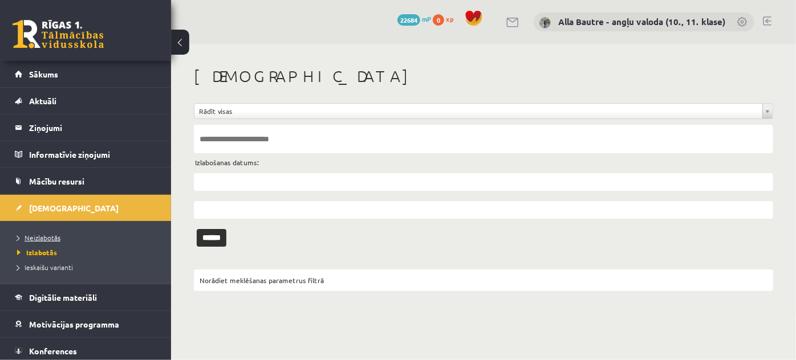
click at [52, 234] on span "Neizlabotās" at bounding box center [38, 237] width 43 height 9
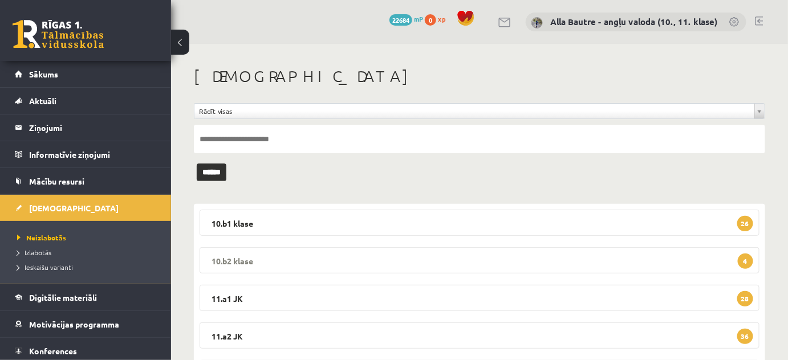
click at [225, 258] on legend "10.b2 klase 4" at bounding box center [480, 260] width 560 height 26
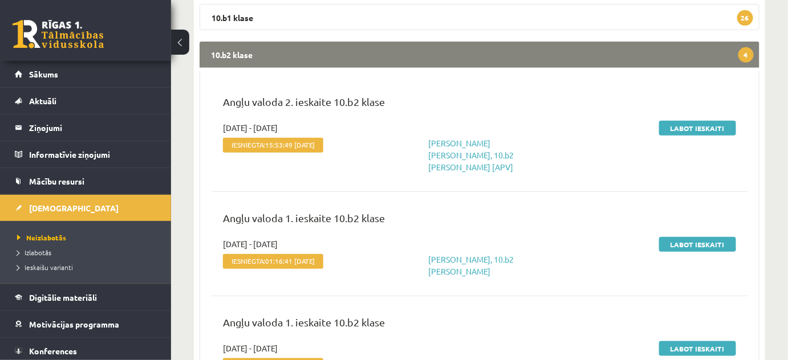
scroll to position [207, 0]
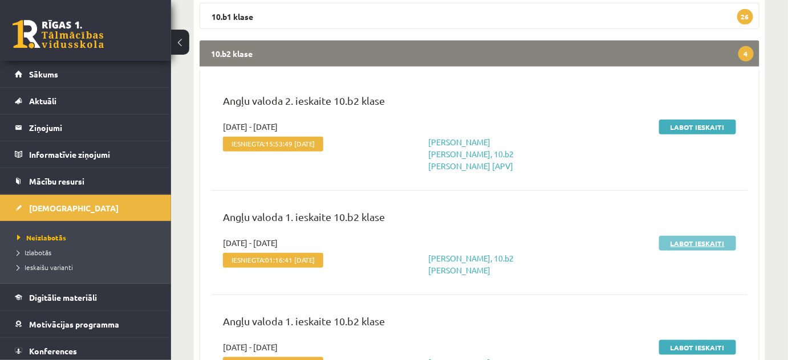
click at [681, 236] on link "Labot ieskaiti" at bounding box center [697, 243] width 77 height 15
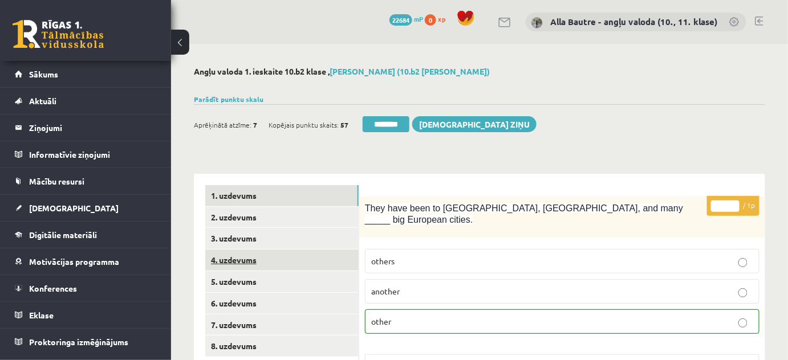
click at [231, 260] on link "4. uzdevums" at bounding box center [281, 260] width 153 height 21
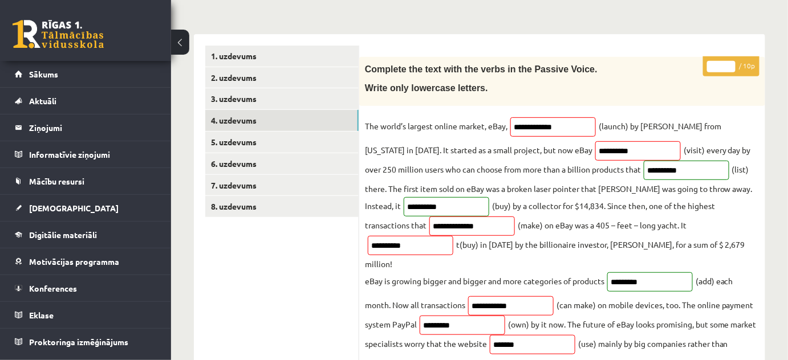
scroll to position [155, 0]
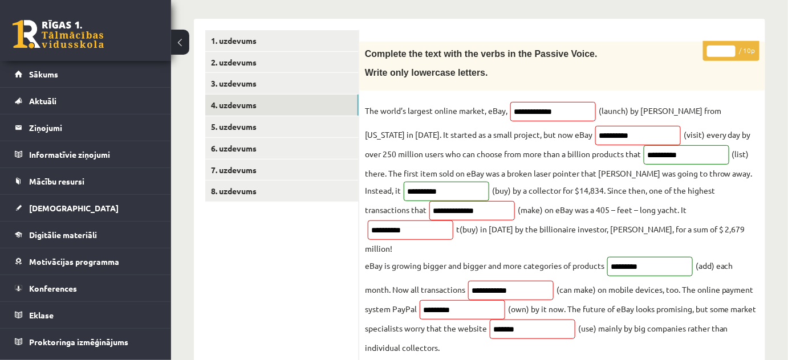
type input "**"
click at [732, 47] on input "**" at bounding box center [721, 51] width 29 height 11
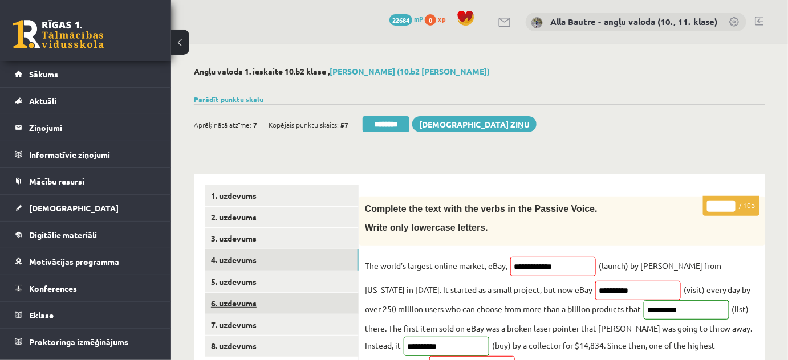
scroll to position [0, 0]
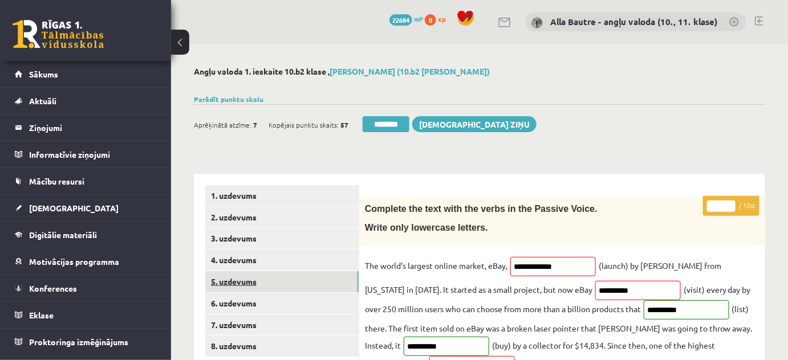
click at [234, 282] on link "5. uzdevums" at bounding box center [281, 281] width 153 height 21
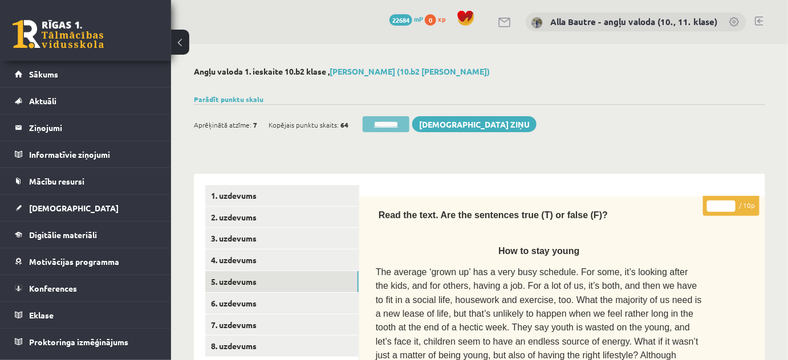
click at [386, 123] on input "********" at bounding box center [386, 124] width 47 height 16
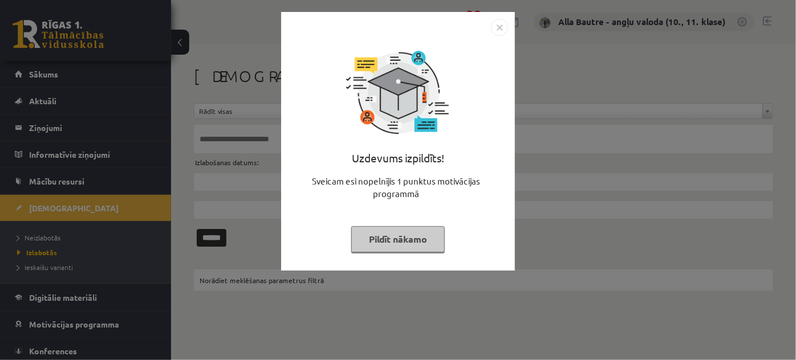
click at [504, 30] on img "Close" at bounding box center [499, 27] width 17 height 17
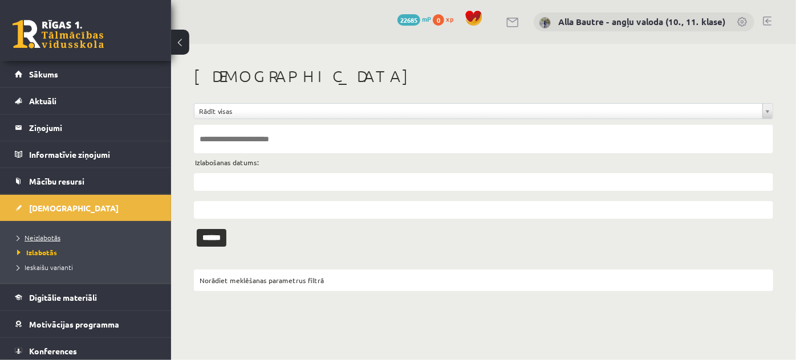
click at [35, 237] on span "Neizlabotās" at bounding box center [38, 237] width 43 height 9
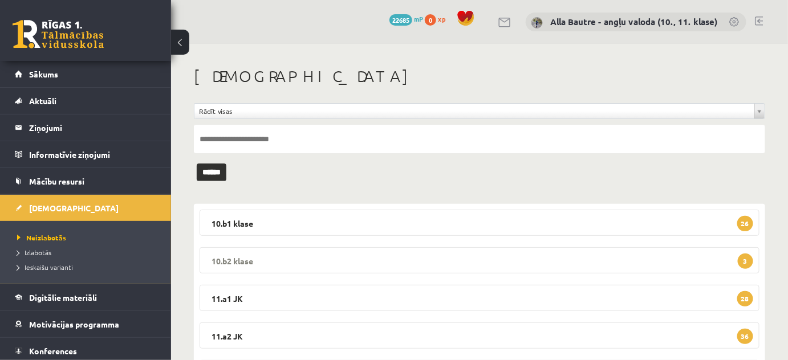
click at [240, 256] on legend "10.b2 klase 3" at bounding box center [480, 260] width 560 height 26
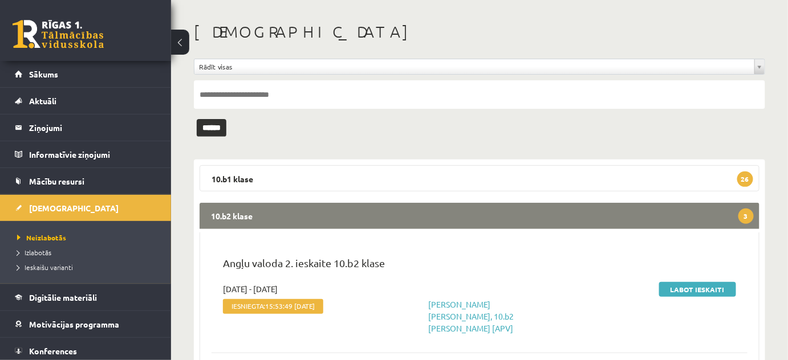
scroll to position [155, 0]
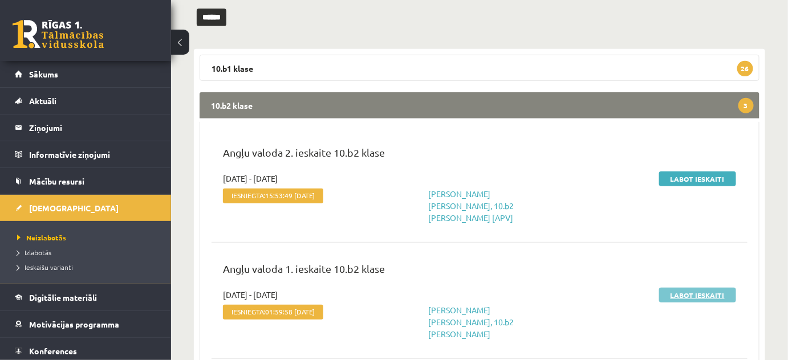
click at [683, 288] on link "Labot ieskaiti" at bounding box center [697, 295] width 77 height 15
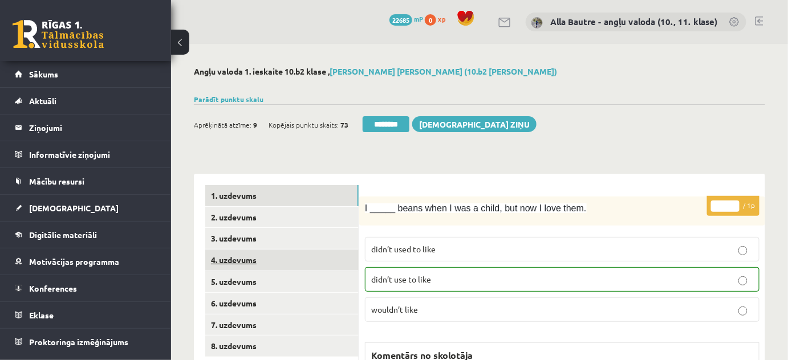
click at [225, 256] on link "4. uzdevums" at bounding box center [281, 260] width 153 height 21
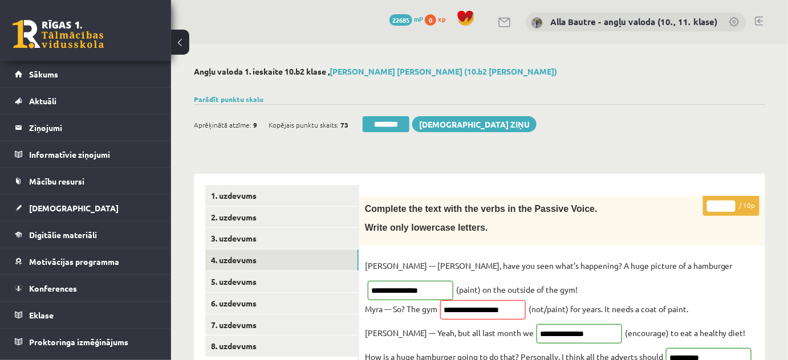
type input "**"
click at [731, 204] on input "**" at bounding box center [721, 206] width 29 height 11
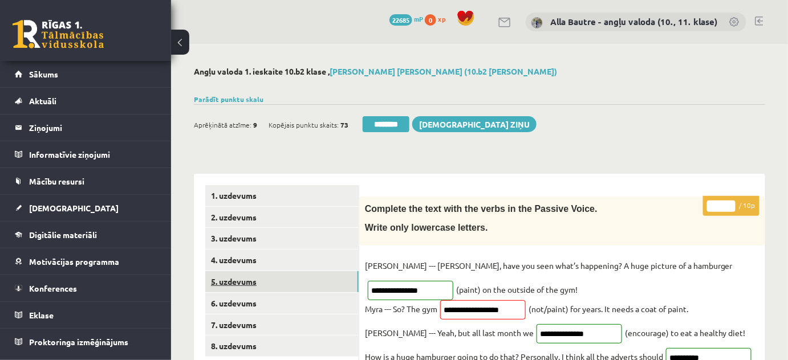
click at [231, 276] on link "5. uzdevums" at bounding box center [281, 281] width 153 height 21
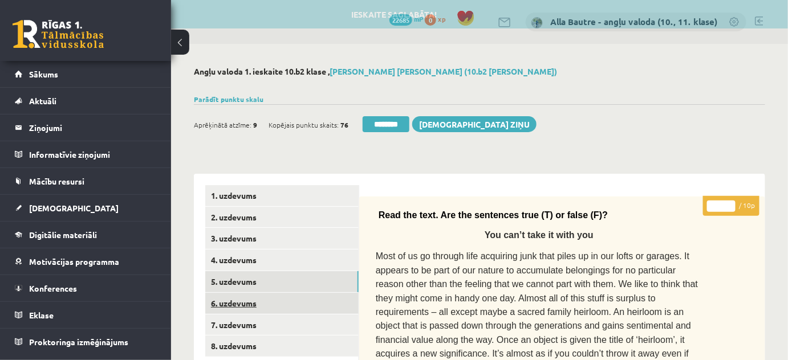
click at [241, 301] on link "6. uzdevums" at bounding box center [281, 303] width 153 height 21
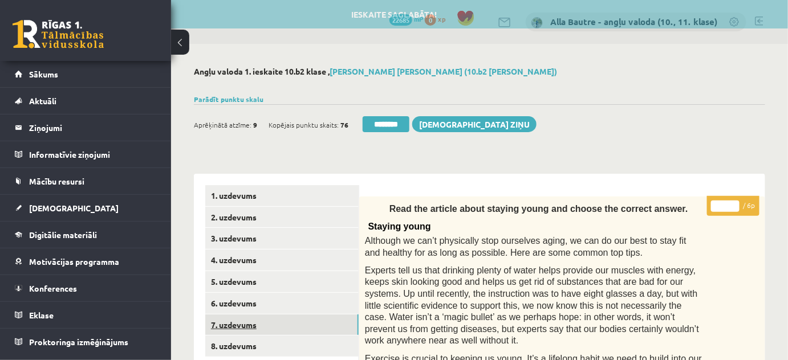
click at [228, 319] on link "7. uzdevums" at bounding box center [281, 325] width 153 height 21
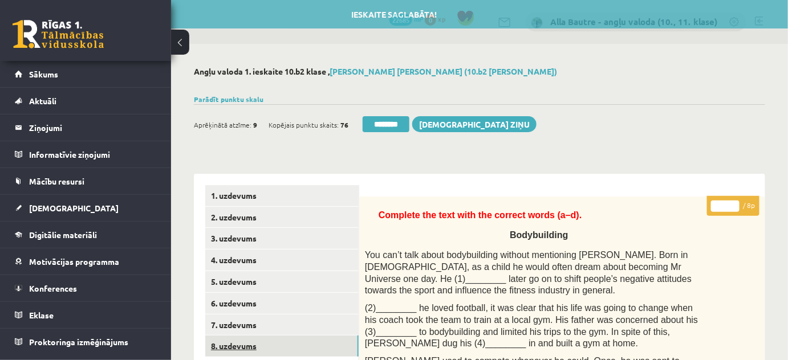
click at [230, 346] on link "8. uzdevums" at bounding box center [281, 346] width 153 height 21
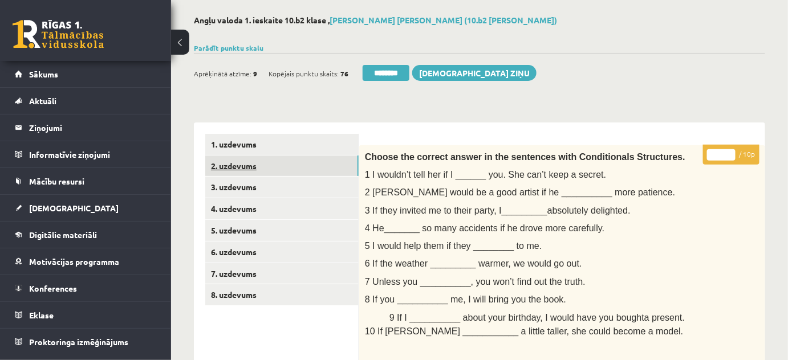
click at [221, 165] on link "2. uzdevums" at bounding box center [281, 166] width 153 height 21
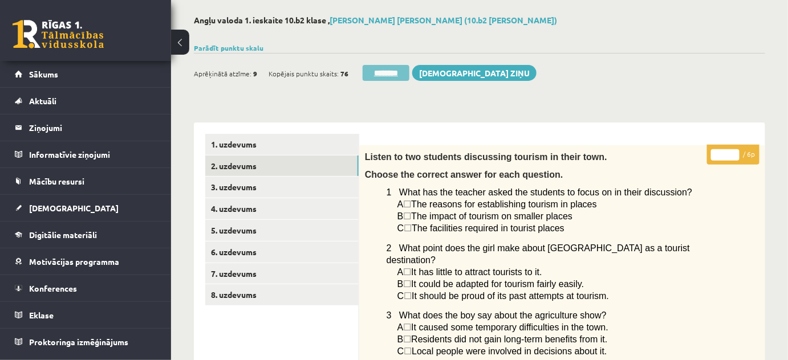
click at [384, 67] on input "********" at bounding box center [386, 73] width 47 height 16
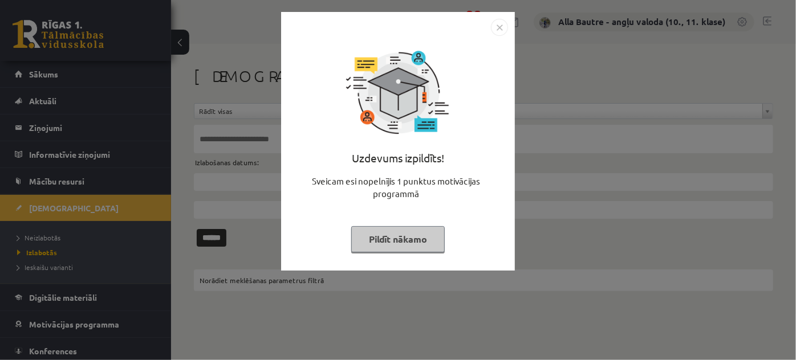
click at [496, 26] on img "Close" at bounding box center [499, 27] width 17 height 17
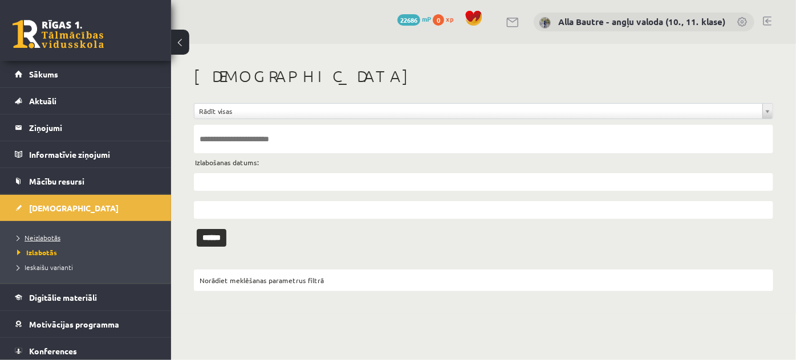
click at [44, 236] on span "Neizlabotās" at bounding box center [38, 237] width 43 height 9
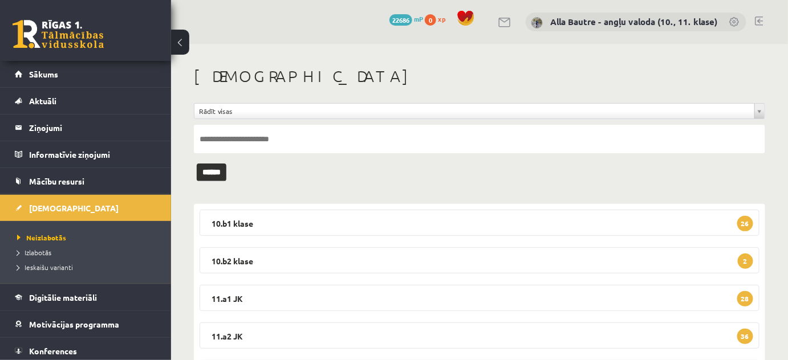
scroll to position [51, 0]
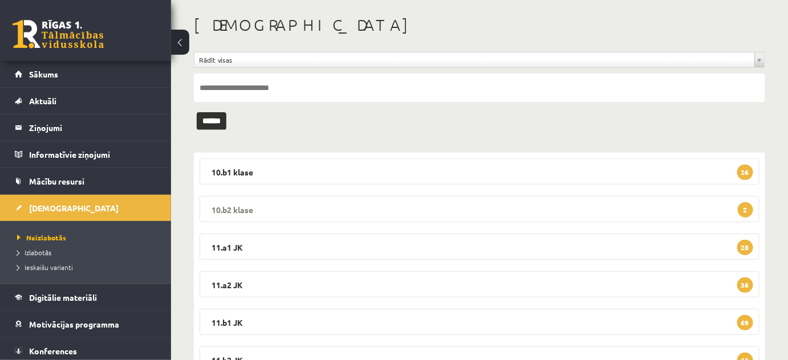
click at [233, 209] on legend "10.b2 klase 2" at bounding box center [480, 209] width 560 height 26
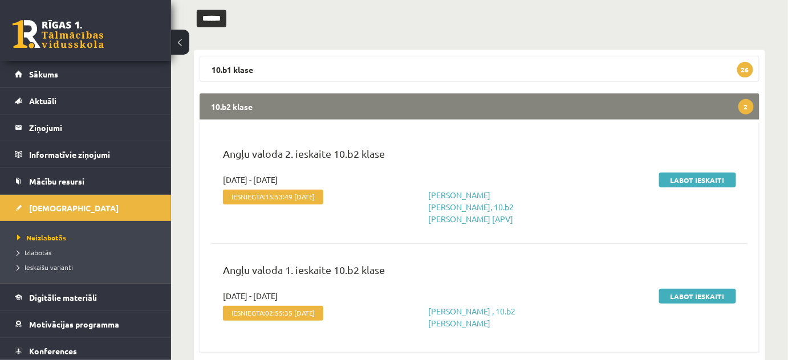
scroll to position [155, 0]
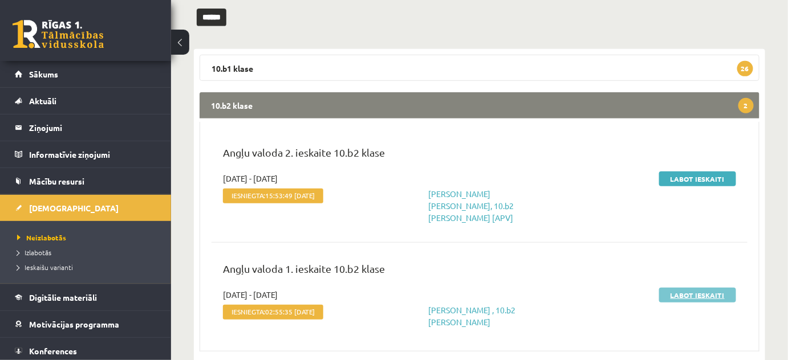
click at [684, 288] on link "Labot ieskaiti" at bounding box center [697, 295] width 77 height 15
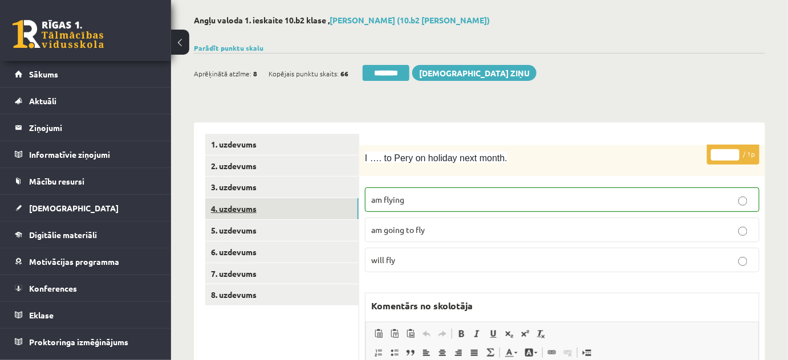
click at [236, 205] on link "4. uzdevums" at bounding box center [281, 208] width 153 height 21
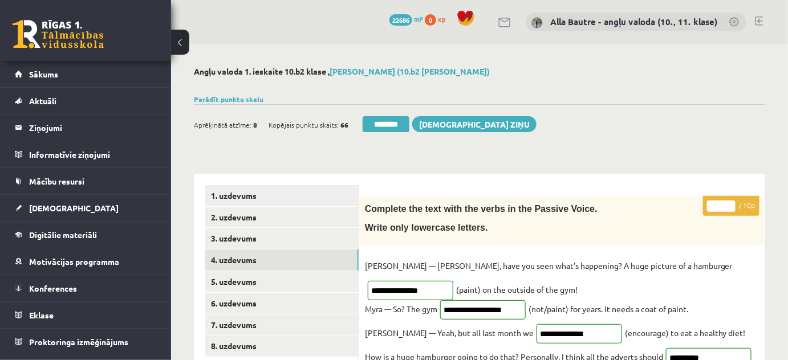
type input "**"
click at [730, 202] on input "**" at bounding box center [721, 206] width 29 height 11
click at [278, 346] on link "8. uzdevums" at bounding box center [281, 346] width 153 height 21
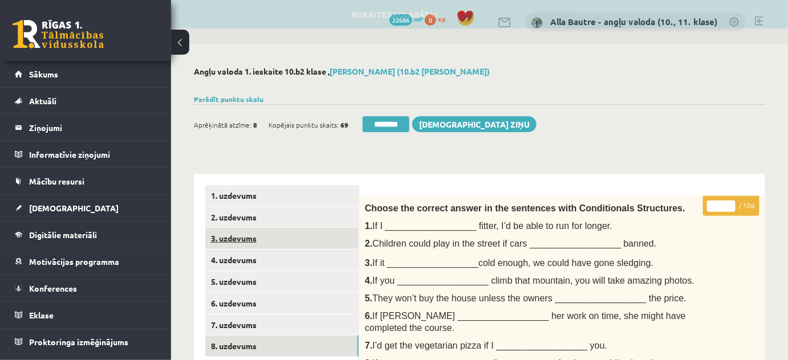
click at [236, 236] on link "3. uzdevums" at bounding box center [281, 238] width 153 height 21
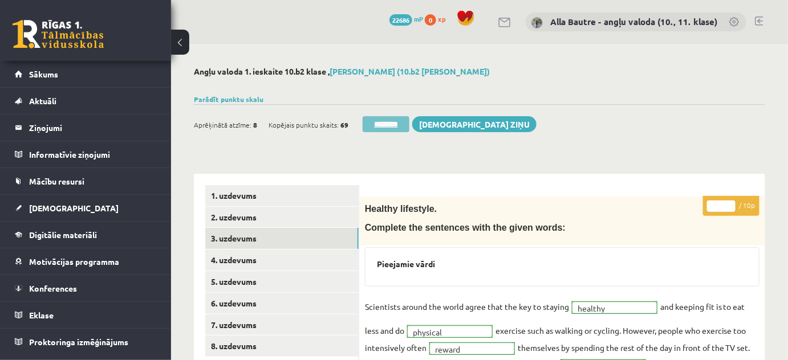
drag, startPoint x: 372, startPoint y: 121, endPoint x: 439, endPoint y: 38, distance: 107.1
click at [372, 121] on input "********" at bounding box center [386, 124] width 47 height 16
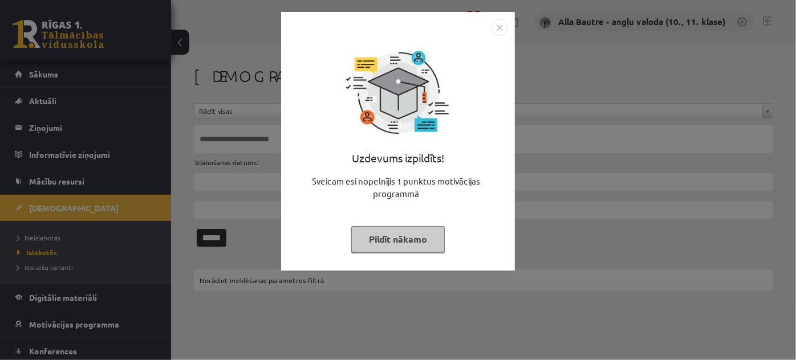
click at [502, 31] on img "Close" at bounding box center [499, 27] width 17 height 17
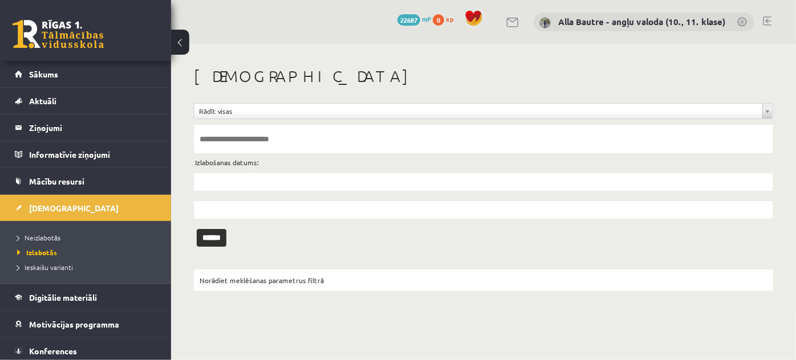
click at [732, 332] on body "0 Dāvanas 22687 mP 0 xp [PERSON_NAME] - angļu valoda (10., 11. klase) Sākums Ak…" at bounding box center [398, 180] width 796 height 360
click at [37, 234] on span "Neizlabotās" at bounding box center [38, 237] width 43 height 9
click at [54, 235] on span "Neizlabotās" at bounding box center [41, 237] width 49 height 9
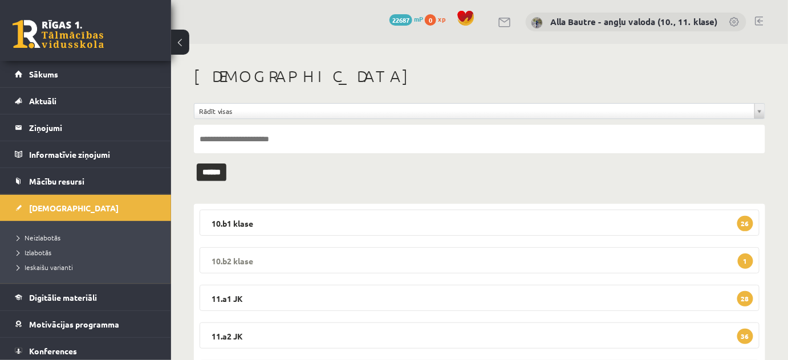
click at [223, 259] on legend "10.b2 klase 1" at bounding box center [480, 260] width 560 height 26
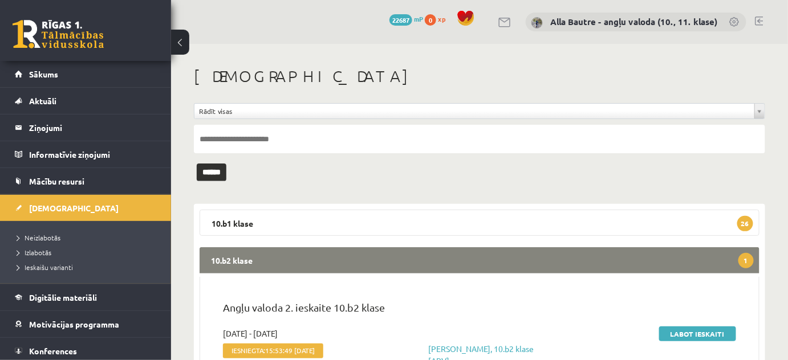
click at [223, 259] on legend "10.b2 klase 1" at bounding box center [480, 260] width 560 height 26
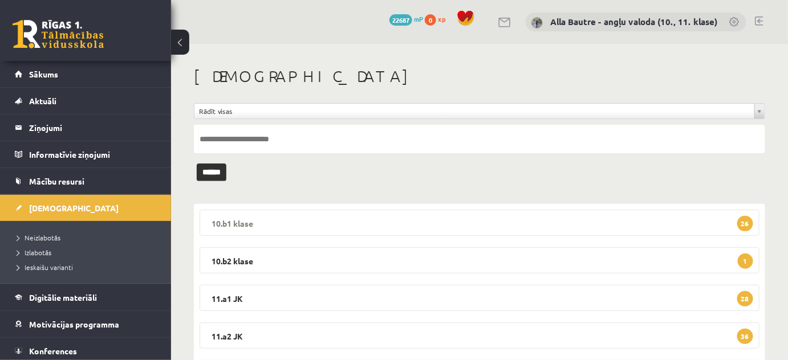
click at [249, 220] on legend "10.b1 klase 26" at bounding box center [480, 223] width 560 height 26
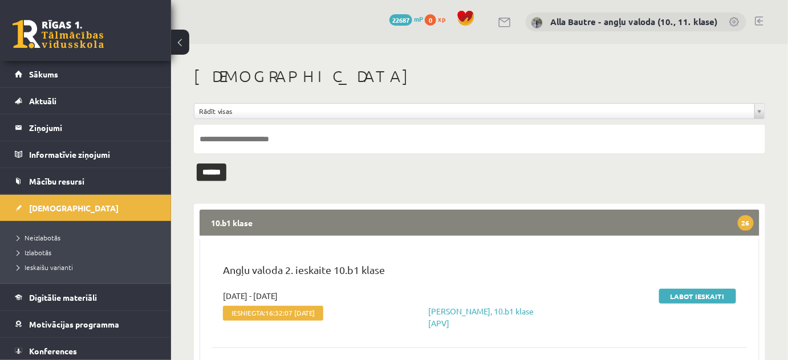
click at [758, 21] on link at bounding box center [759, 21] width 9 height 9
